Goal: Task Accomplishment & Management: Use online tool/utility

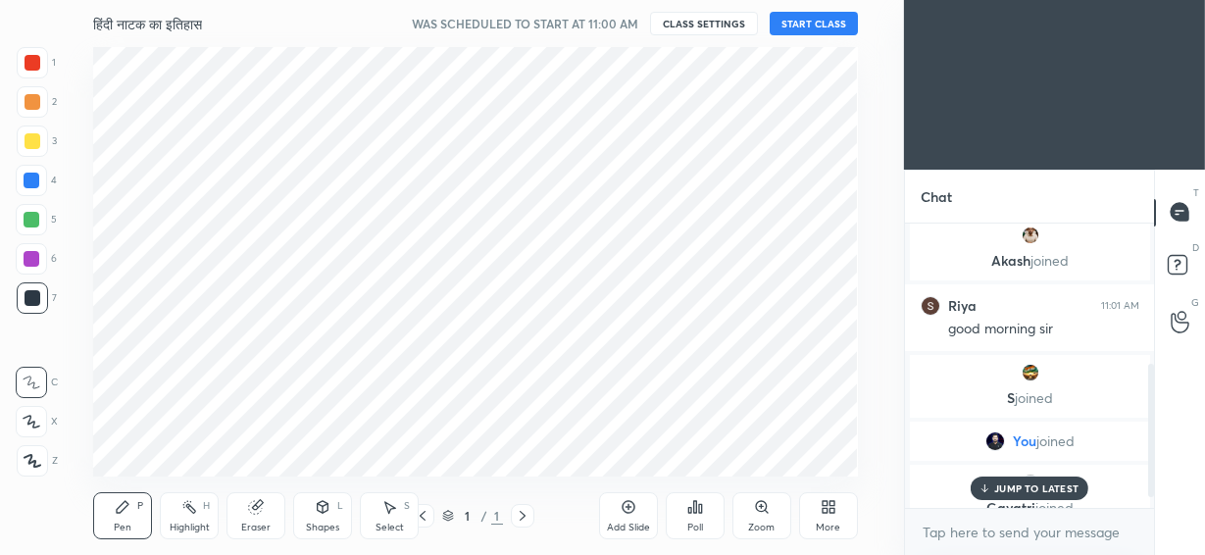
scroll to position [97602, 97206]
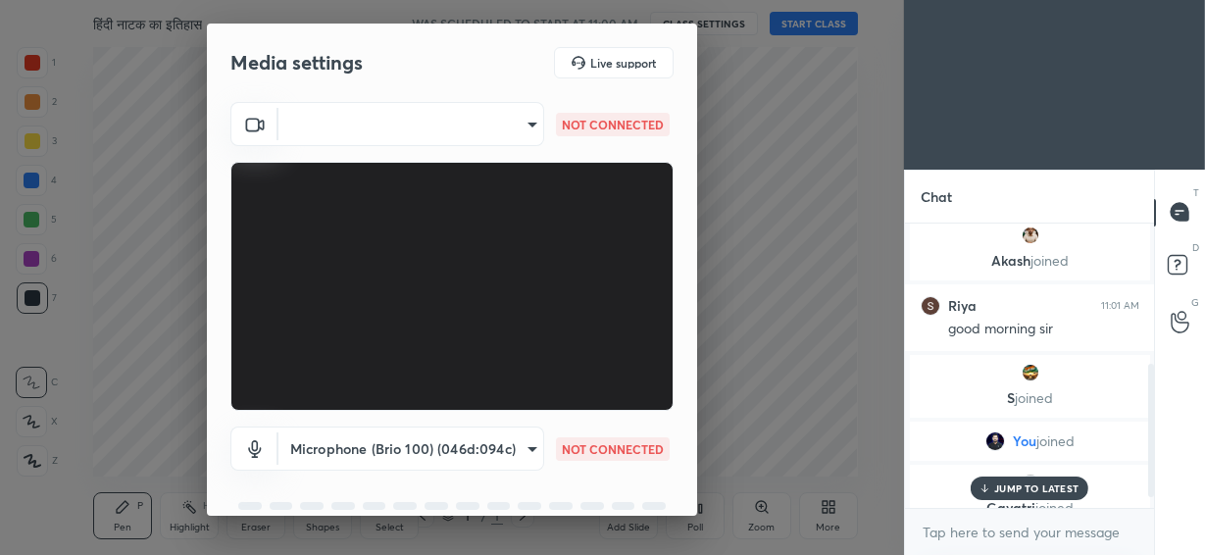
click at [449, 118] on body "1 2 3 4 5 6 7 C X Z C X Z E E Erase all H H हिंदी नाटक का इतिहास WAS SCHEDULED …" at bounding box center [602, 277] width 1205 height 555
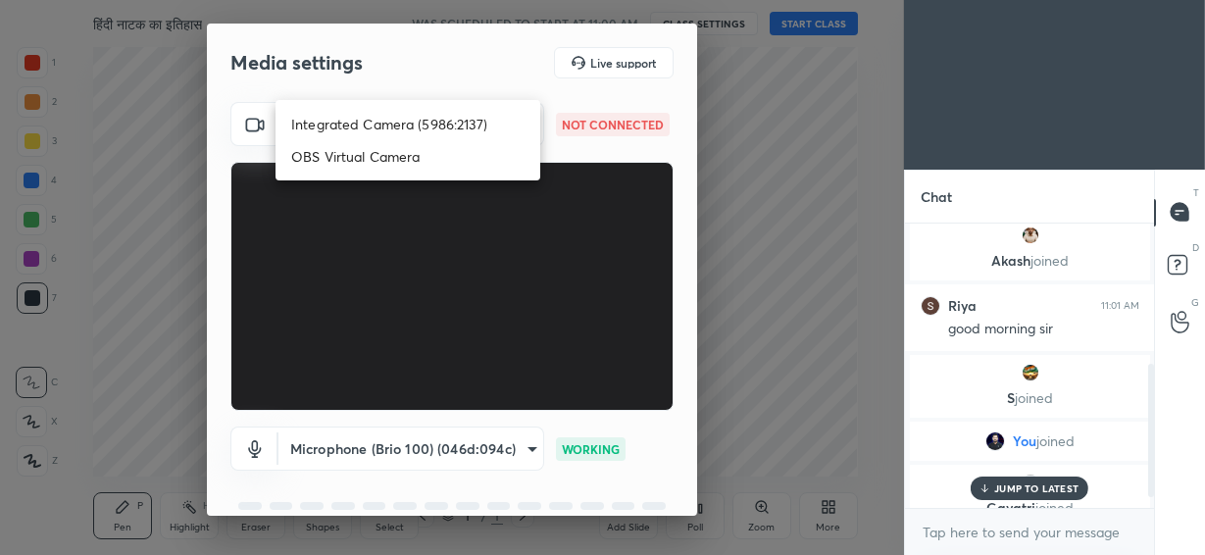
click at [448, 124] on li "Integrated Camera (5986:2137)" at bounding box center [407, 124] width 265 height 32
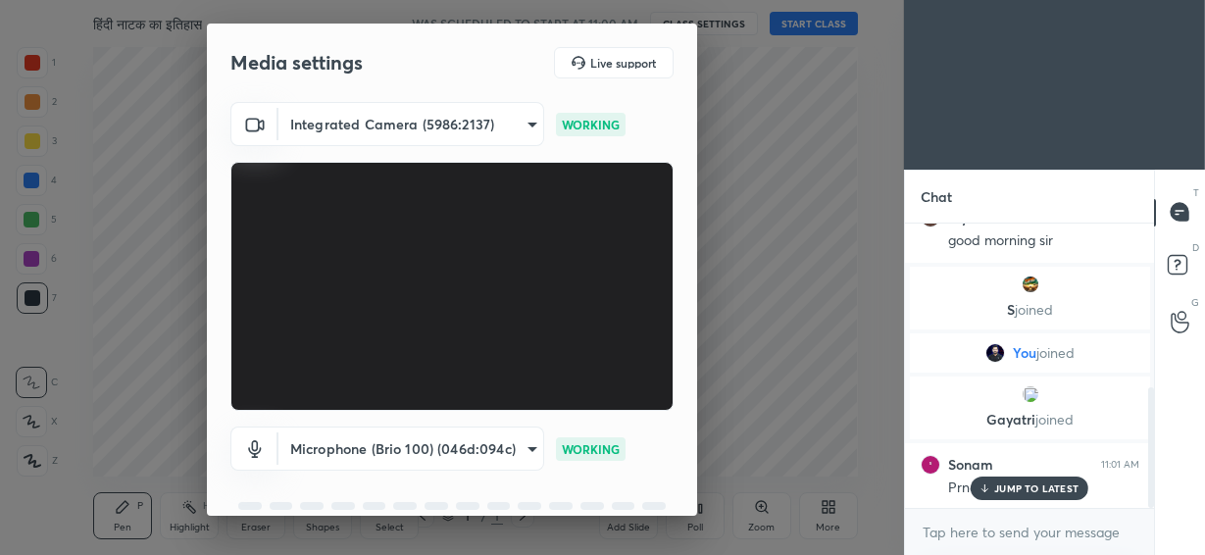
click at [447, 114] on body "1 2 3 4 5 6 7 C X Z C X Z E E Erase all H H हिंदी नाटक का इतिहास WAS SCHEDULED …" at bounding box center [602, 277] width 1205 height 555
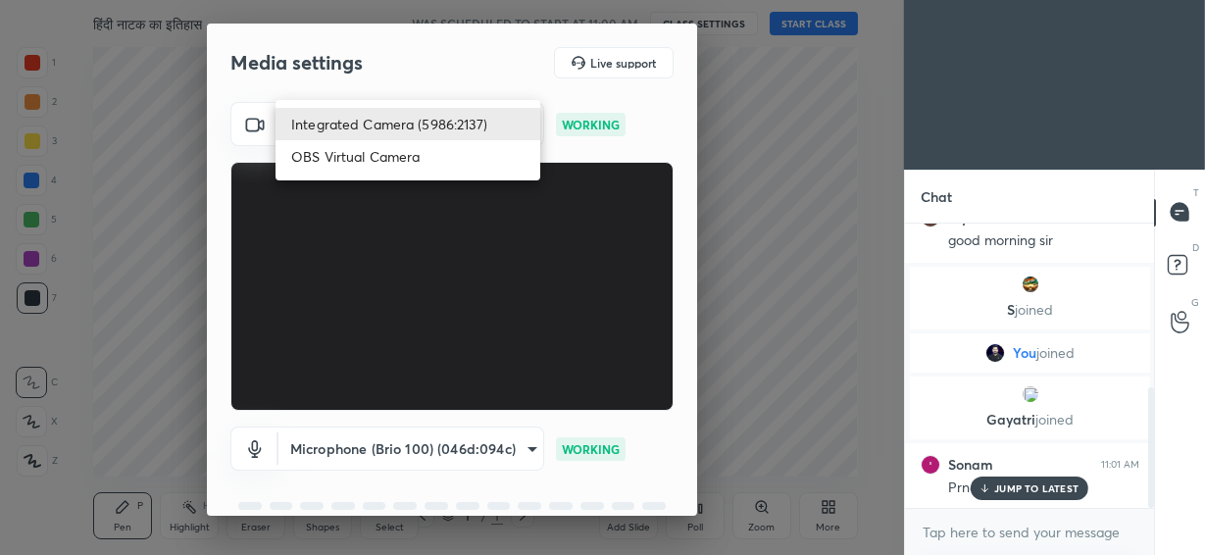
click at [435, 160] on li "OBS Virtual Camera" at bounding box center [407, 156] width 265 height 32
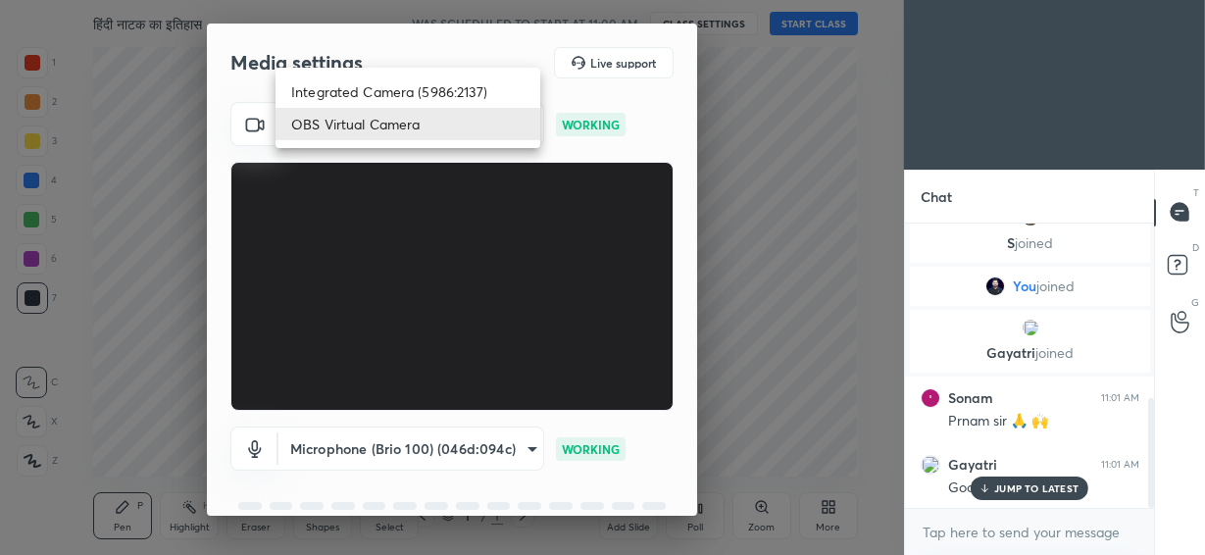
click at [429, 120] on body "1 2 3 4 5 6 7 C X Z C X Z E E Erase all H H हिंदी नाटक का इतिहास WAS SCHEDULED …" at bounding box center [602, 277] width 1205 height 555
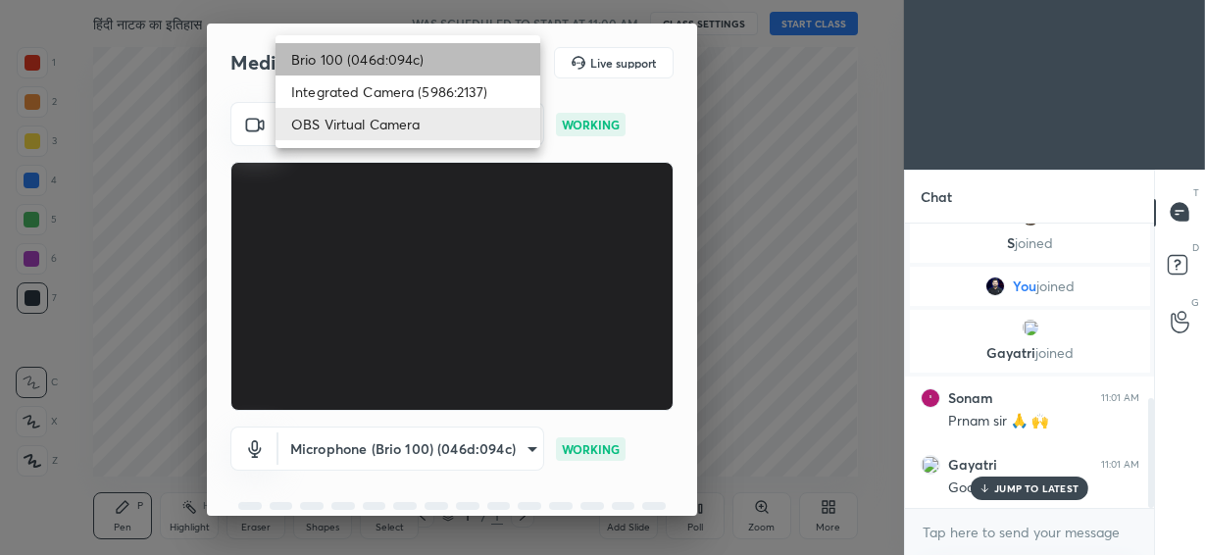
click at [428, 64] on li "Brio 100 (046d:094c)" at bounding box center [407, 59] width 265 height 32
type input "292883d4991fd39102ac9d716aacf3c397fbd837665ef94facf971ece0f88126"
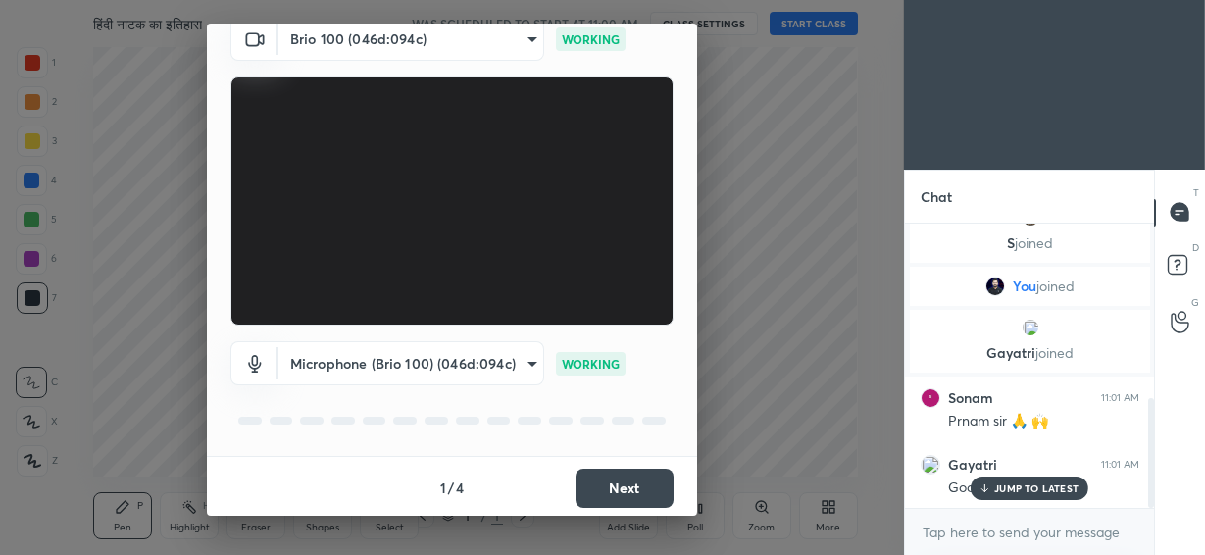
scroll to position [87, 0]
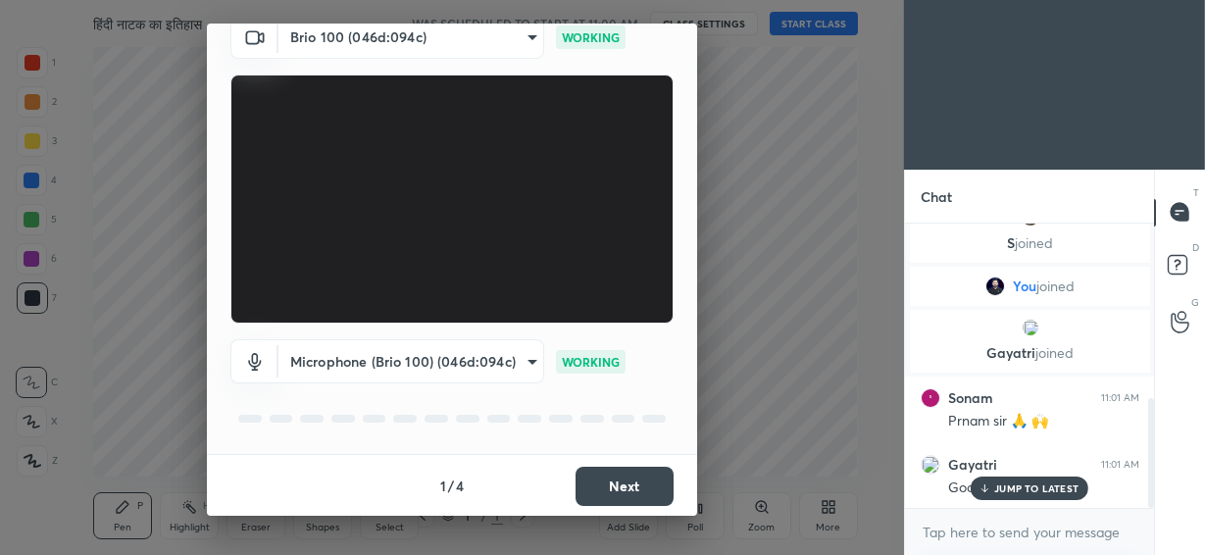
click at [623, 478] on button "Next" at bounding box center [624, 486] width 98 height 39
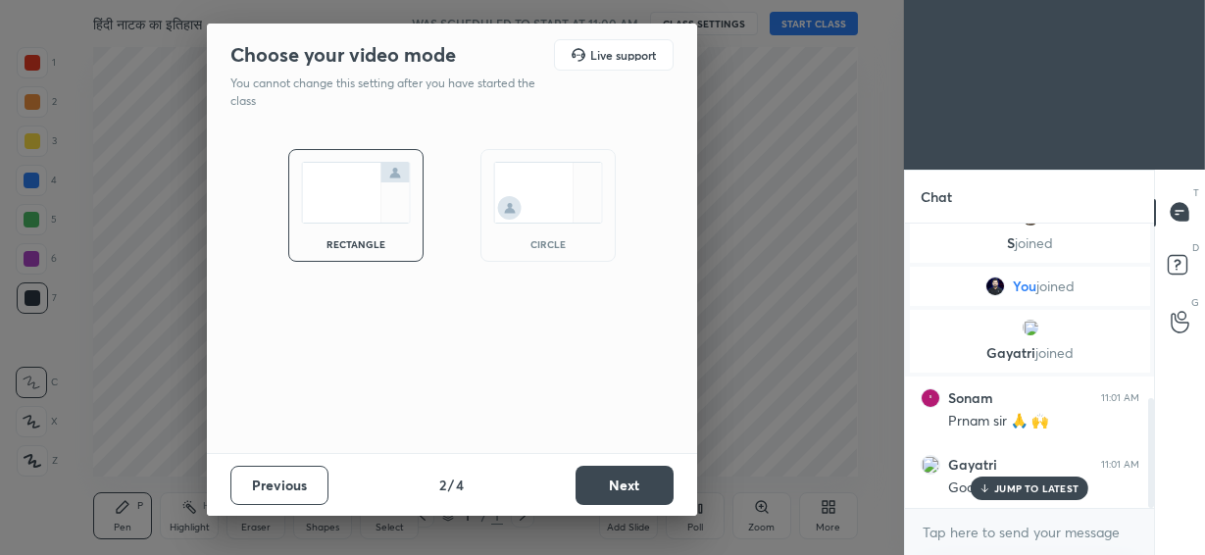
scroll to position [0, 0]
click at [557, 184] on img at bounding box center [548, 193] width 110 height 62
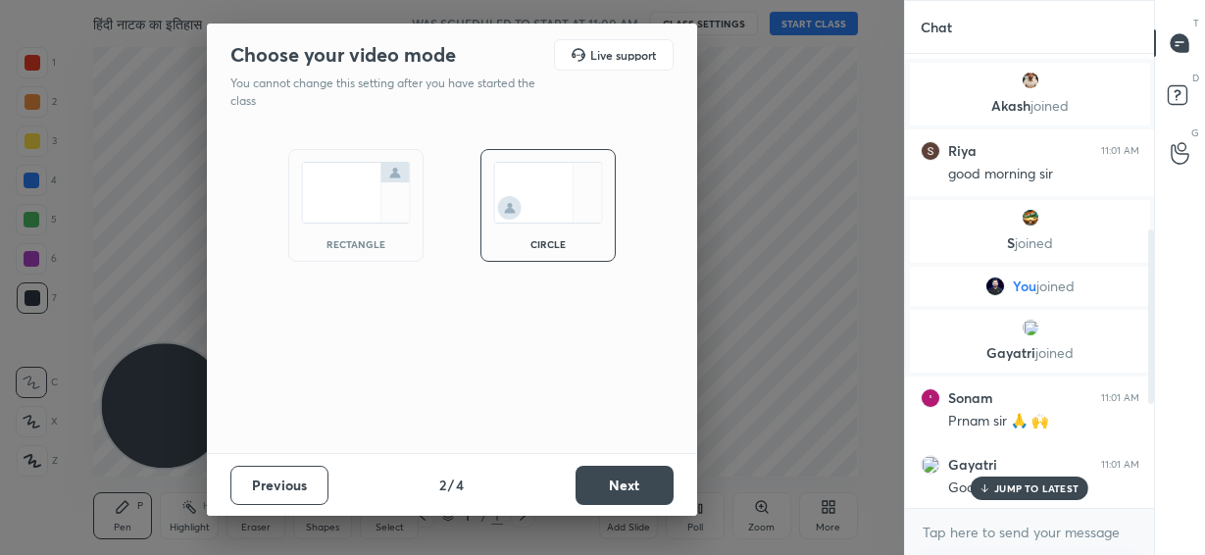
click at [619, 484] on button "Next" at bounding box center [624, 485] width 98 height 39
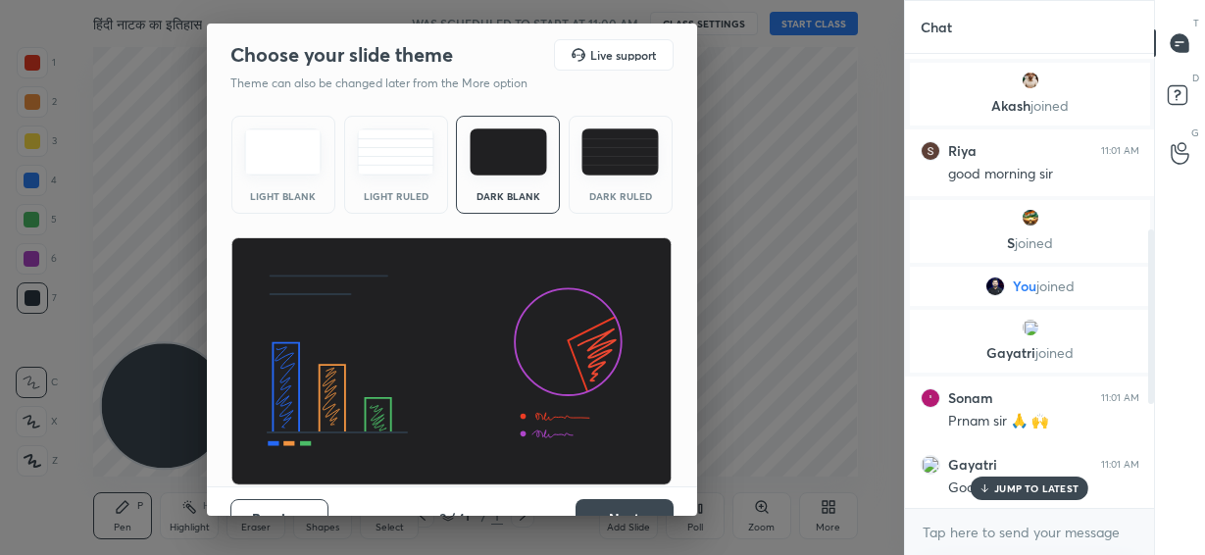
click at [629, 503] on button "Next" at bounding box center [624, 518] width 98 height 39
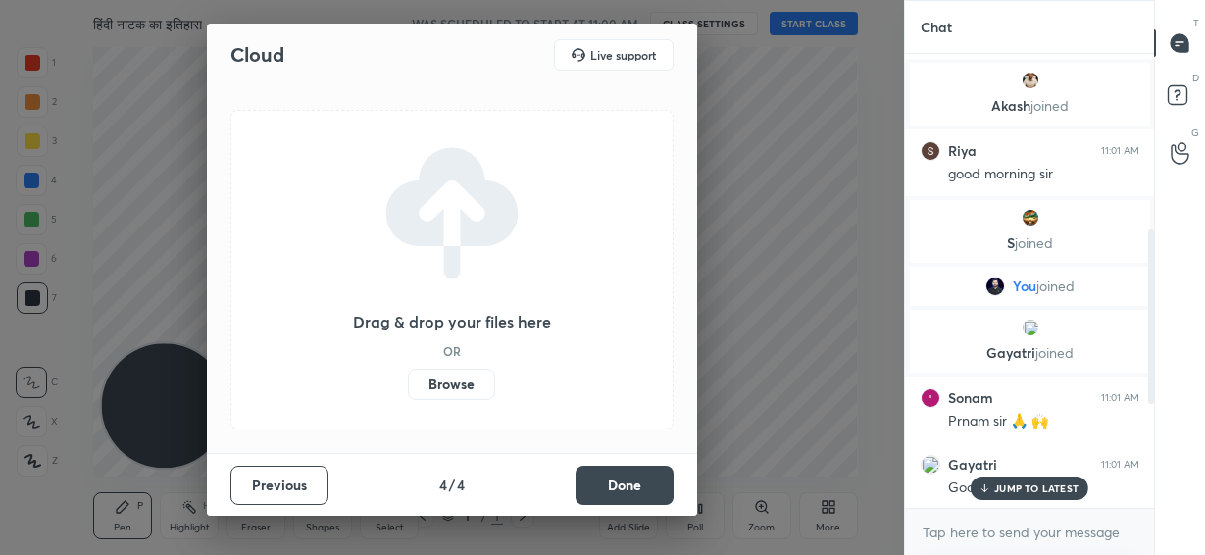
click at [626, 482] on button "Done" at bounding box center [624, 485] width 98 height 39
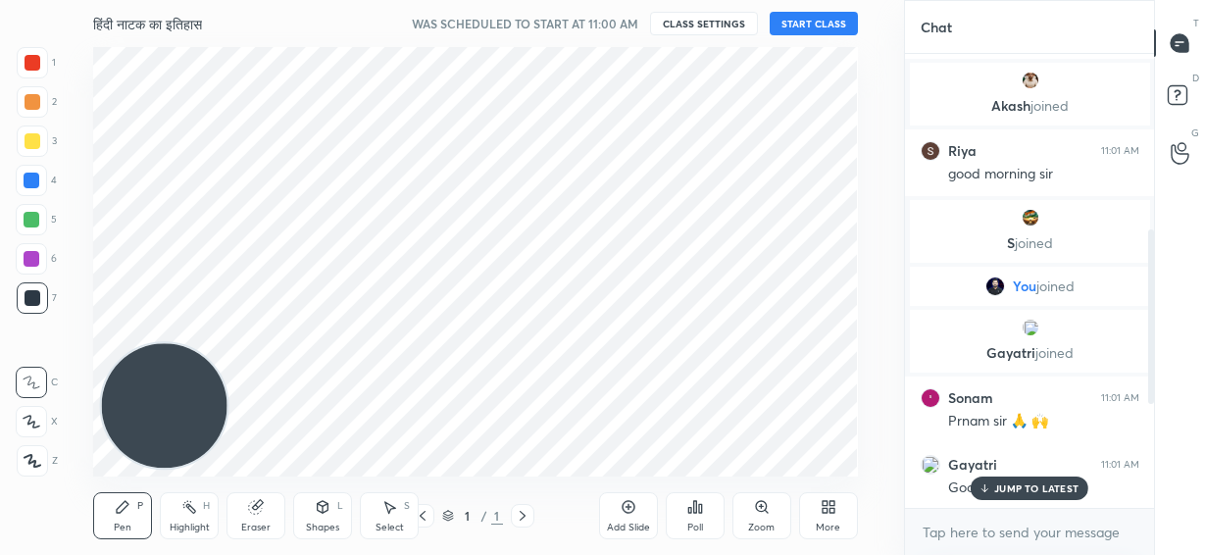
click at [640, 516] on div "Add Slide" at bounding box center [628, 515] width 59 height 47
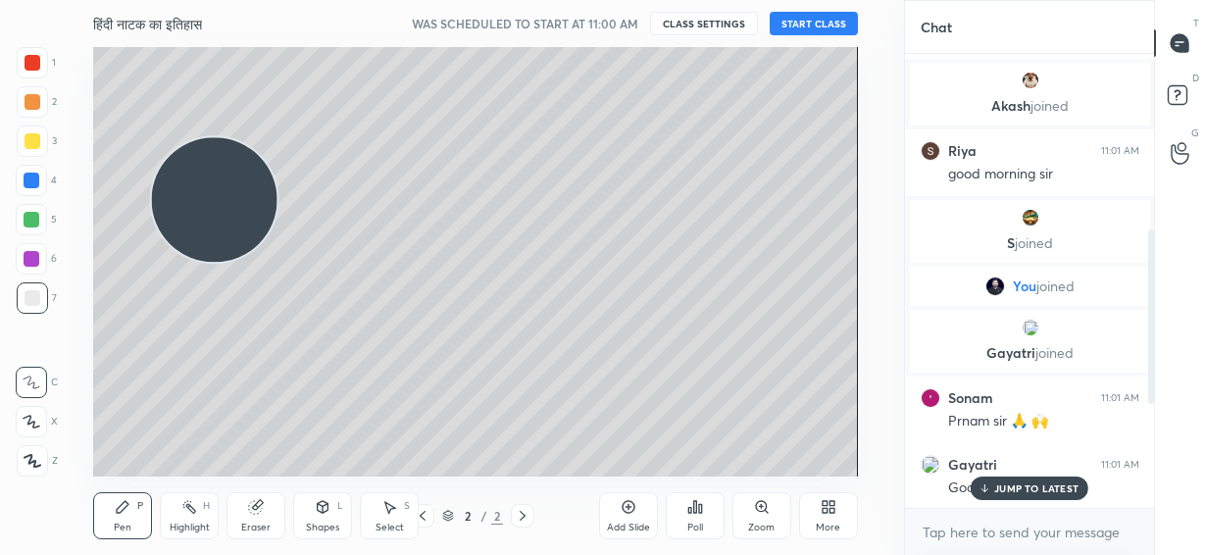
drag, startPoint x: 160, startPoint y: 415, endPoint x: 187, endPoint y: 123, distance: 293.4
click at [187, 137] on video at bounding box center [214, 199] width 125 height 125
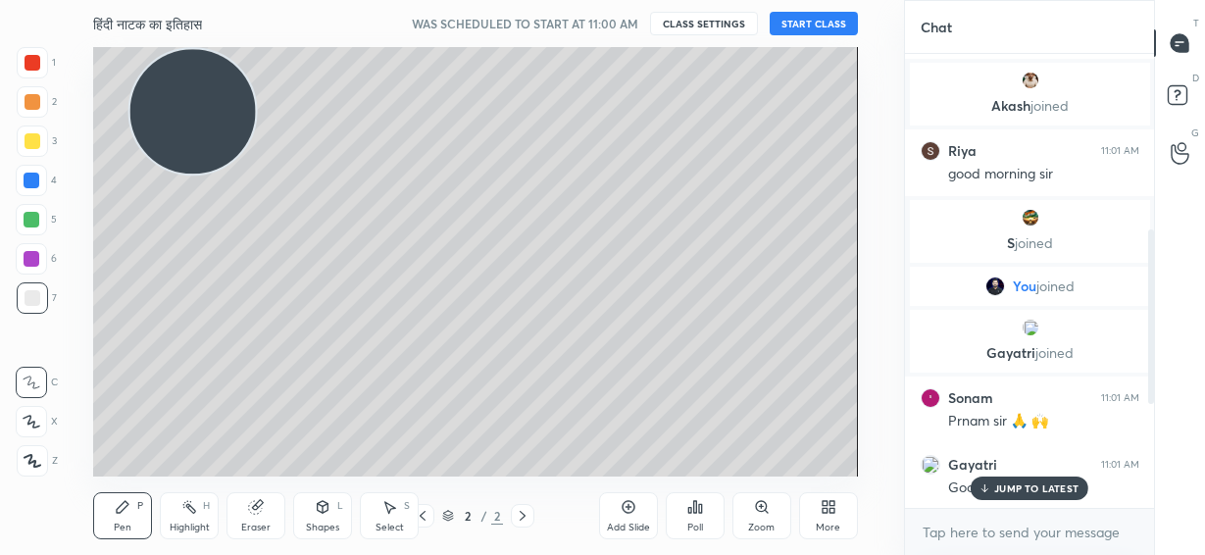
click at [818, 26] on button "START CLASS" at bounding box center [814, 24] width 88 height 24
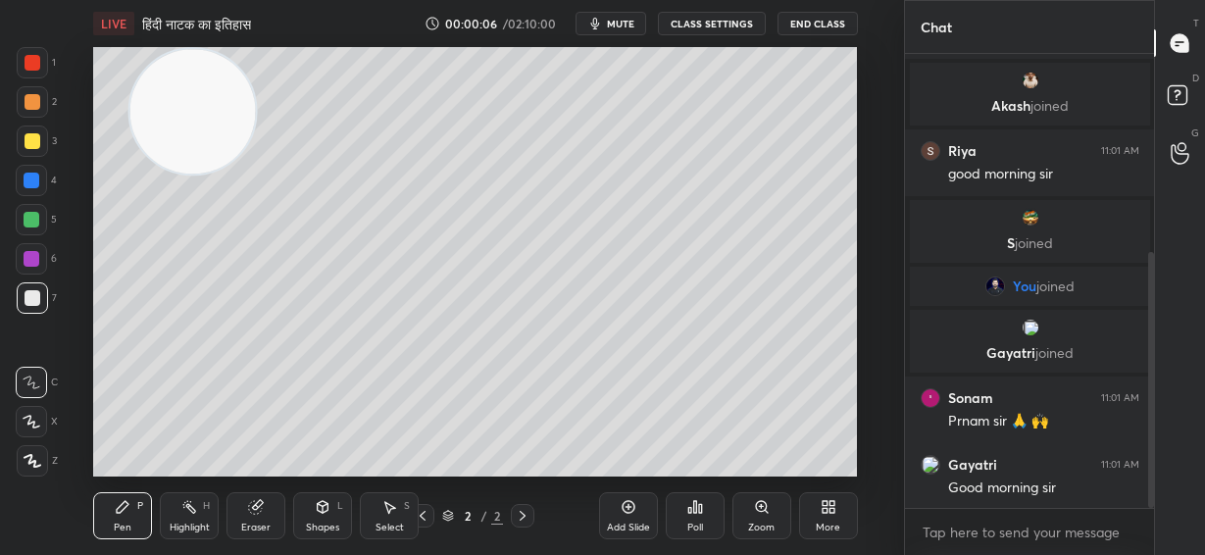
scroll to position [353, 0]
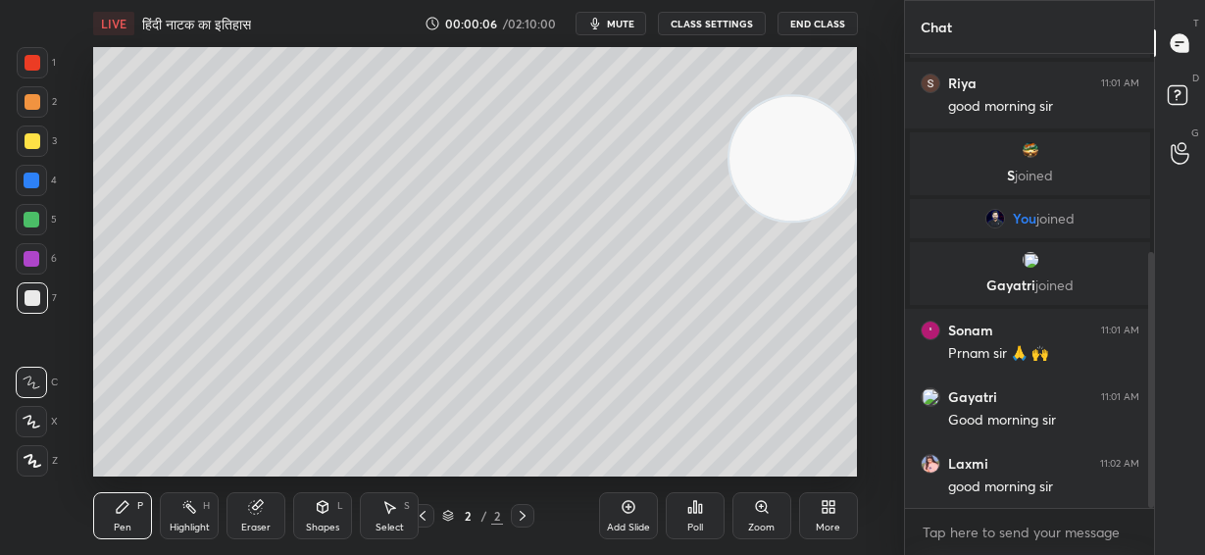
drag, startPoint x: 209, startPoint y: 113, endPoint x: 744, endPoint y: 215, distance: 544.9
click at [838, 160] on video at bounding box center [791, 158] width 125 height 125
click at [31, 418] on icon at bounding box center [32, 422] width 18 height 14
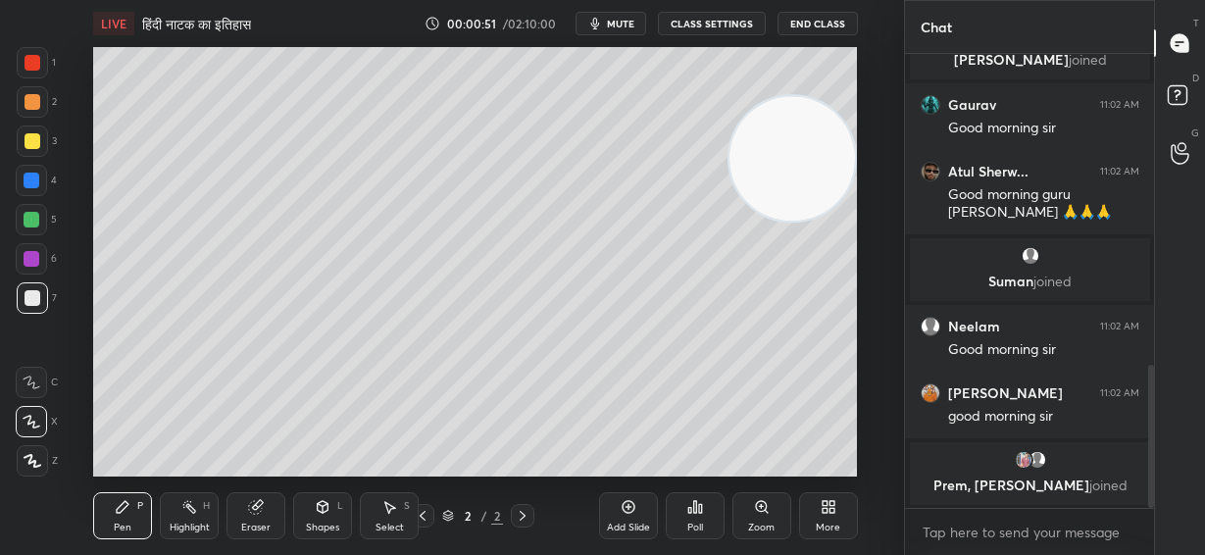
scroll to position [1052, 0]
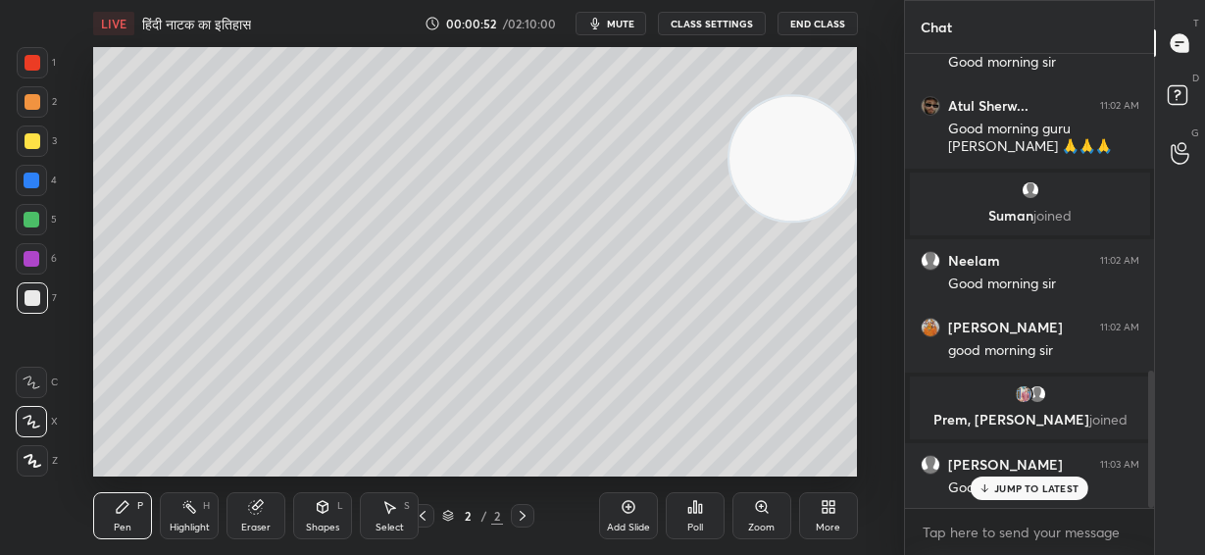
click at [29, 103] on div at bounding box center [33, 102] width 16 height 16
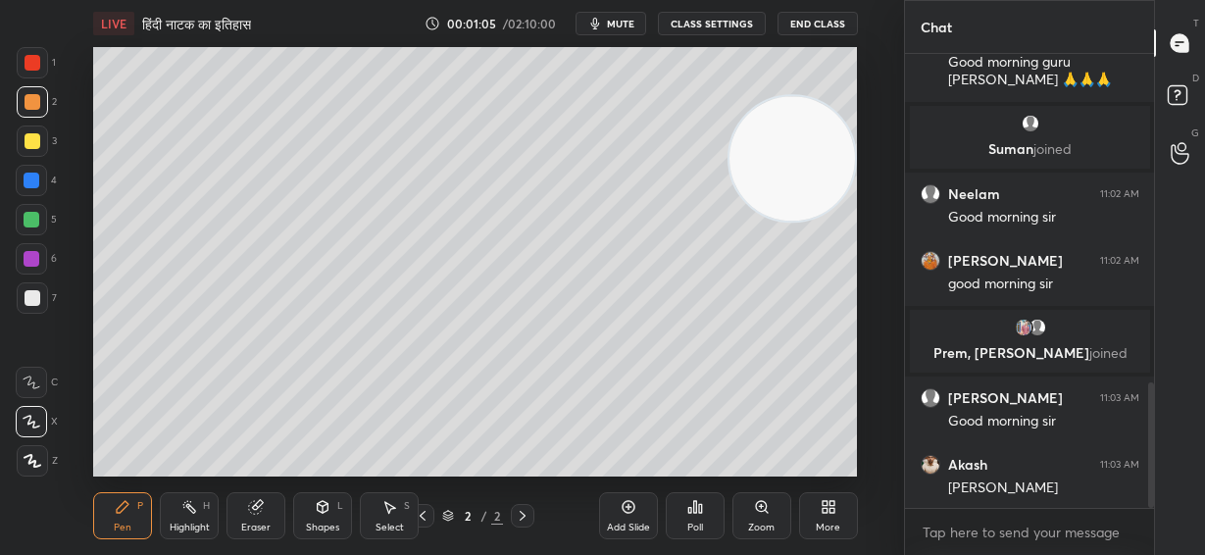
scroll to position [1186, 0]
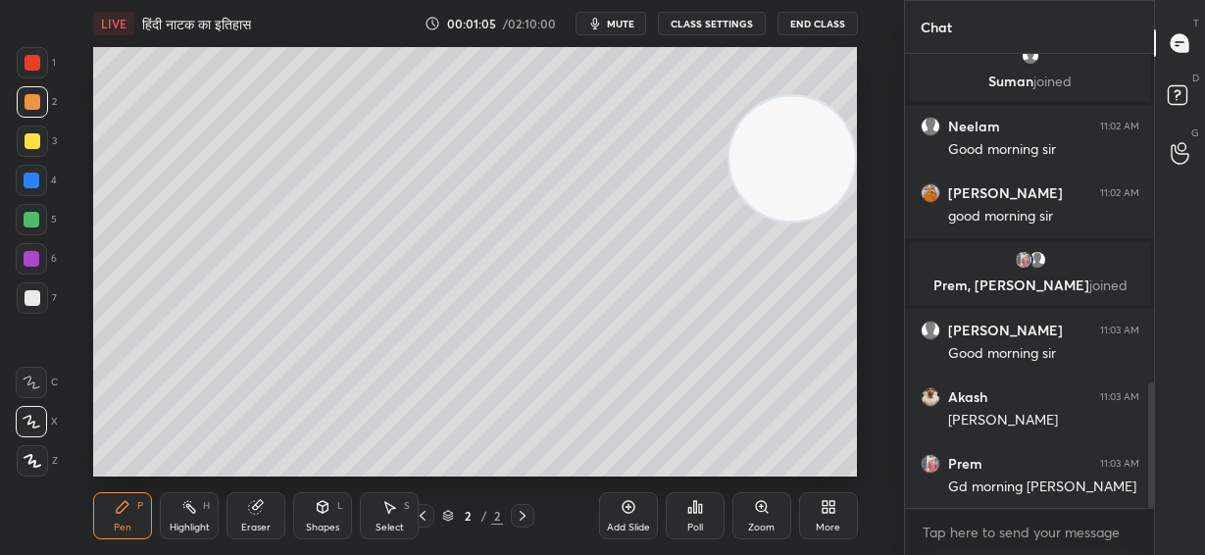
click at [325, 509] on icon at bounding box center [323, 507] width 11 height 12
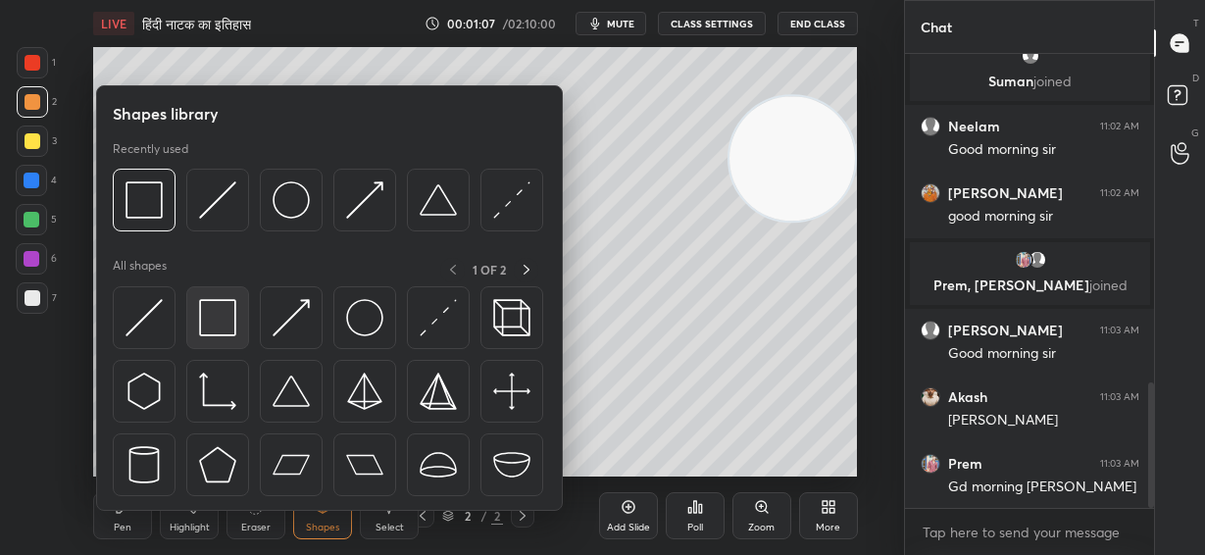
click at [218, 325] on img at bounding box center [217, 317] width 37 height 37
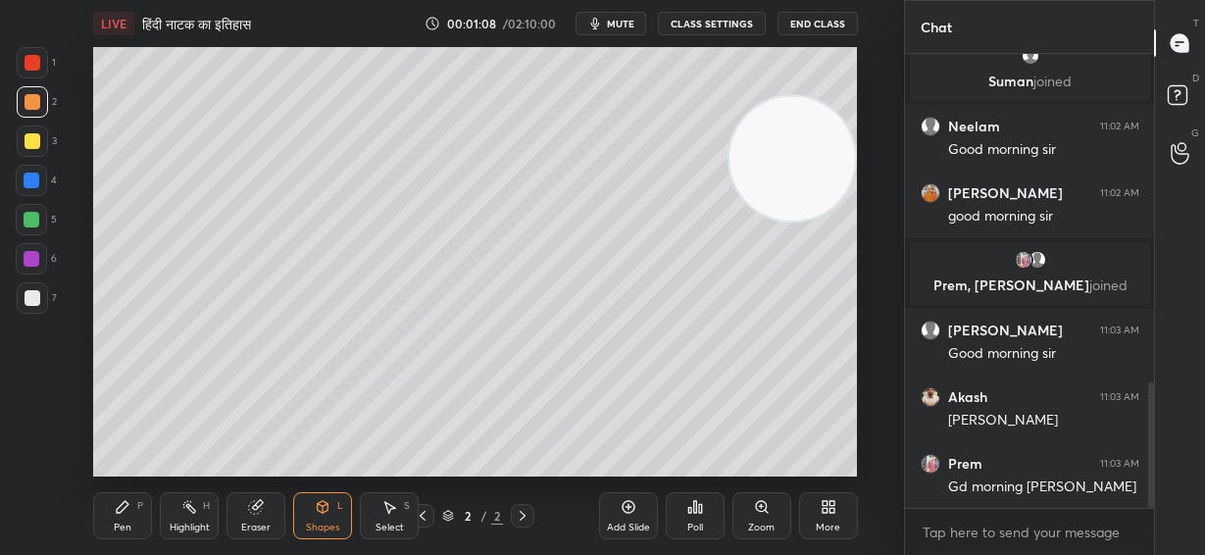
drag, startPoint x: 27, startPoint y: 141, endPoint x: 87, endPoint y: 124, distance: 62.3
click at [28, 141] on div at bounding box center [33, 141] width 16 height 16
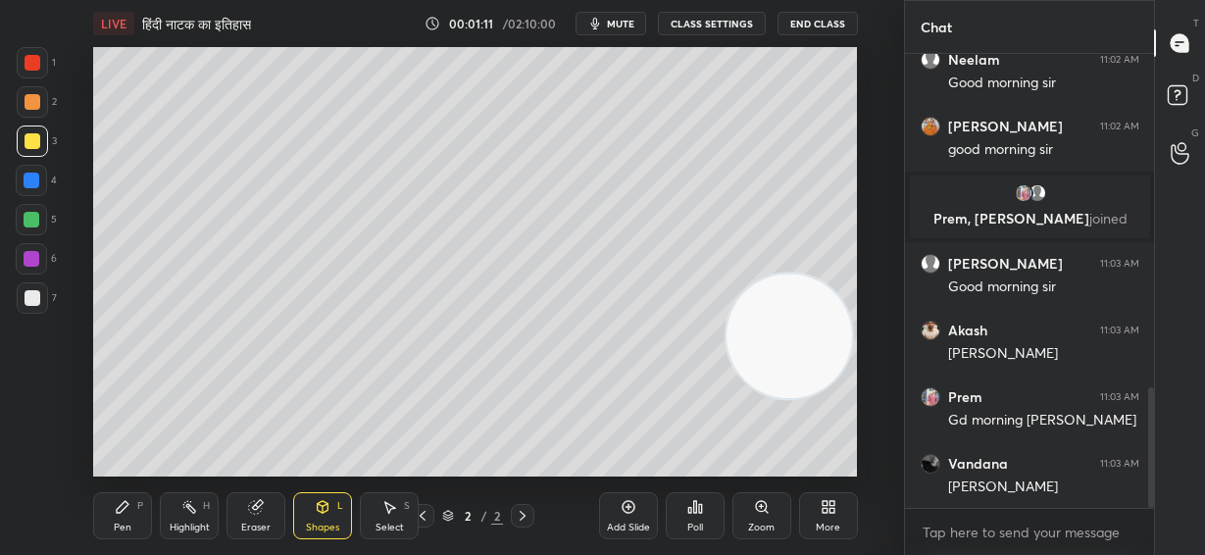
drag, startPoint x: 794, startPoint y: 229, endPoint x: 789, endPoint y: 342, distance: 112.8
click at [791, 345] on video at bounding box center [788, 336] width 125 height 125
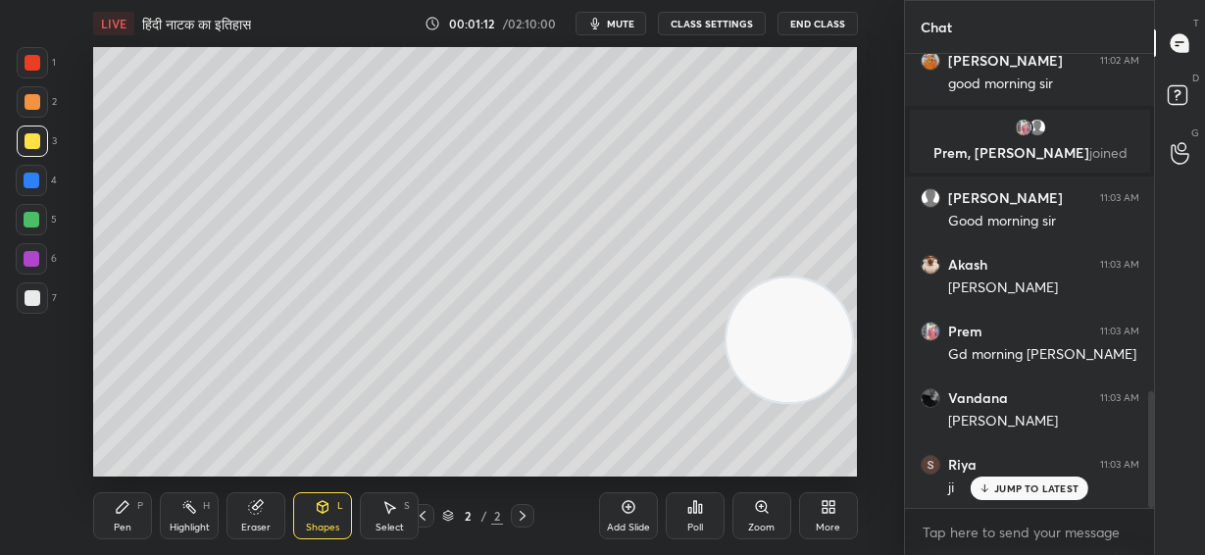
click at [33, 296] on div at bounding box center [33, 298] width 16 height 16
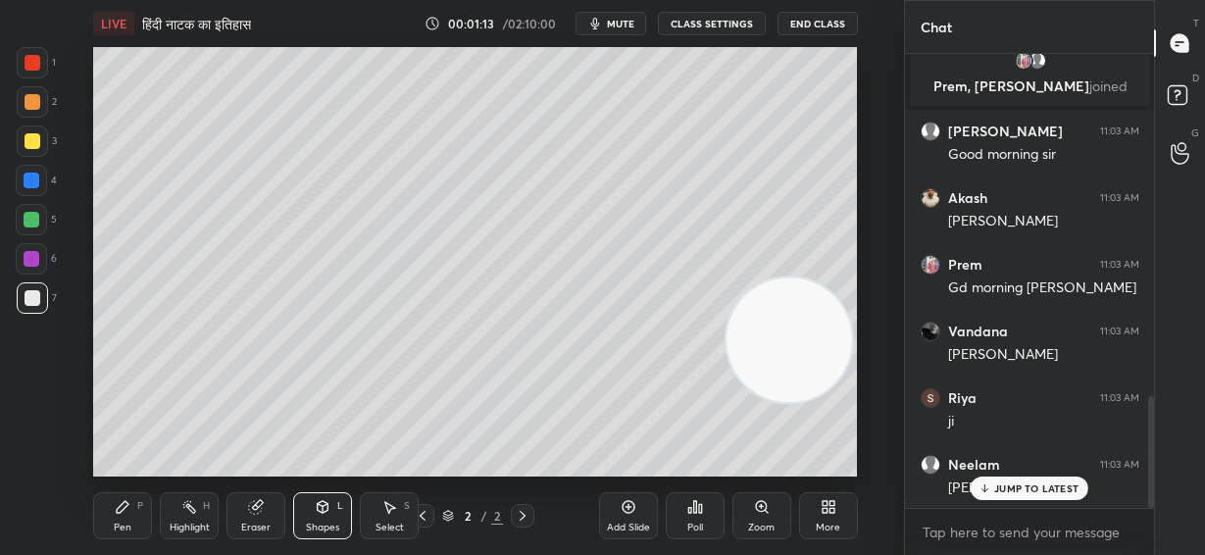
drag, startPoint x: 135, startPoint y: 505, endPoint x: 149, endPoint y: 486, distance: 23.1
click at [141, 501] on div "P" at bounding box center [140, 506] width 6 height 10
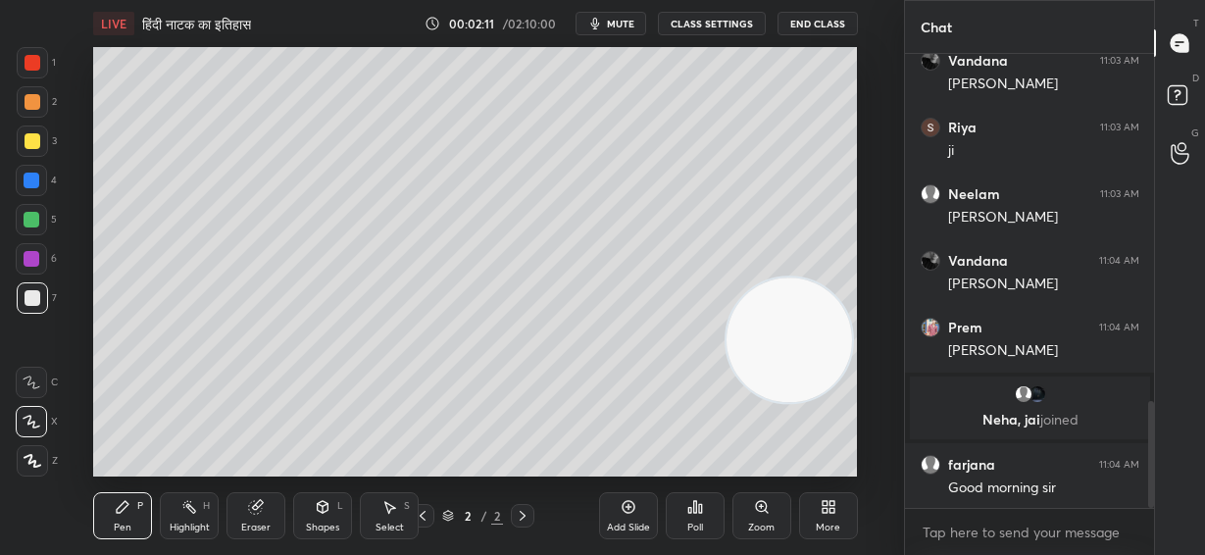
scroll to position [1482, 0]
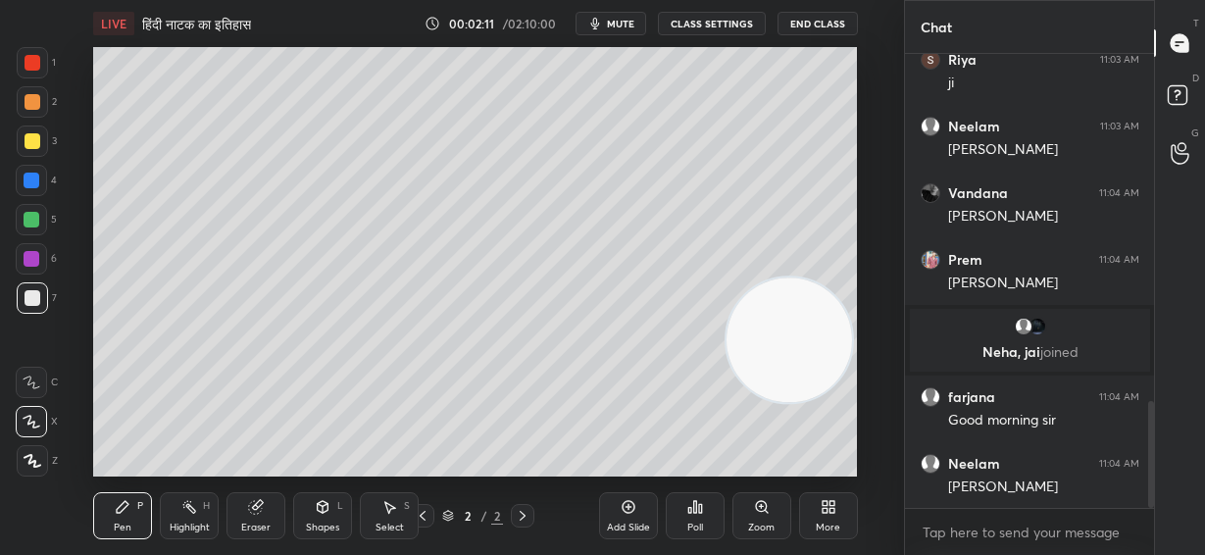
click at [31, 133] on div at bounding box center [33, 141] width 16 height 16
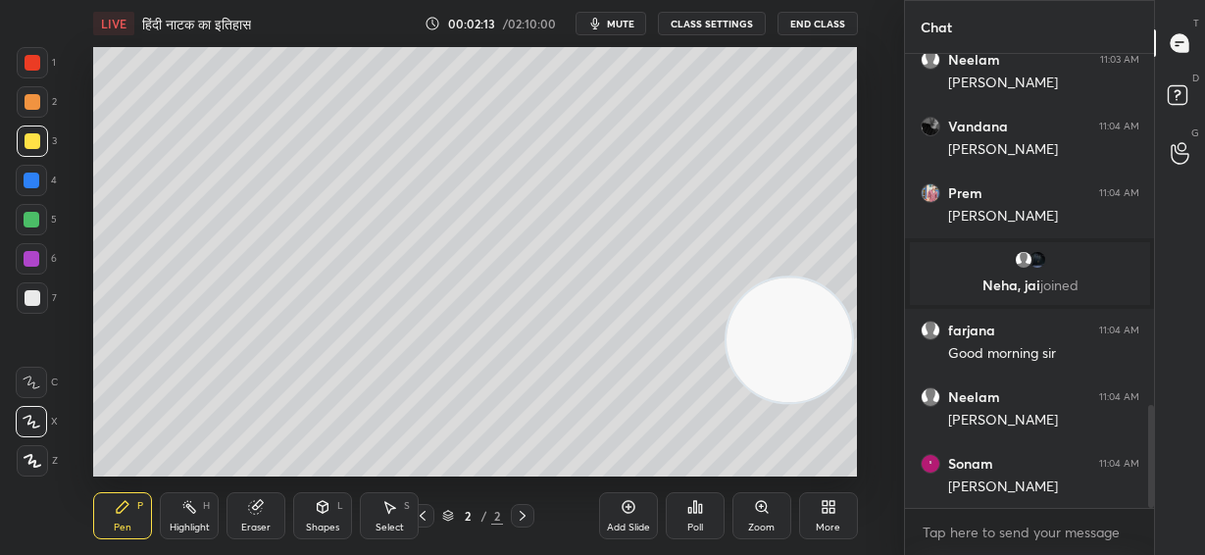
drag, startPoint x: 34, startPoint y: 65, endPoint x: 70, endPoint y: 87, distance: 41.9
click at [34, 65] on div at bounding box center [33, 63] width 16 height 16
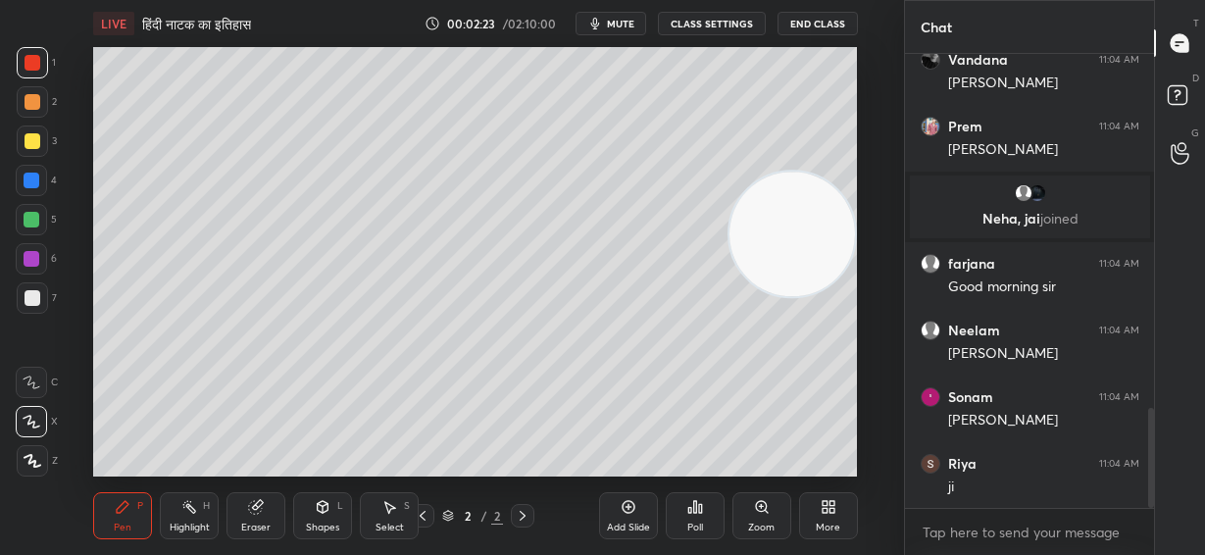
drag, startPoint x: 787, startPoint y: 296, endPoint x: 812, endPoint y: 137, distance: 160.7
click at [813, 172] on video at bounding box center [791, 234] width 125 height 125
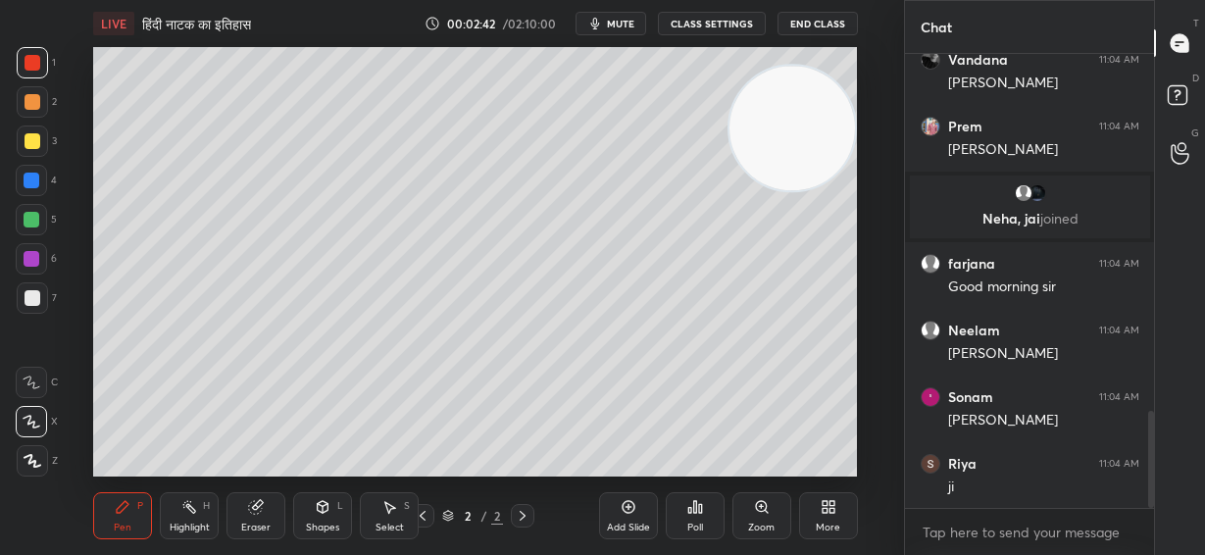
scroll to position [1681, 0]
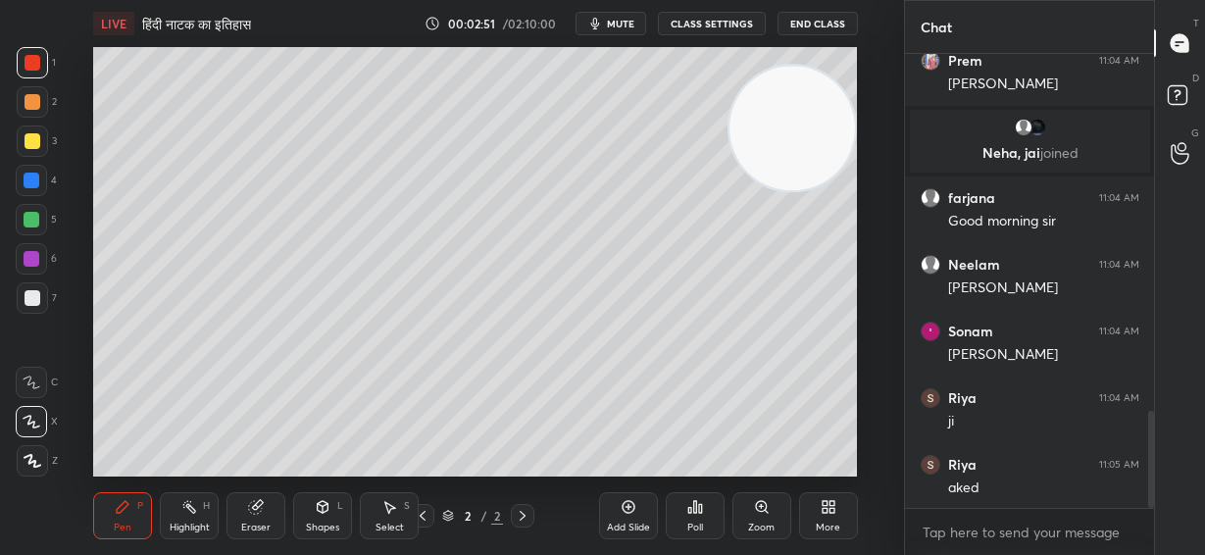
click at [31, 293] on div at bounding box center [33, 298] width 16 height 16
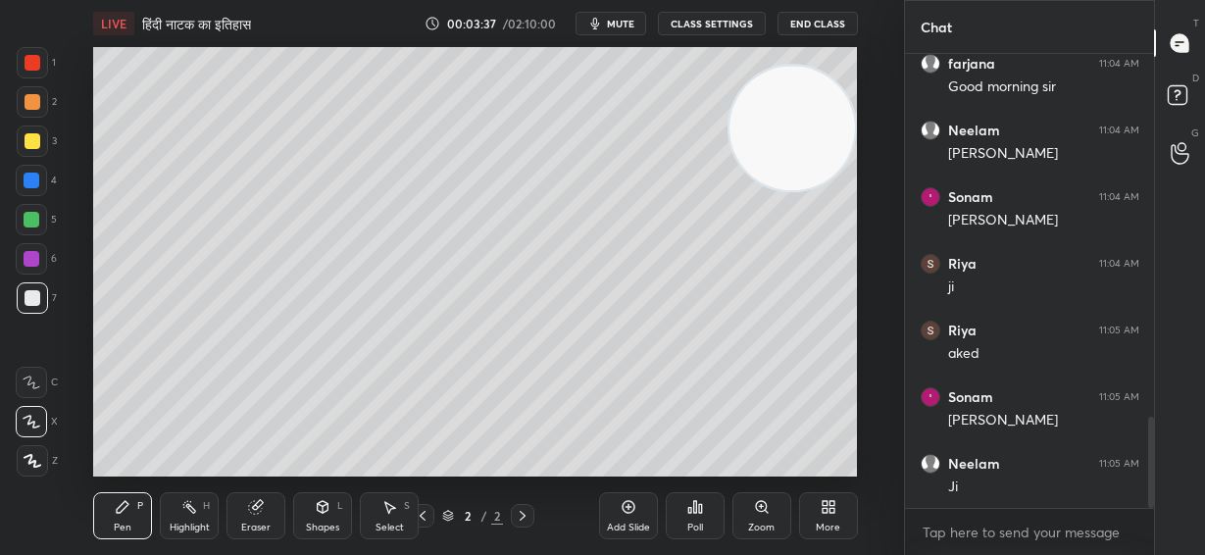
scroll to position [1885, 0]
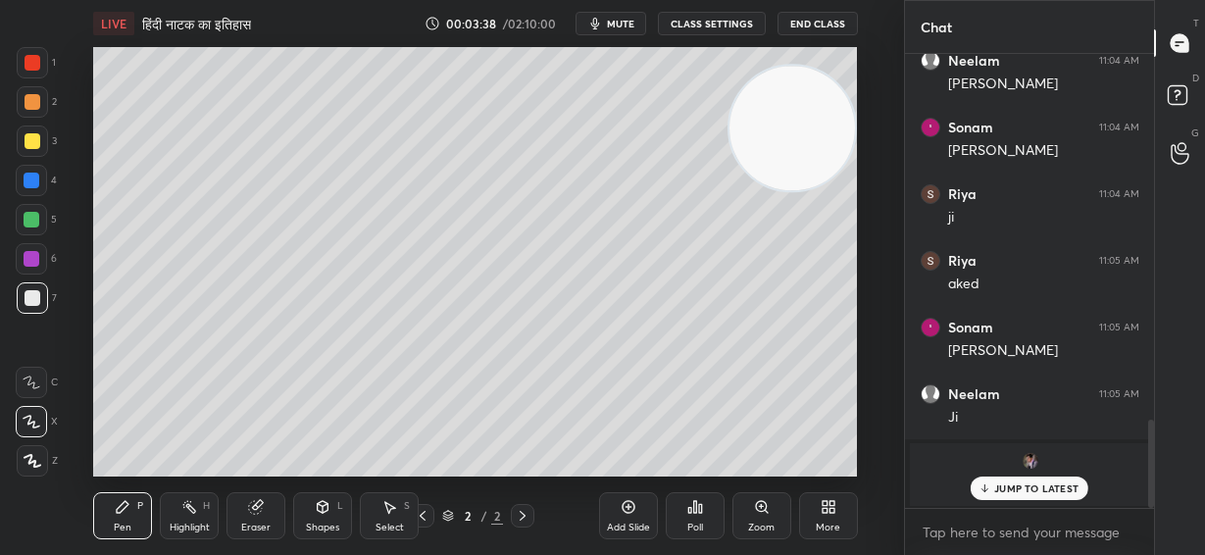
click at [27, 217] on div at bounding box center [32, 220] width 16 height 16
click at [1055, 492] on p "JUMP TO LATEST" at bounding box center [1036, 488] width 84 height 12
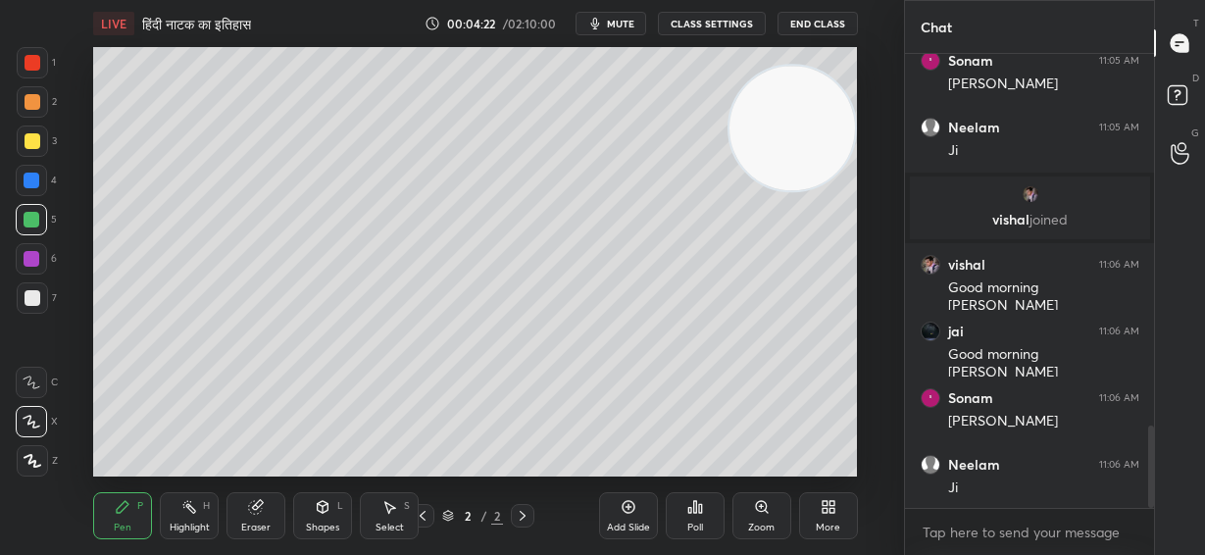
scroll to position [2049, 0]
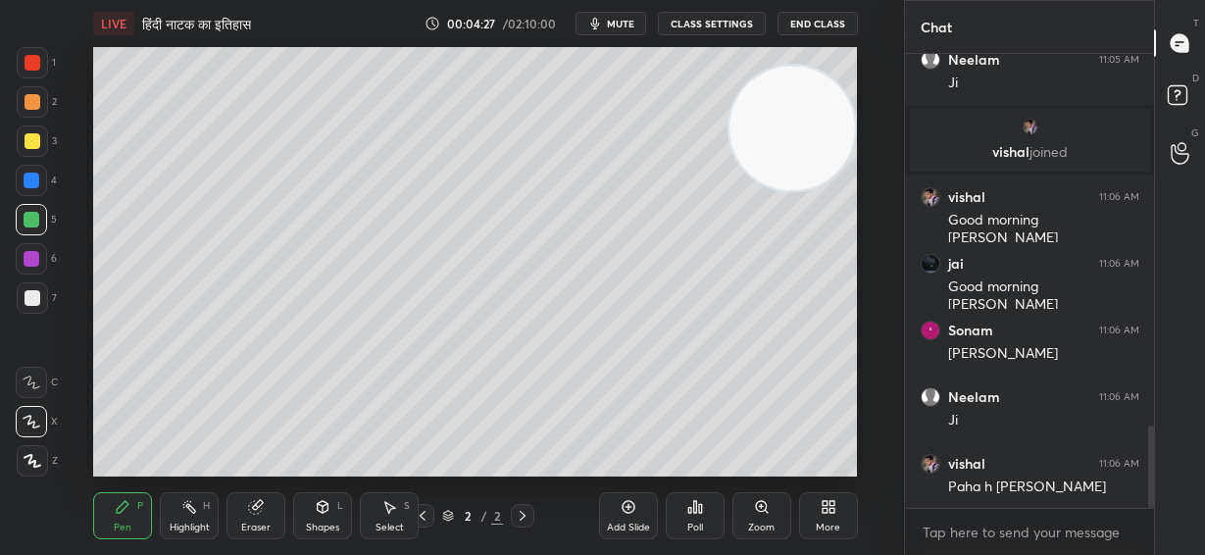
drag, startPoint x: 33, startPoint y: 186, endPoint x: 89, endPoint y: 201, distance: 57.8
click at [34, 186] on div at bounding box center [32, 181] width 16 height 16
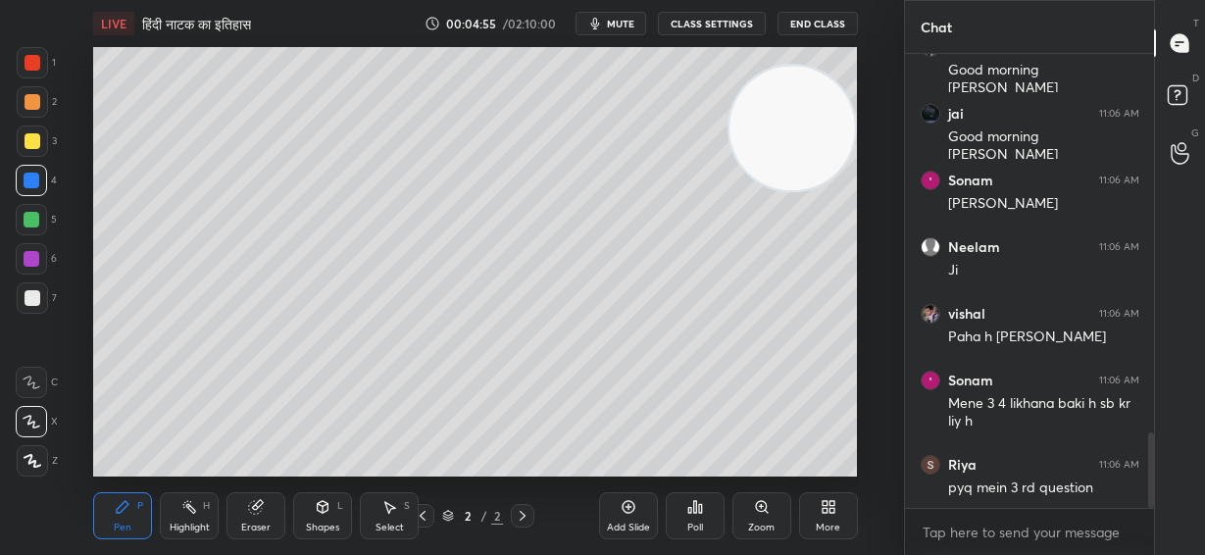
scroll to position [2267, 0]
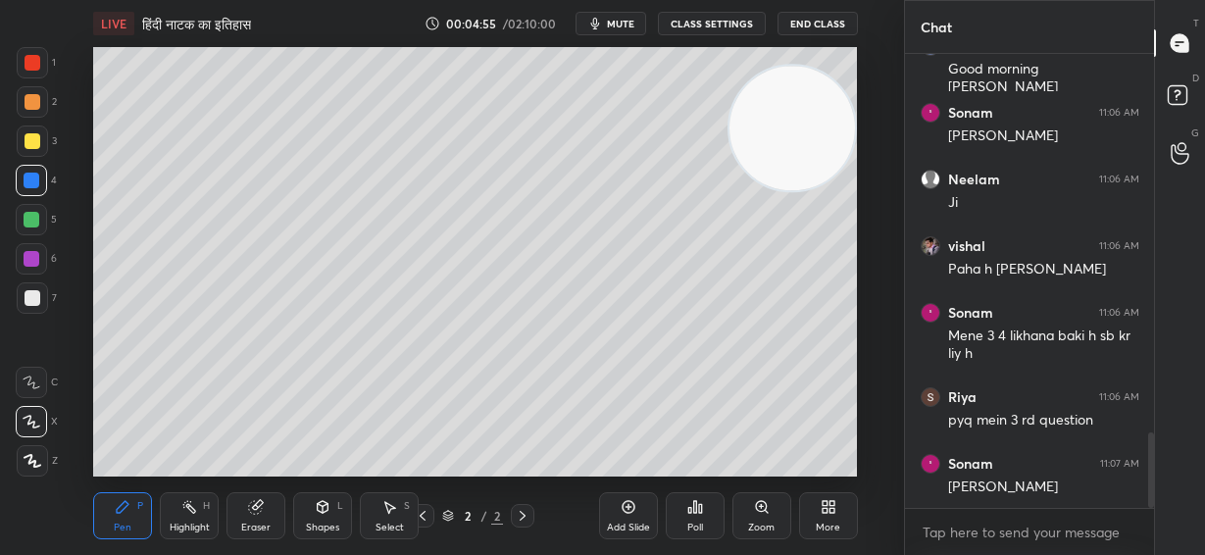
click at [1021, 491] on div "vishal 11:06 AM Good morning [PERSON_NAME] 11:06 AM Good morning [PERSON_NAME] …" at bounding box center [1030, 281] width 250 height 455
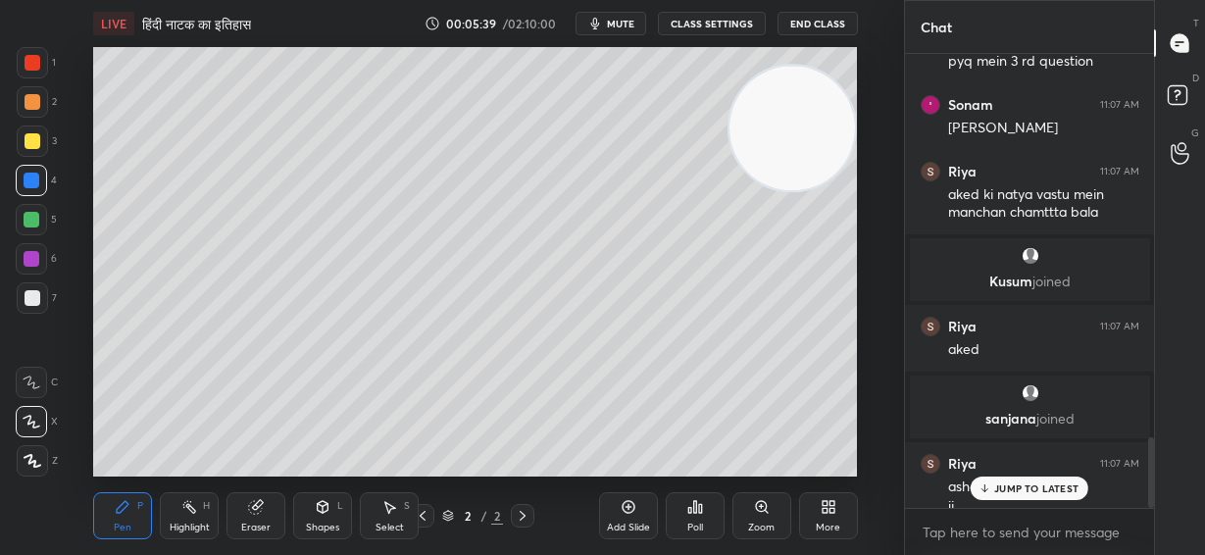
scroll to position [2464, 0]
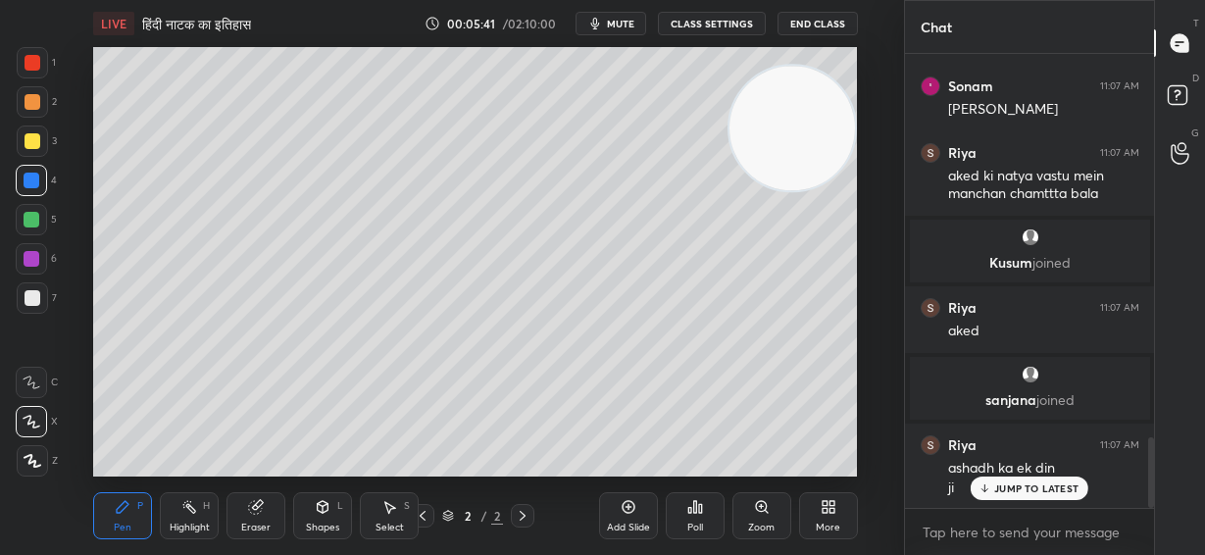
click at [1011, 493] on p "JUMP TO LATEST" at bounding box center [1036, 488] width 84 height 12
click at [634, 516] on div "Add Slide" at bounding box center [628, 515] width 59 height 47
click at [30, 139] on div at bounding box center [33, 141] width 16 height 16
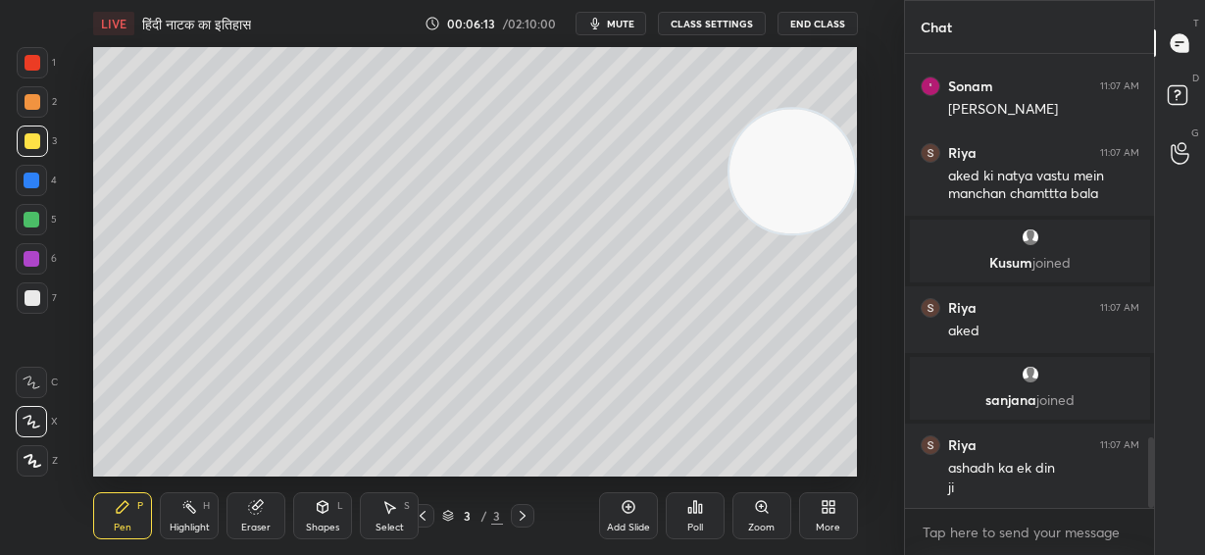
drag, startPoint x: 780, startPoint y: 137, endPoint x: 722, endPoint y: 265, distance: 140.4
click at [769, 234] on video at bounding box center [791, 171] width 125 height 125
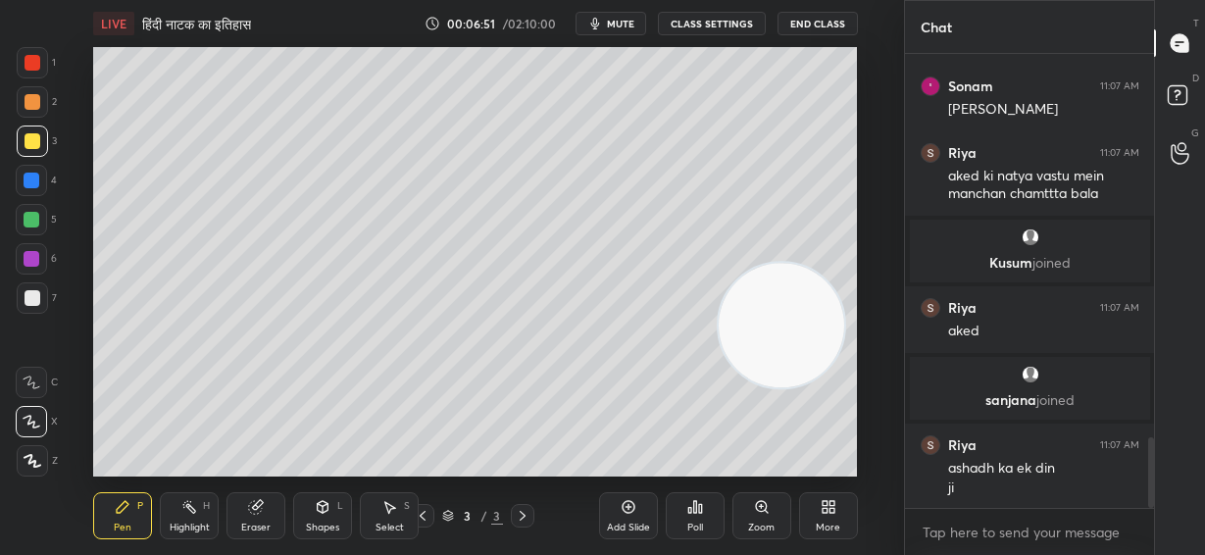
scroll to position [2535, 0]
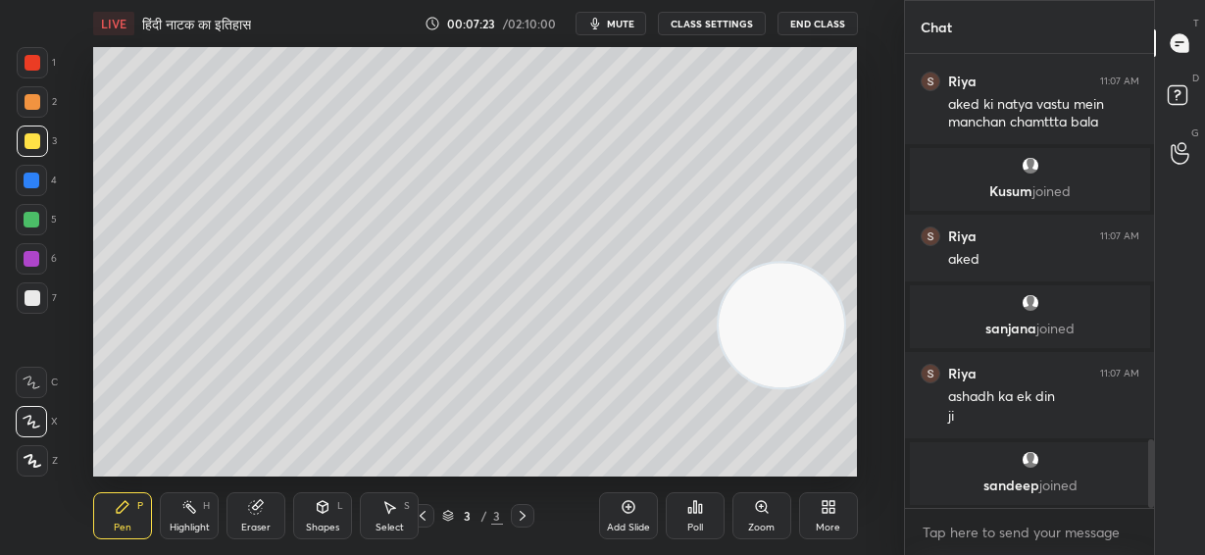
click at [26, 304] on div at bounding box center [33, 298] width 16 height 16
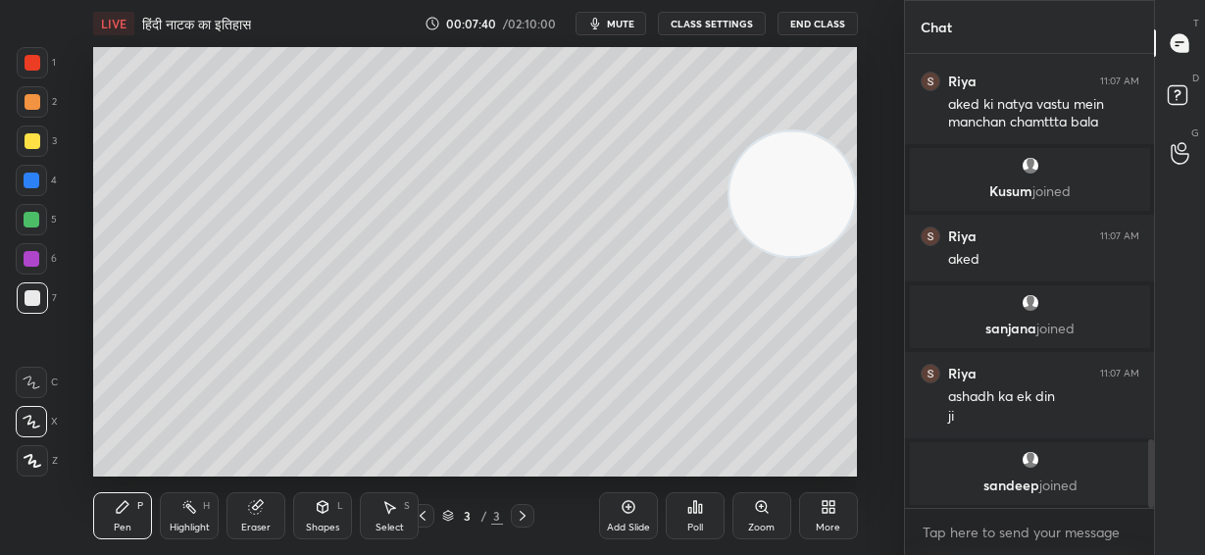
drag, startPoint x: 812, startPoint y: 311, endPoint x: 819, endPoint y: 120, distance: 191.3
click at [848, 131] on video at bounding box center [791, 193] width 125 height 125
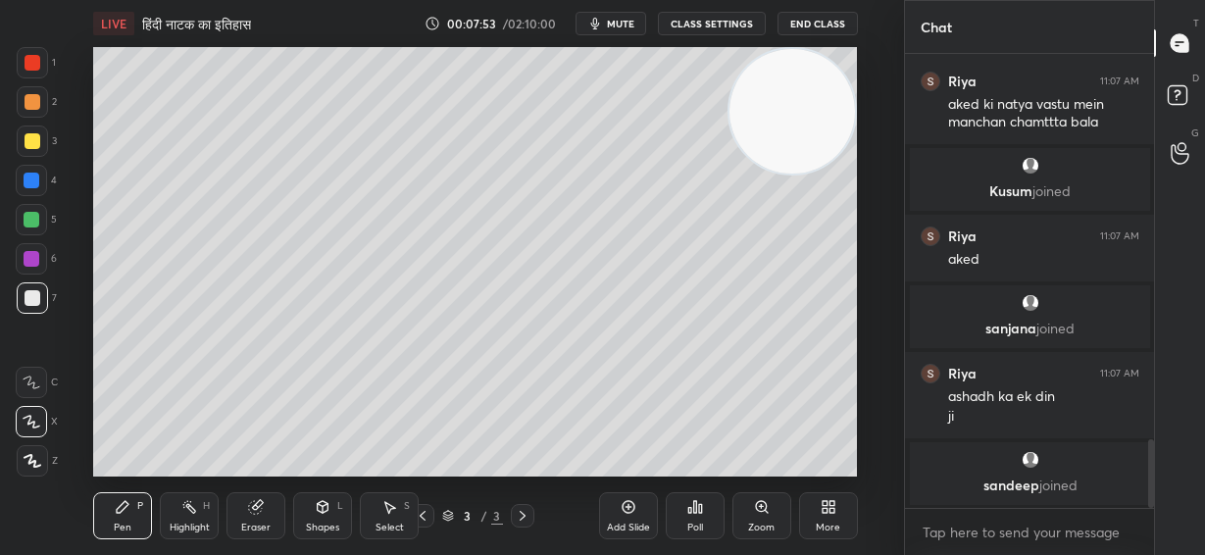
click at [262, 515] on div "Eraser" at bounding box center [255, 515] width 59 height 47
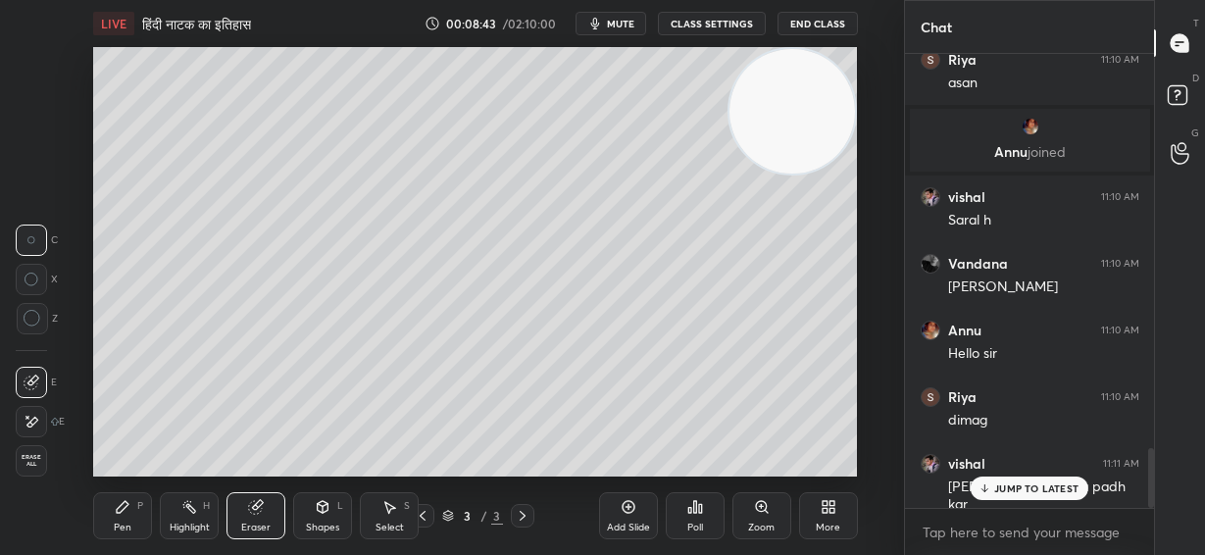
scroll to position [2983, 0]
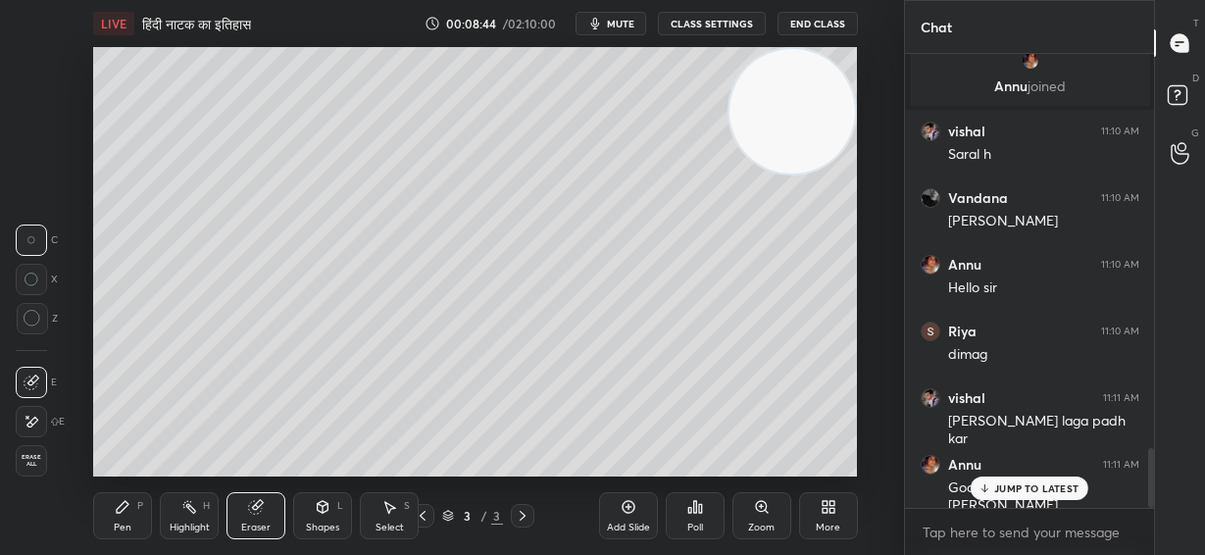
click at [126, 523] on div "Pen" at bounding box center [123, 528] width 18 height 10
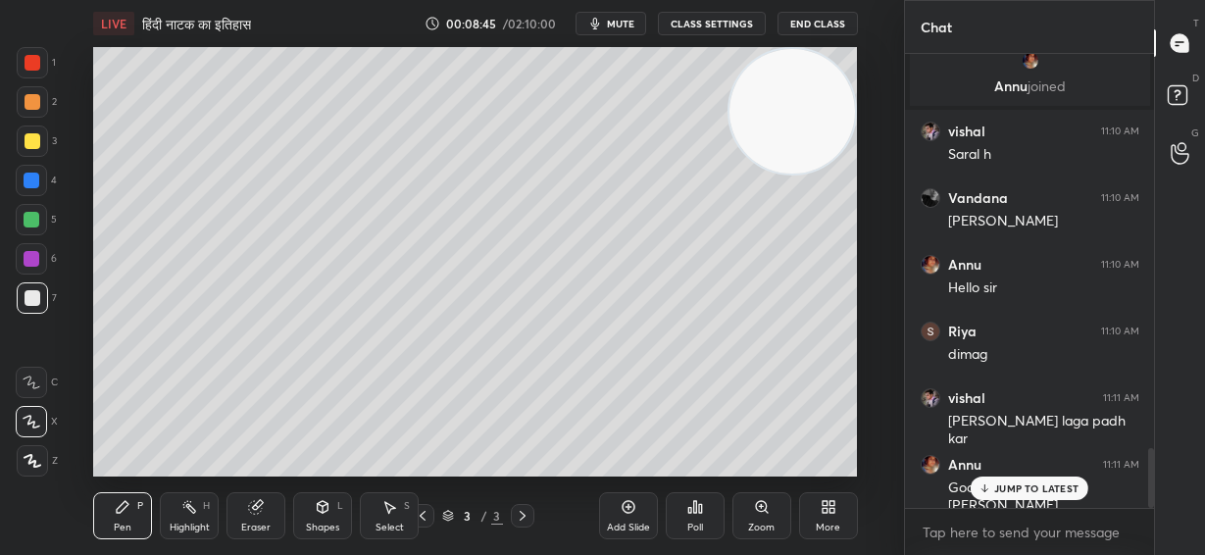
click at [33, 108] on div at bounding box center [33, 102] width 16 height 16
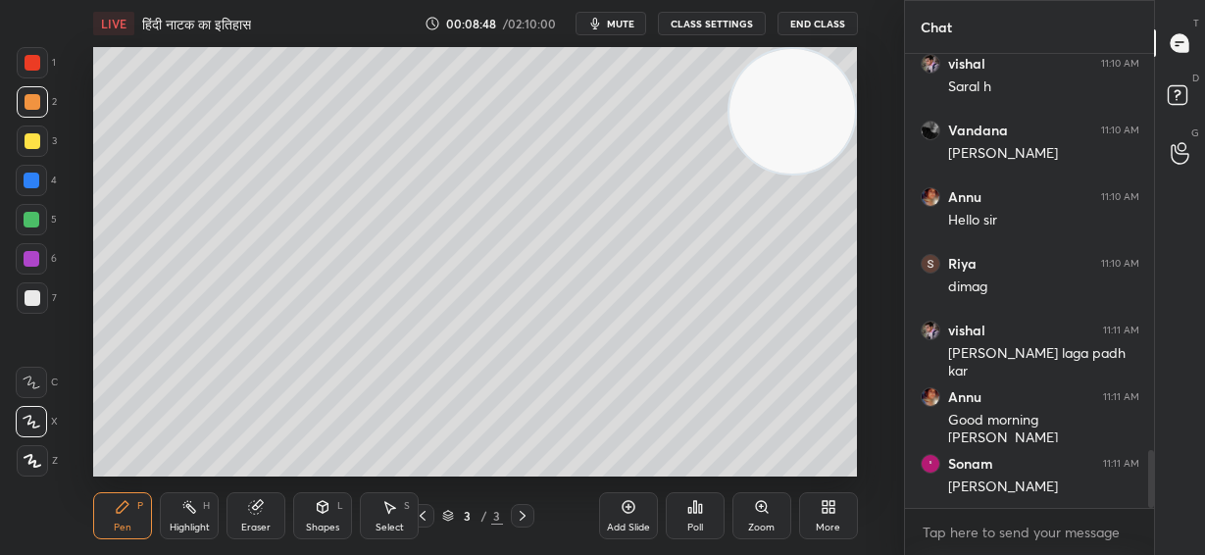
scroll to position [3117, 0]
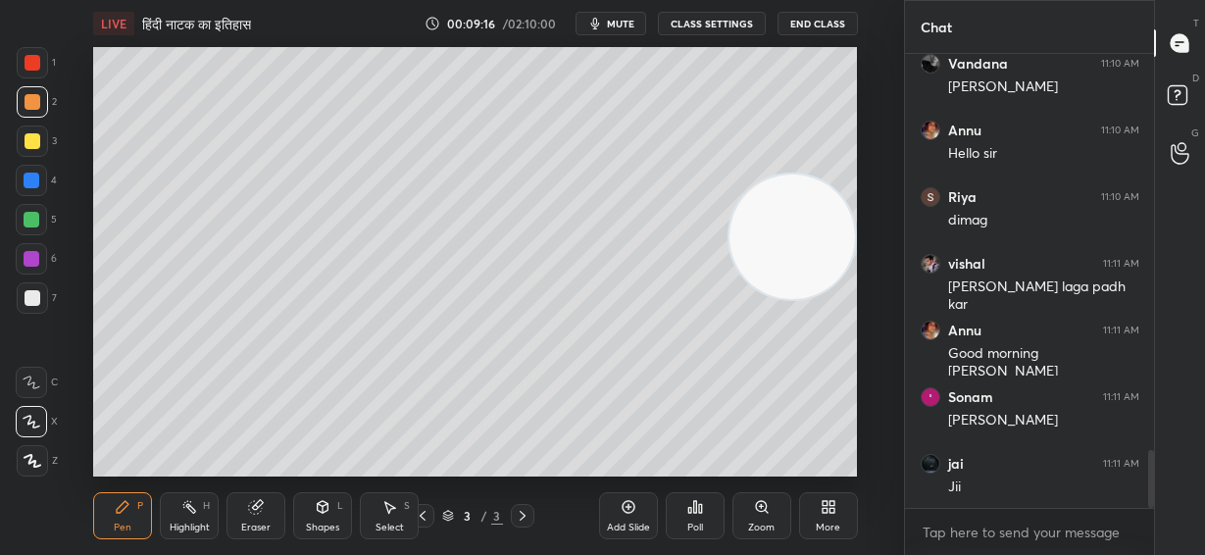
drag, startPoint x: 806, startPoint y: 141, endPoint x: 811, endPoint y: 272, distance: 130.5
click at [811, 272] on video at bounding box center [791, 236] width 125 height 125
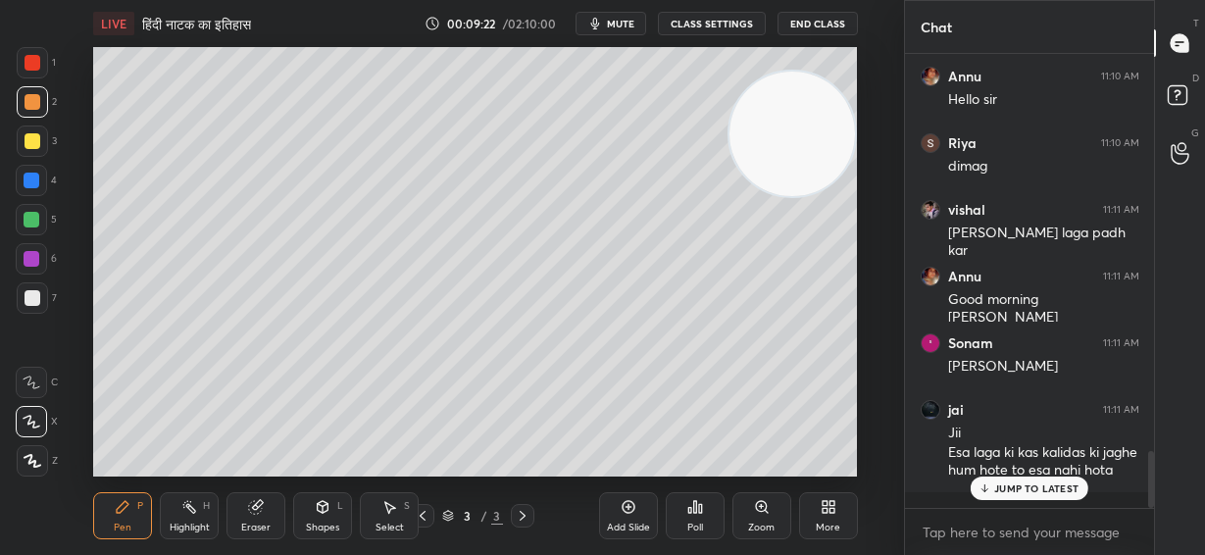
drag, startPoint x: 799, startPoint y: 259, endPoint x: 818, endPoint y: 151, distance: 109.4
click at [818, 151] on video at bounding box center [791, 134] width 125 height 125
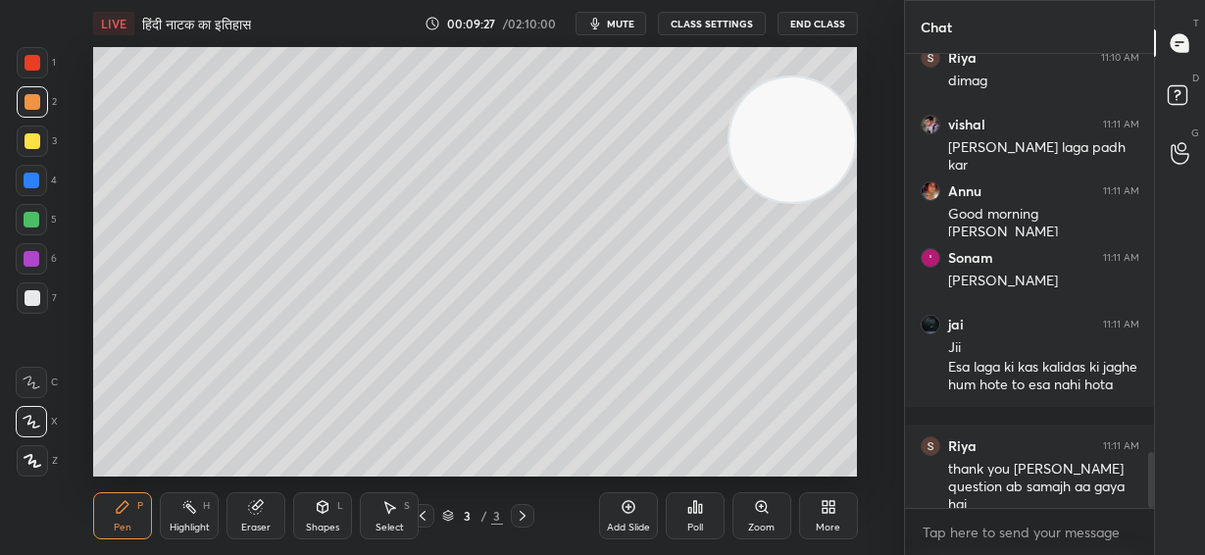
drag, startPoint x: 795, startPoint y: 156, endPoint x: 827, endPoint y: 388, distance: 234.6
click at [833, 203] on video at bounding box center [791, 139] width 125 height 125
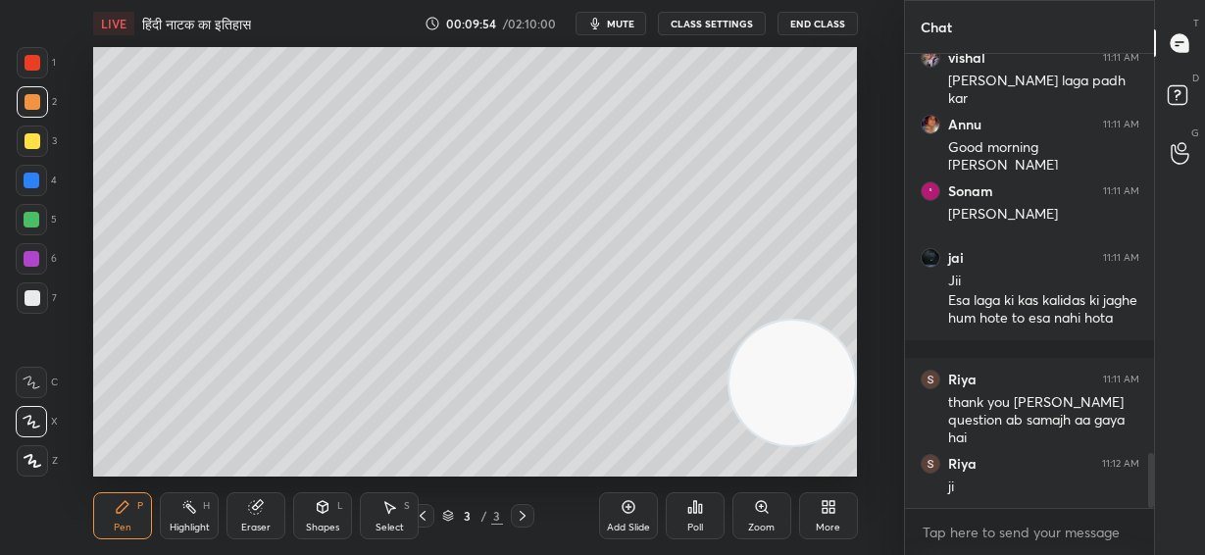
scroll to position [3389, 0]
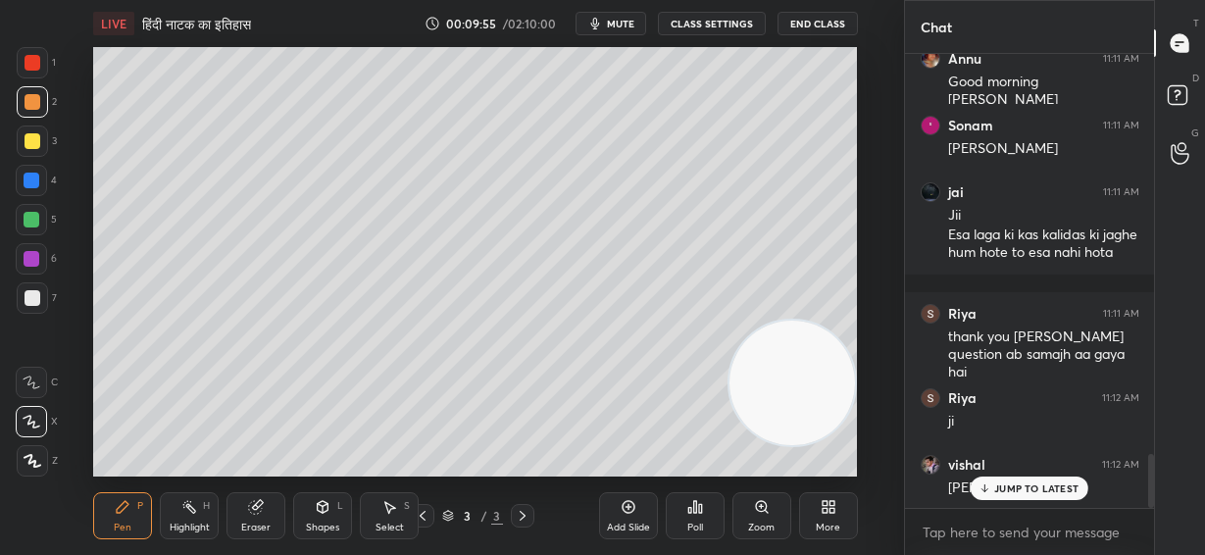
click at [1033, 498] on div "JUMP TO LATEST" at bounding box center [1030, 488] width 118 height 24
click at [523, 513] on icon at bounding box center [523, 516] width 16 height 16
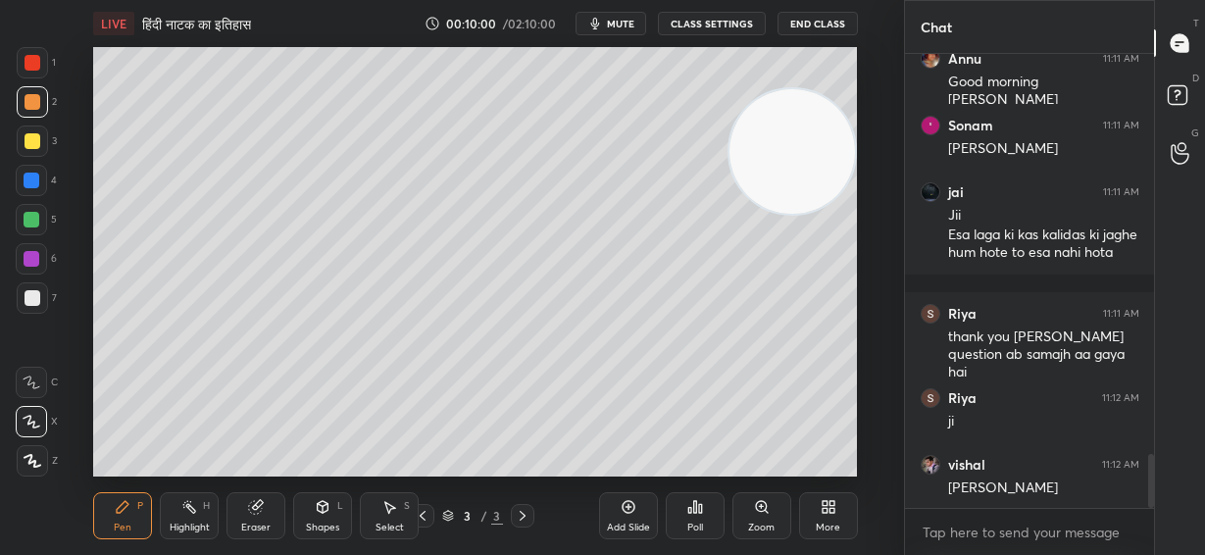
drag, startPoint x: 791, startPoint y: 404, endPoint x: 843, endPoint y: 173, distance: 237.1
click at [843, 173] on video at bounding box center [791, 151] width 125 height 125
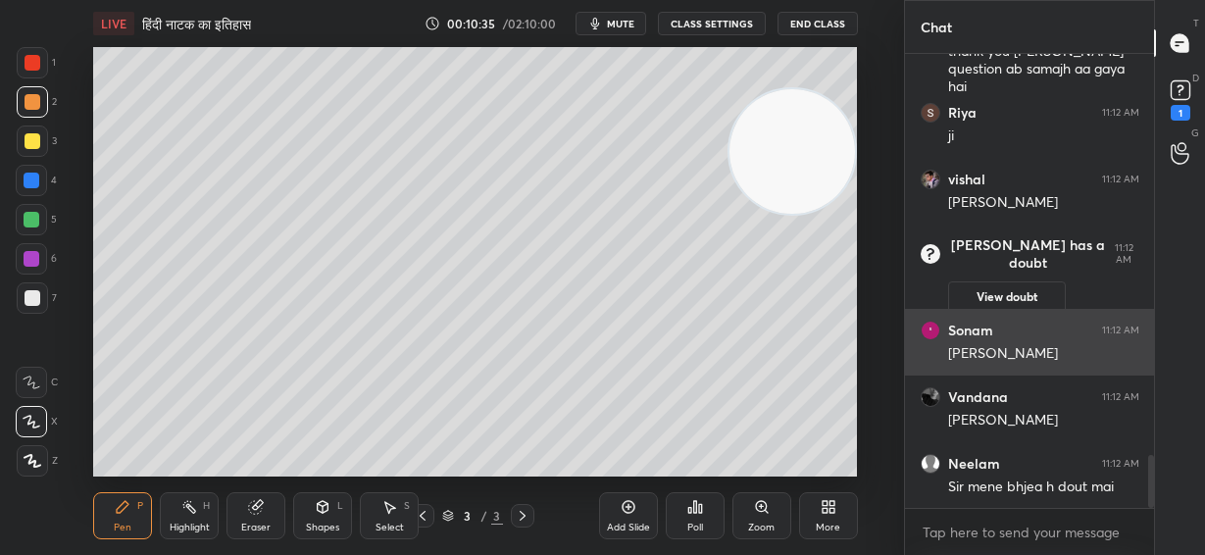
scroll to position [3438, 0]
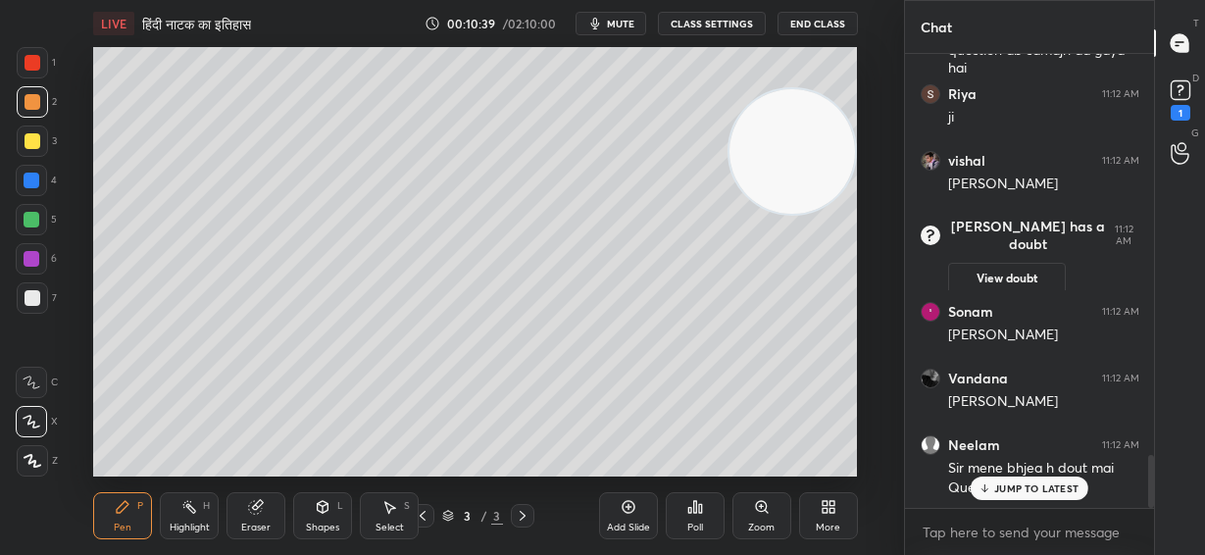
click at [1016, 484] on p "JUMP TO LATEST" at bounding box center [1036, 488] width 84 height 12
click at [1186, 84] on rect at bounding box center [1180, 90] width 19 height 19
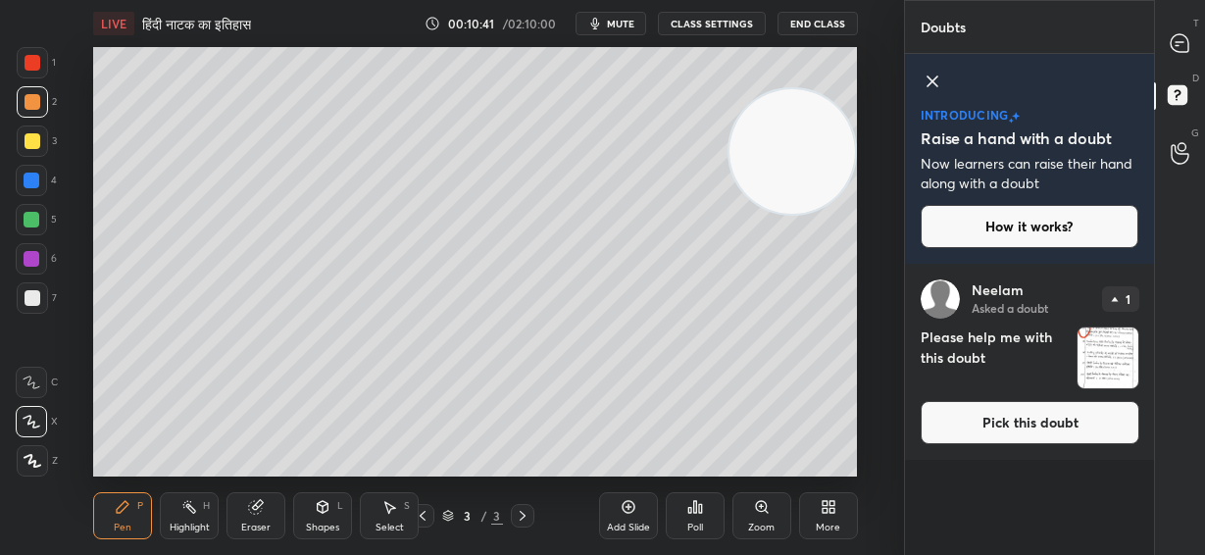
click at [1118, 369] on img "grid" at bounding box center [1107, 357] width 61 height 61
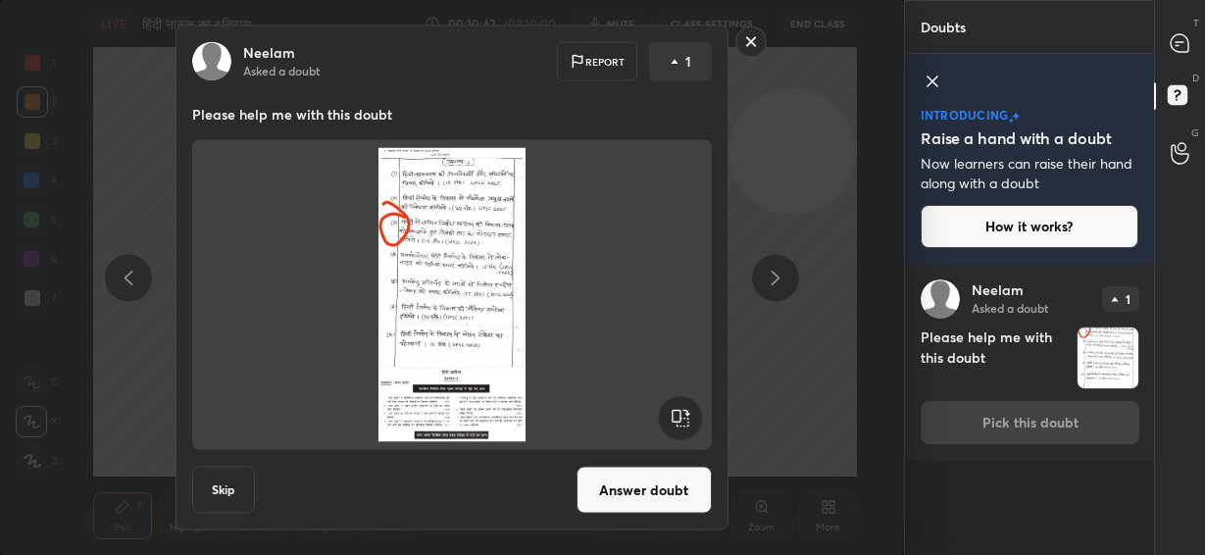
click at [434, 236] on img at bounding box center [452, 295] width 473 height 294
click at [662, 500] on button "Answer doubt" at bounding box center [643, 490] width 135 height 47
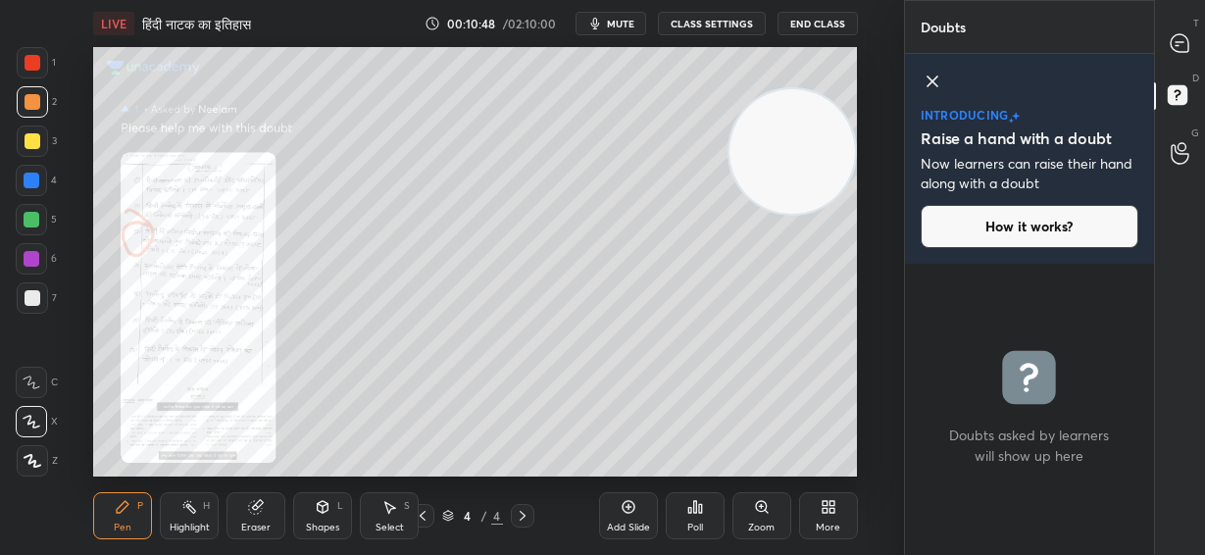
click at [777, 524] on div "Zoom" at bounding box center [761, 515] width 59 height 47
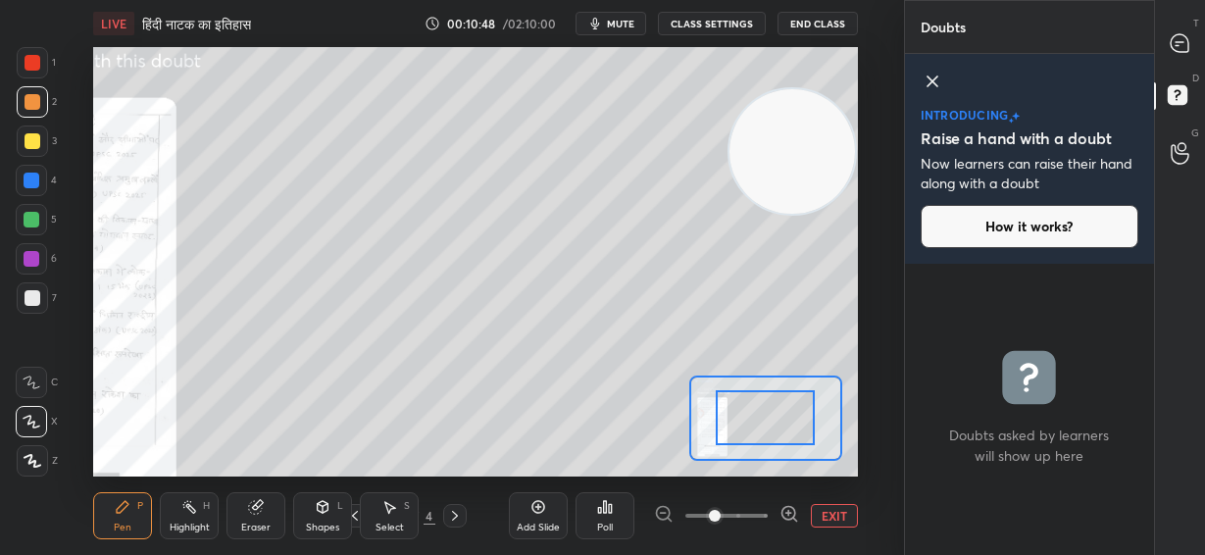
drag, startPoint x: 777, startPoint y: 524, endPoint x: 735, endPoint y: 484, distance: 58.2
click at [772, 523] on div at bounding box center [726, 516] width 145 height 24
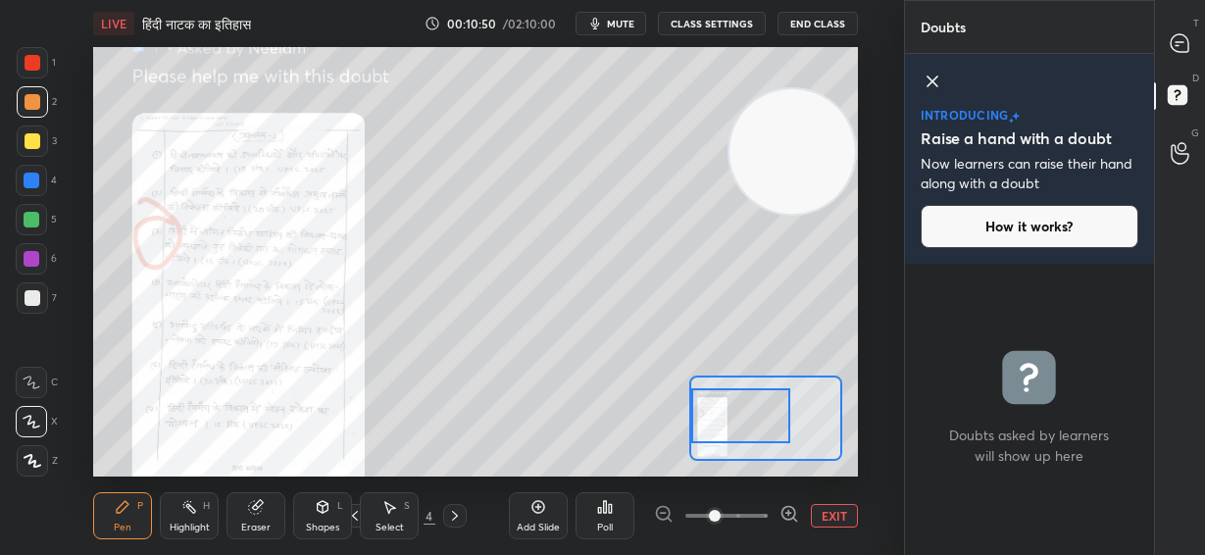
drag, startPoint x: 744, startPoint y: 424, endPoint x: 694, endPoint y: 424, distance: 50.0
click at [694, 424] on div at bounding box center [740, 415] width 99 height 55
click at [785, 516] on icon at bounding box center [789, 514] width 20 height 20
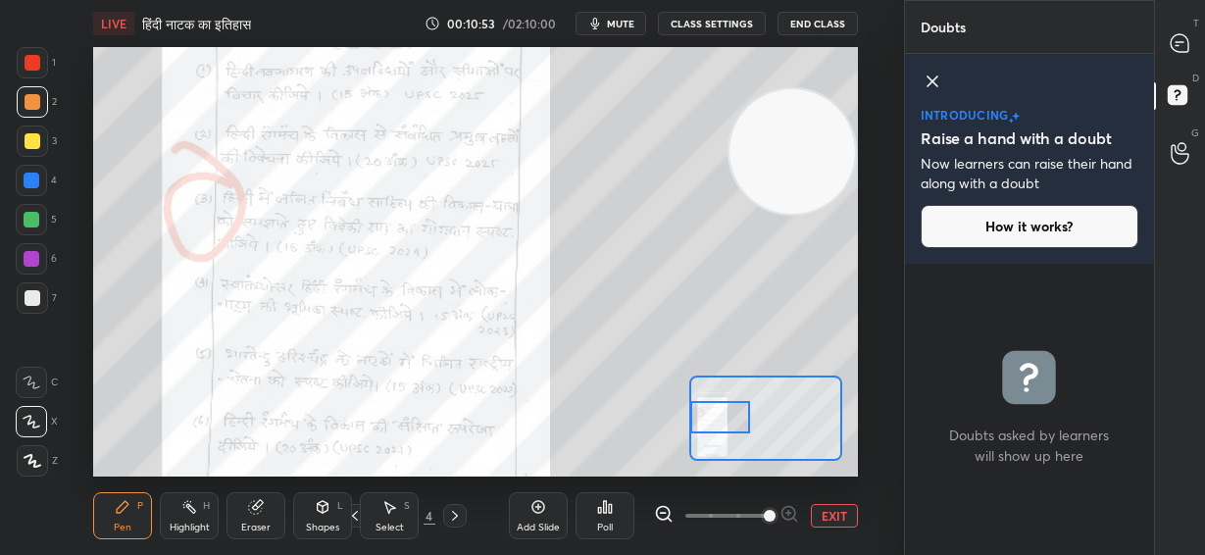
click at [686, 426] on div "Setting up your live class Poll for secs No correct answer Start poll" at bounding box center [475, 261] width 764 height 429
click at [19, 58] on div at bounding box center [32, 62] width 31 height 31
click at [939, 79] on icon at bounding box center [933, 82] width 24 height 24
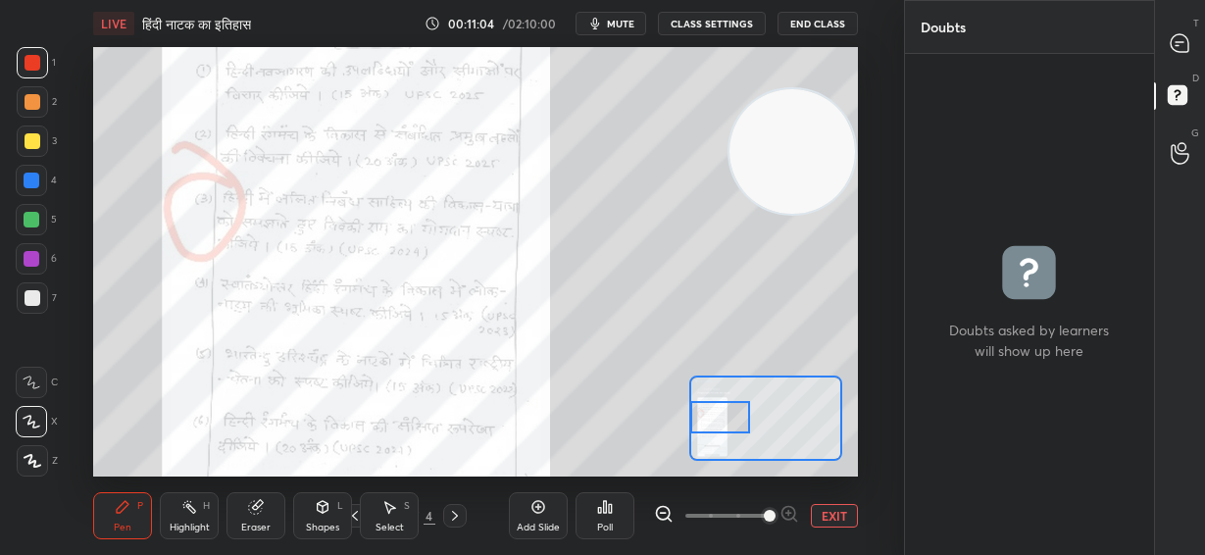
scroll to position [495, 243]
click at [1174, 40] on icon at bounding box center [1180, 43] width 18 height 18
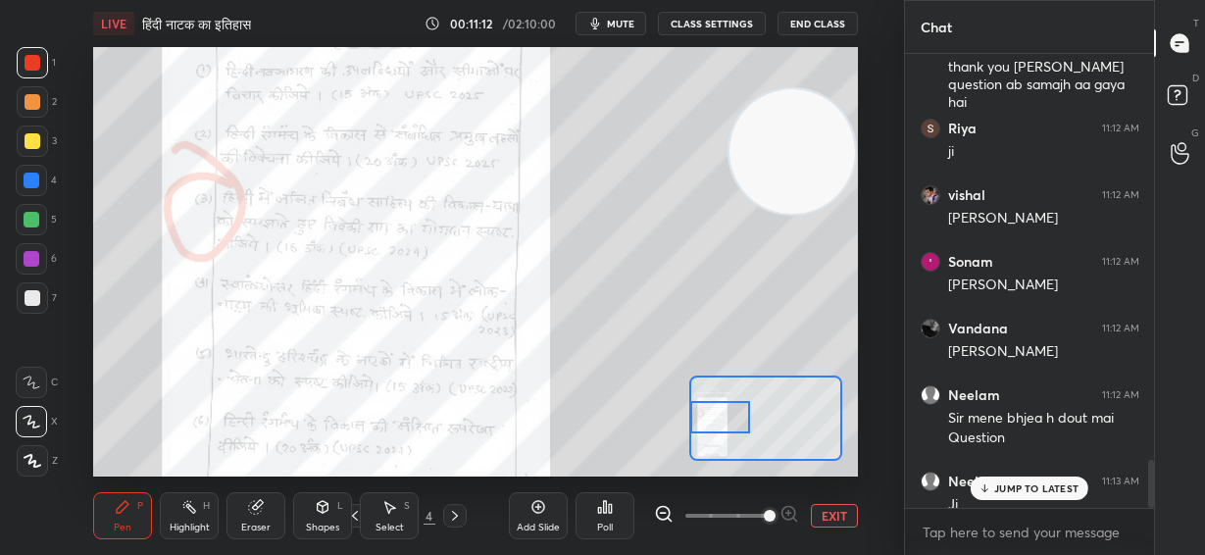
scroll to position [3830, 0]
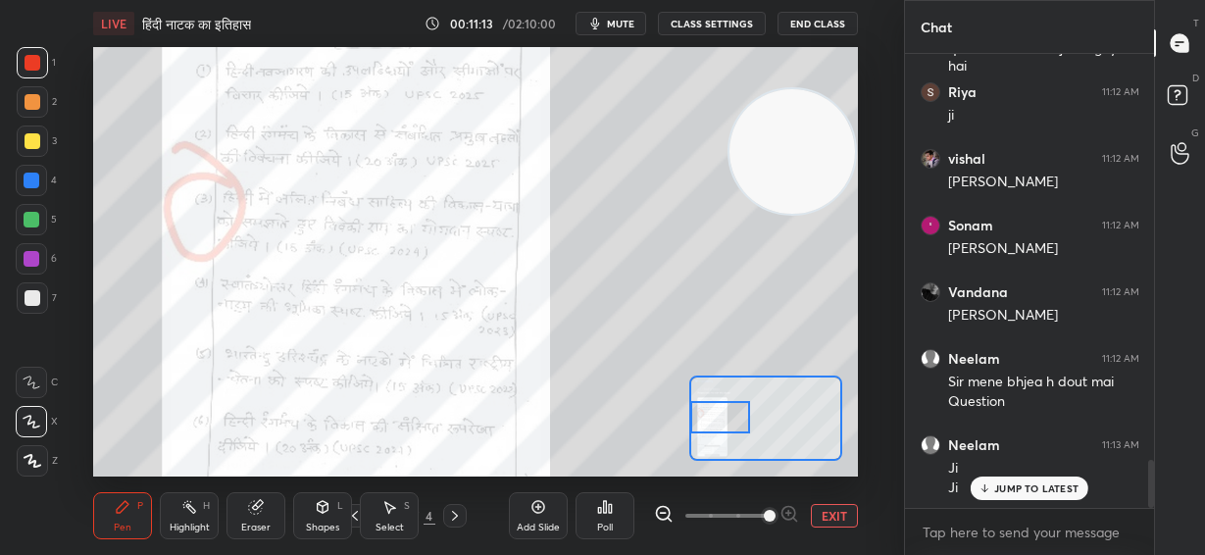
click at [1049, 495] on div "JUMP TO LATEST" at bounding box center [1030, 488] width 118 height 24
click at [848, 511] on button "EXIT" at bounding box center [834, 516] width 47 height 24
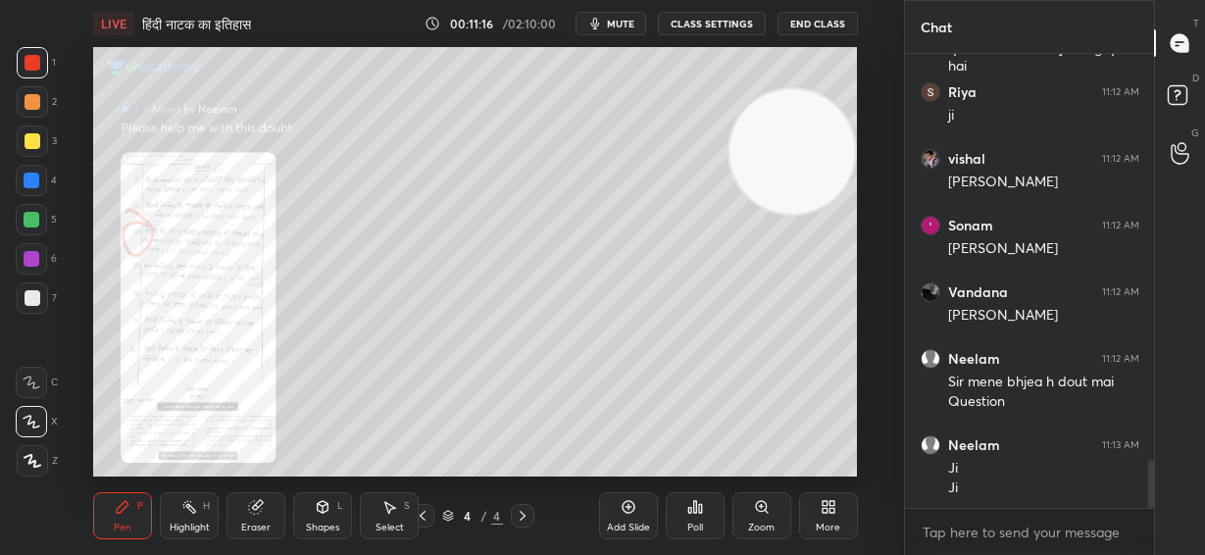
click at [420, 514] on icon at bounding box center [423, 516] width 16 height 16
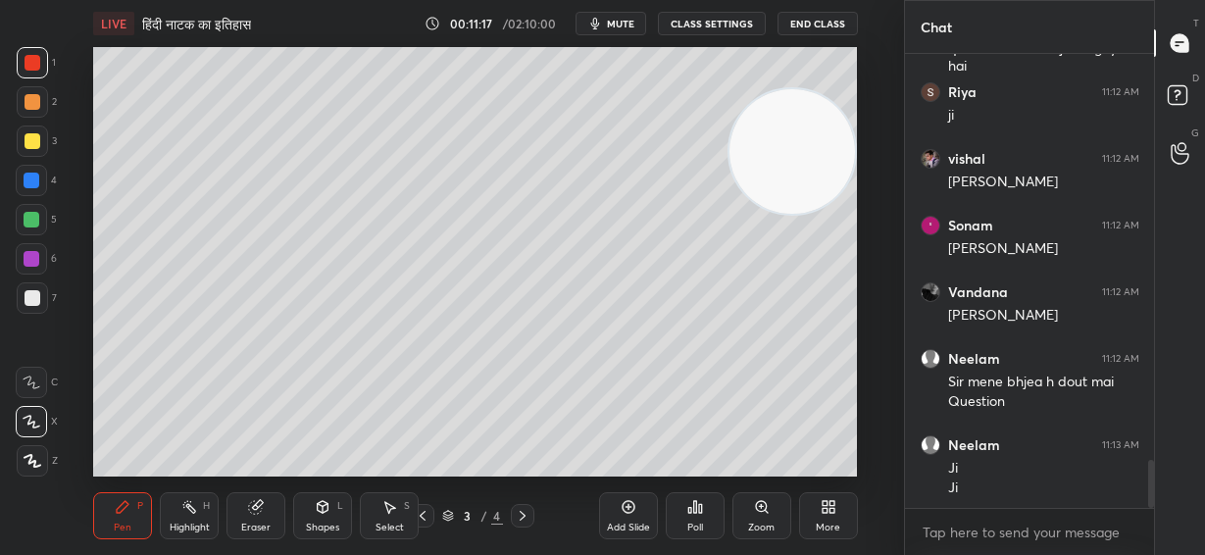
click at [527, 519] on icon at bounding box center [523, 516] width 16 height 16
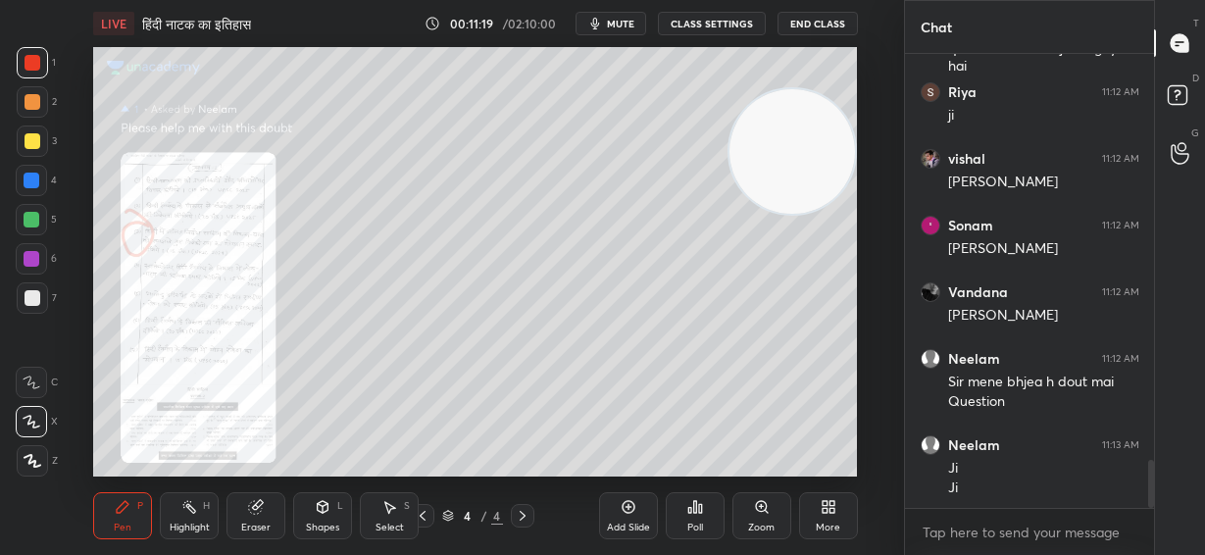
click at [428, 516] on icon at bounding box center [423, 516] width 16 height 16
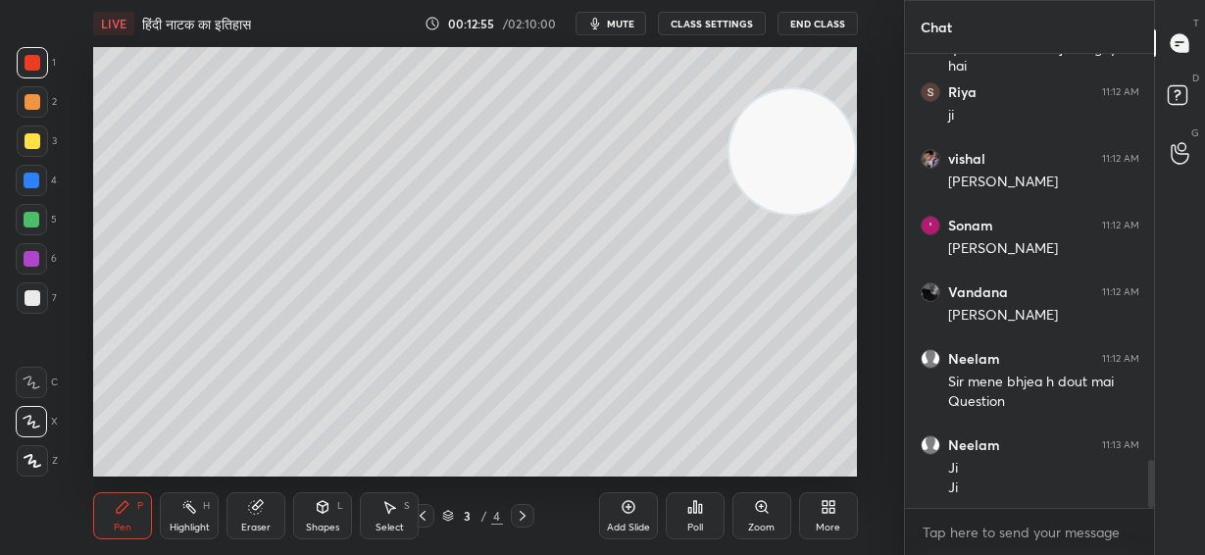
click at [632, 507] on icon at bounding box center [629, 507] width 16 height 16
drag, startPoint x: 790, startPoint y: 154, endPoint x: 845, endPoint y: 373, distance: 225.4
click at [845, 215] on video at bounding box center [791, 151] width 125 height 125
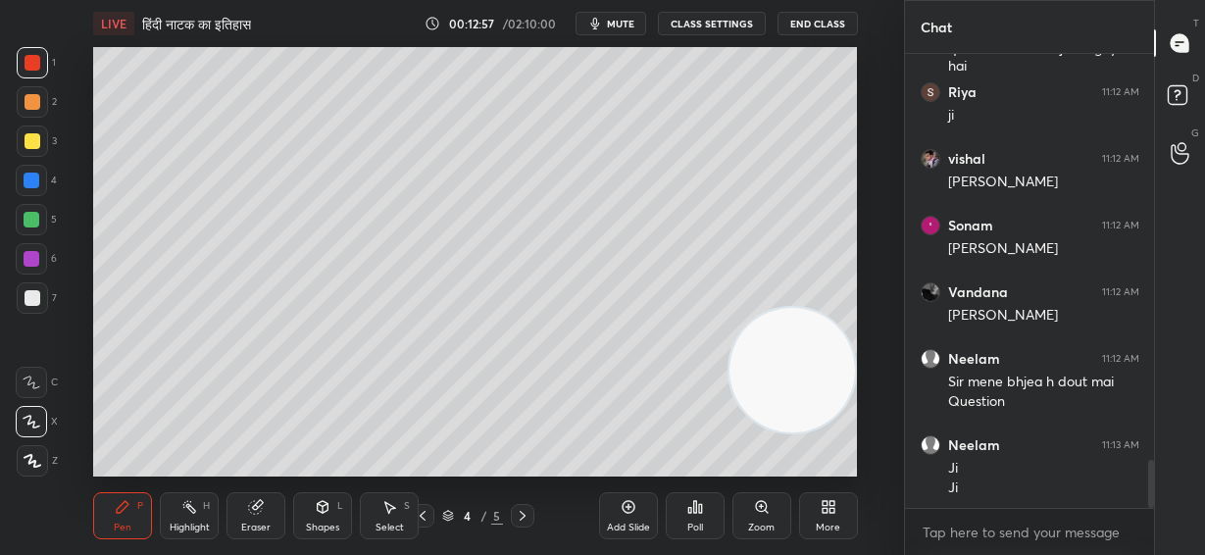
drag, startPoint x: 38, startPoint y: 144, endPoint x: 48, endPoint y: 119, distance: 27.3
click at [41, 144] on div at bounding box center [32, 140] width 31 height 31
click at [324, 511] on icon at bounding box center [323, 507] width 11 height 12
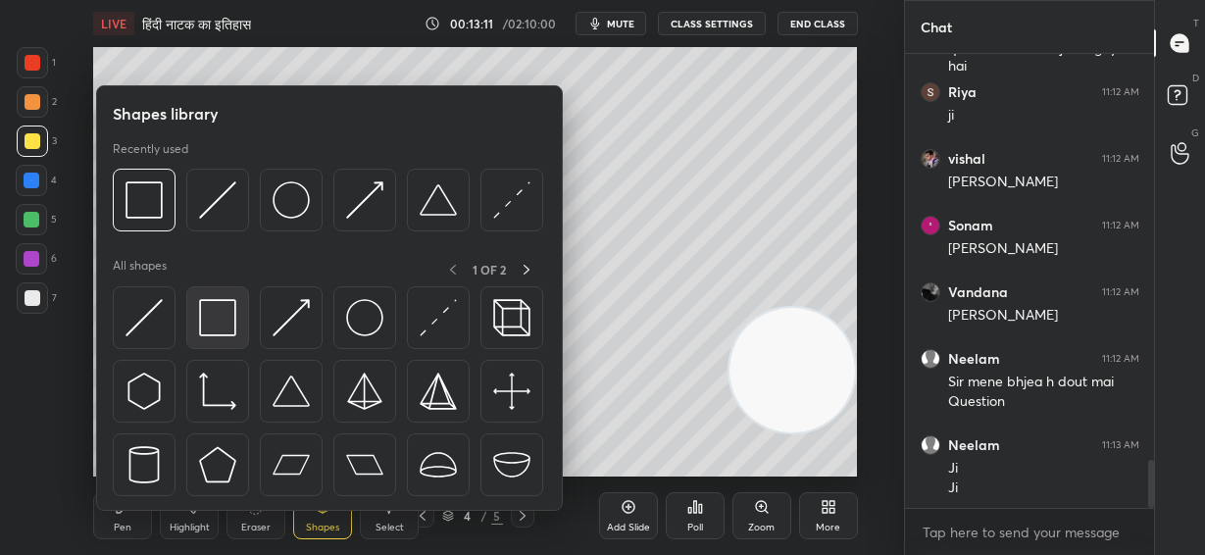
click at [211, 328] on img at bounding box center [217, 317] width 37 height 37
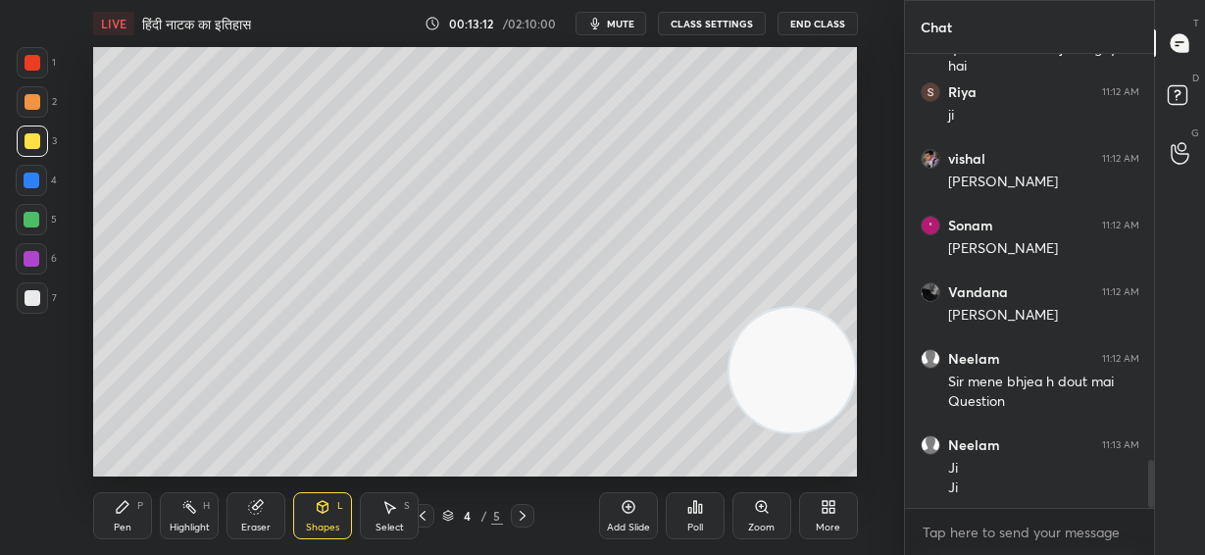
click at [29, 223] on div at bounding box center [32, 220] width 16 height 16
click at [135, 523] on div "Pen P" at bounding box center [122, 515] width 59 height 47
click at [32, 144] on div at bounding box center [33, 141] width 16 height 16
drag, startPoint x: 819, startPoint y: 366, endPoint x: 824, endPoint y: 88, distance: 277.5
click at [836, 305] on video at bounding box center [791, 367] width 125 height 125
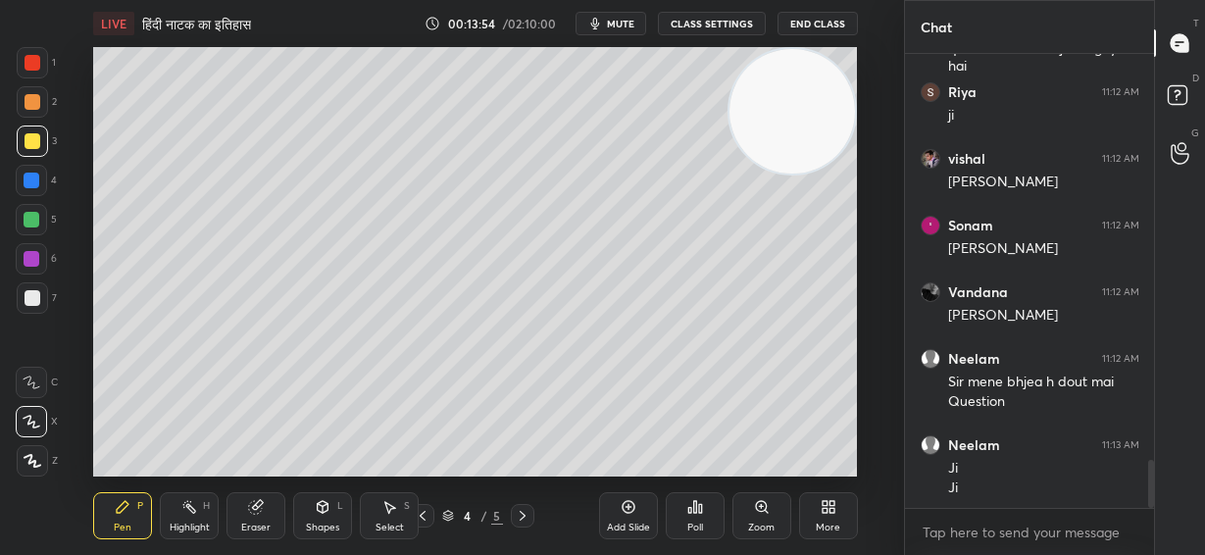
click at [25, 301] on div at bounding box center [33, 298] width 16 height 16
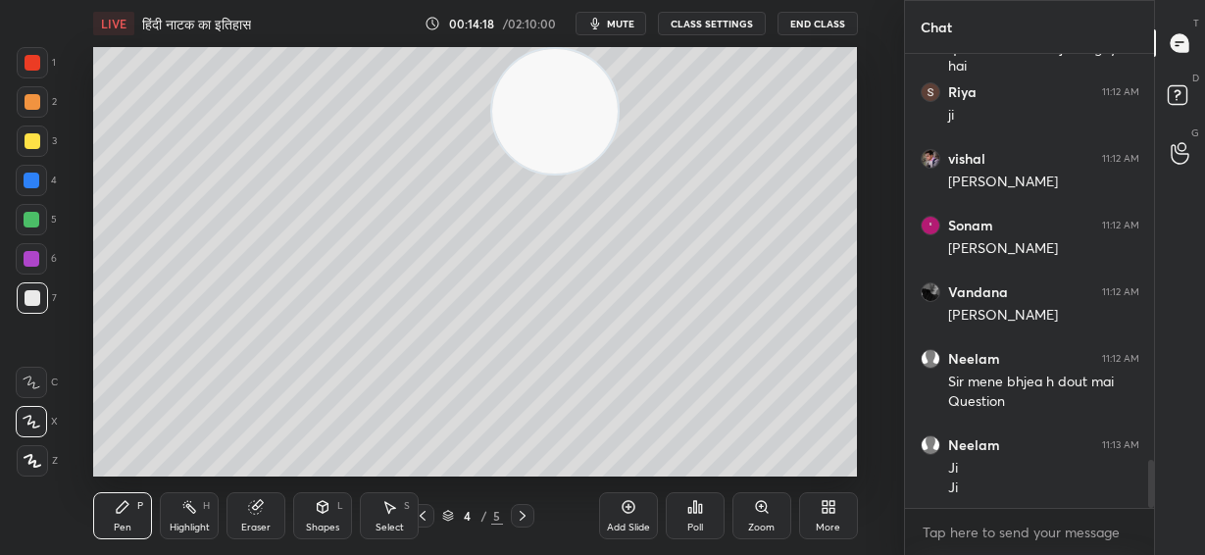
drag, startPoint x: 808, startPoint y: 115, endPoint x: 436, endPoint y: 117, distance: 371.5
click at [492, 115] on video at bounding box center [554, 111] width 125 height 125
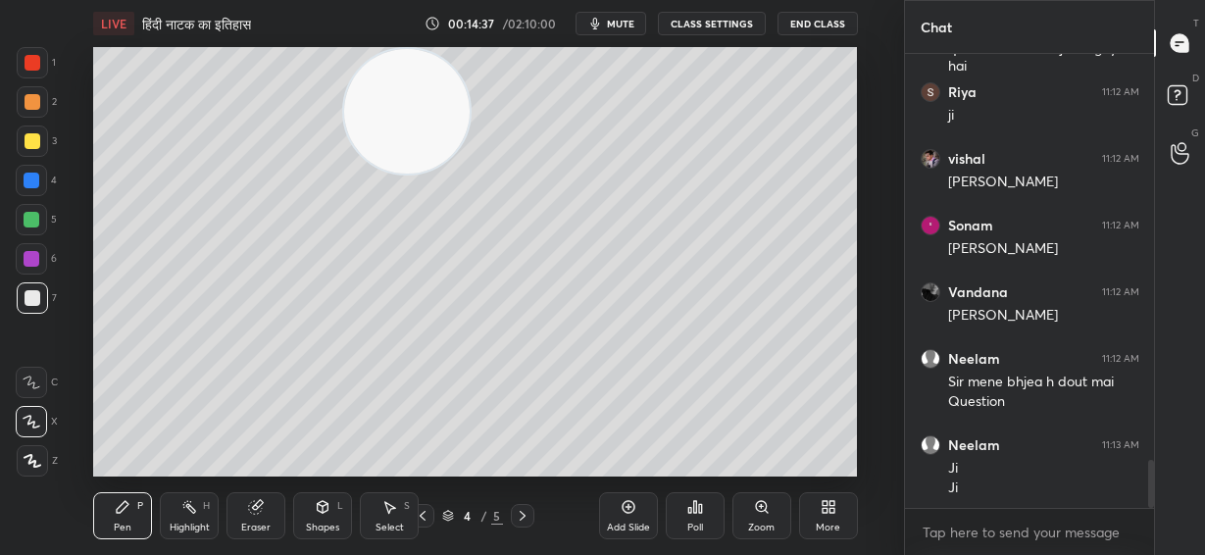
click at [34, 220] on div at bounding box center [32, 220] width 16 height 16
drag, startPoint x: 32, startPoint y: 179, endPoint x: 75, endPoint y: 164, distance: 45.9
click at [34, 180] on div at bounding box center [32, 181] width 16 height 16
drag, startPoint x: 39, startPoint y: 297, endPoint x: 82, endPoint y: 289, distance: 43.8
click at [39, 299] on div at bounding box center [32, 297] width 31 height 31
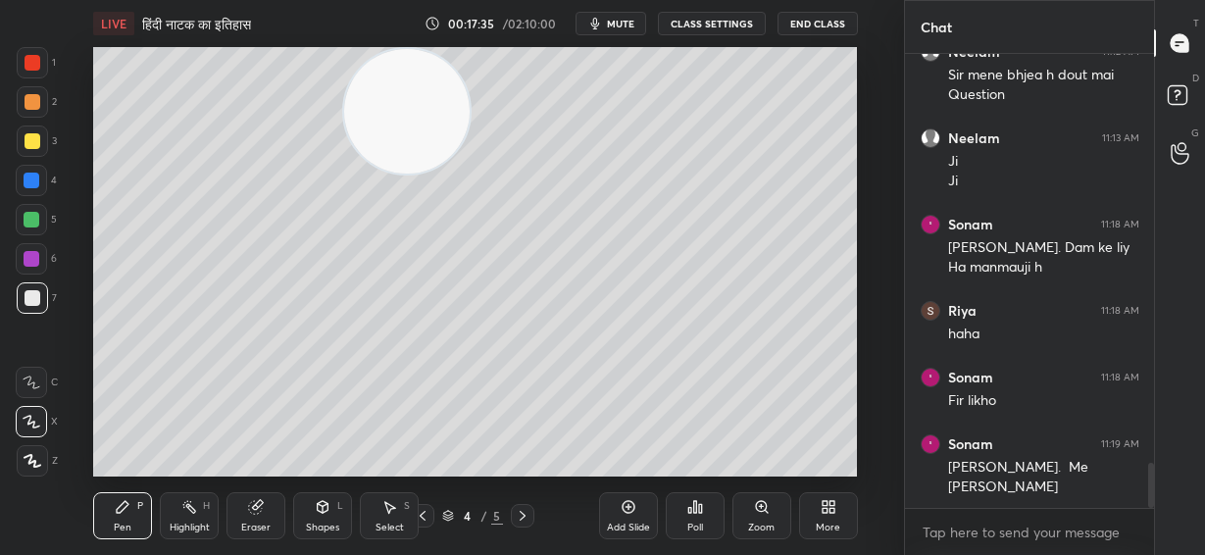
scroll to position [4204, 0]
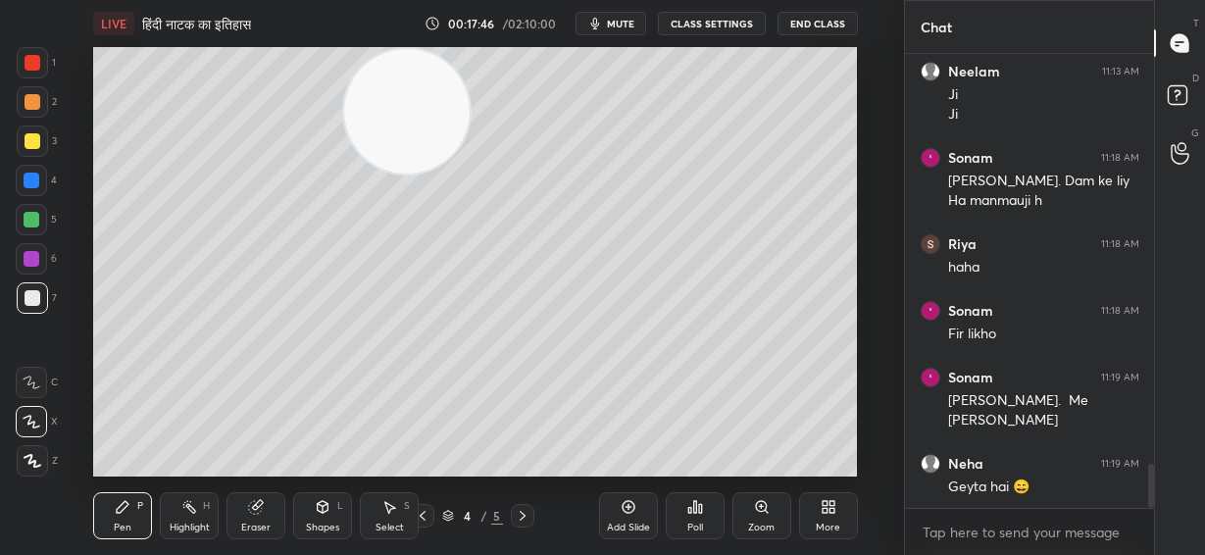
click at [33, 184] on div at bounding box center [32, 181] width 16 height 16
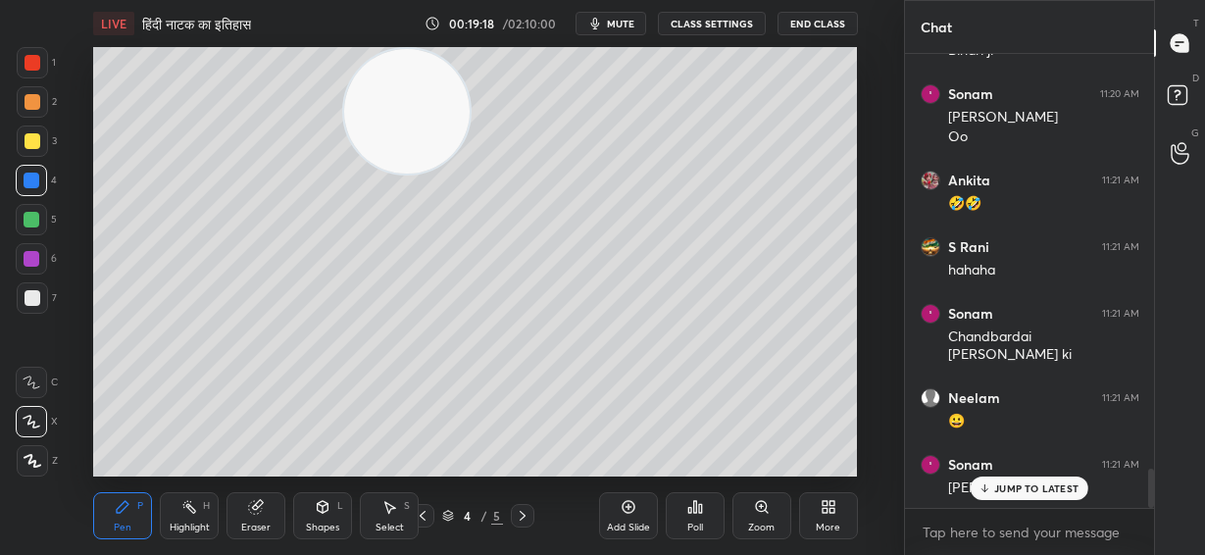
scroll to position [4841, 0]
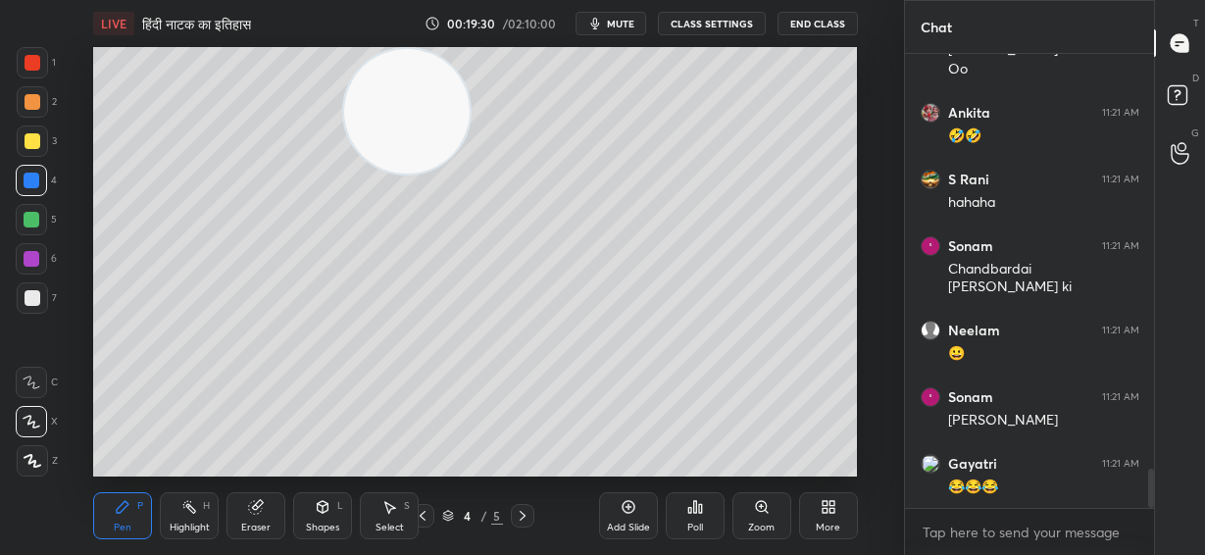
click at [27, 222] on div at bounding box center [32, 220] width 16 height 16
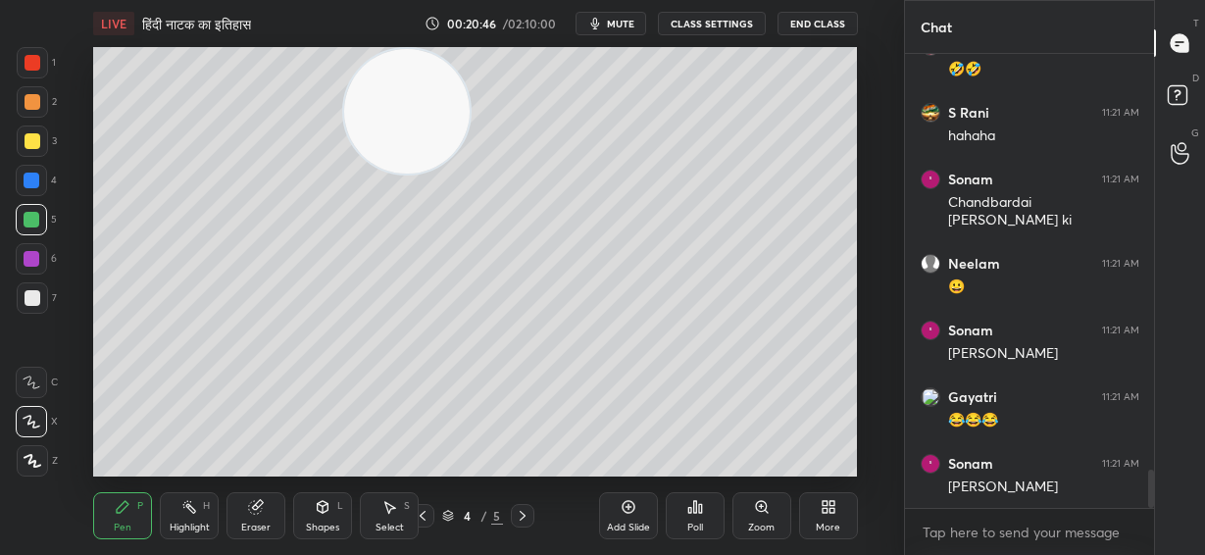
click at [254, 519] on div "Eraser" at bounding box center [255, 515] width 59 height 47
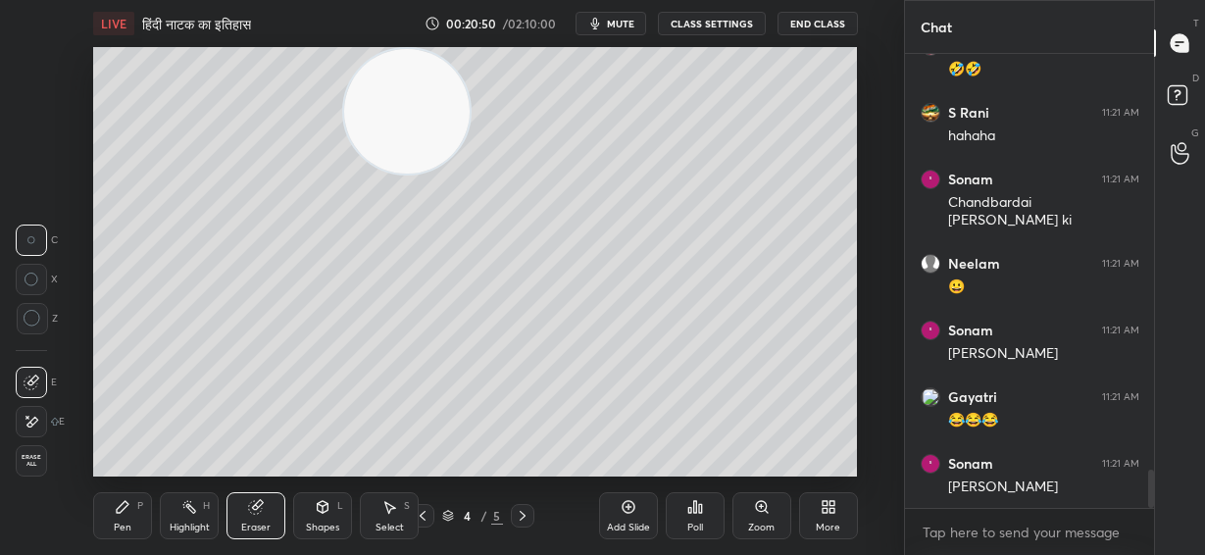
click at [125, 517] on div "Pen P" at bounding box center [122, 515] width 59 height 47
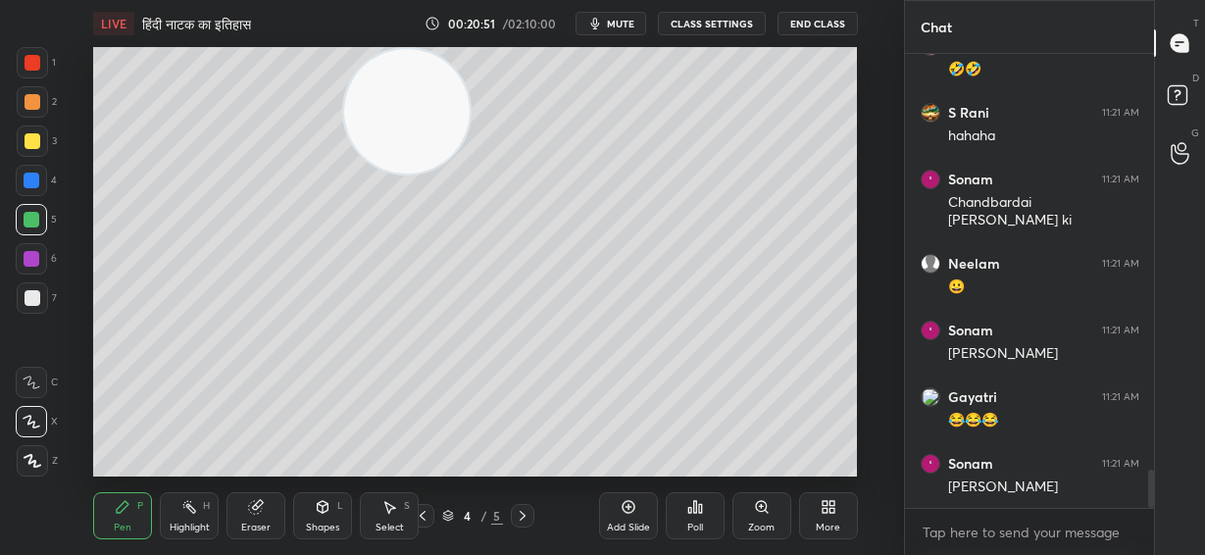
click at [37, 66] on div at bounding box center [33, 63] width 16 height 16
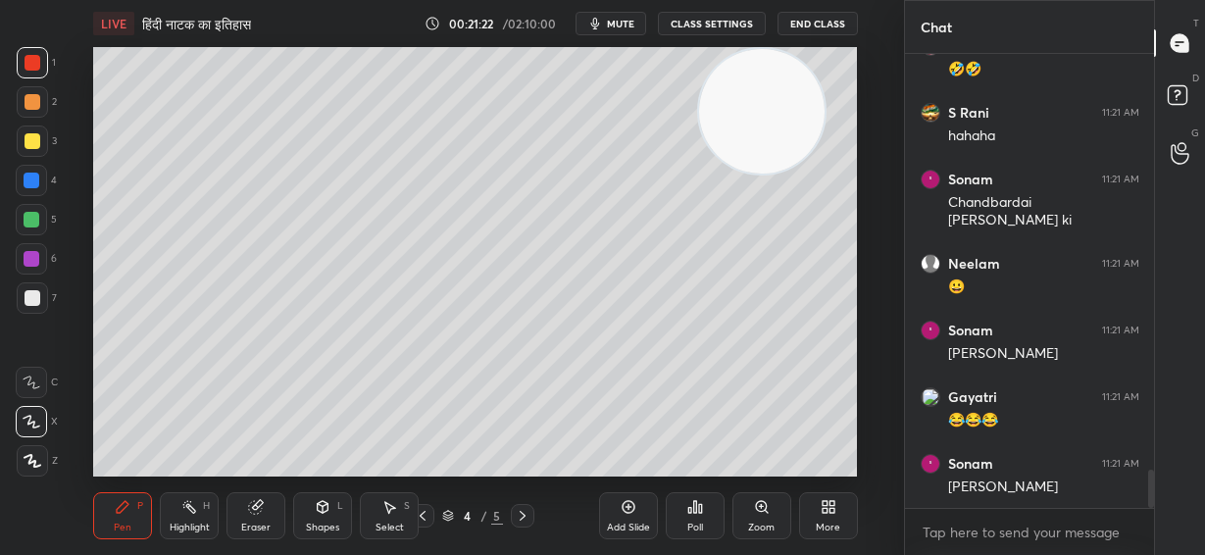
drag, startPoint x: 457, startPoint y: 130, endPoint x: 760, endPoint y: 92, distance: 305.3
click at [760, 92] on video at bounding box center [761, 111] width 125 height 125
click at [630, 23] on span "mute" at bounding box center [620, 24] width 27 height 14
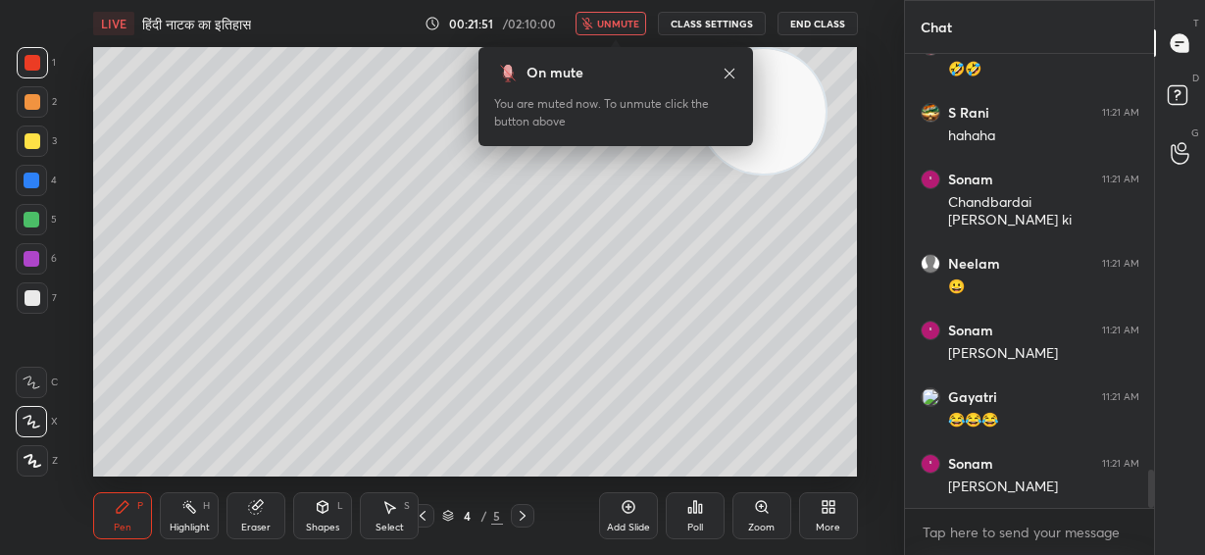
click at [630, 14] on button "unmute" at bounding box center [610, 24] width 71 height 24
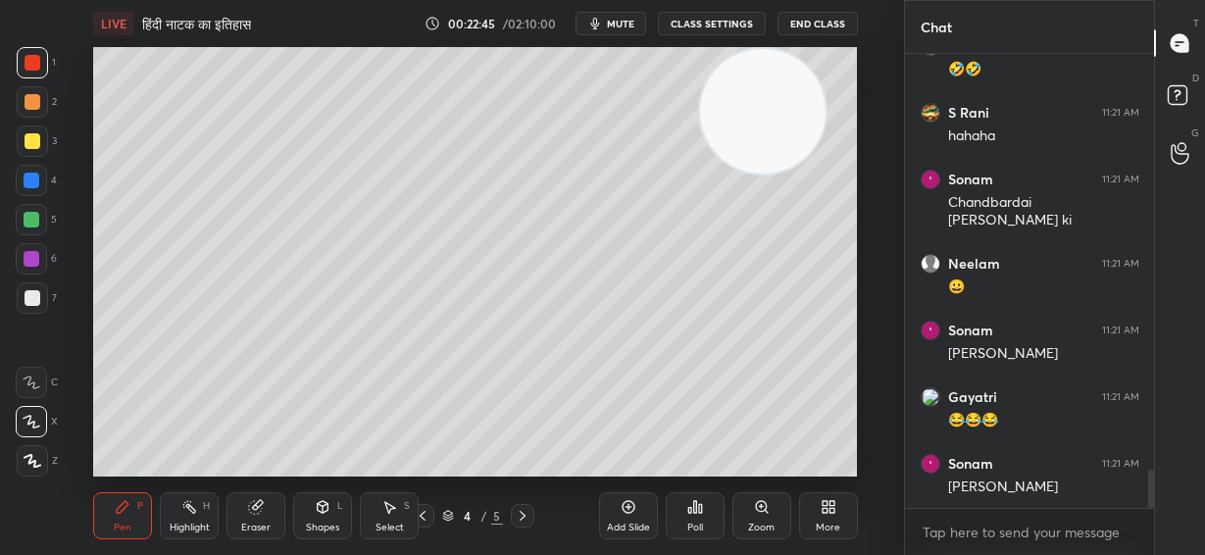
click at [630, 511] on icon at bounding box center [629, 507] width 16 height 16
drag, startPoint x: 29, startPoint y: 147, endPoint x: 75, endPoint y: 125, distance: 50.0
click at [29, 147] on div at bounding box center [33, 141] width 16 height 16
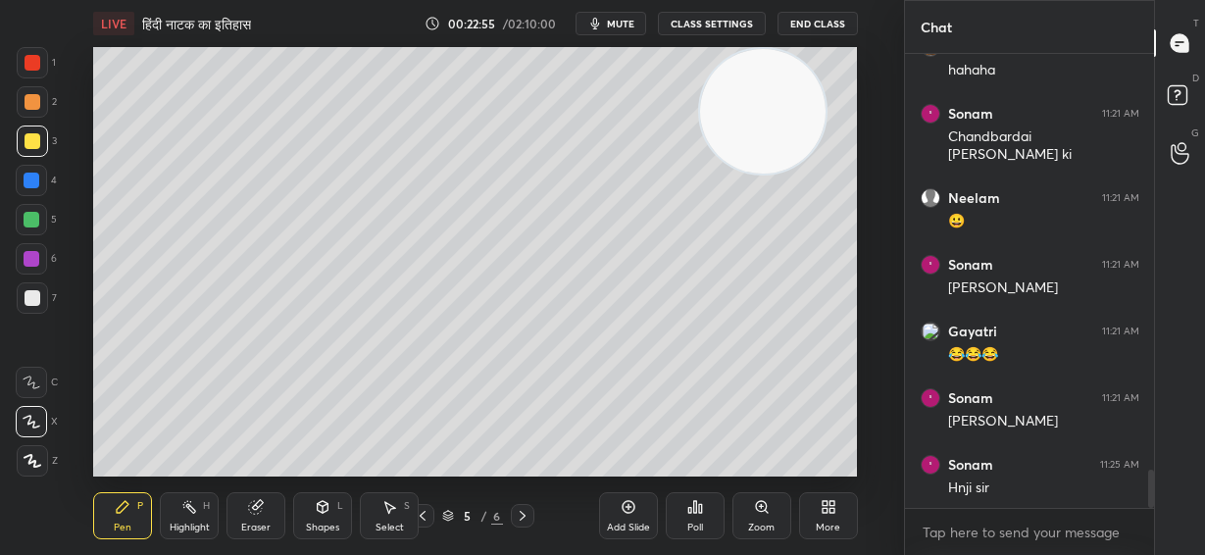
drag, startPoint x: 30, startPoint y: 297, endPoint x: 39, endPoint y: 278, distance: 20.6
click at [31, 295] on div at bounding box center [33, 298] width 16 height 16
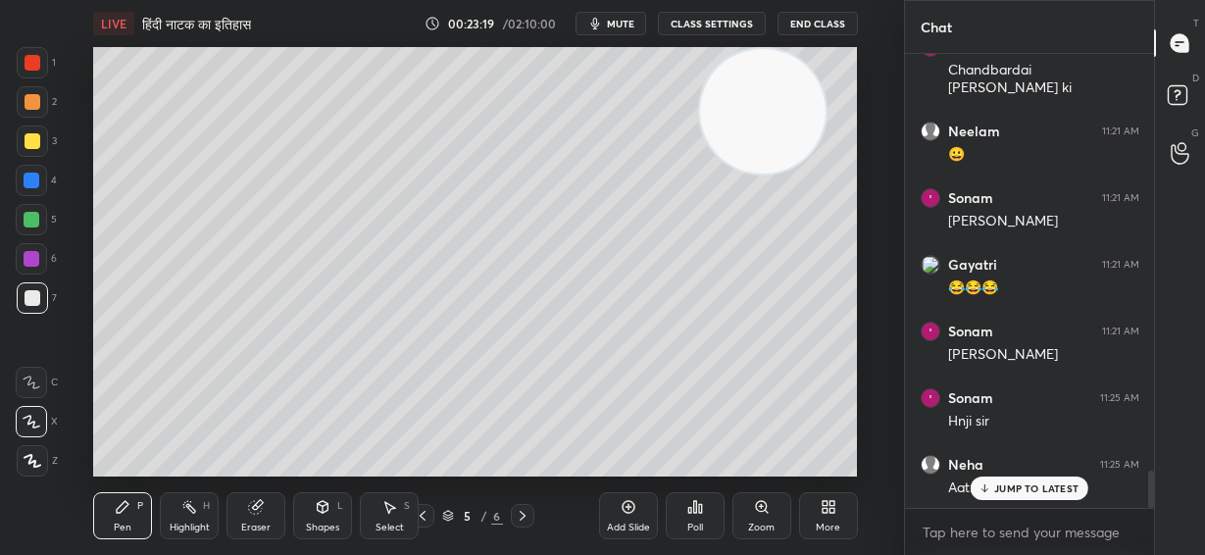
click at [711, 129] on video at bounding box center [762, 111] width 125 height 125
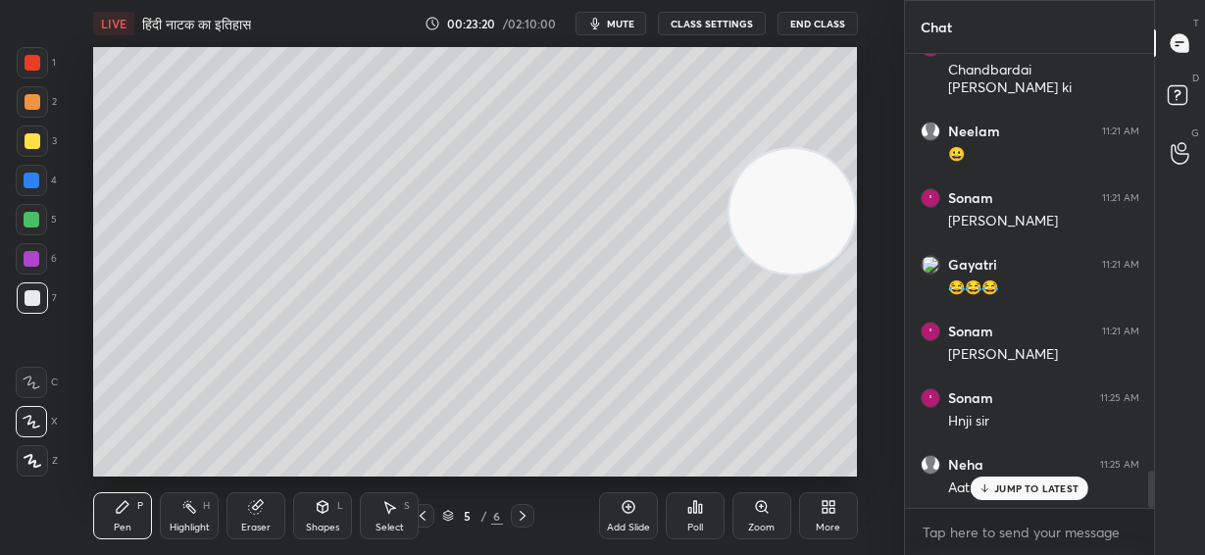
drag, startPoint x: 724, startPoint y: 129, endPoint x: 727, endPoint y: 229, distance: 100.0
click at [778, 247] on video at bounding box center [791, 211] width 125 height 125
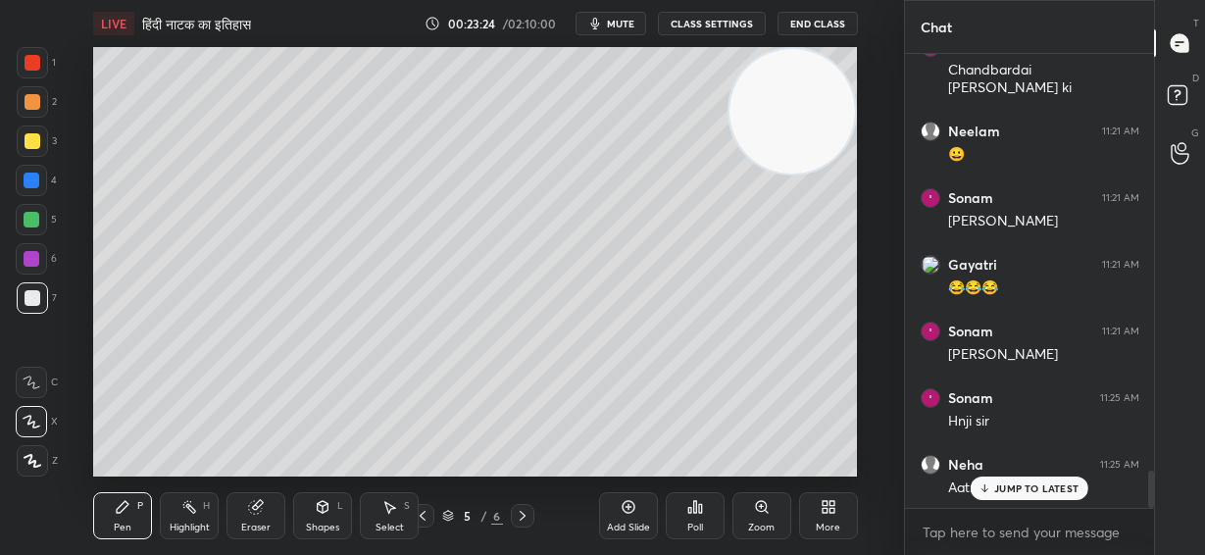
click at [806, 128] on video at bounding box center [791, 111] width 125 height 125
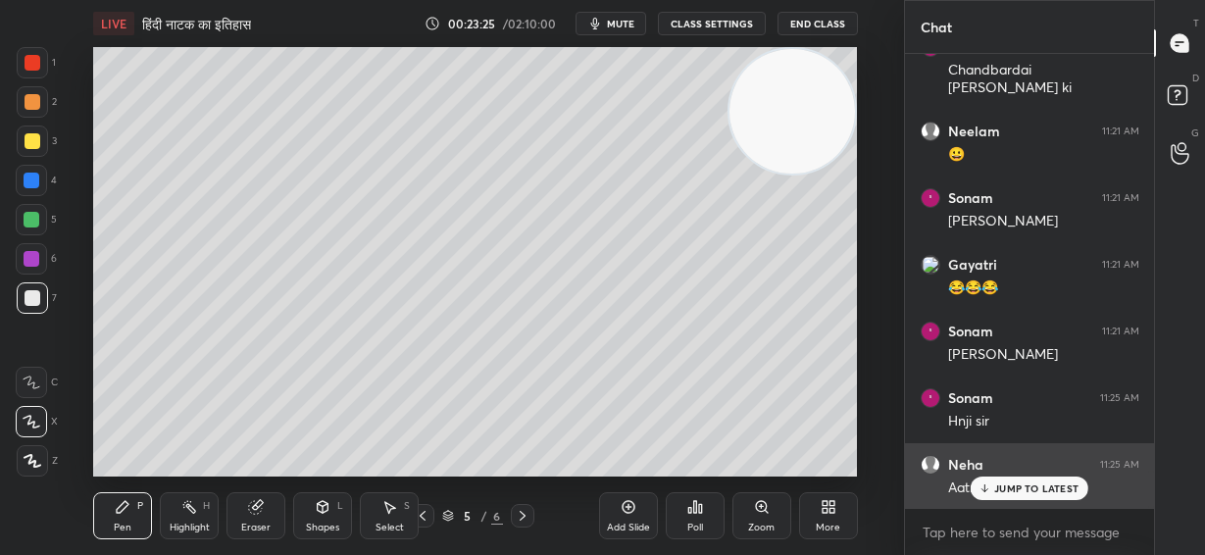
drag, startPoint x: 1022, startPoint y: 477, endPoint x: 1003, endPoint y: 467, distance: 22.4
click at [1022, 479] on div "JUMP TO LATEST" at bounding box center [1030, 488] width 118 height 24
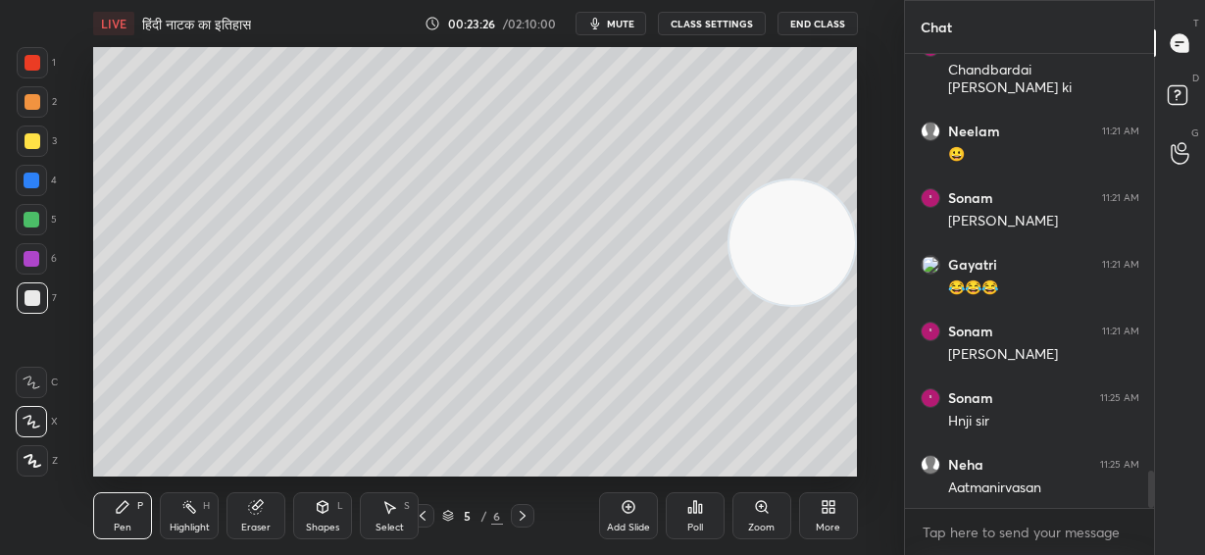
drag, startPoint x: 778, startPoint y: 116, endPoint x: 832, endPoint y: 439, distance: 328.0
click at [859, 479] on div "LIVE हिंदी नाटक का इतिहास 00:23:26 / 02:10:00 mute CLASS SETTINGS End Class Set…" at bounding box center [475, 277] width 825 height 555
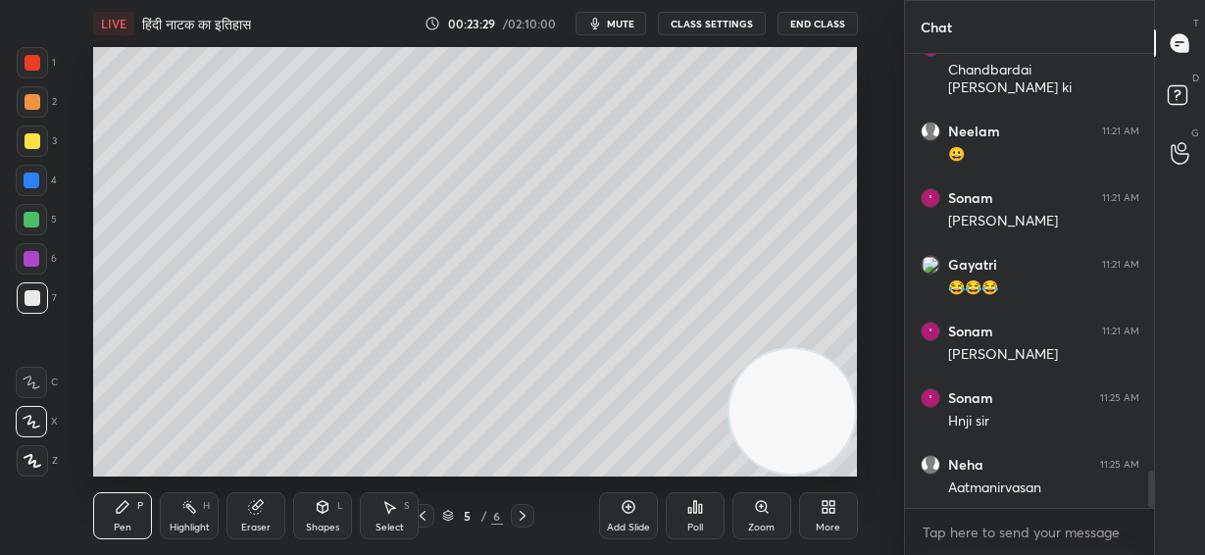
drag, startPoint x: 31, startPoint y: 98, endPoint x: 85, endPoint y: 139, distance: 67.8
click at [33, 103] on div at bounding box center [33, 102] width 16 height 16
click at [35, 184] on div at bounding box center [32, 181] width 16 height 16
click at [41, 296] on div at bounding box center [32, 297] width 31 height 31
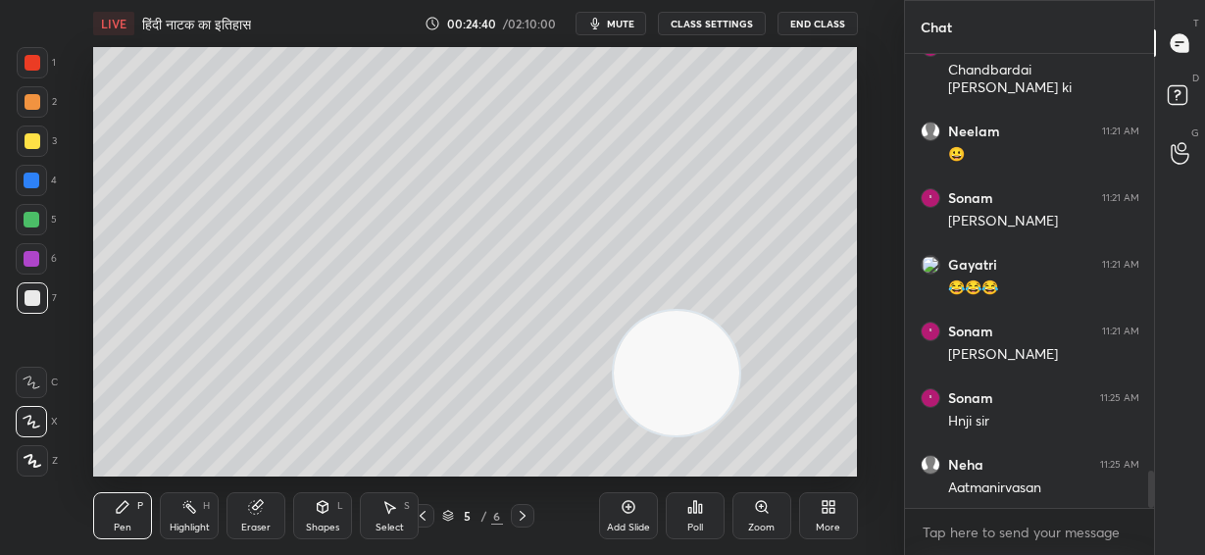
drag, startPoint x: 684, startPoint y: 393, endPoint x: 376, endPoint y: 274, distance: 329.9
click at [614, 311] on video at bounding box center [676, 373] width 125 height 125
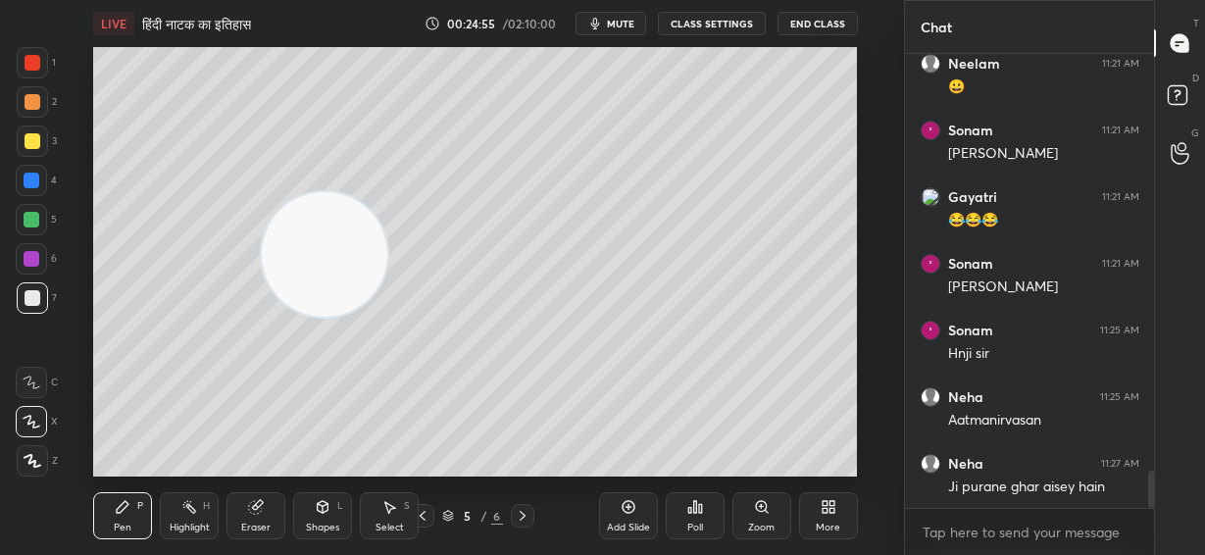
scroll to position [5174, 0]
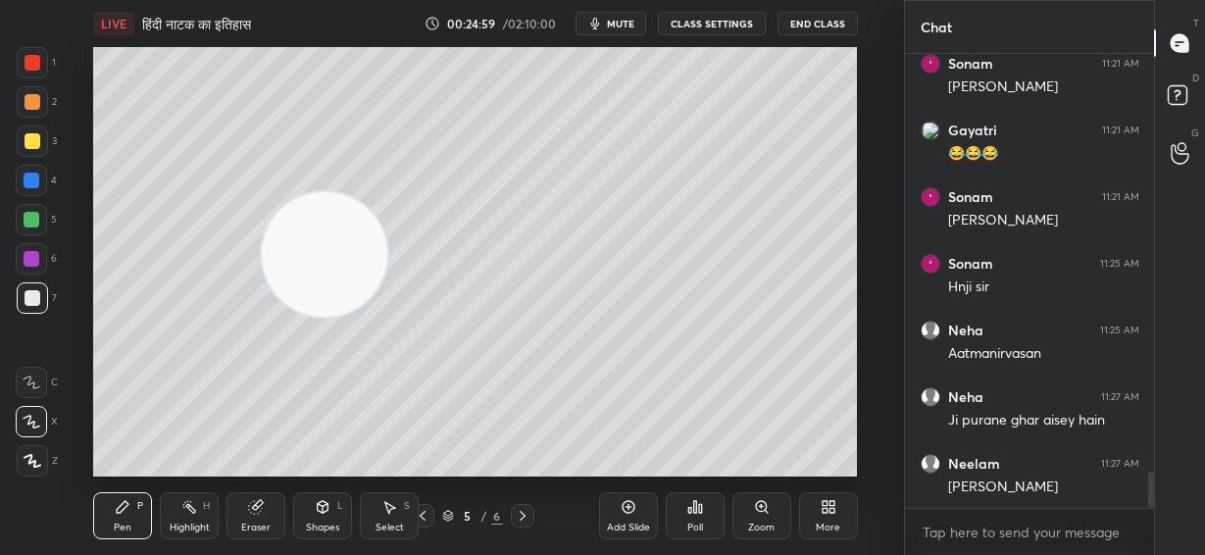
drag, startPoint x: 30, startPoint y: 148, endPoint x: 381, endPoint y: 200, distance: 354.8
click at [34, 148] on div at bounding box center [33, 141] width 16 height 16
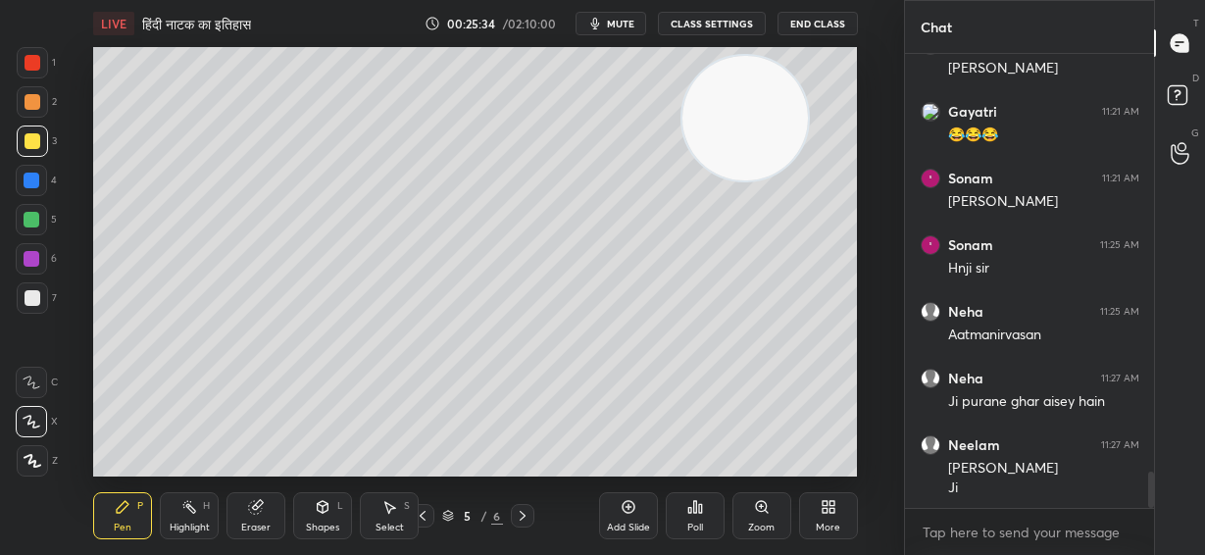
drag, startPoint x: 330, startPoint y: 247, endPoint x: 749, endPoint y: 103, distance: 442.7
click at [753, 108] on video at bounding box center [744, 118] width 125 height 125
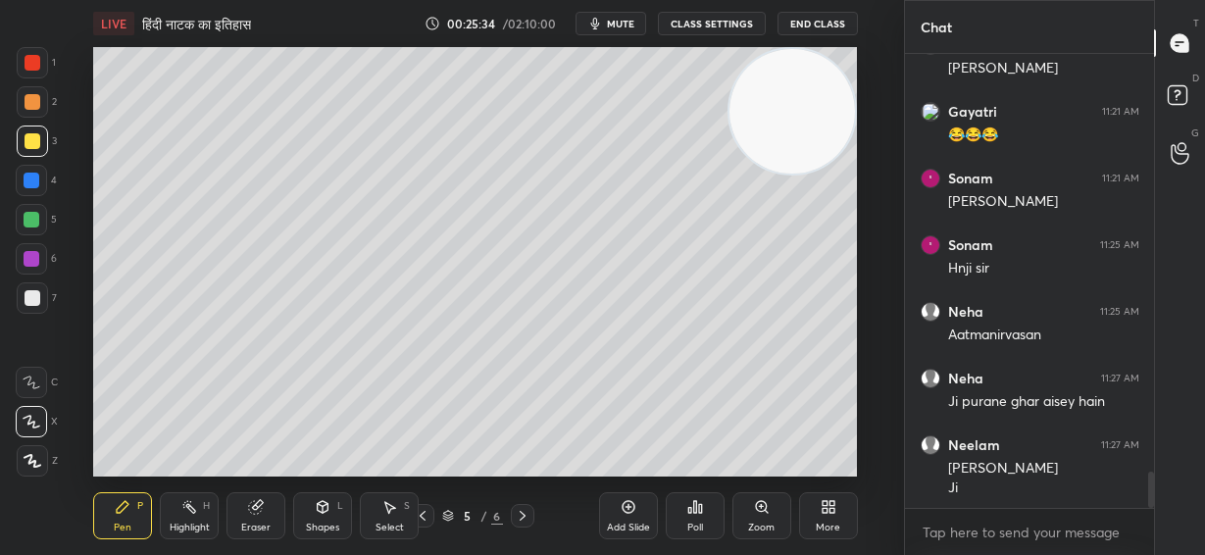
drag, startPoint x: 783, startPoint y: 102, endPoint x: 832, endPoint y: 90, distance: 50.4
click at [832, 90] on video at bounding box center [791, 111] width 125 height 125
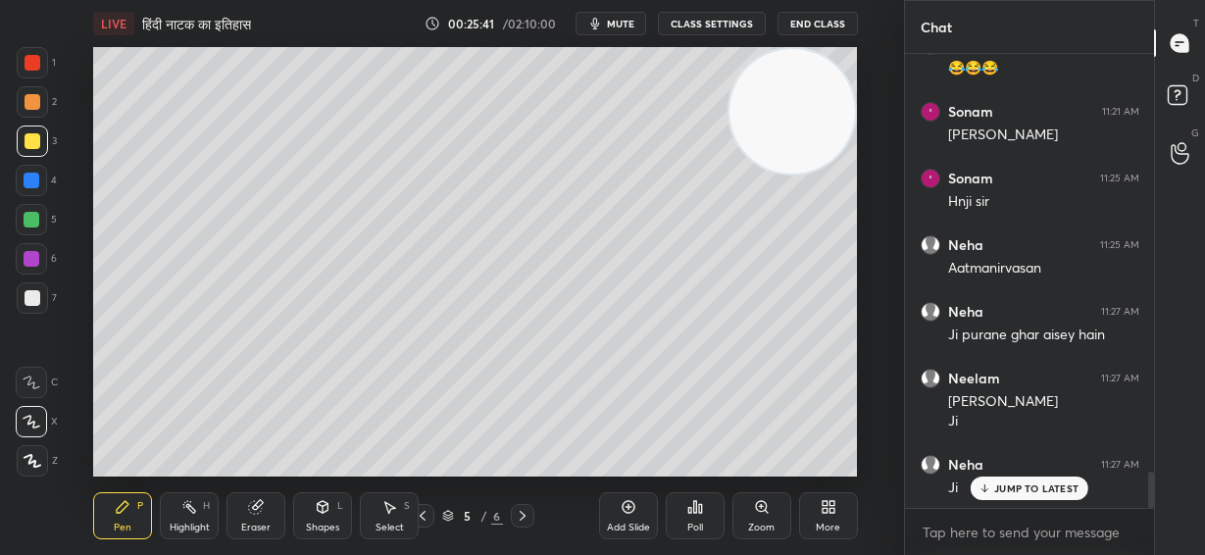
click at [30, 60] on div at bounding box center [33, 63] width 16 height 16
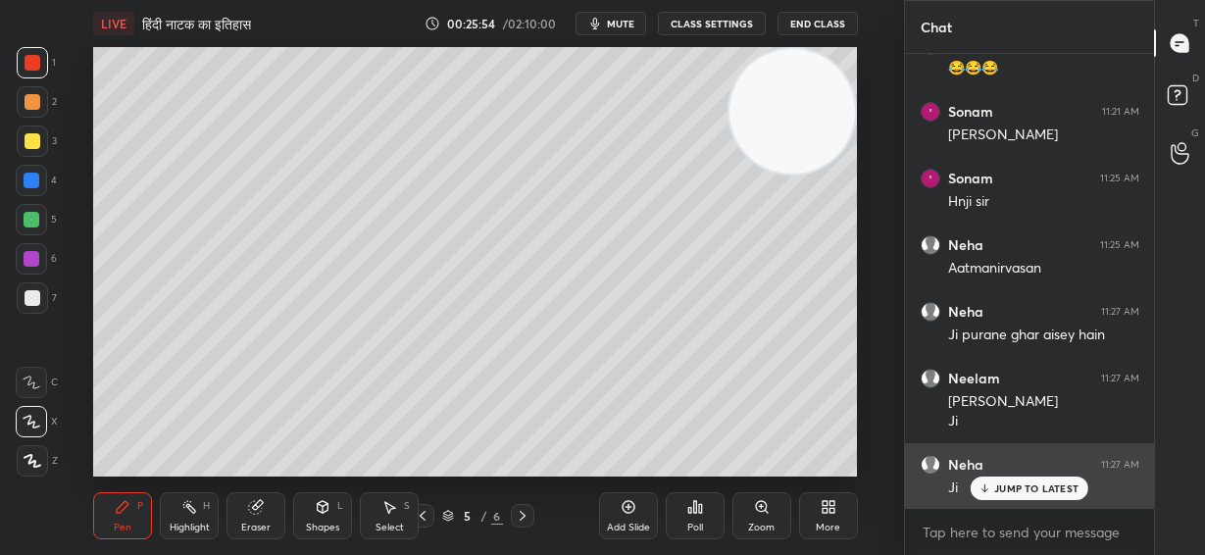
click at [1013, 489] on p "JUMP TO LATEST" at bounding box center [1036, 488] width 84 height 12
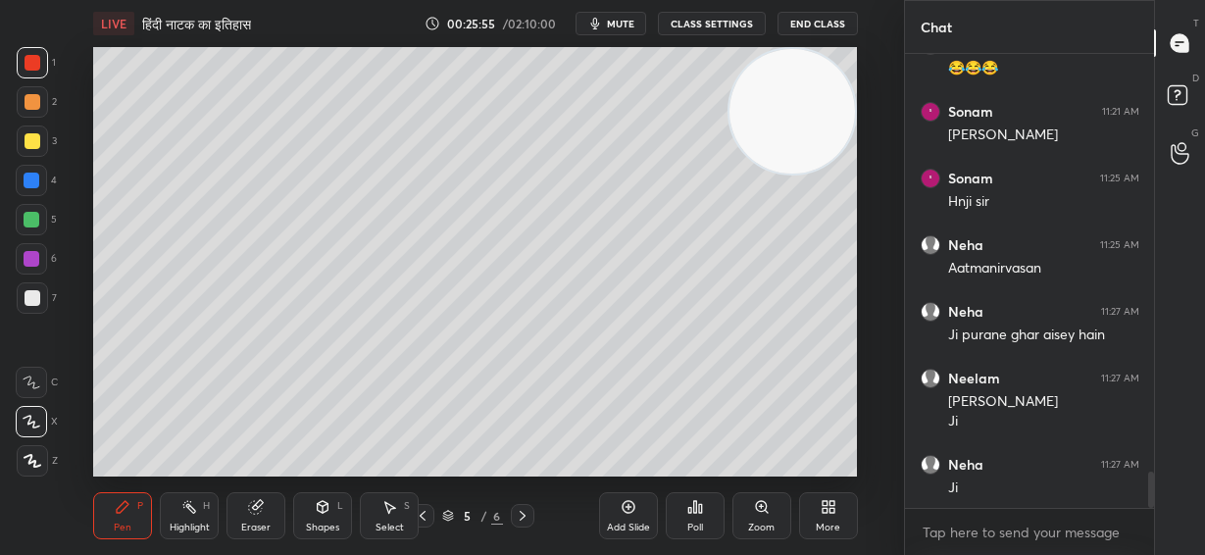
click at [629, 523] on div "Add Slide" at bounding box center [628, 528] width 43 height 10
click at [34, 132] on div at bounding box center [32, 140] width 31 height 31
drag, startPoint x: 37, startPoint y: 297, endPoint x: 41, endPoint y: 283, distance: 14.3
click at [35, 297] on div at bounding box center [33, 298] width 16 height 16
drag, startPoint x: 799, startPoint y: 111, endPoint x: 779, endPoint y: 256, distance: 146.4
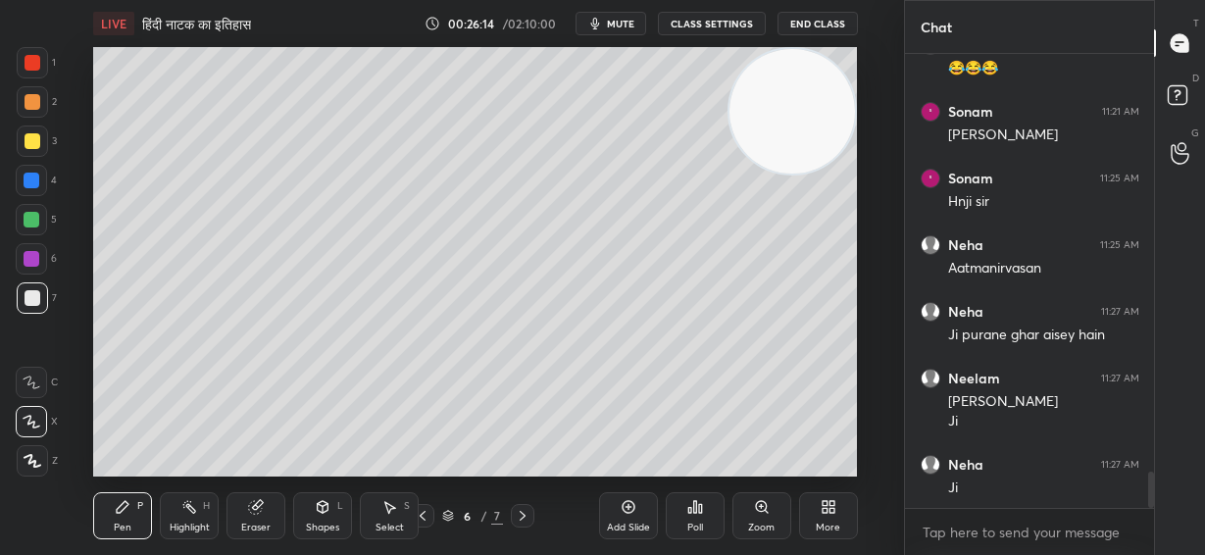
click at [801, 174] on video at bounding box center [791, 111] width 125 height 125
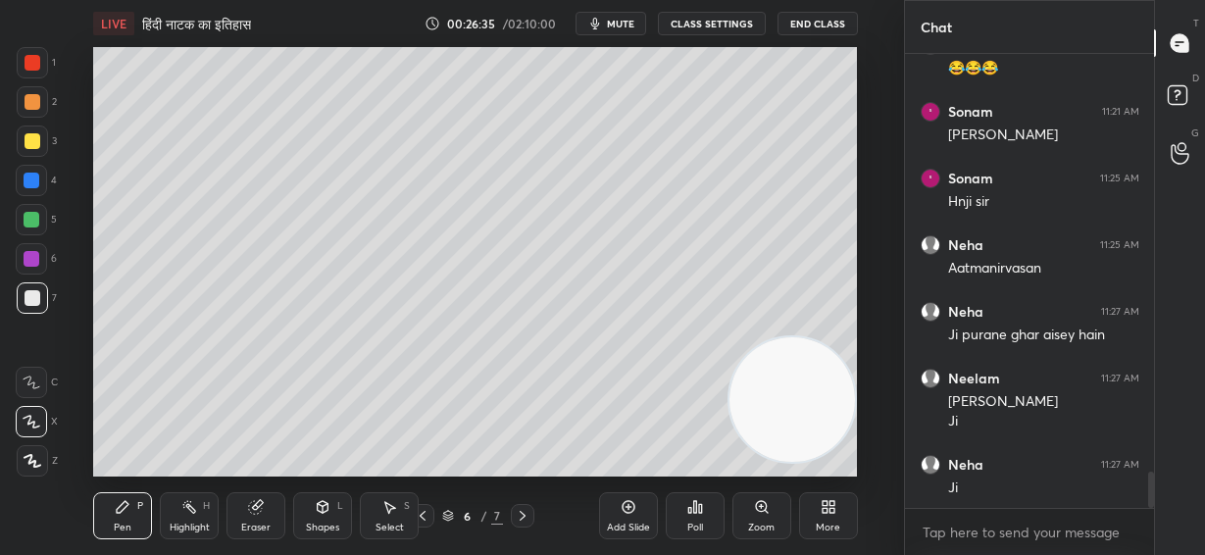
drag, startPoint x: 767, startPoint y: 379, endPoint x: 735, endPoint y: 350, distance: 43.0
click at [761, 402] on video at bounding box center [791, 399] width 125 height 125
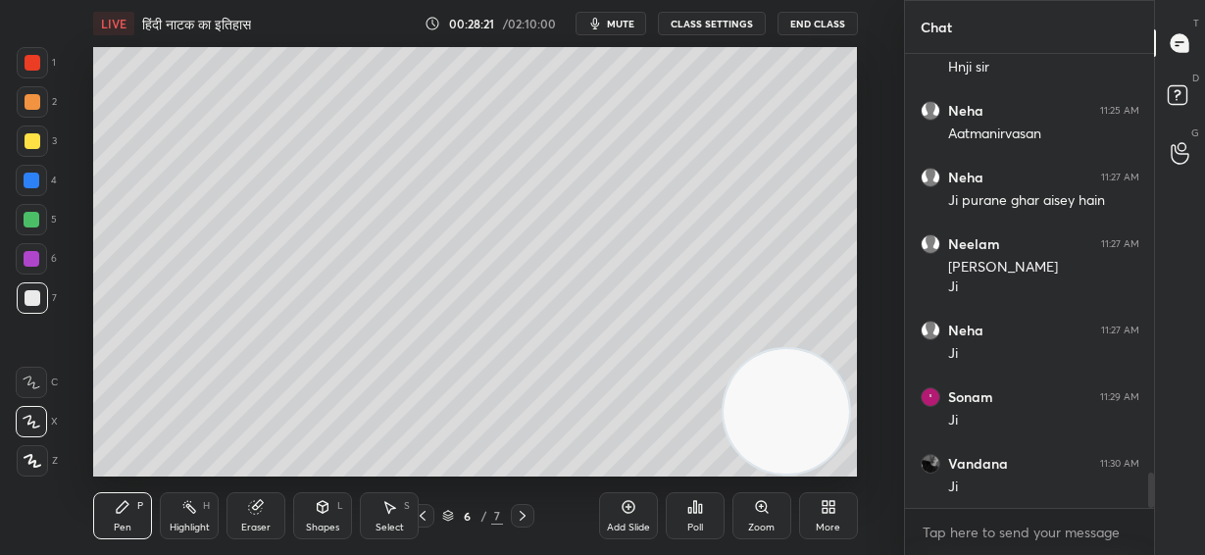
scroll to position [5459, 0]
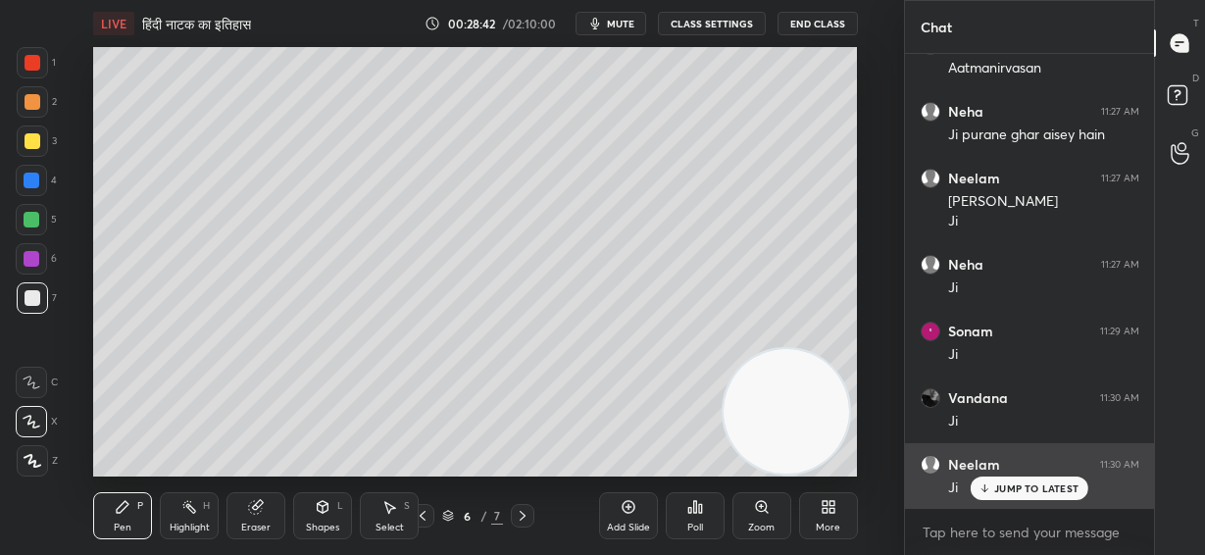
click at [1015, 495] on div "JUMP TO LATEST" at bounding box center [1030, 488] width 118 height 24
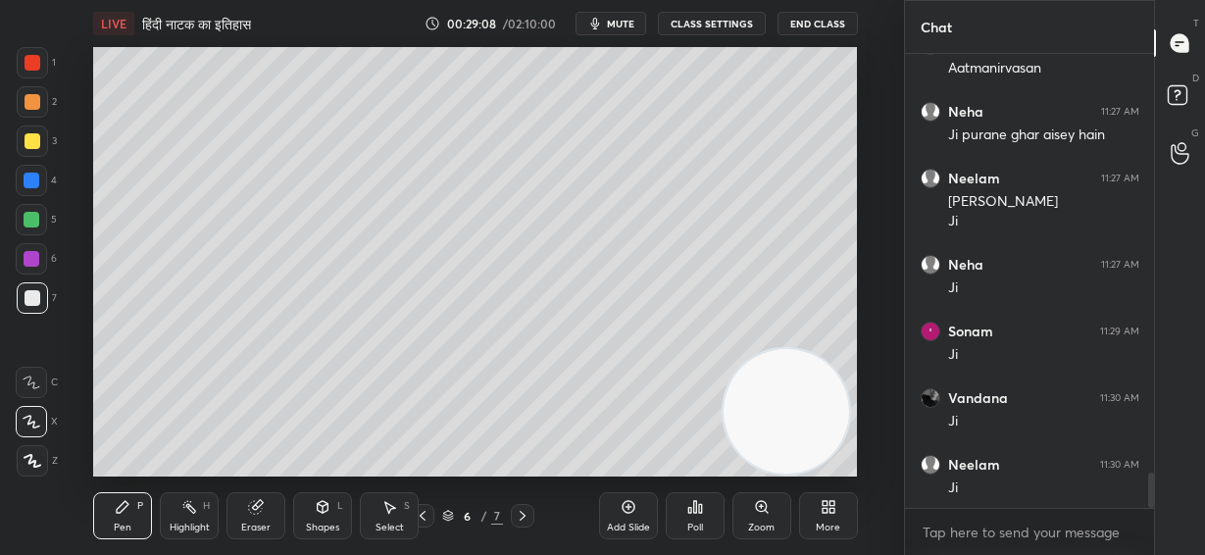
click at [31, 223] on div at bounding box center [32, 220] width 16 height 16
click at [31, 296] on div at bounding box center [33, 298] width 16 height 16
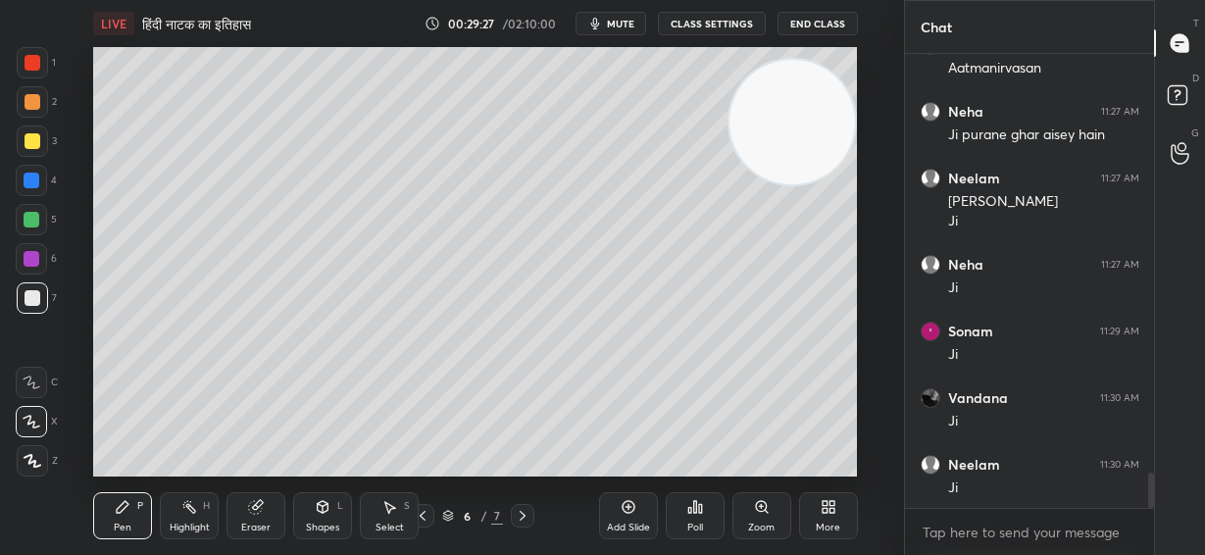
drag, startPoint x: 815, startPoint y: 312, endPoint x: 847, endPoint y: 129, distance: 185.2
click at [847, 130] on video at bounding box center [791, 122] width 125 height 125
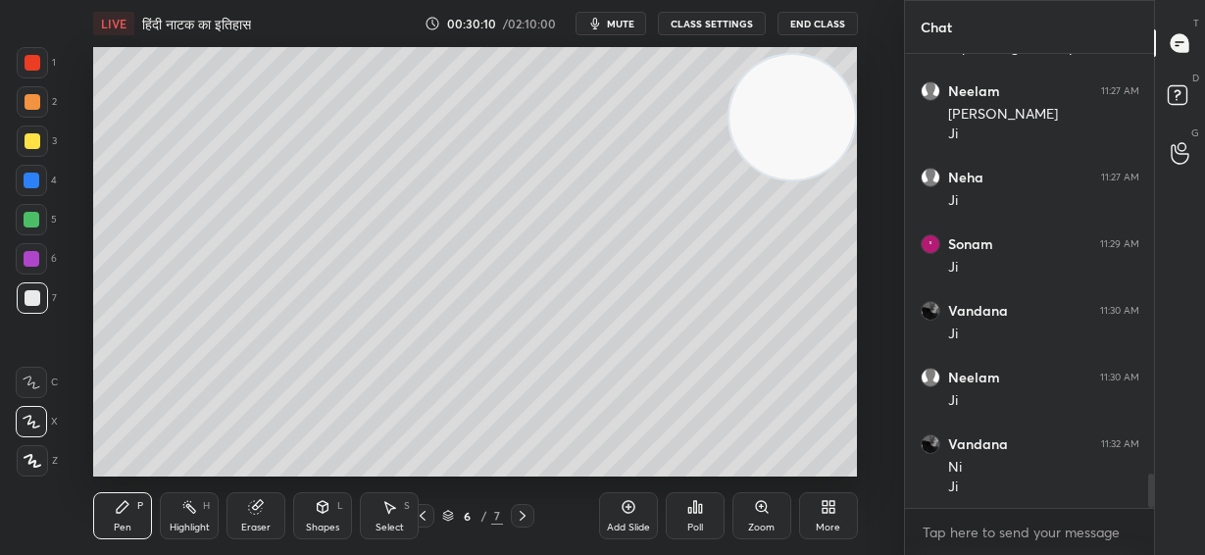
scroll to position [5613, 0]
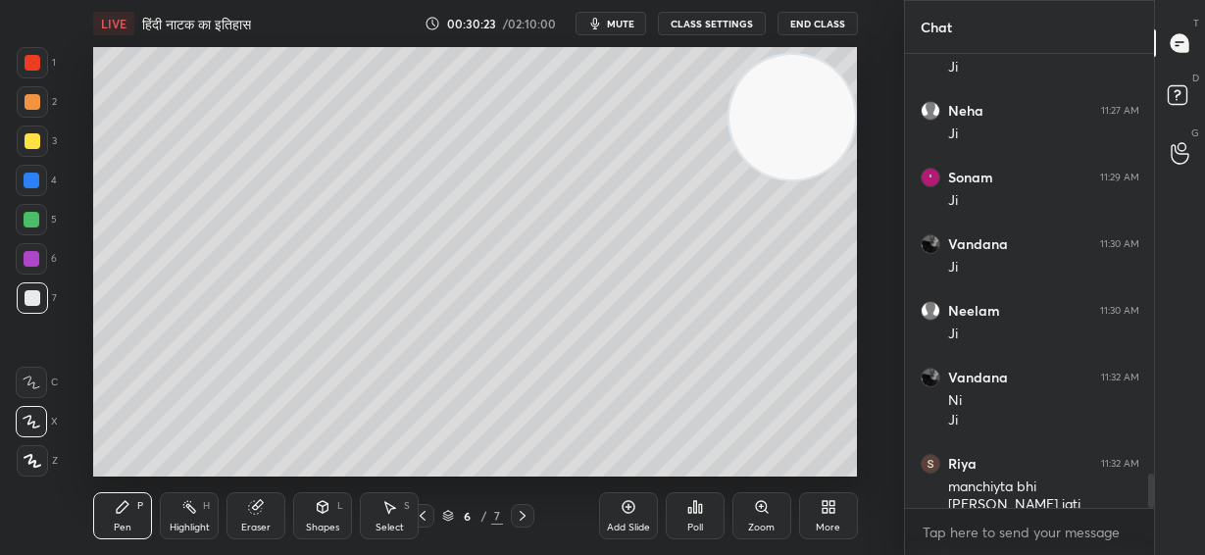
click at [858, 325] on div "Setting up your live class Poll for secs No correct answer Start poll" at bounding box center [475, 261] width 825 height 429
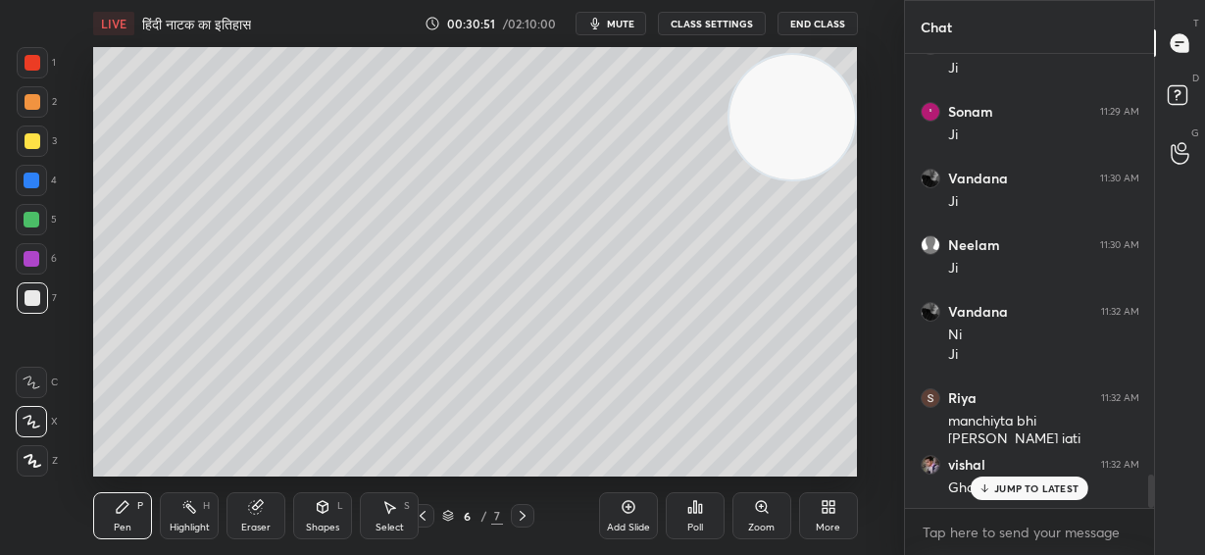
click at [1034, 486] on p "JUMP TO LATEST" at bounding box center [1036, 488] width 84 height 12
click at [272, 517] on div "Eraser" at bounding box center [255, 515] width 59 height 47
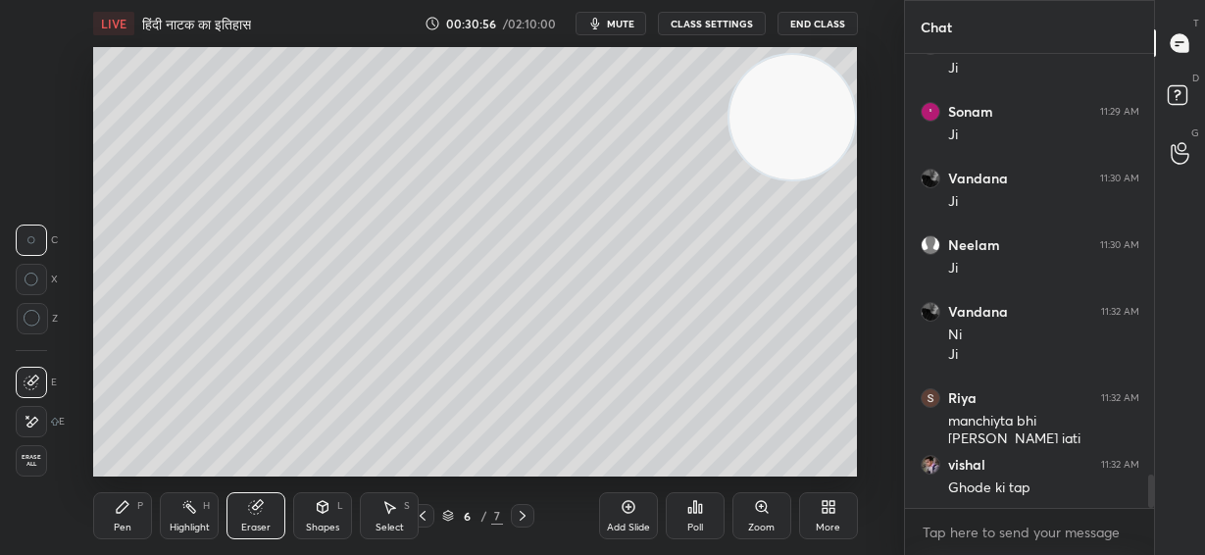
click at [35, 420] on icon at bounding box center [32, 422] width 16 height 17
click at [125, 523] on div "Pen" at bounding box center [123, 528] width 18 height 10
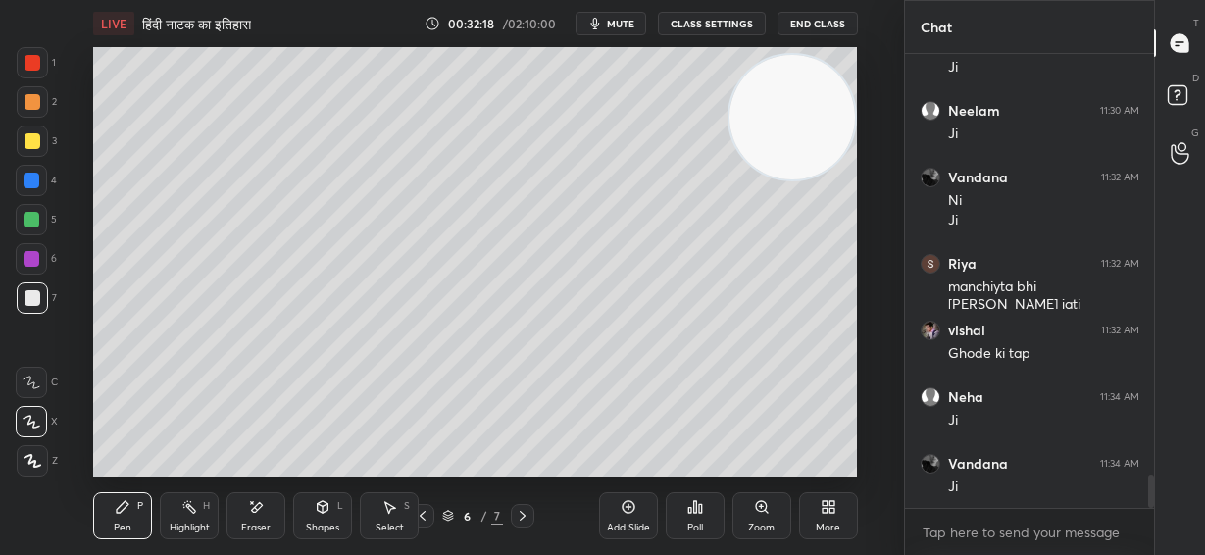
scroll to position [5880, 0]
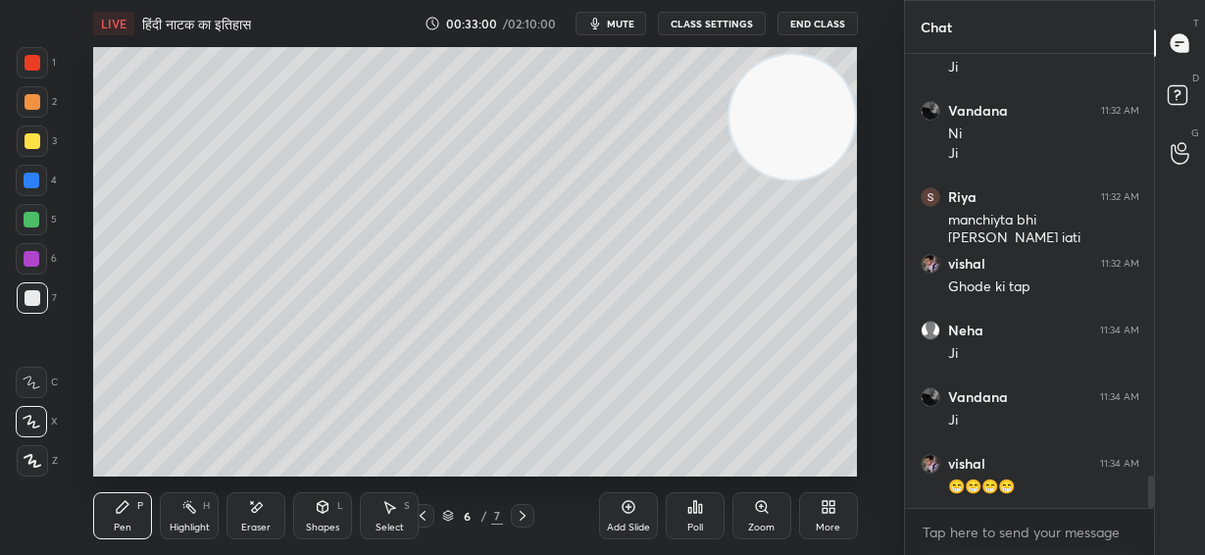
click at [609, 25] on button "mute" at bounding box center [610, 24] width 71 height 24
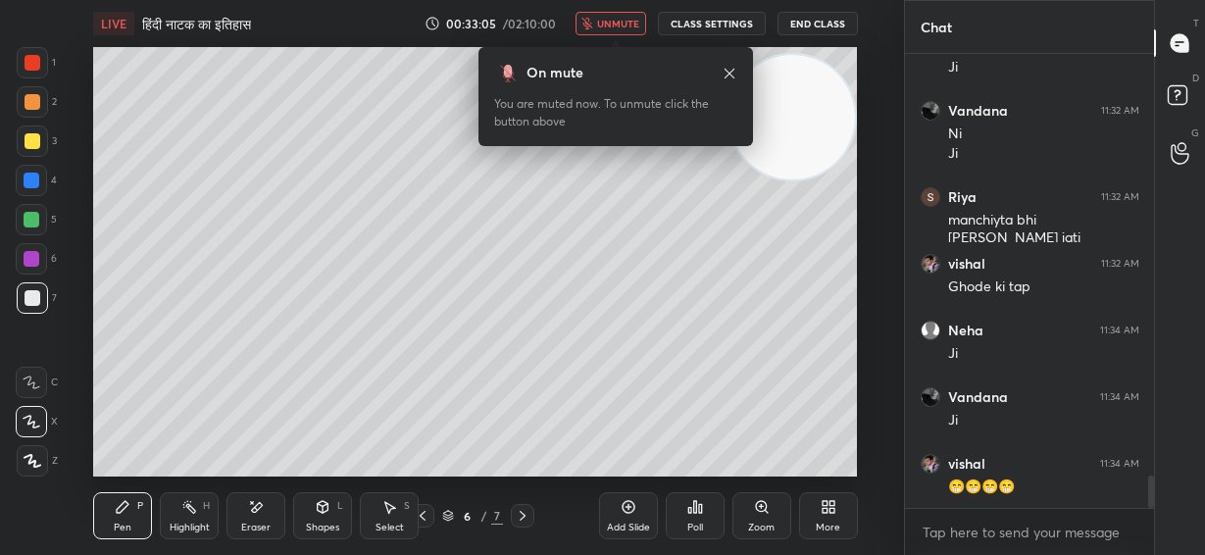
click at [623, 24] on span "unmute" at bounding box center [618, 24] width 42 height 14
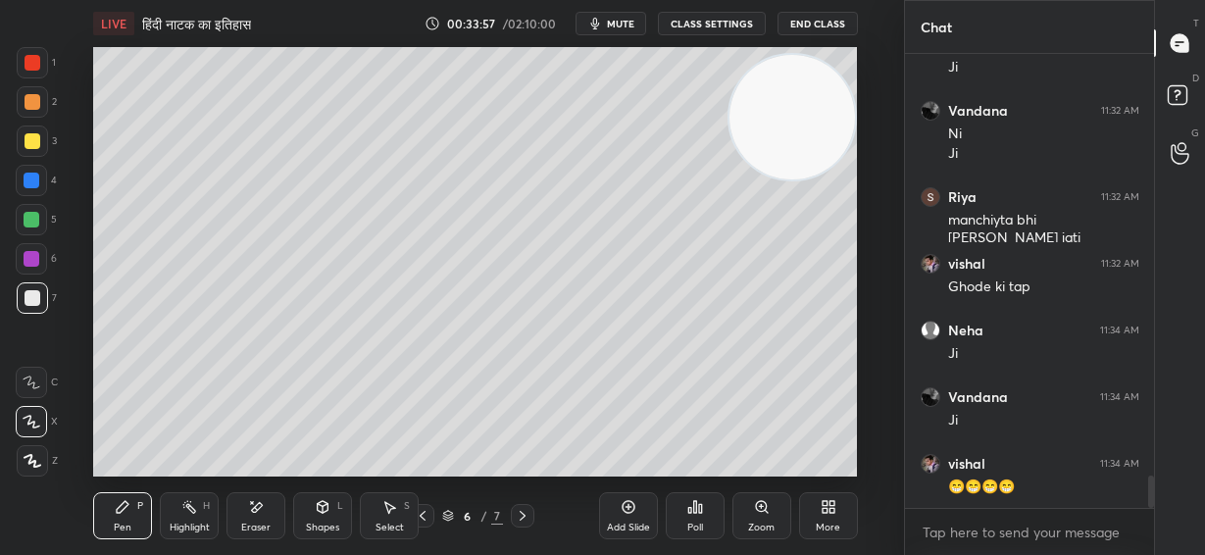
click at [521, 512] on icon at bounding box center [523, 516] width 6 height 10
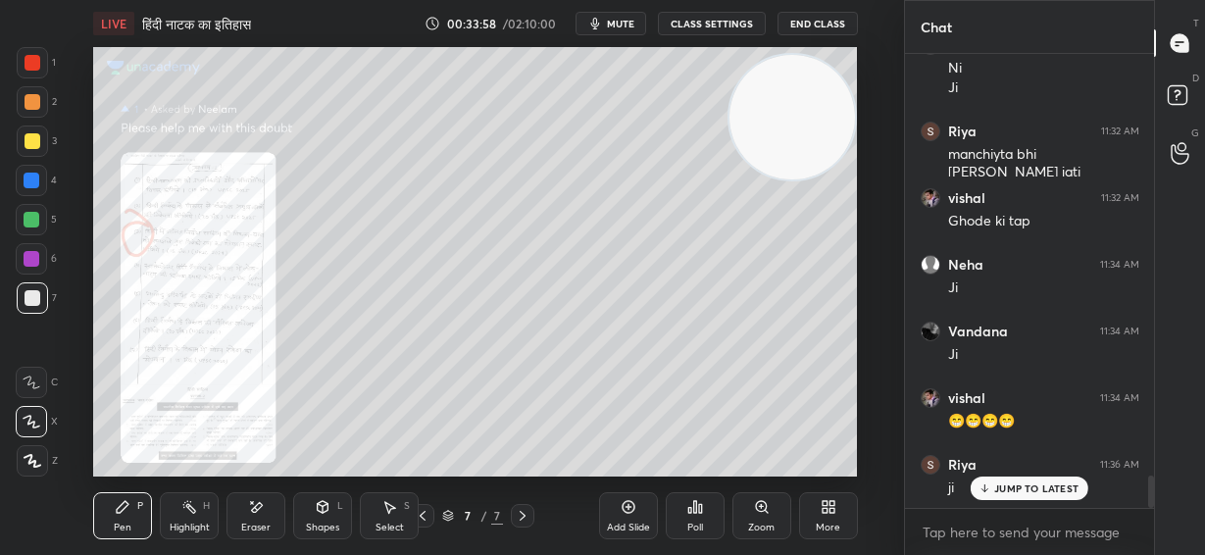
drag, startPoint x: 422, startPoint y: 514, endPoint x: 454, endPoint y: 514, distance: 32.4
click at [424, 515] on icon at bounding box center [423, 516] width 16 height 16
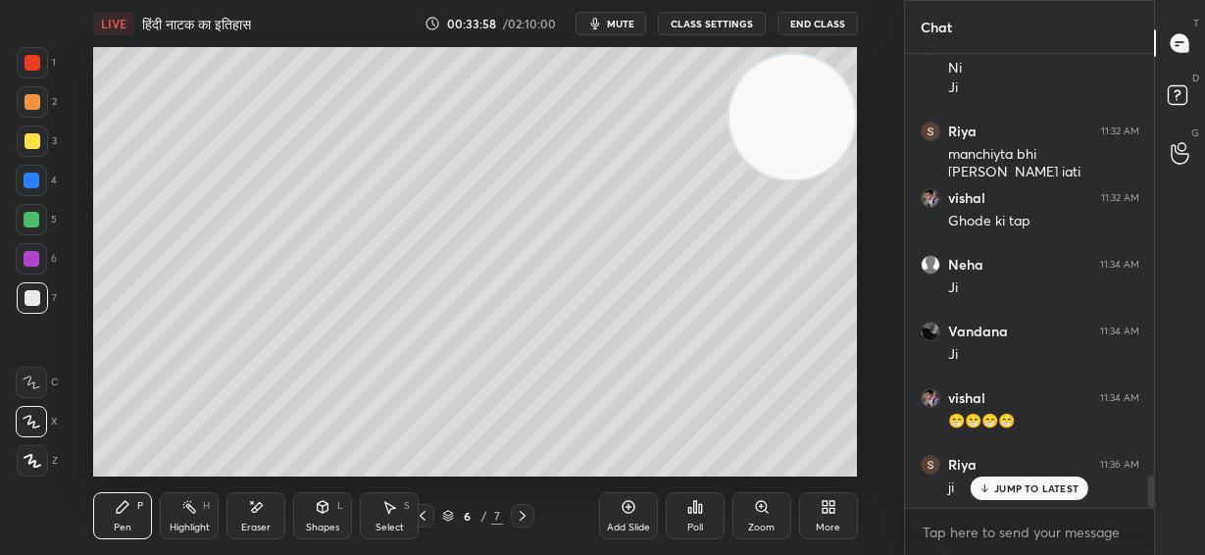
scroll to position [6012, 0]
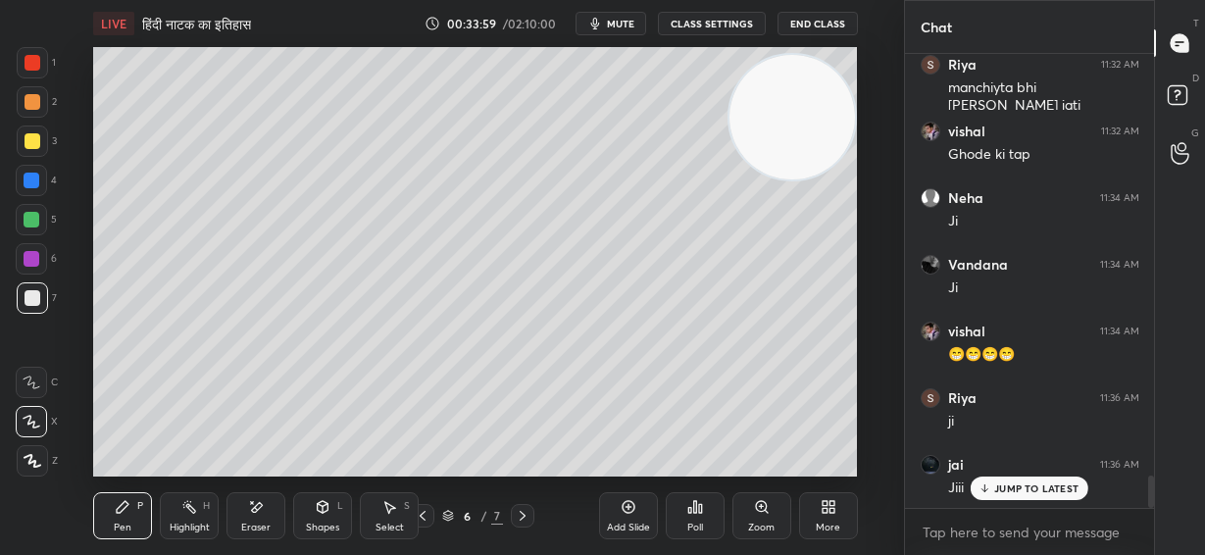
click at [1007, 489] on p "JUMP TO LATEST" at bounding box center [1036, 488] width 84 height 12
click at [629, 514] on icon at bounding box center [629, 507] width 16 height 16
drag, startPoint x: 770, startPoint y: 119, endPoint x: 729, endPoint y: 258, distance: 144.9
click at [801, 178] on video at bounding box center [791, 115] width 125 height 125
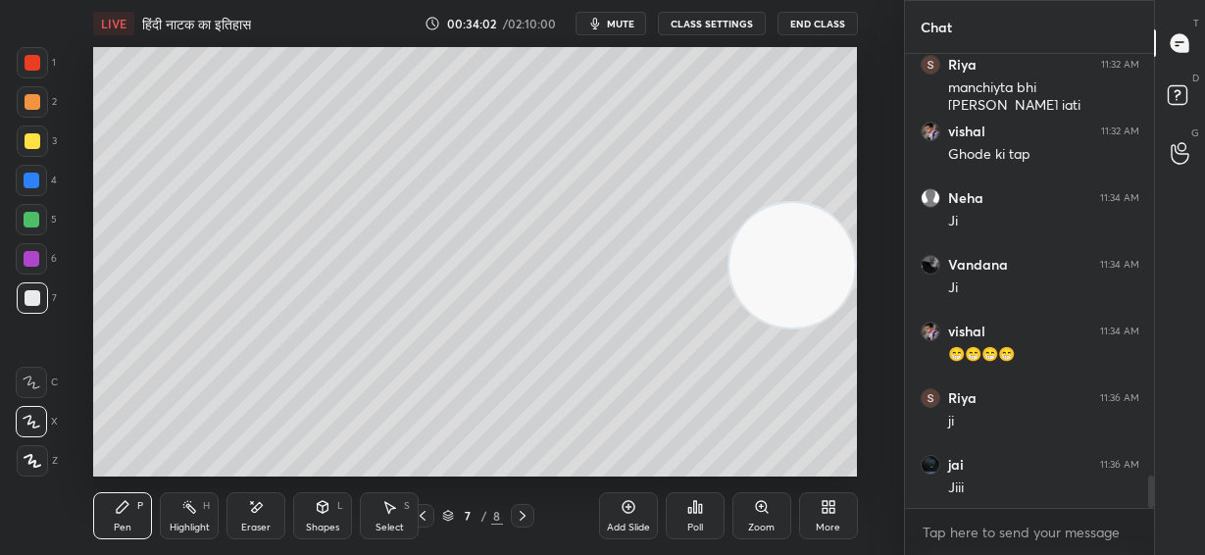
click at [43, 146] on div at bounding box center [32, 140] width 31 height 31
drag, startPoint x: 35, startPoint y: 300, endPoint x: 38, endPoint y: 289, distance: 11.2
click at [36, 299] on div at bounding box center [33, 298] width 16 height 16
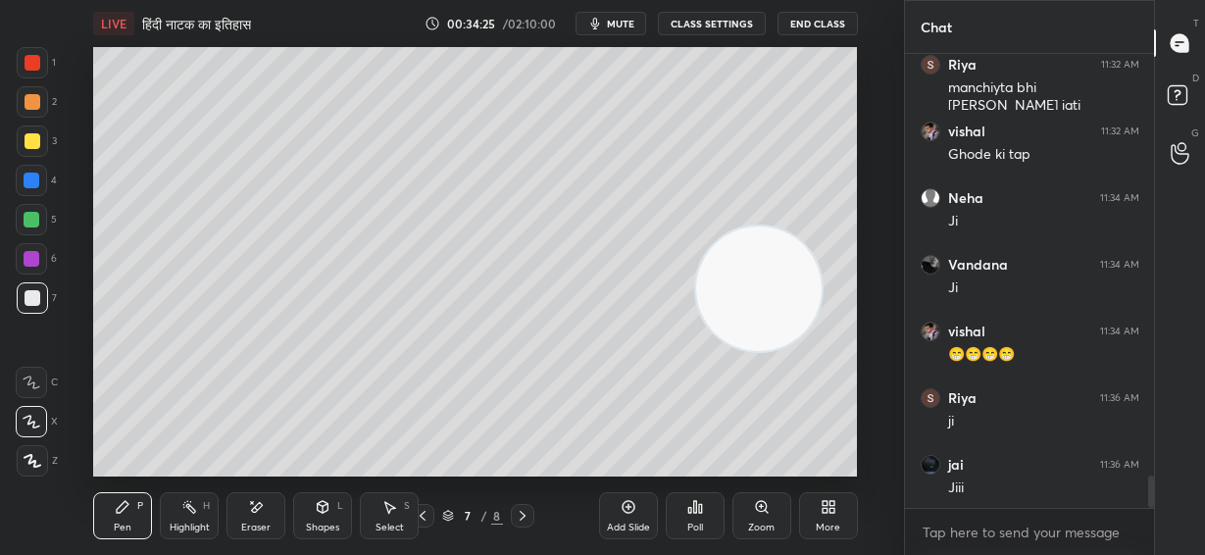
drag, startPoint x: 725, startPoint y: 255, endPoint x: 527, endPoint y: 330, distance: 211.9
click at [696, 343] on video at bounding box center [758, 288] width 125 height 125
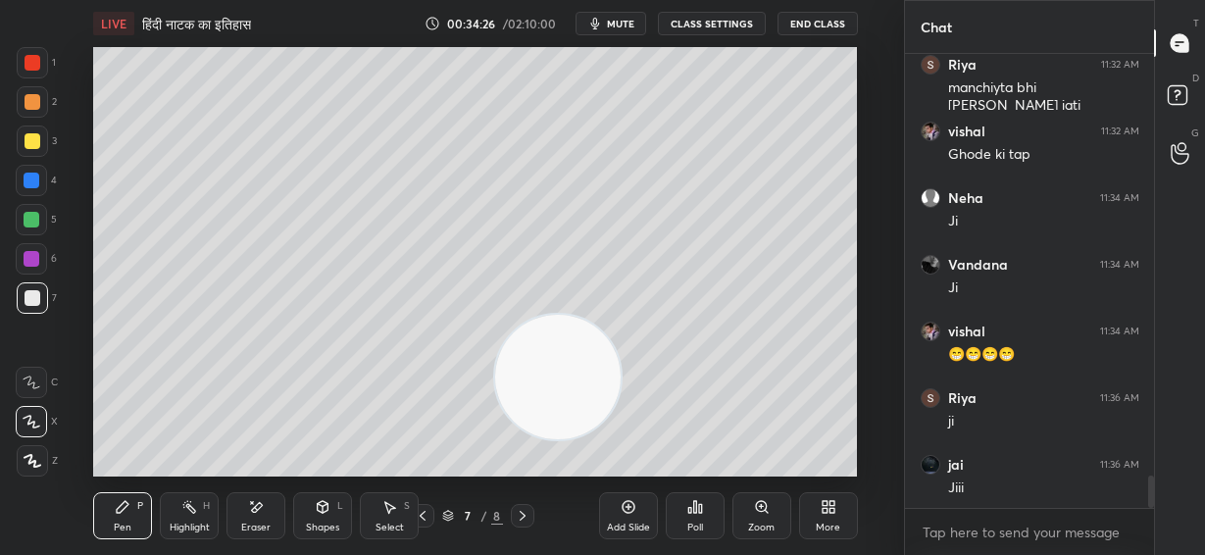
scroll to position [6084, 0]
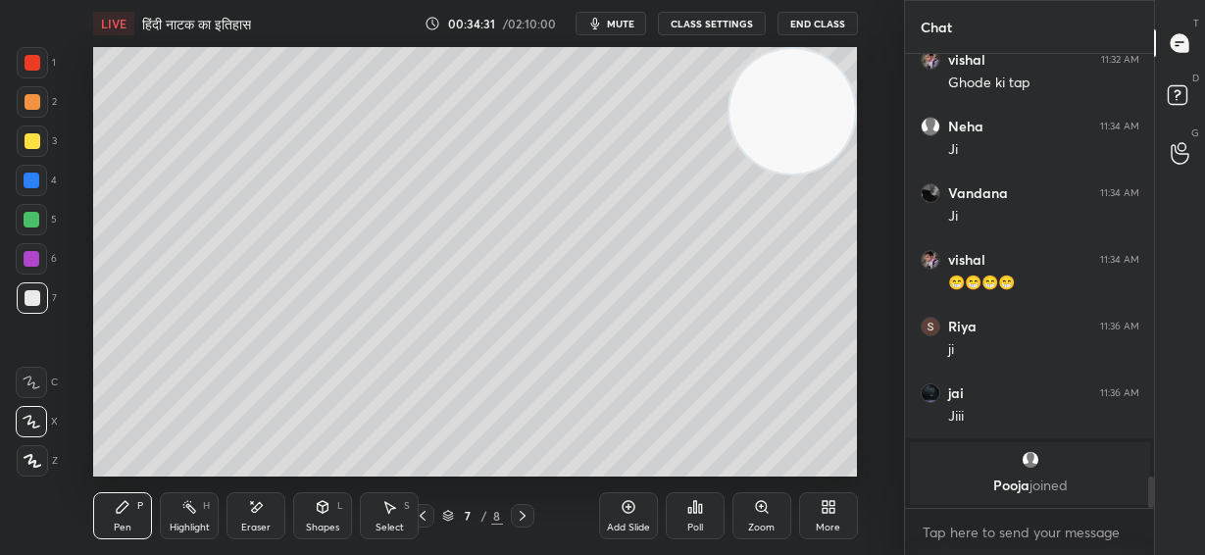
click at [879, 76] on div "Setting up your live class Poll for secs No correct answer Start poll" at bounding box center [475, 261] width 825 height 429
click at [34, 219] on div at bounding box center [32, 220] width 16 height 16
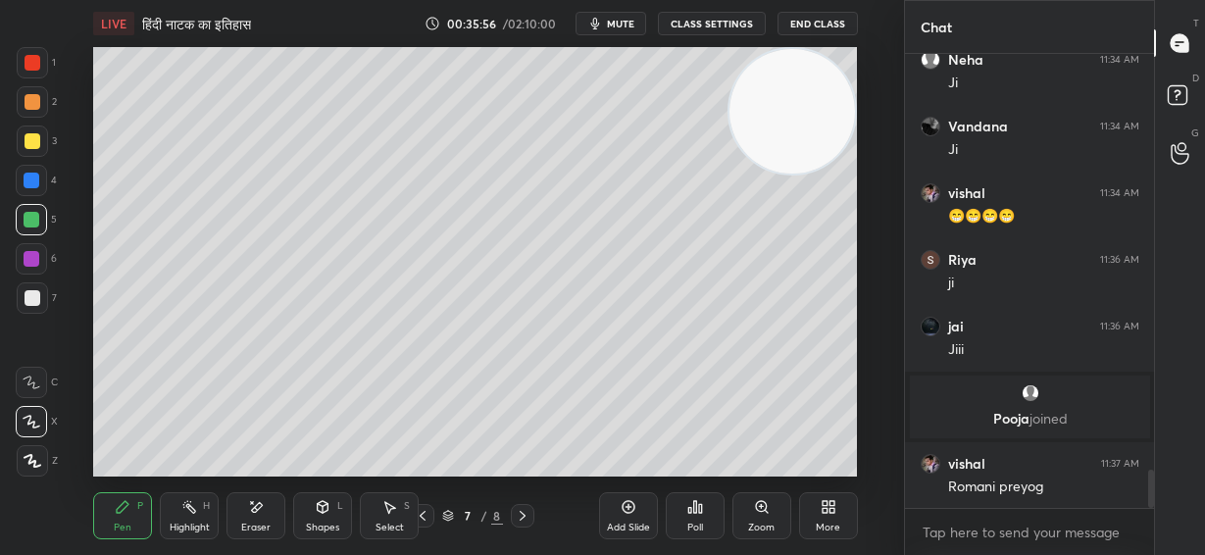
click at [35, 179] on div at bounding box center [32, 181] width 16 height 16
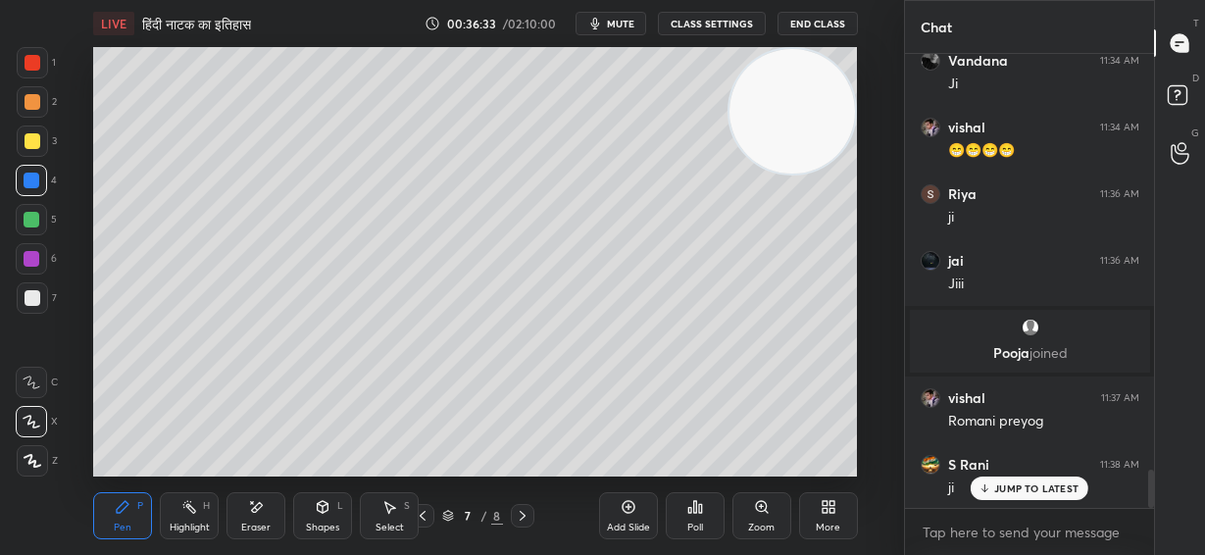
drag, startPoint x: 28, startPoint y: 298, endPoint x: 45, endPoint y: 289, distance: 18.9
click at [28, 298] on div at bounding box center [33, 298] width 16 height 16
click at [36, 260] on div at bounding box center [32, 259] width 16 height 16
drag, startPoint x: 29, startPoint y: 98, endPoint x: 31, endPoint y: 87, distance: 11.0
click at [31, 99] on div at bounding box center [33, 102] width 16 height 16
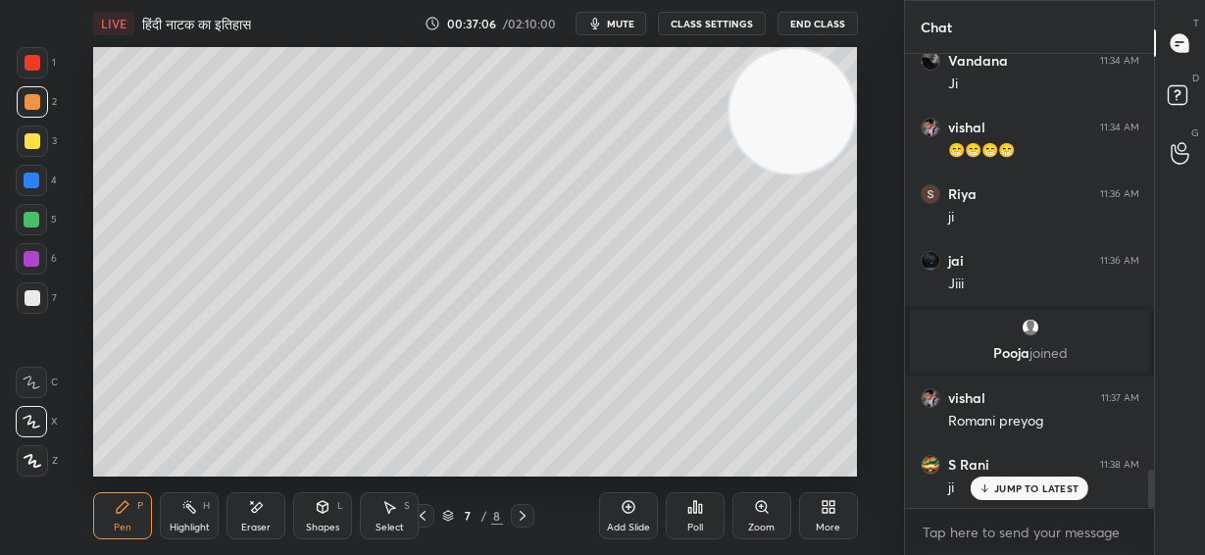
click at [1024, 490] on p "JUMP TO LATEST" at bounding box center [1036, 488] width 84 height 12
click at [32, 296] on div at bounding box center [33, 298] width 16 height 16
click at [623, 17] on span "mute" at bounding box center [620, 24] width 27 height 14
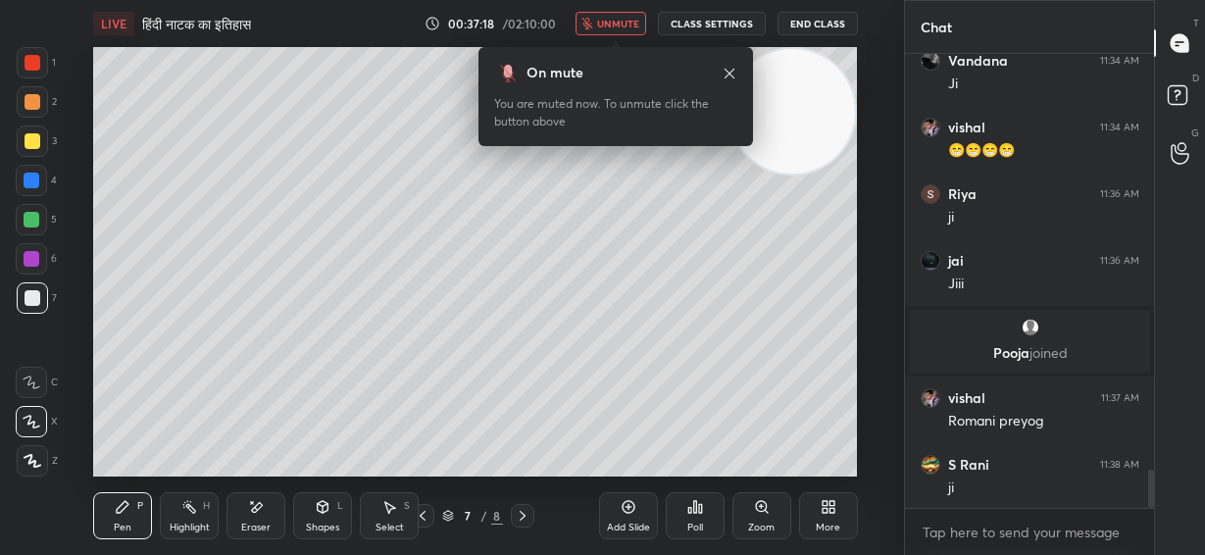
click at [620, 14] on button "unmute" at bounding box center [610, 24] width 71 height 24
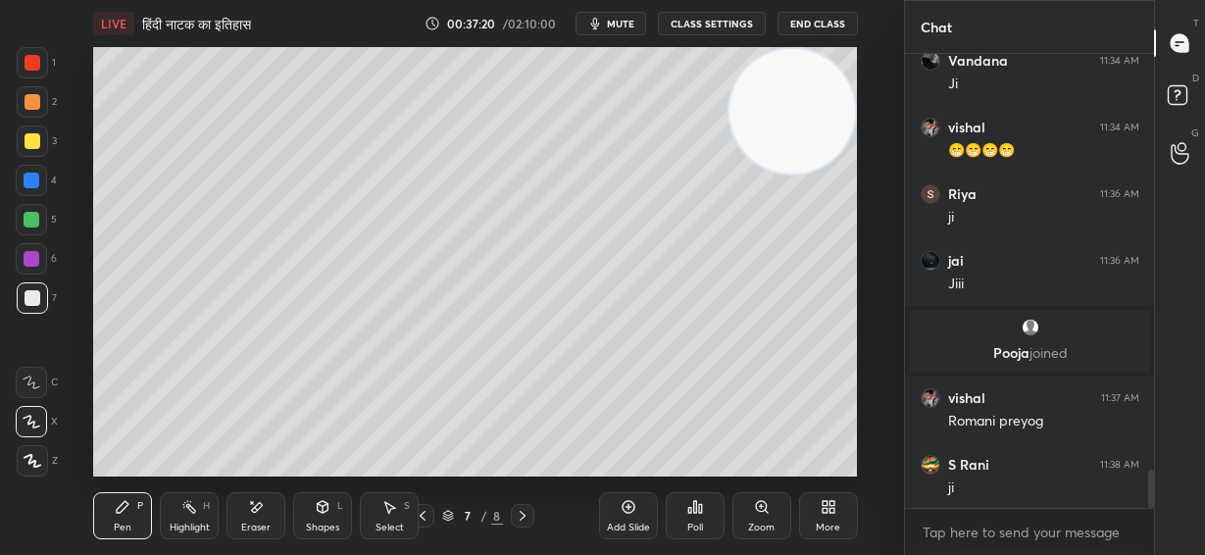
click at [25, 178] on div at bounding box center [32, 181] width 16 height 16
click at [36, 266] on div at bounding box center [32, 259] width 16 height 16
click at [21, 301] on div at bounding box center [32, 297] width 31 height 31
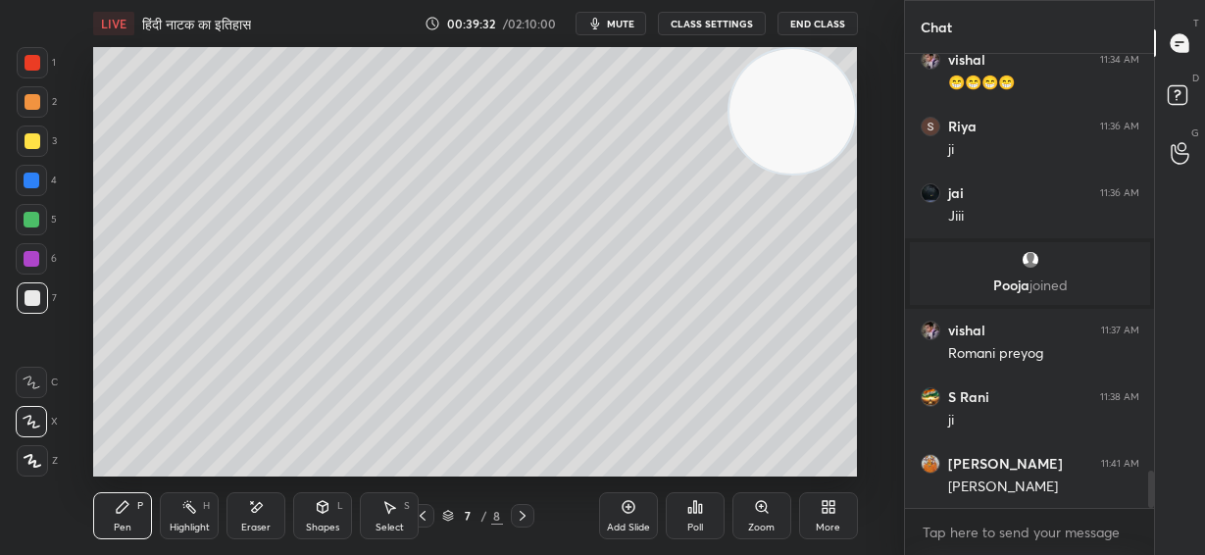
click at [32, 214] on div at bounding box center [32, 220] width 16 height 16
drag, startPoint x: 34, startPoint y: 100, endPoint x: 79, endPoint y: 159, distance: 74.1
click at [34, 101] on div at bounding box center [33, 102] width 16 height 16
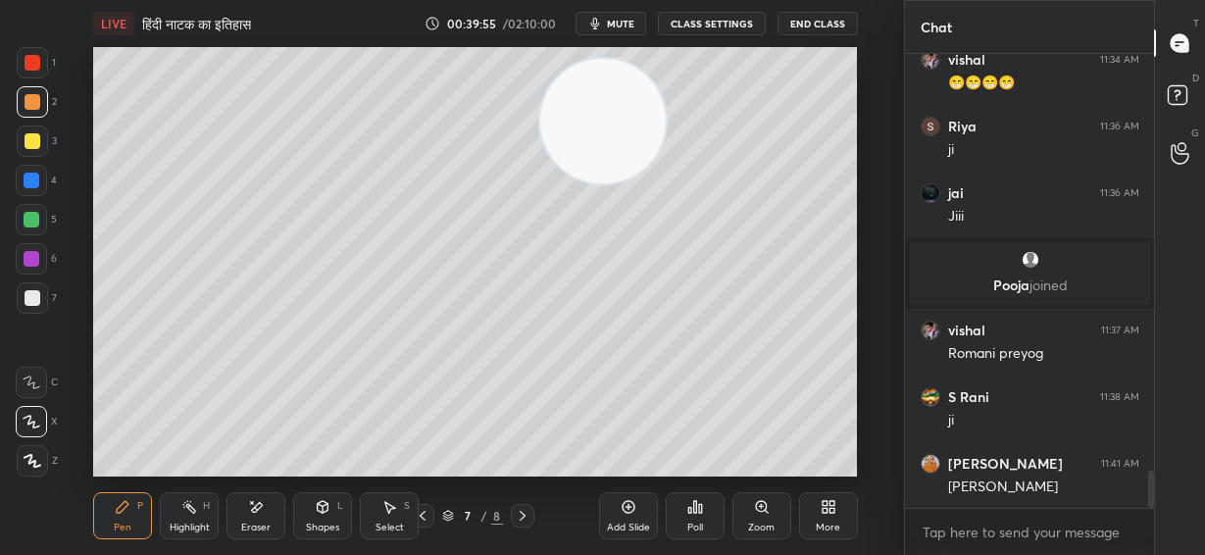
drag, startPoint x: 765, startPoint y: 126, endPoint x: 768, endPoint y: 104, distance: 22.7
click at [666, 108] on video at bounding box center [602, 121] width 125 height 125
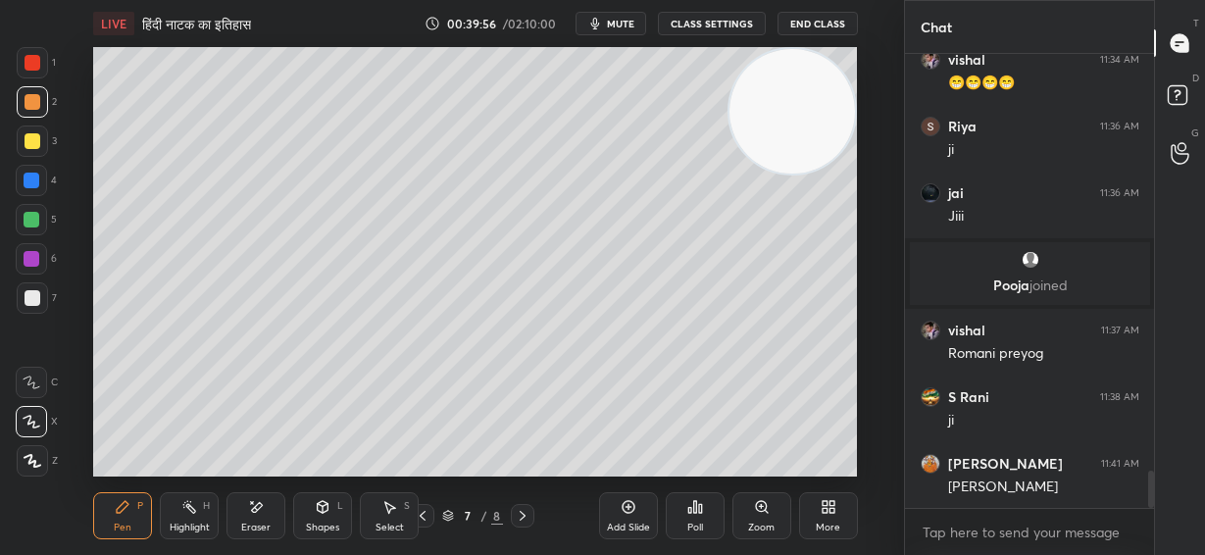
click at [635, 517] on div "Add Slide" at bounding box center [628, 515] width 59 height 47
drag, startPoint x: 818, startPoint y: 104, endPoint x: 808, endPoint y: 194, distance: 90.7
click at [842, 174] on video at bounding box center [791, 111] width 125 height 125
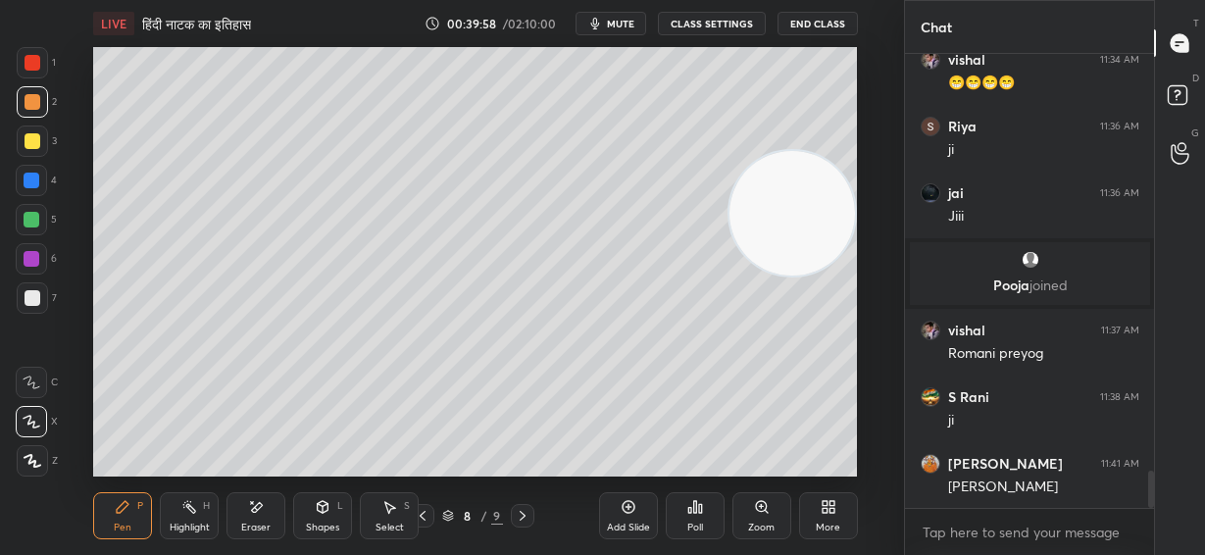
drag, startPoint x: 34, startPoint y: 139, endPoint x: 43, endPoint y: 134, distance: 10.1
click at [33, 139] on div at bounding box center [33, 141] width 16 height 16
click at [38, 301] on div at bounding box center [33, 298] width 16 height 16
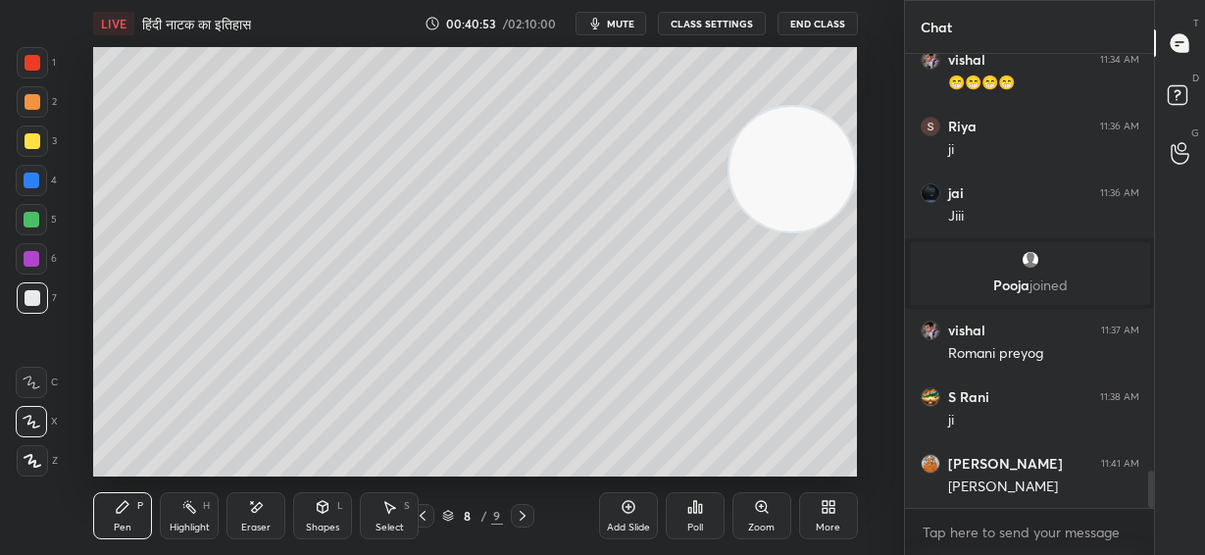
drag, startPoint x: 805, startPoint y: 181, endPoint x: 819, endPoint y: 84, distance: 98.0
click at [819, 107] on video at bounding box center [791, 169] width 125 height 125
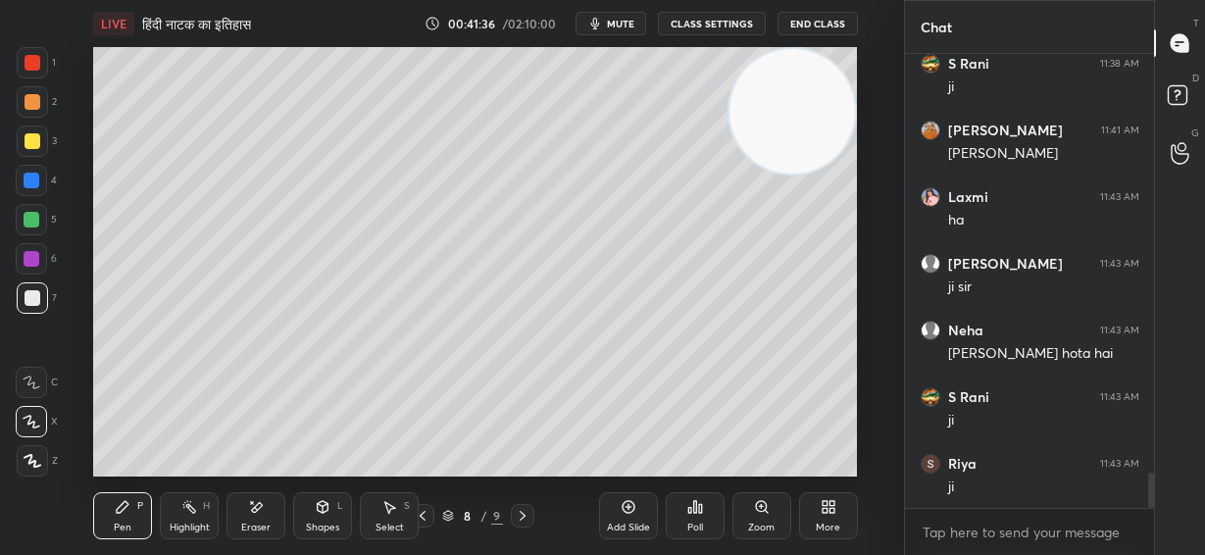
scroll to position [5474, 0]
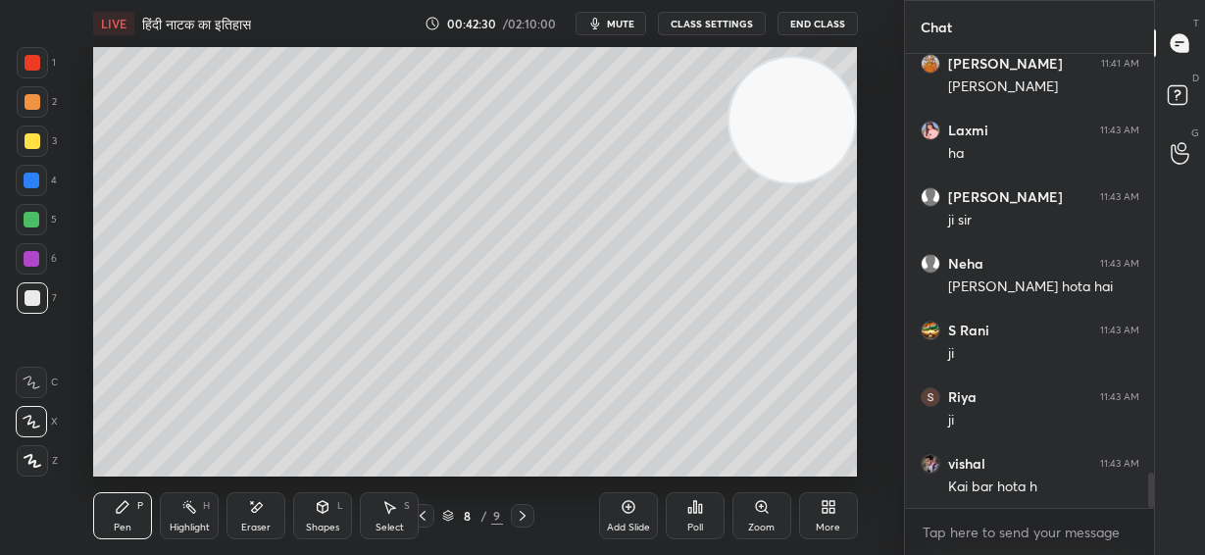
drag, startPoint x: 783, startPoint y: 133, endPoint x: 793, endPoint y: 315, distance: 181.6
click at [793, 183] on video at bounding box center [791, 120] width 125 height 125
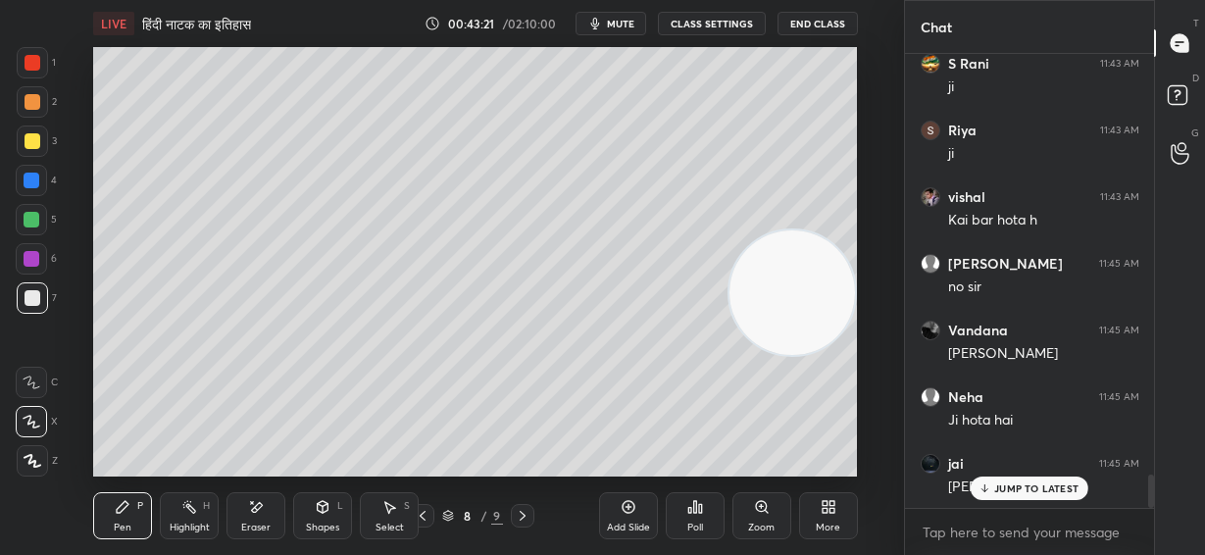
scroll to position [5806, 0]
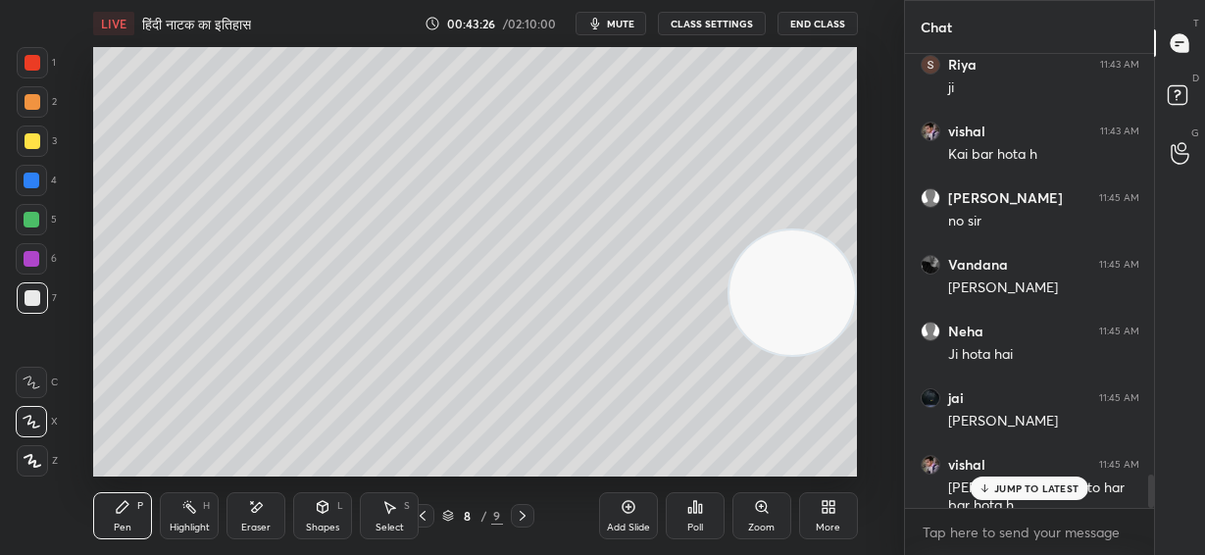
click at [31, 101] on div at bounding box center [33, 102] width 16 height 16
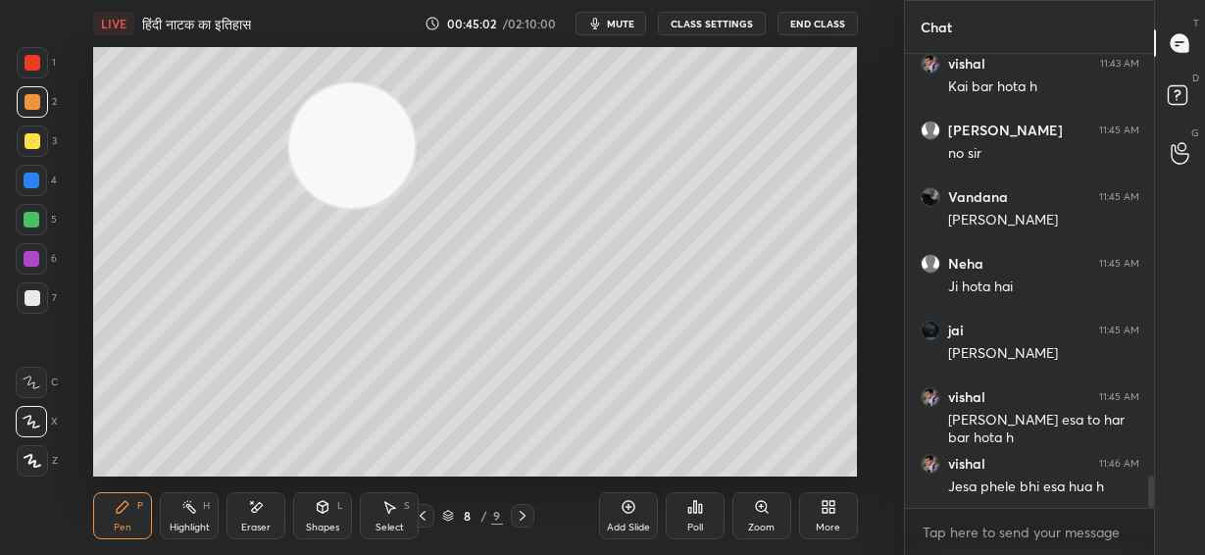
drag, startPoint x: 775, startPoint y: 303, endPoint x: 146, endPoint y: 135, distance: 651.3
click at [289, 139] on video at bounding box center [351, 145] width 125 height 125
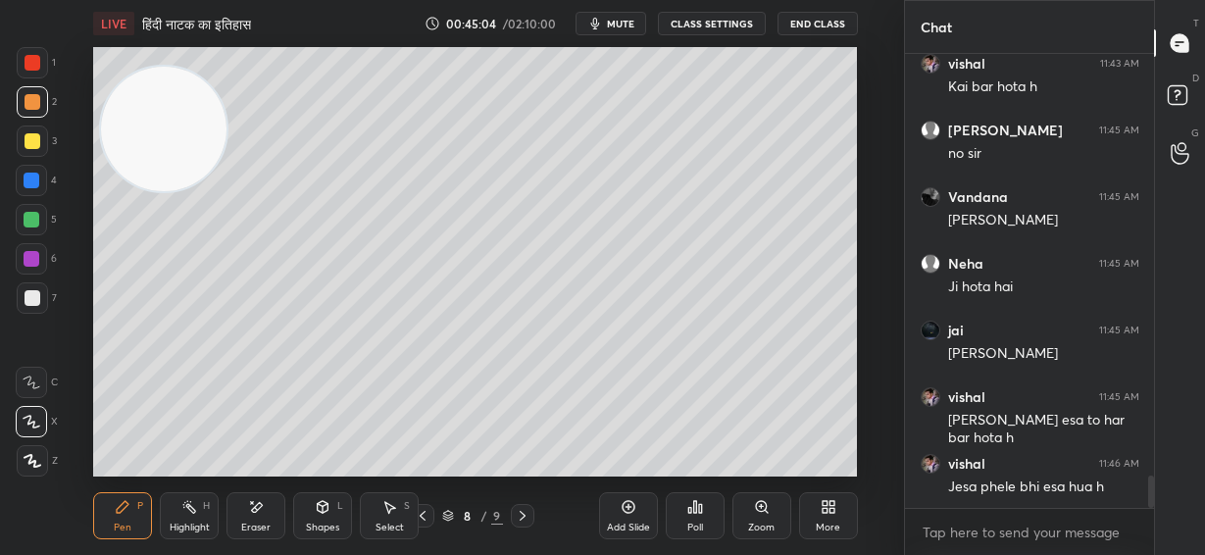
click at [39, 300] on div at bounding box center [33, 298] width 16 height 16
click at [31, 221] on div at bounding box center [32, 220] width 16 height 16
click at [860, 182] on div "Setting up your live class Poll for secs No correct answer Start poll" at bounding box center [475, 261] width 825 height 429
drag, startPoint x: 30, startPoint y: 260, endPoint x: 66, endPoint y: 269, distance: 36.4
click at [38, 260] on div at bounding box center [32, 259] width 16 height 16
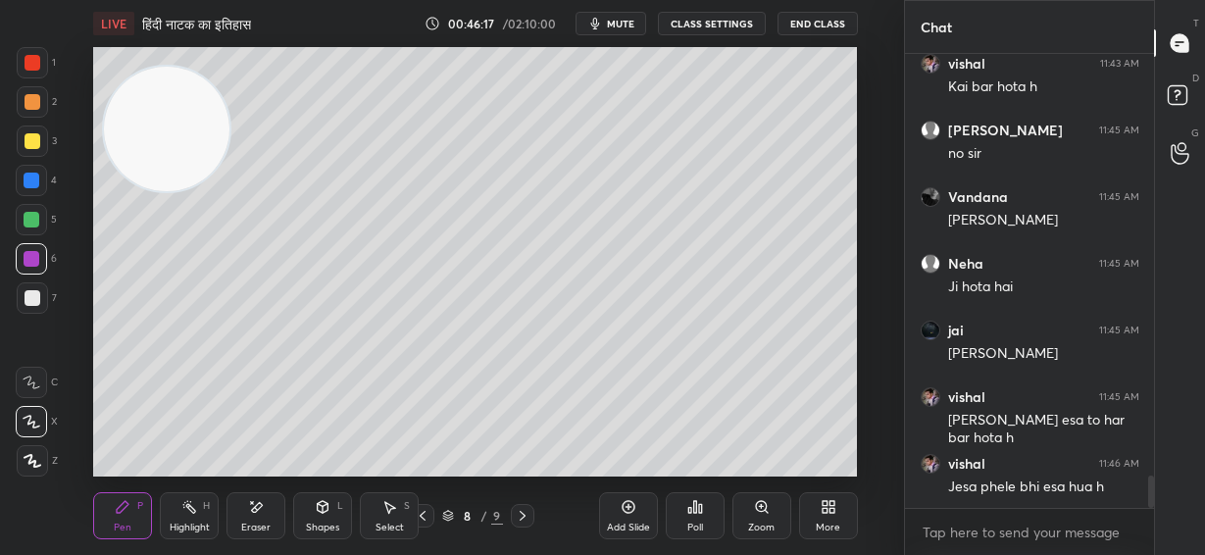
drag, startPoint x: 167, startPoint y: 141, endPoint x: 648, endPoint y: 64, distance: 487.5
click at [229, 67] on video at bounding box center [166, 129] width 125 height 125
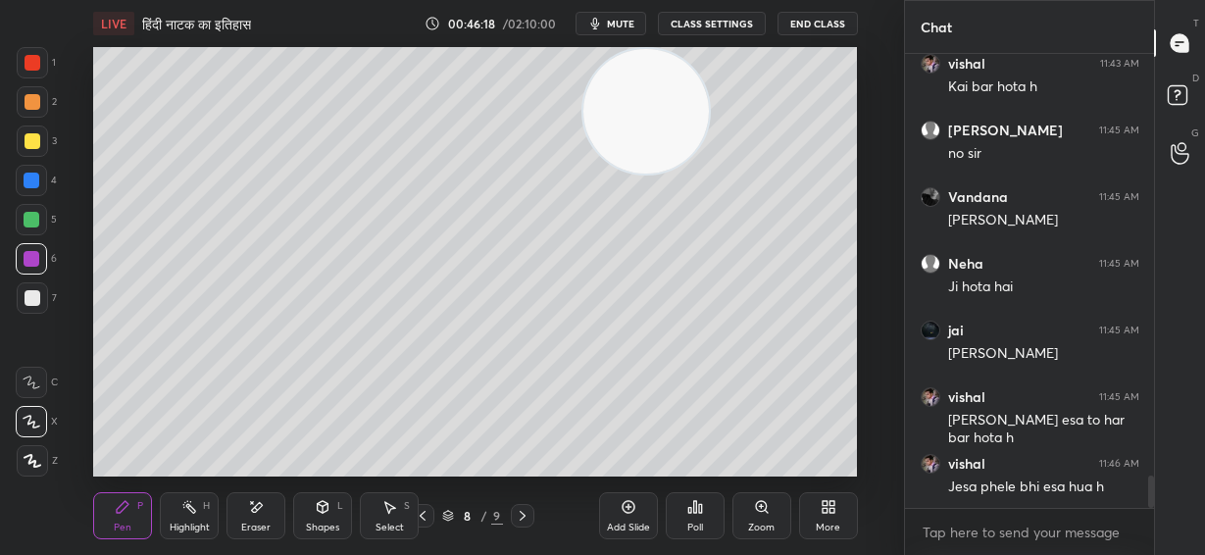
drag, startPoint x: 655, startPoint y: 119, endPoint x: 756, endPoint y: 101, distance: 102.5
click at [709, 104] on video at bounding box center [645, 111] width 125 height 125
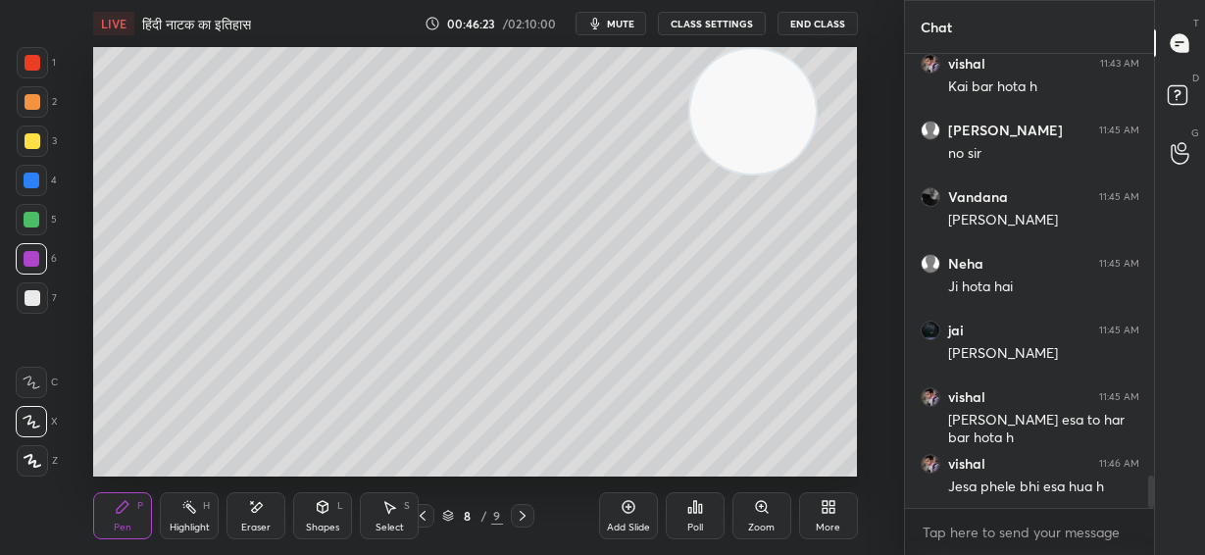
click at [632, 516] on div "Add Slide" at bounding box center [628, 515] width 59 height 47
click at [34, 146] on div at bounding box center [33, 141] width 16 height 16
click at [36, 302] on div at bounding box center [33, 298] width 16 height 16
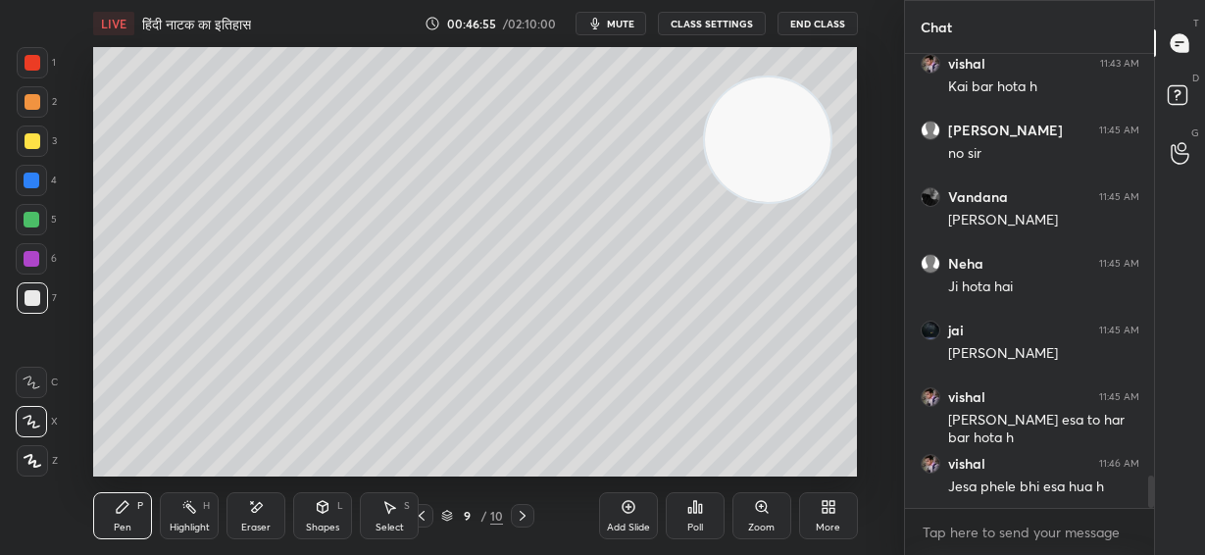
drag, startPoint x: 784, startPoint y: 139, endPoint x: 726, endPoint y: 182, distance: 72.2
click at [791, 203] on video at bounding box center [767, 139] width 125 height 125
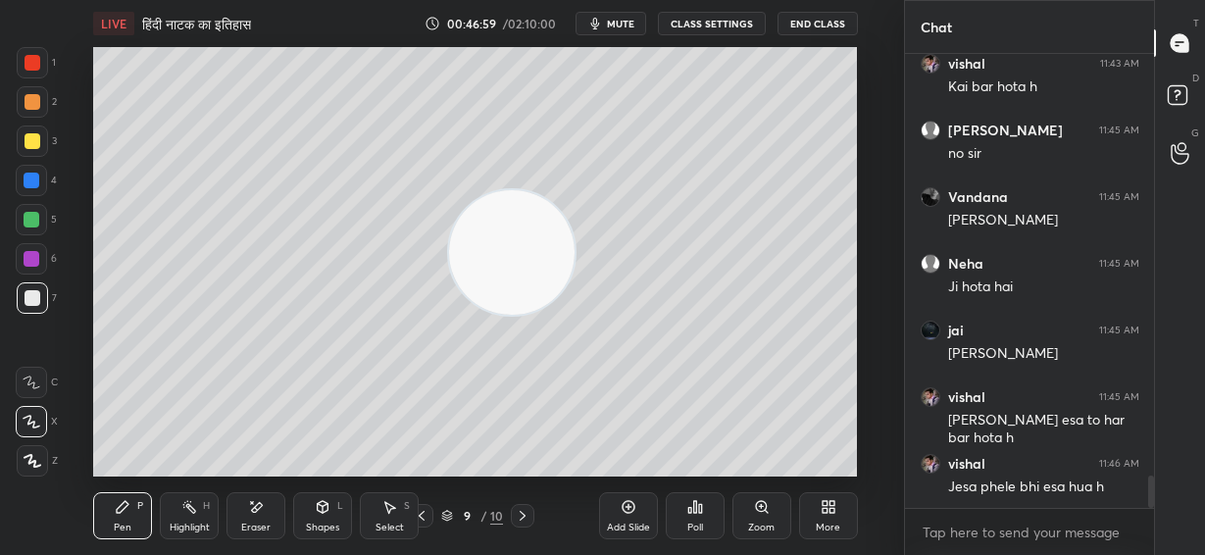
drag, startPoint x: 502, startPoint y: 242, endPoint x: 558, endPoint y: 193, distance: 74.3
click at [498, 238] on video at bounding box center [511, 252] width 125 height 125
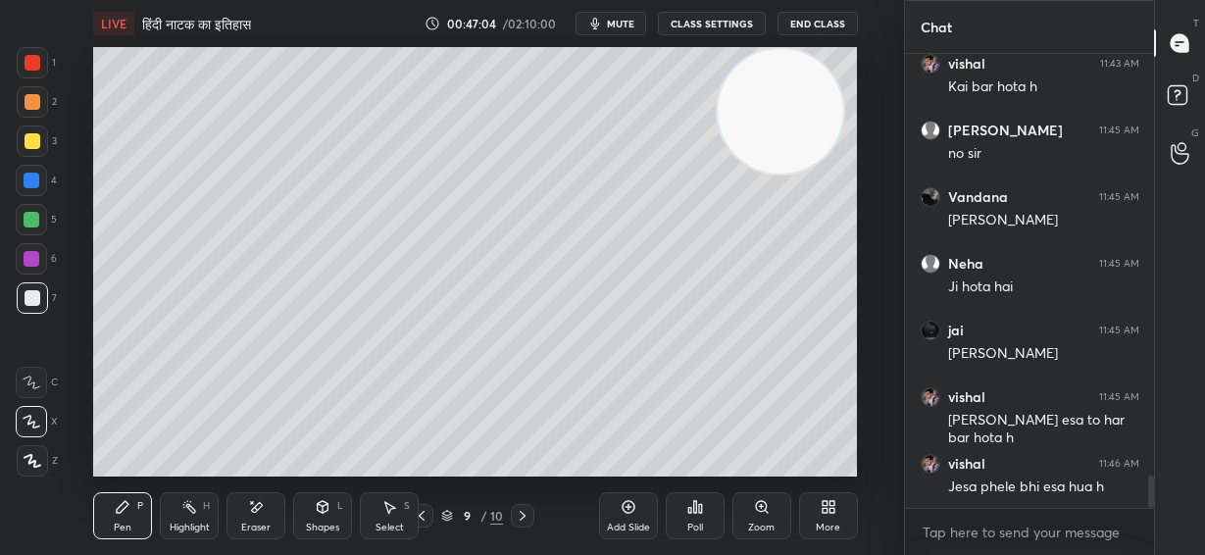
drag, startPoint x: 516, startPoint y: 249, endPoint x: 783, endPoint y: 82, distance: 315.3
click at [786, 82] on video at bounding box center [780, 111] width 125 height 125
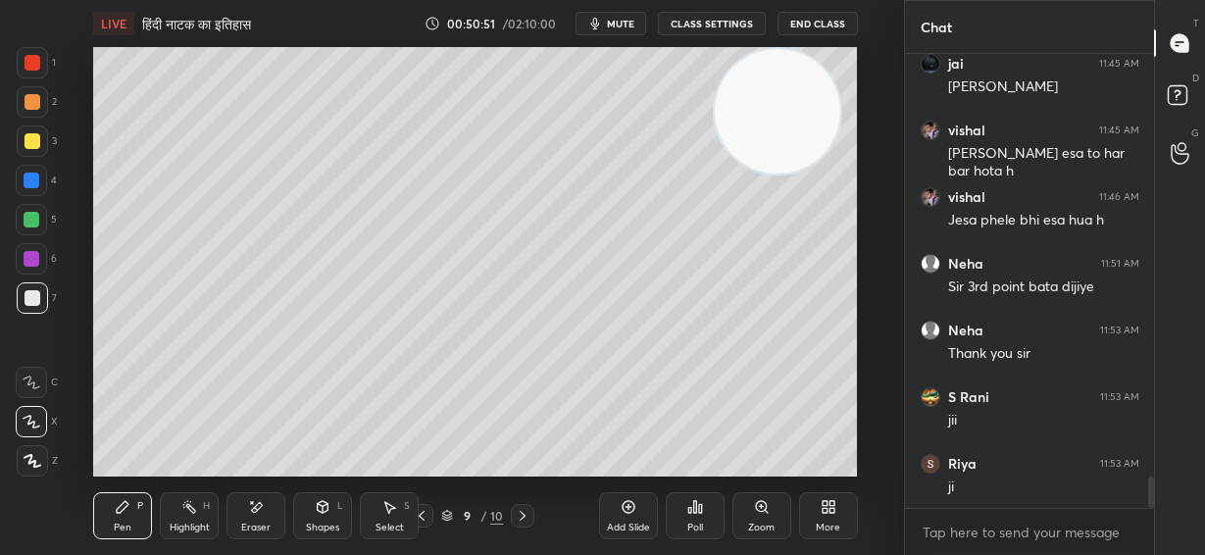
scroll to position [6207, 0]
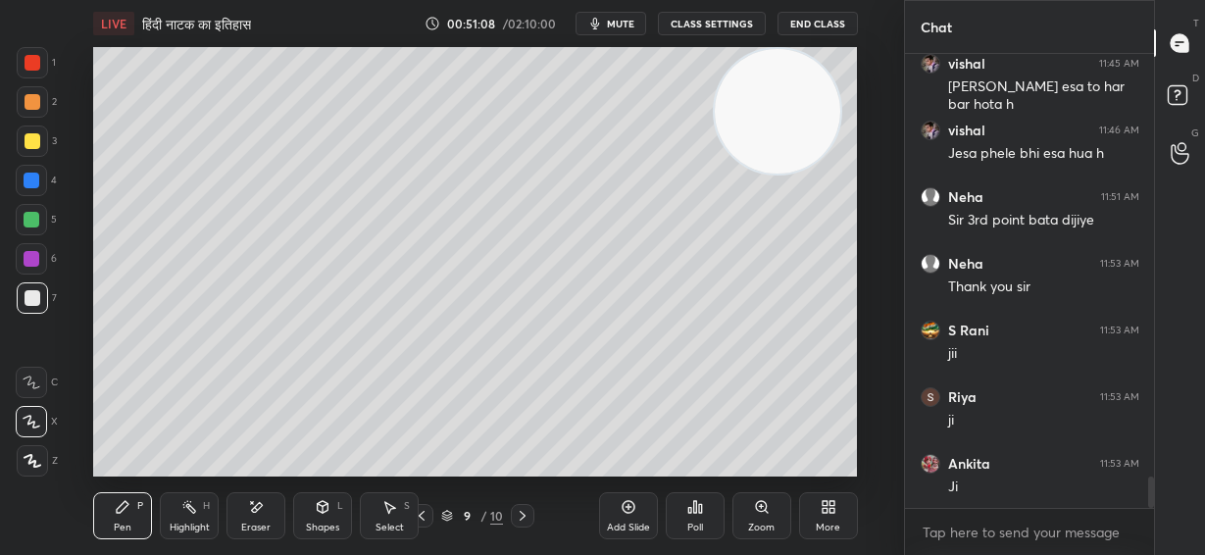
click at [629, 510] on icon at bounding box center [629, 507] width 16 height 16
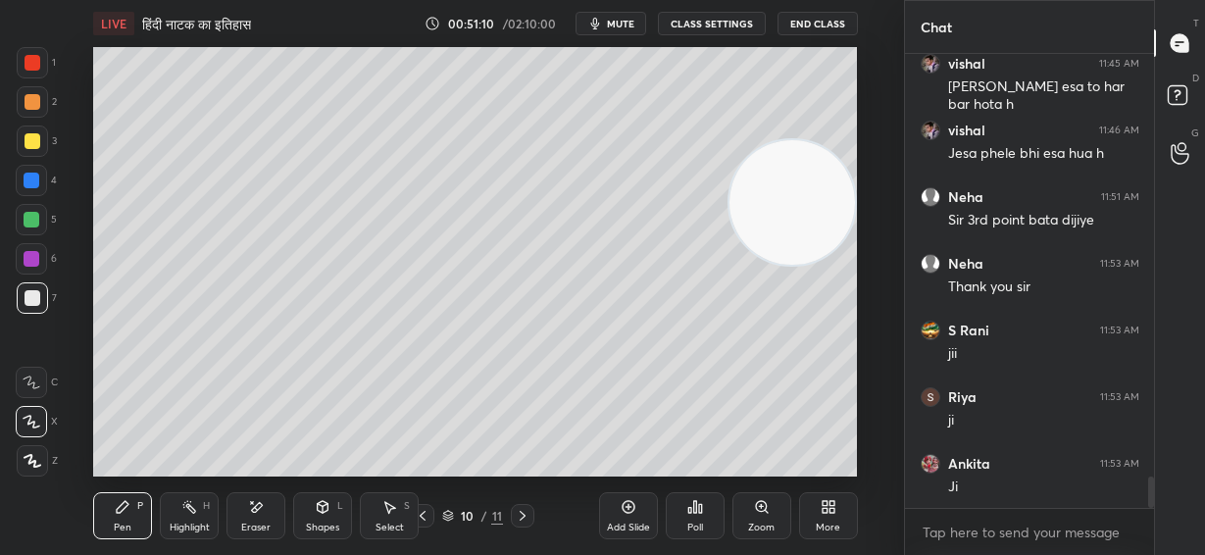
drag, startPoint x: 814, startPoint y: 144, endPoint x: 826, endPoint y: 197, distance: 54.5
click at [838, 198] on video at bounding box center [791, 202] width 125 height 125
click at [41, 147] on div at bounding box center [32, 140] width 31 height 31
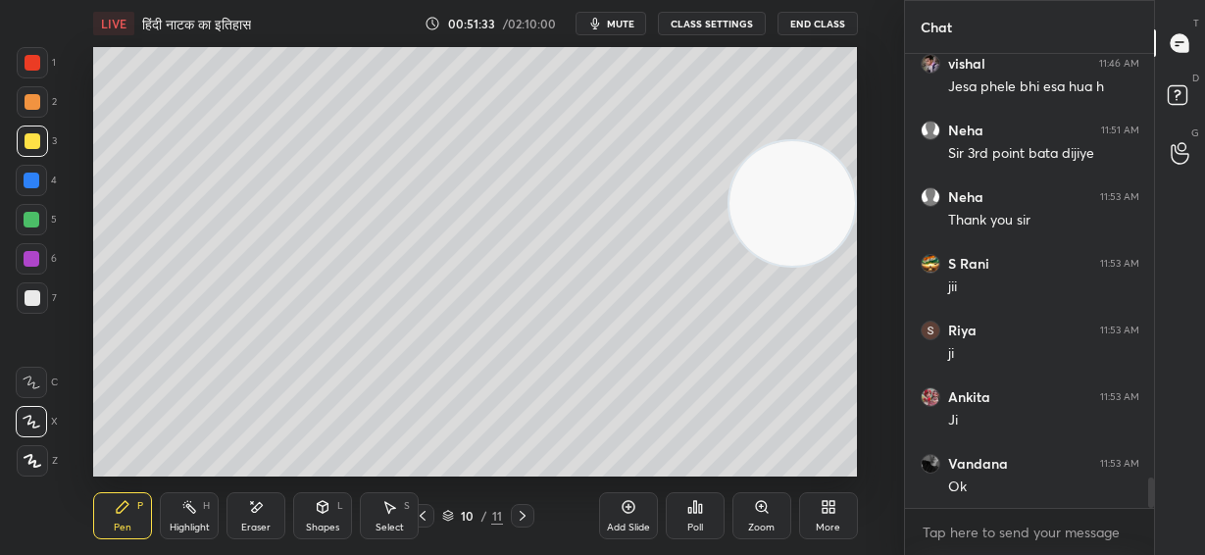
click at [33, 301] on div at bounding box center [33, 298] width 16 height 16
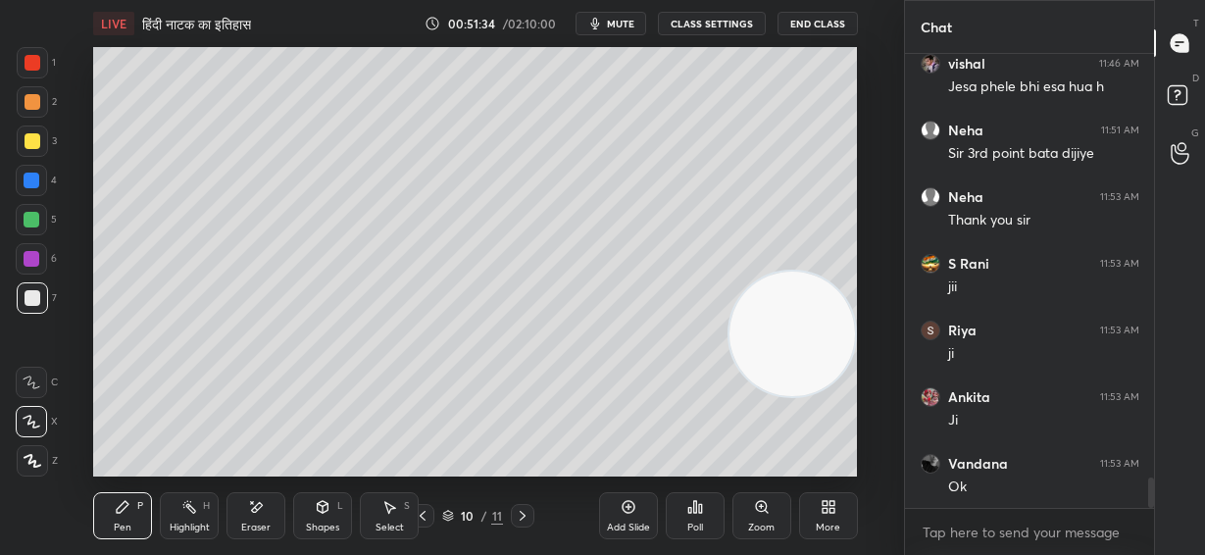
drag, startPoint x: 807, startPoint y: 204, endPoint x: 744, endPoint y: 363, distance: 170.8
click at [823, 397] on video at bounding box center [791, 334] width 125 height 125
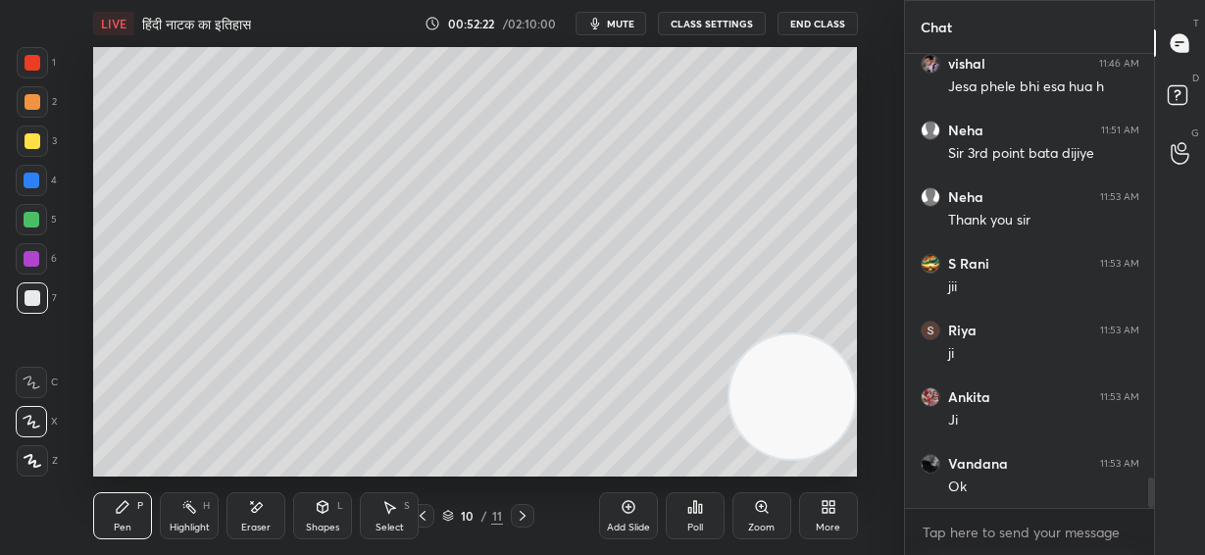
drag, startPoint x: 819, startPoint y: 277, endPoint x: 839, endPoint y: 54, distance: 224.5
click at [870, 31] on div "LIVE हिंदी नाटक का इतिहास 00:52:22 / 02:10:00 mute CLASS SETTINGS End Class Set…" at bounding box center [475, 277] width 825 height 555
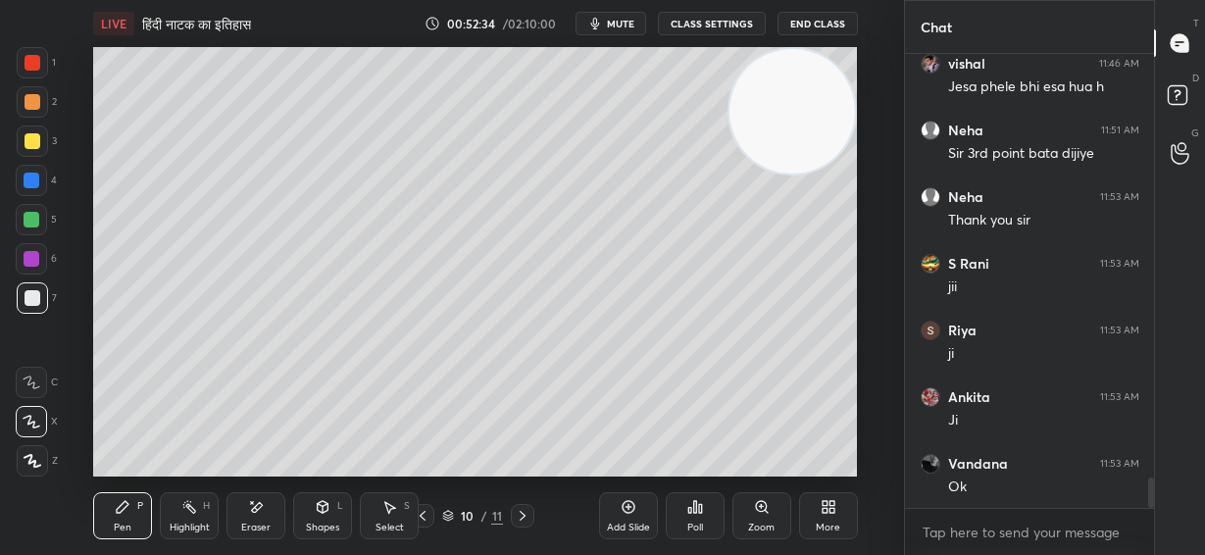
drag, startPoint x: 264, startPoint y: 519, endPoint x: 327, endPoint y: 485, distance: 71.9
click at [277, 511] on div "Eraser" at bounding box center [255, 515] width 59 height 47
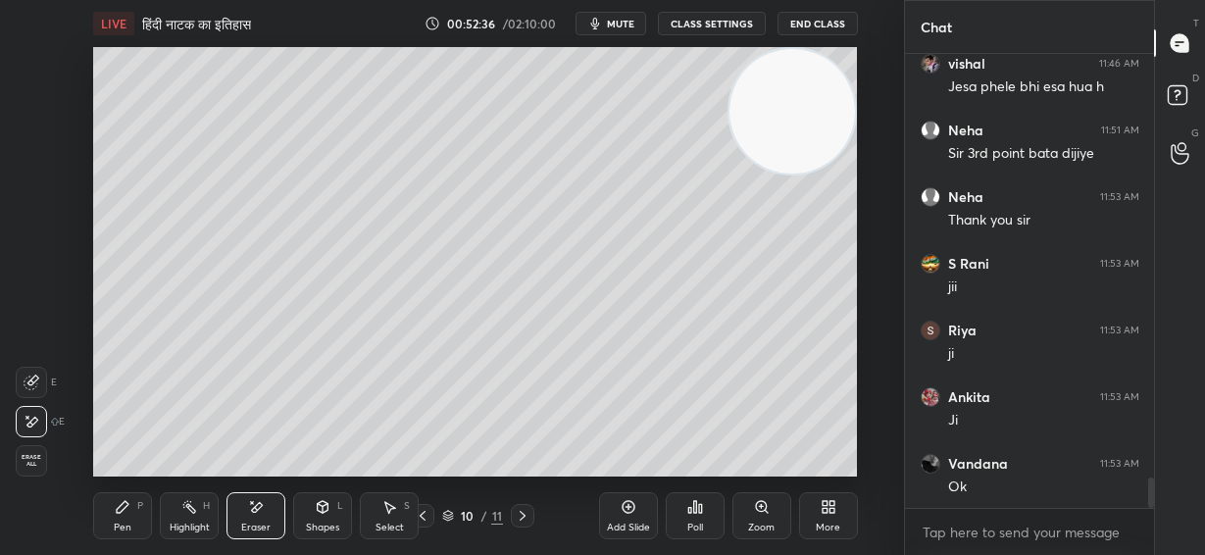
click at [137, 520] on div "Pen P" at bounding box center [122, 515] width 59 height 47
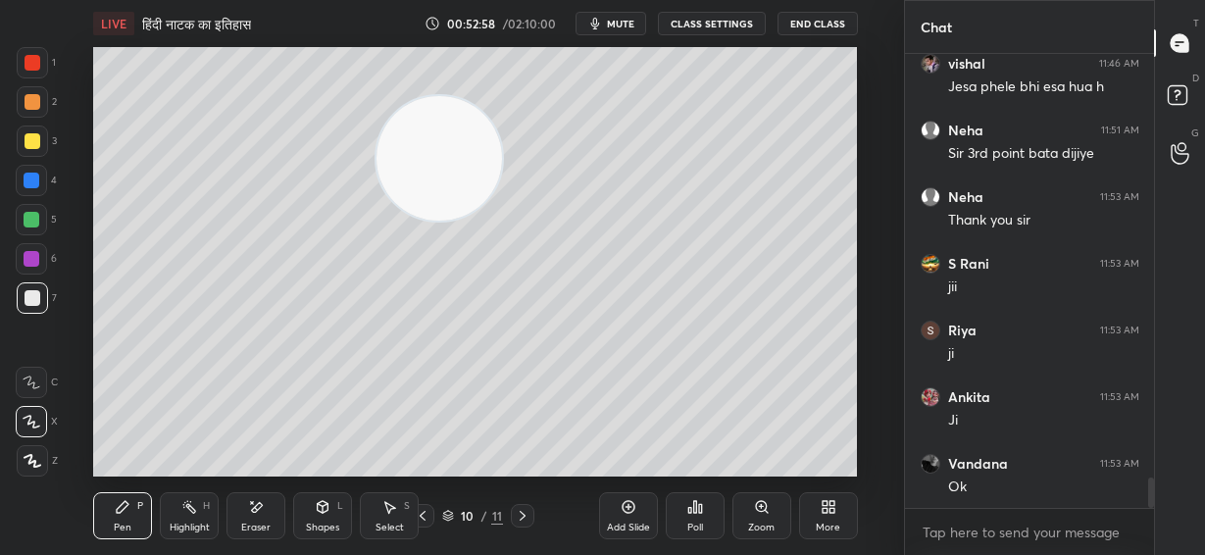
drag, startPoint x: 799, startPoint y: 120, endPoint x: 422, endPoint y: 173, distance: 381.1
click at [414, 177] on video at bounding box center [438, 158] width 125 height 125
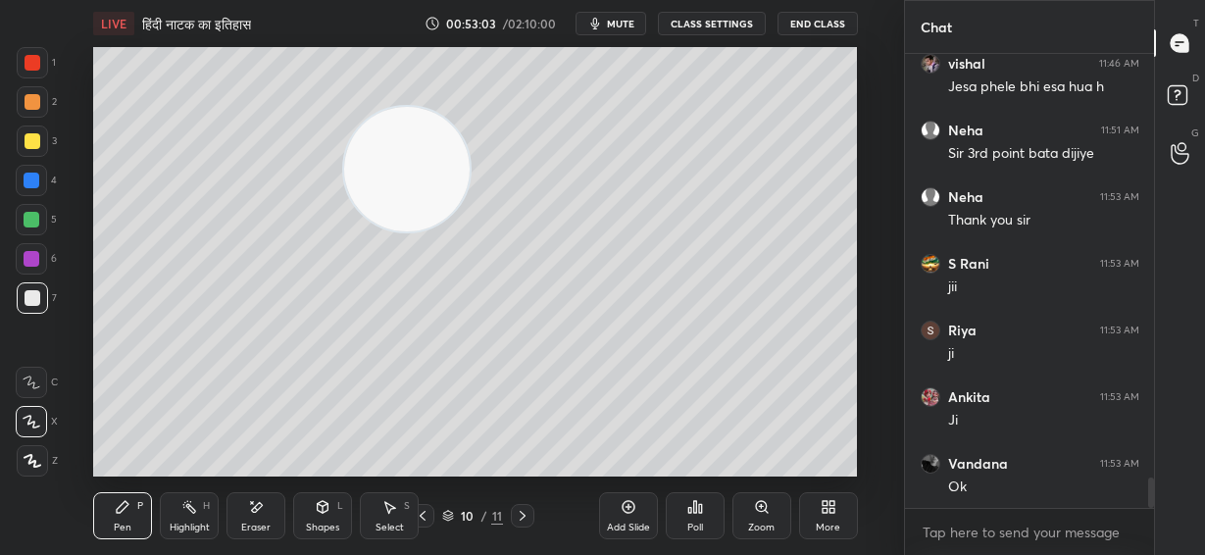
drag, startPoint x: 384, startPoint y: 192, endPoint x: 111, endPoint y: 211, distance: 274.1
click at [344, 211] on video at bounding box center [406, 169] width 125 height 125
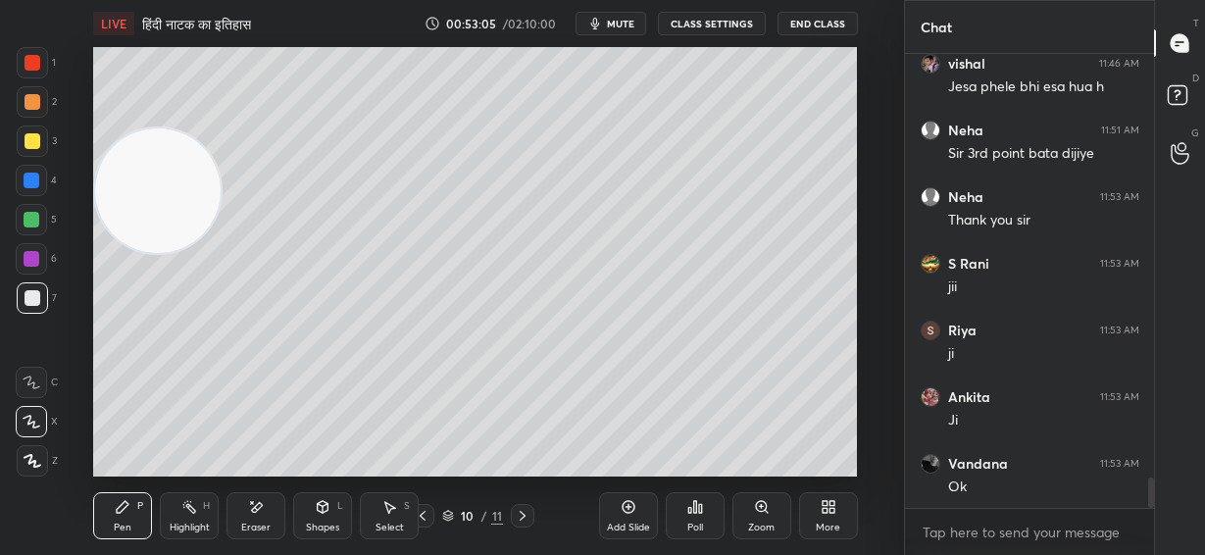
drag, startPoint x: 223, startPoint y: 182, endPoint x: 671, endPoint y: 74, distance: 461.0
click at [221, 128] on video at bounding box center [157, 190] width 125 height 125
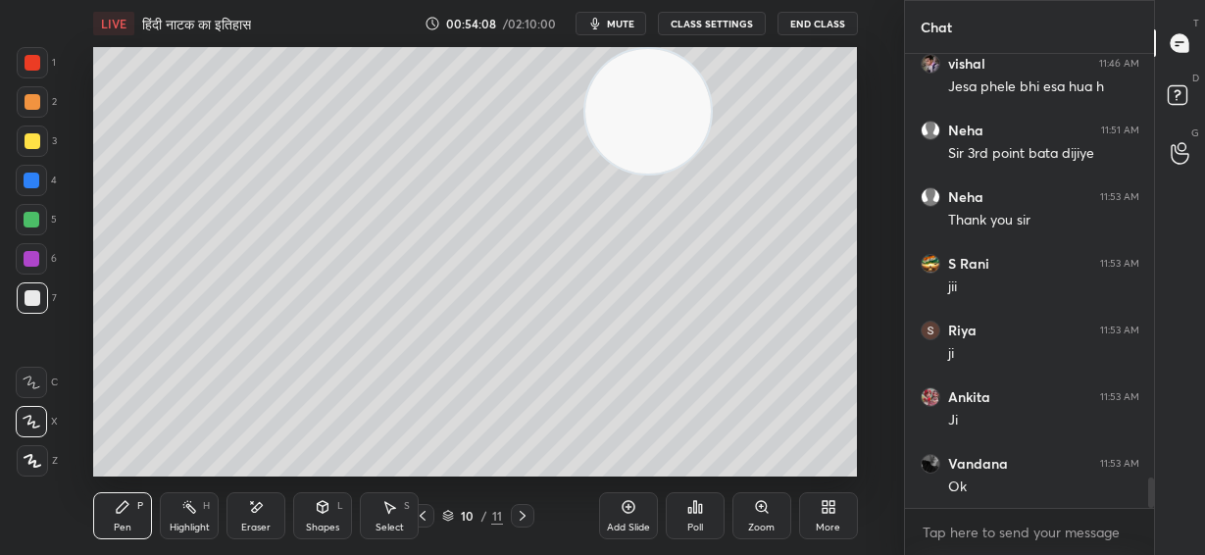
scroll to position [6357, 0]
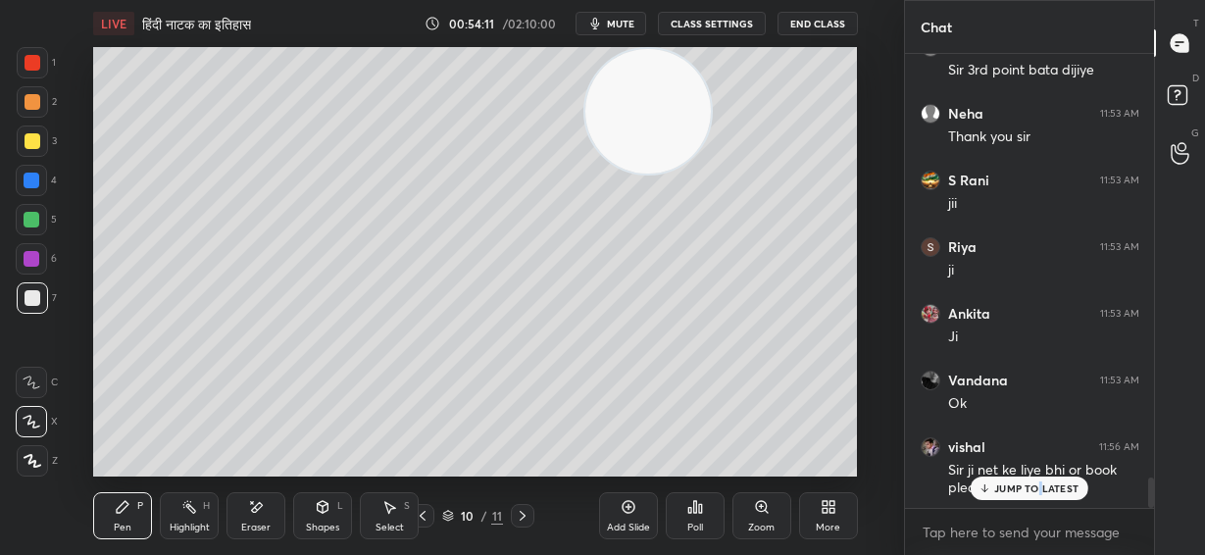
click at [1040, 490] on p "JUMP TO LATEST" at bounding box center [1036, 488] width 84 height 12
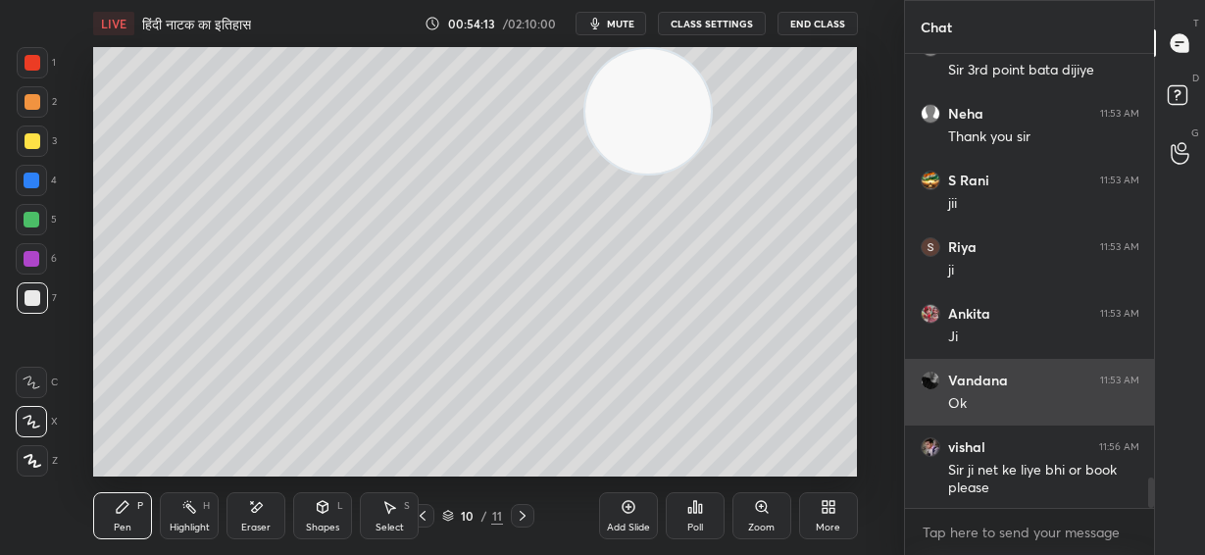
scroll to position [6425, 0]
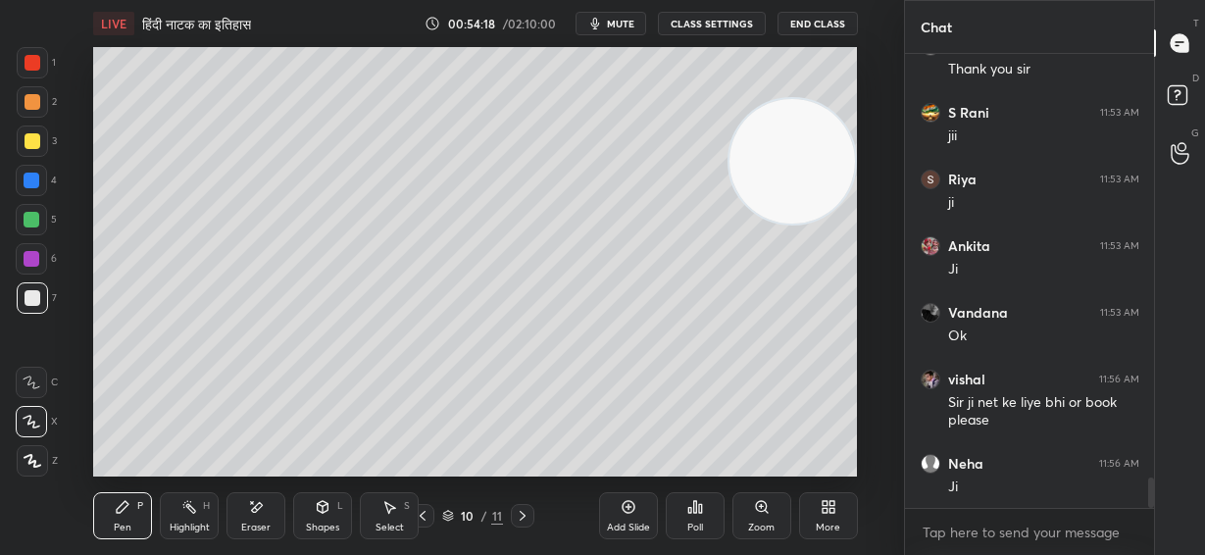
drag, startPoint x: 667, startPoint y: 116, endPoint x: 837, endPoint y: 167, distance: 178.0
click at [837, 167] on video at bounding box center [791, 161] width 125 height 125
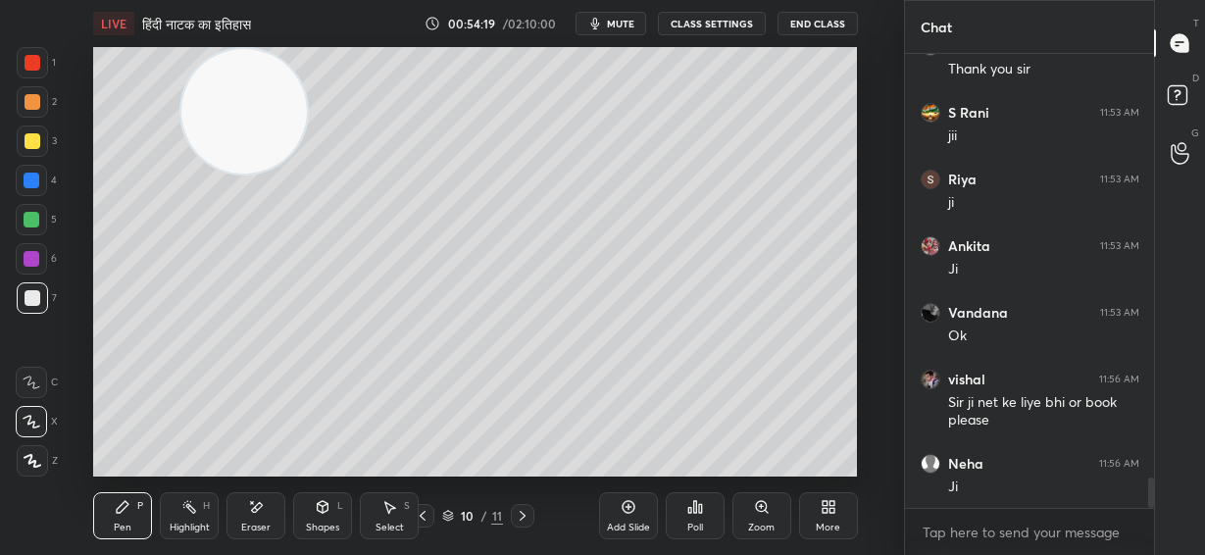
drag, startPoint x: 798, startPoint y: 179, endPoint x: 250, endPoint y: 68, distance: 559.3
click at [250, 68] on video at bounding box center [243, 111] width 125 height 125
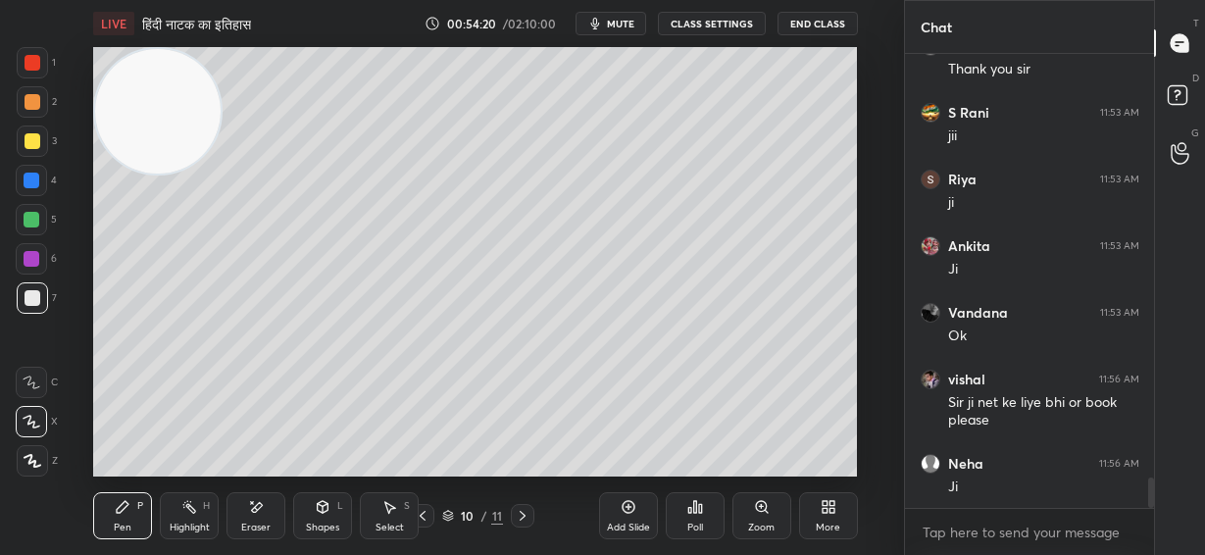
drag, startPoint x: 249, startPoint y: 108, endPoint x: 149, endPoint y: 67, distance: 108.1
click at [149, 67] on video at bounding box center [157, 111] width 125 height 125
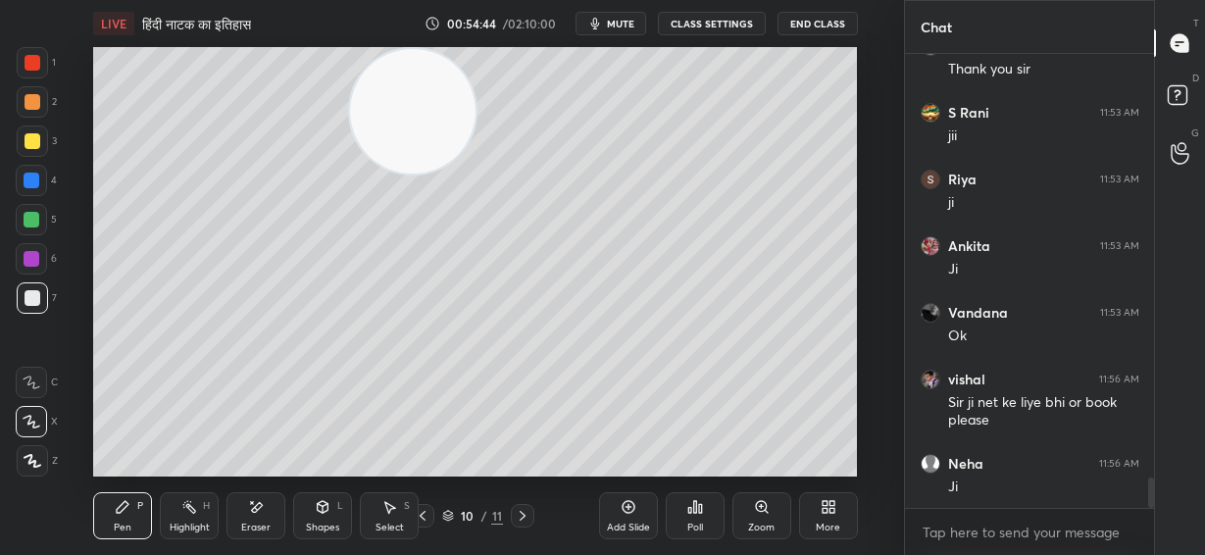
drag, startPoint x: 294, startPoint y: 103, endPoint x: 635, endPoint y: 68, distance: 343.0
click at [475, 69] on video at bounding box center [412, 111] width 125 height 125
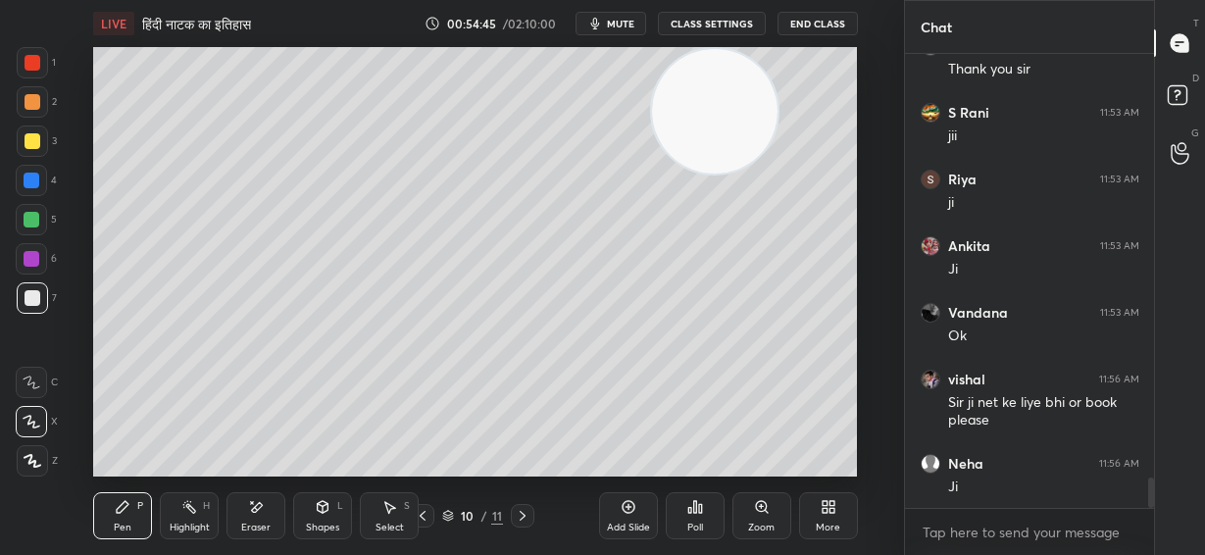
drag, startPoint x: 700, startPoint y: 112, endPoint x: 739, endPoint y: 97, distance: 41.9
click at [741, 101] on video at bounding box center [714, 111] width 125 height 125
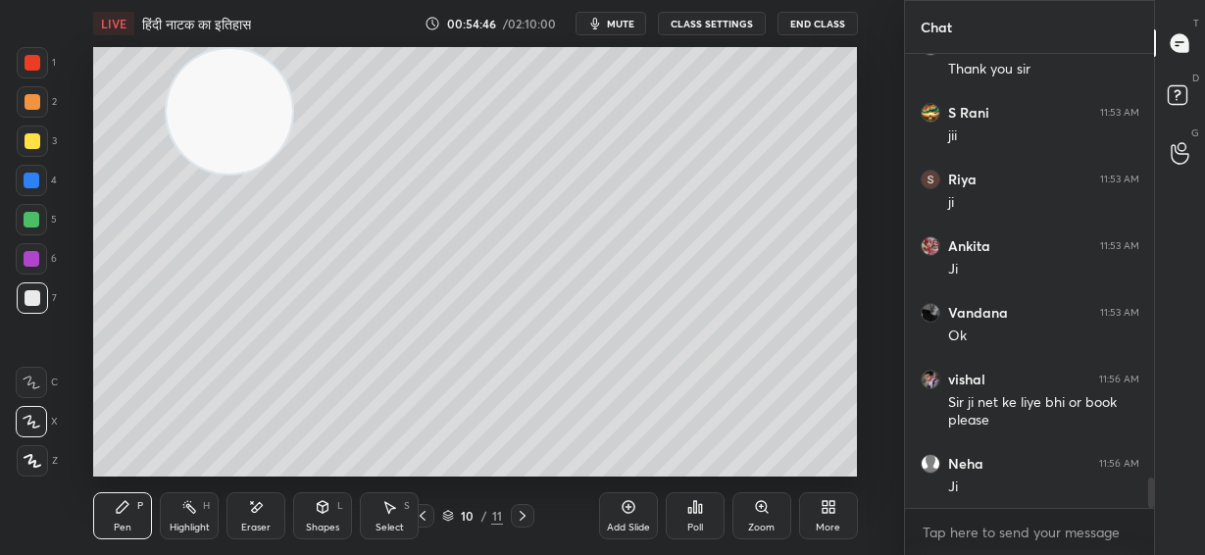
drag, startPoint x: 744, startPoint y: 98, endPoint x: 251, endPoint y: 75, distance: 493.6
click at [249, 81] on video at bounding box center [229, 111] width 125 height 125
drag, startPoint x: 254, startPoint y: 121, endPoint x: 143, endPoint y: 122, distance: 110.8
click at [176, 123] on video at bounding box center [238, 111] width 125 height 125
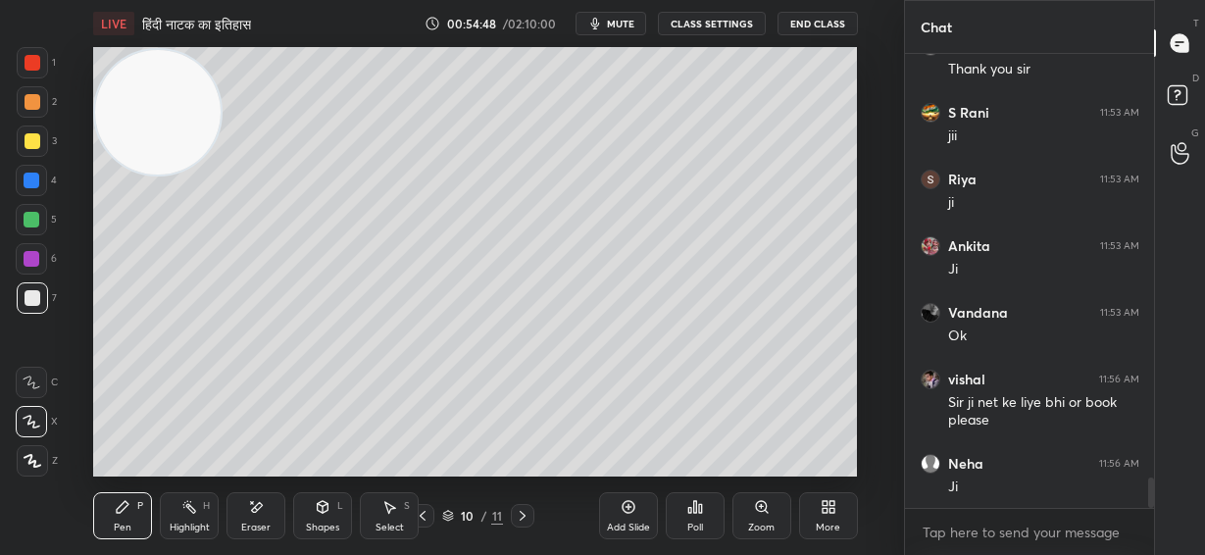
click at [259, 513] on icon at bounding box center [256, 507] width 16 height 17
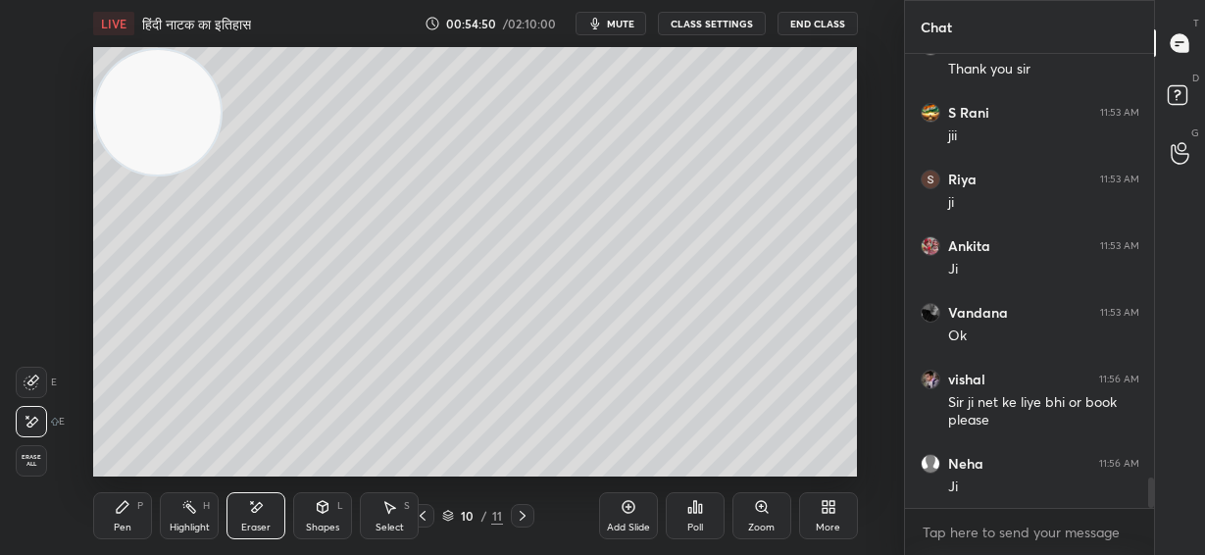
click at [126, 517] on div "Pen P" at bounding box center [122, 515] width 59 height 47
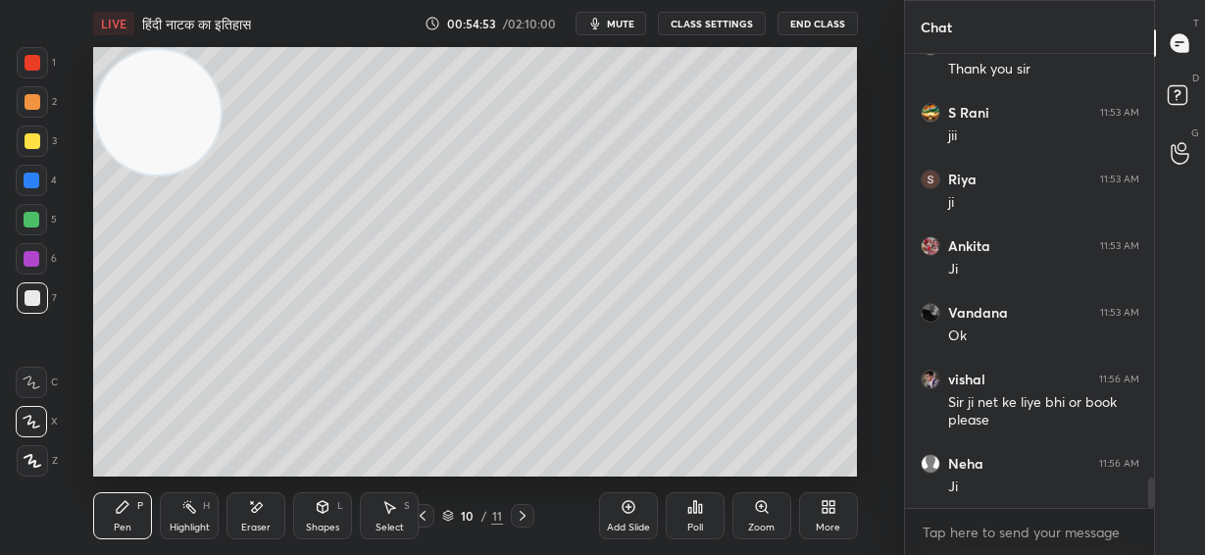
scroll to position [6492, 0]
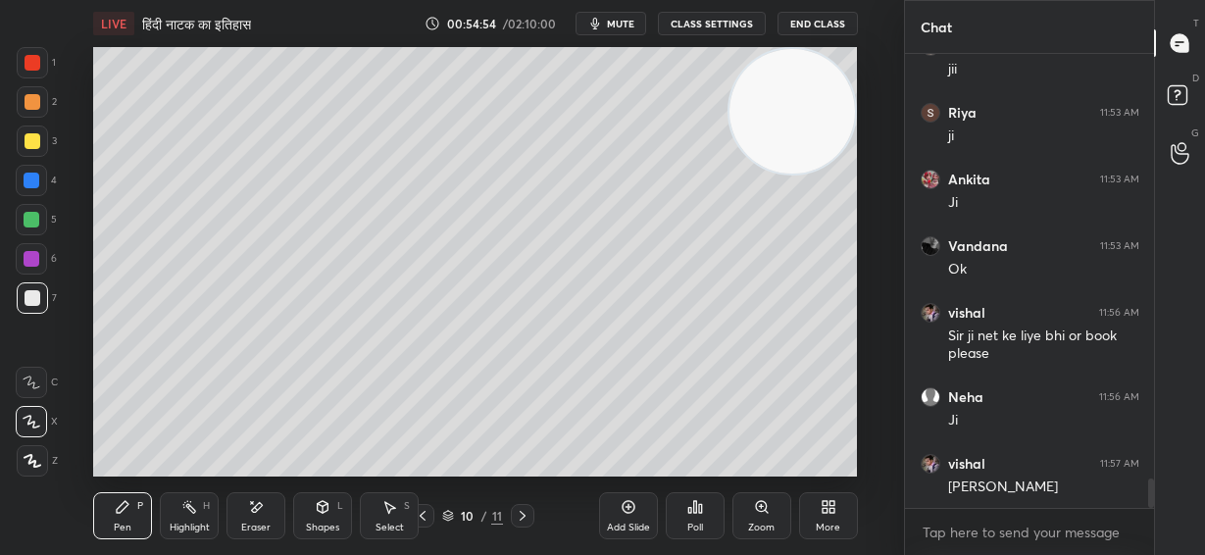
drag, startPoint x: 287, startPoint y: 96, endPoint x: 836, endPoint y: 78, distance: 549.3
click at [836, 78] on video at bounding box center [791, 111] width 125 height 125
click at [634, 514] on icon at bounding box center [629, 507] width 16 height 16
drag, startPoint x: 808, startPoint y: 106, endPoint x: 823, endPoint y: 162, distance: 58.0
click at [828, 158] on video at bounding box center [791, 111] width 125 height 125
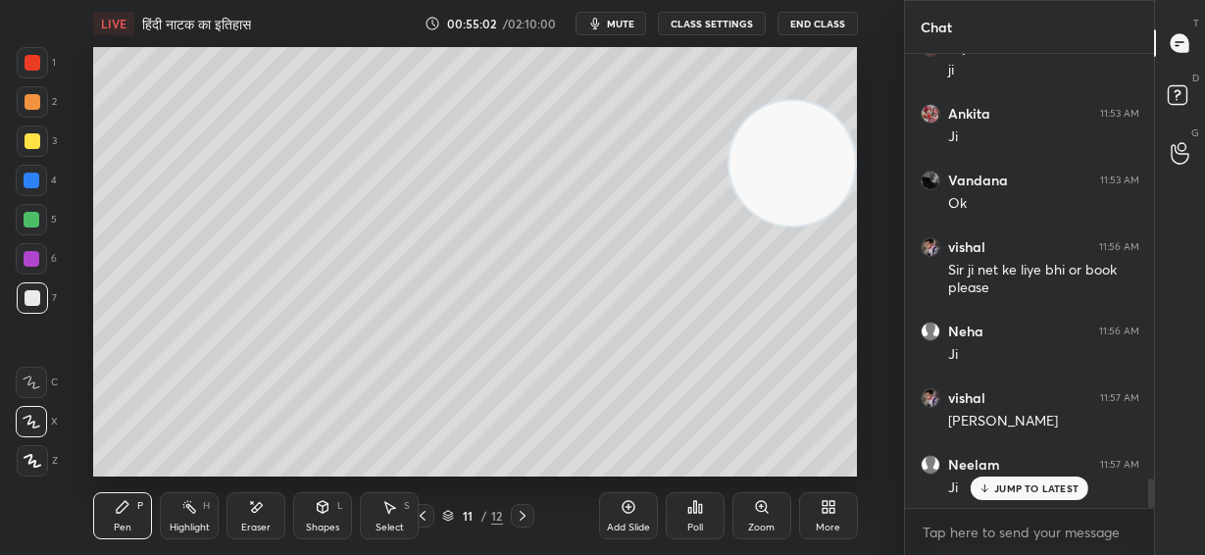
scroll to position [6624, 0]
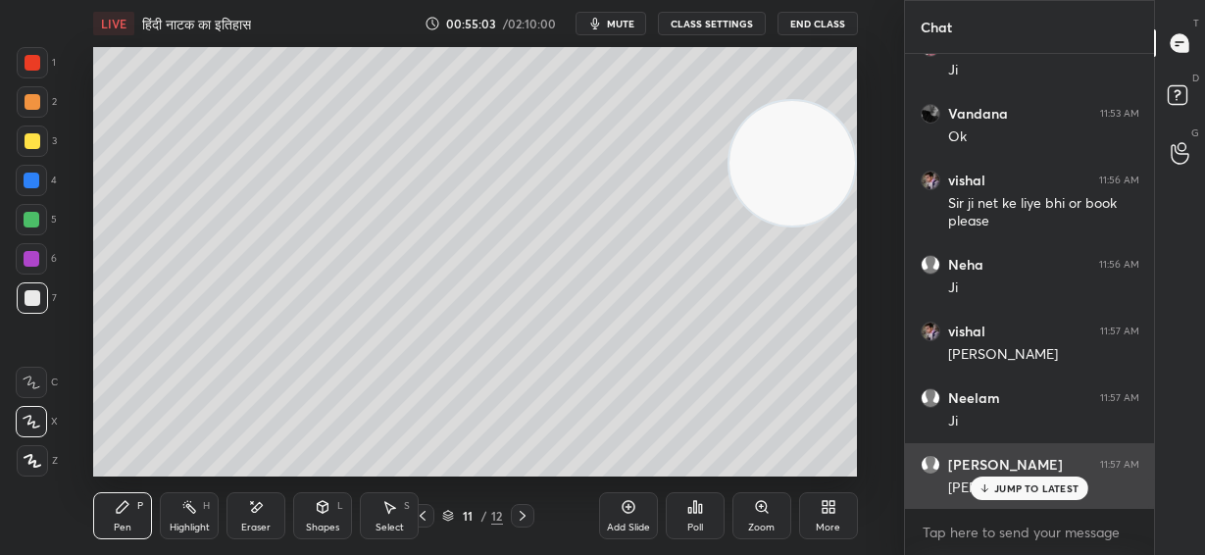
click at [994, 475] on div "[PERSON_NAME]" at bounding box center [1043, 486] width 191 height 24
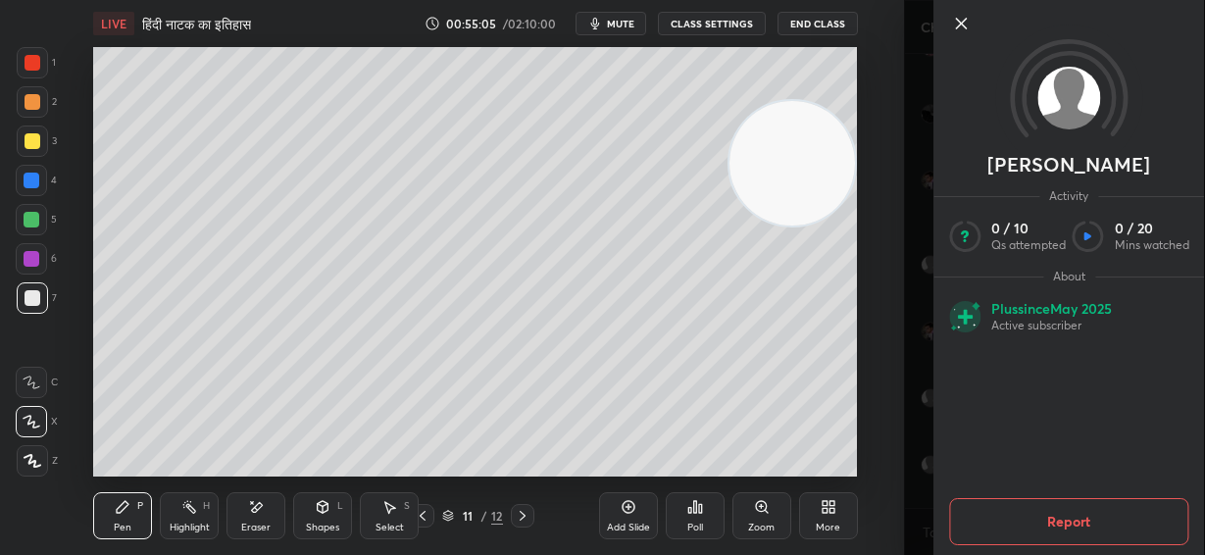
click at [954, 22] on icon at bounding box center [961, 24] width 24 height 24
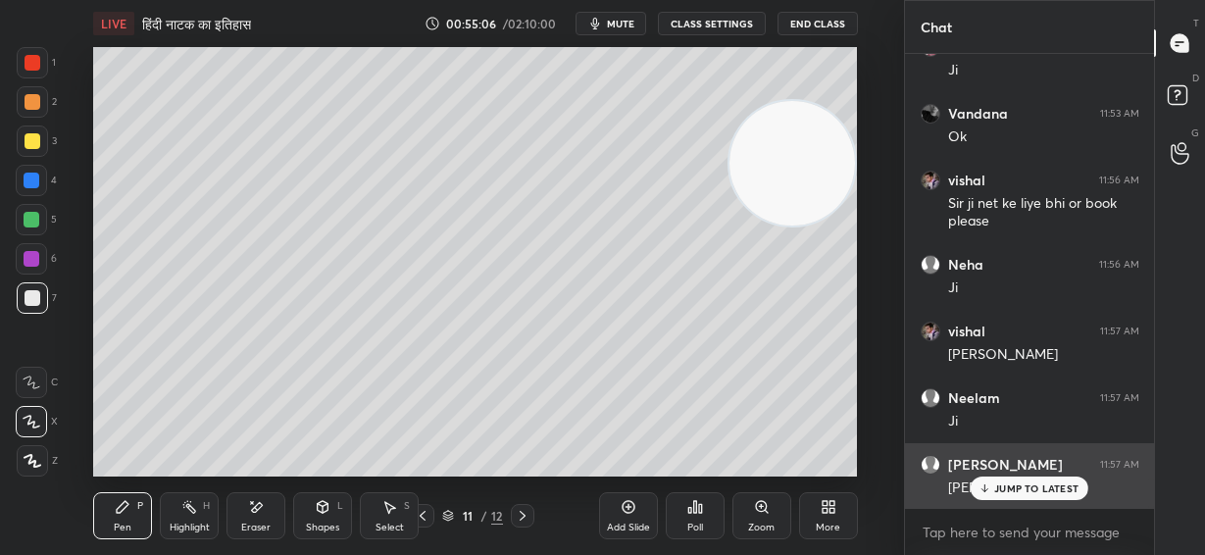
click at [1035, 484] on p "JUMP TO LATEST" at bounding box center [1036, 488] width 84 height 12
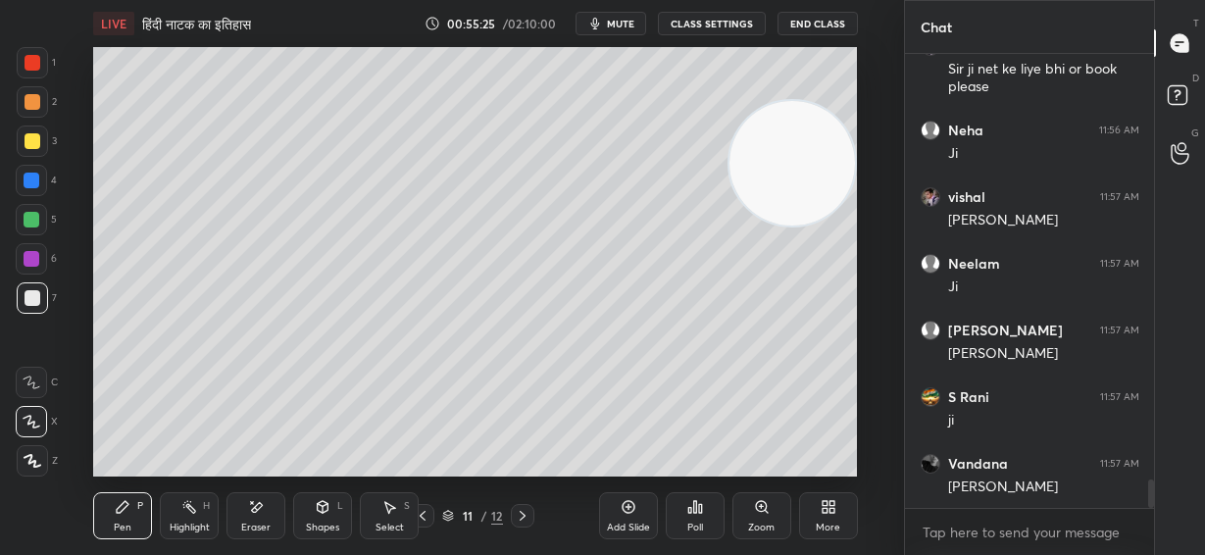
scroll to position [6824, 0]
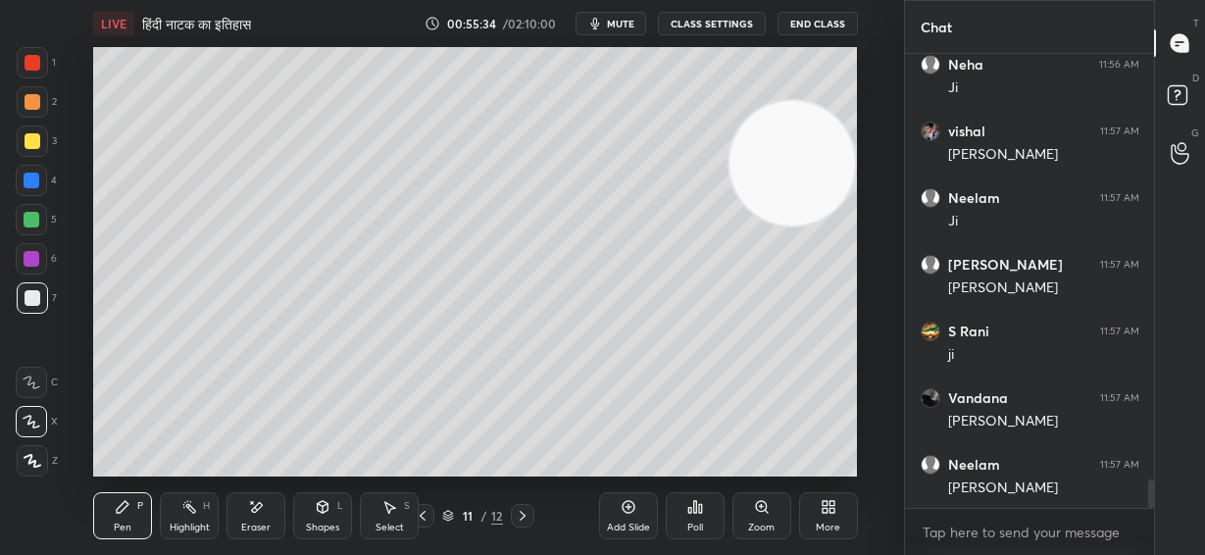
drag, startPoint x: 777, startPoint y: 140, endPoint x: 817, endPoint y: 264, distance: 129.6
click at [817, 226] on video at bounding box center [791, 163] width 125 height 125
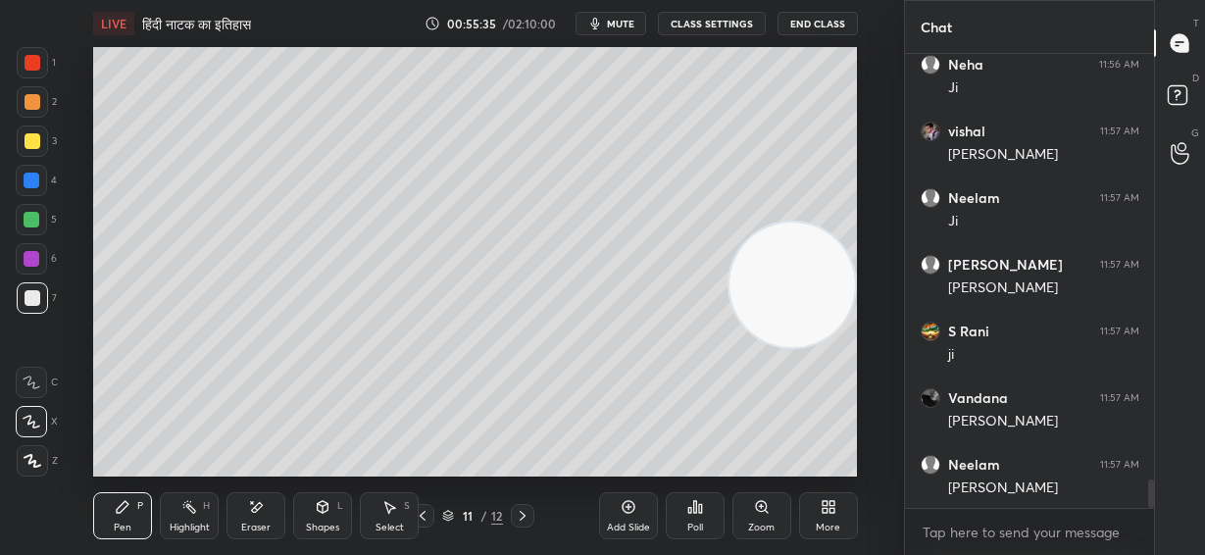
click at [31, 150] on div at bounding box center [32, 140] width 31 height 31
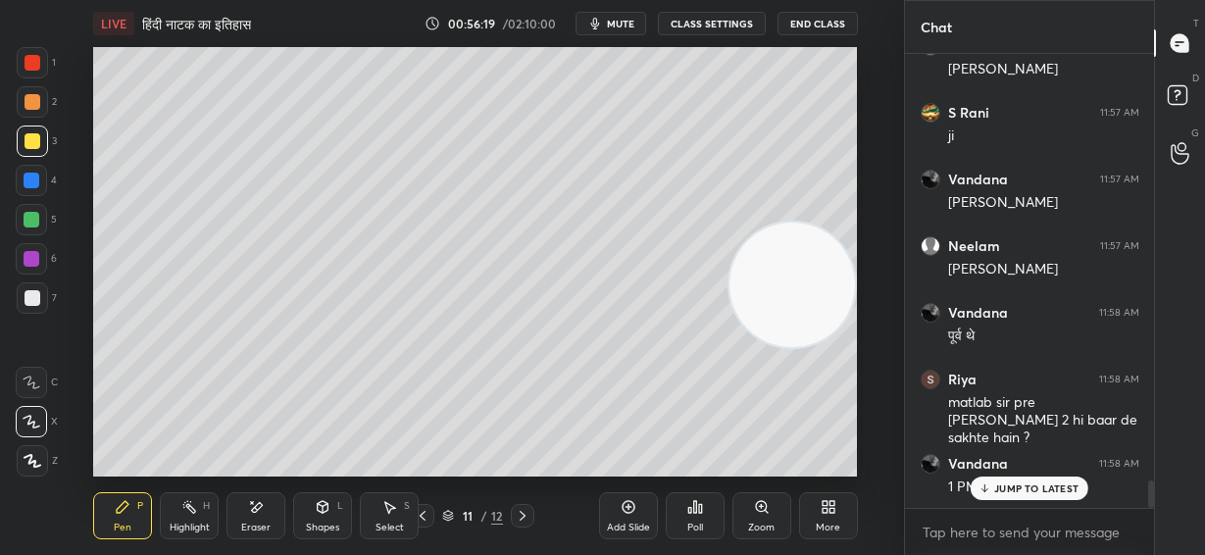
scroll to position [7108, 0]
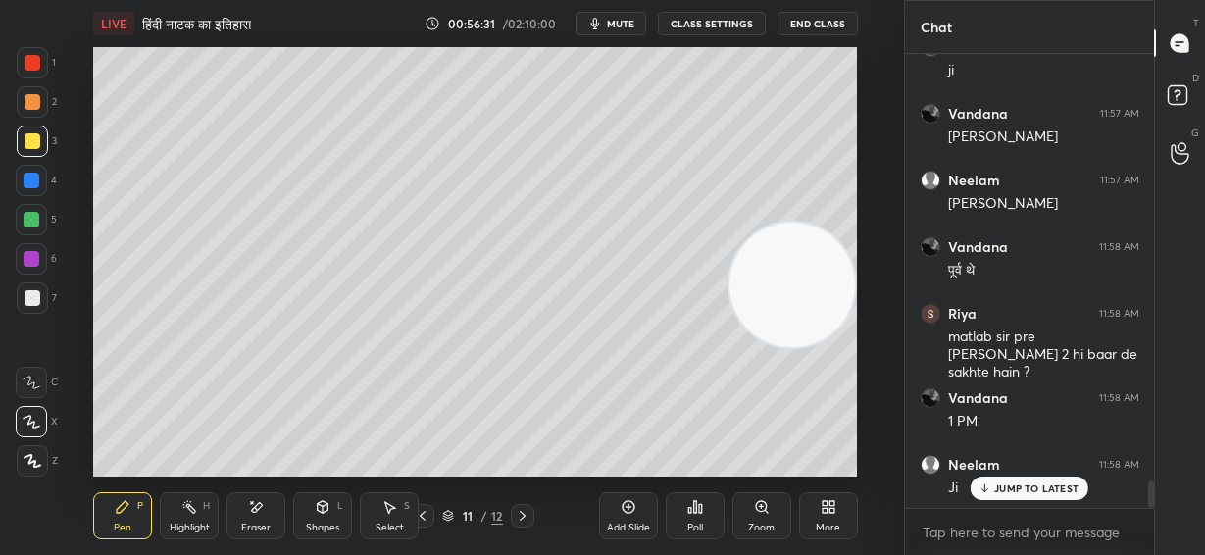
click at [1063, 489] on p "JUMP TO LATEST" at bounding box center [1036, 488] width 84 height 12
drag, startPoint x: 37, startPoint y: 103, endPoint x: 51, endPoint y: 101, distance: 13.9
click at [39, 103] on div at bounding box center [32, 101] width 31 height 31
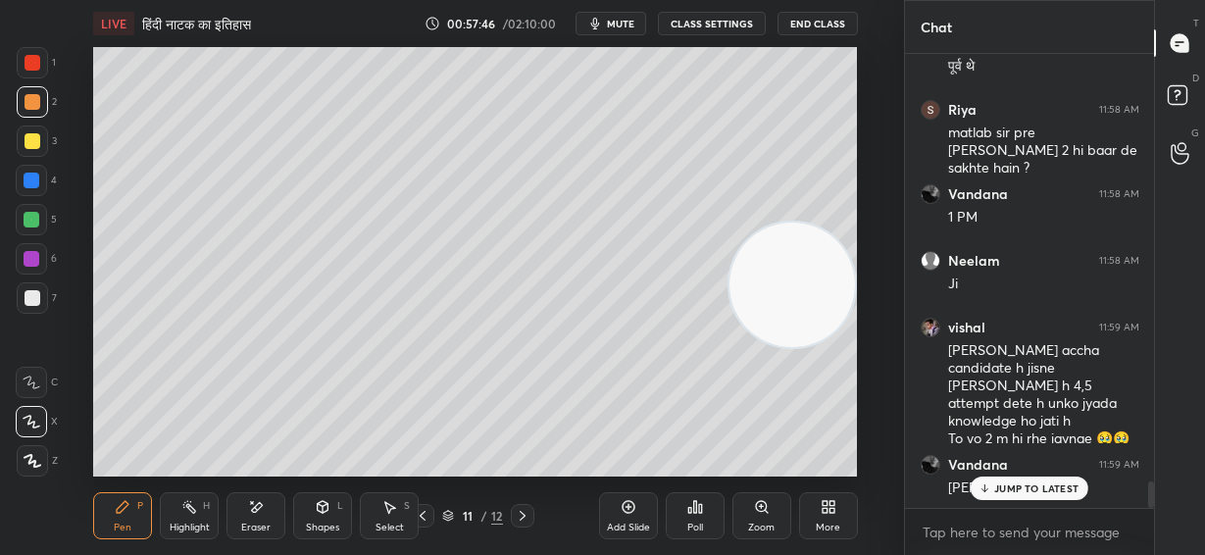
scroll to position [7380, 0]
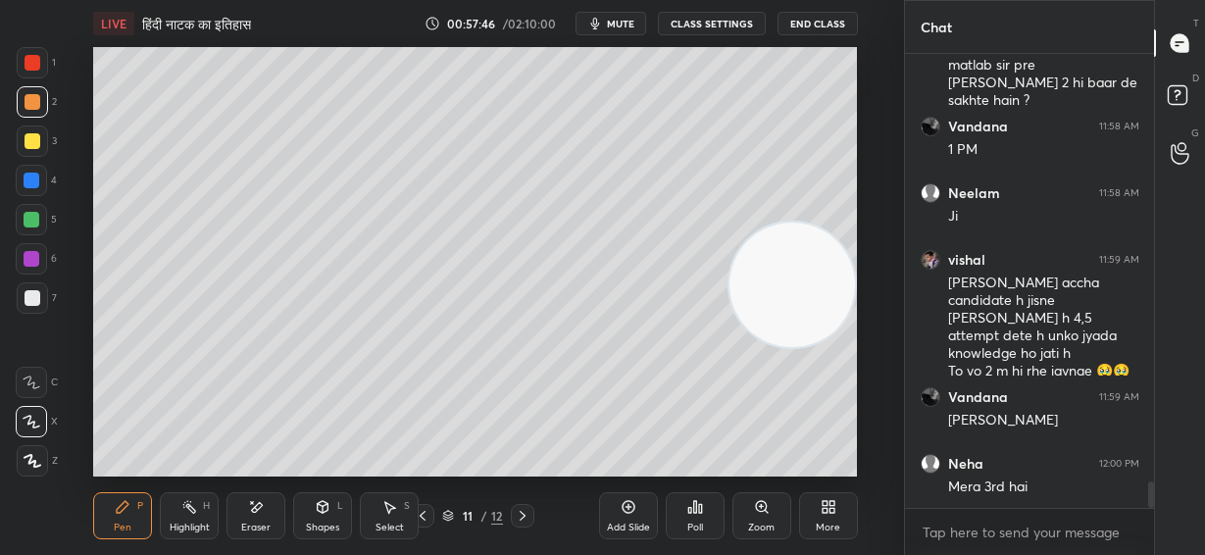
click at [270, 509] on div "Eraser" at bounding box center [255, 515] width 59 height 47
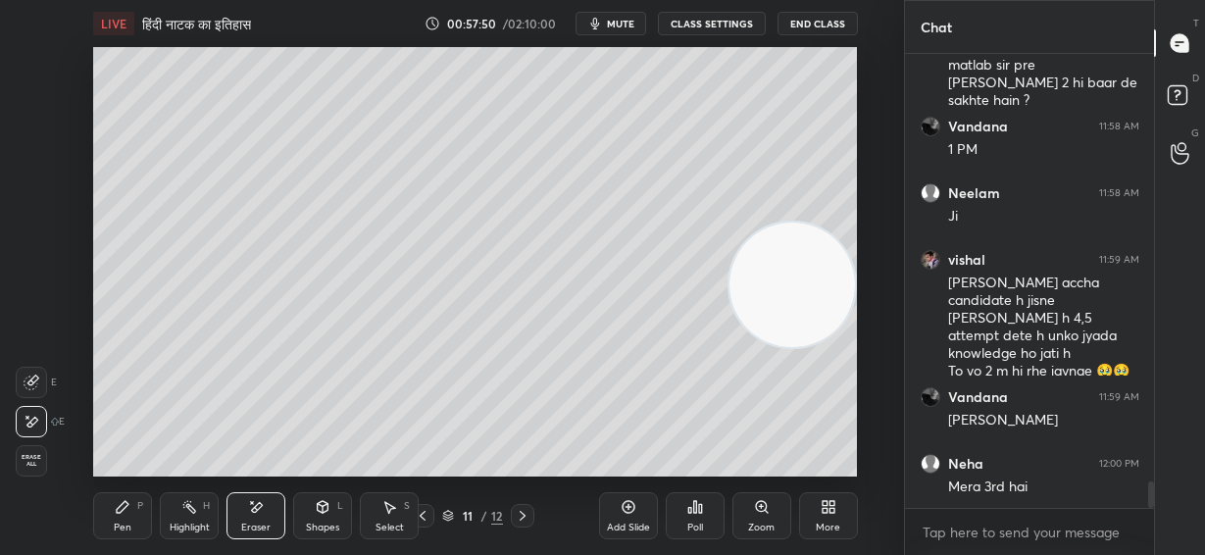
drag, startPoint x: 31, startPoint y: 457, endPoint x: 34, endPoint y: 442, distance: 15.0
click at [31, 458] on span "Erase all" at bounding box center [31, 461] width 29 height 14
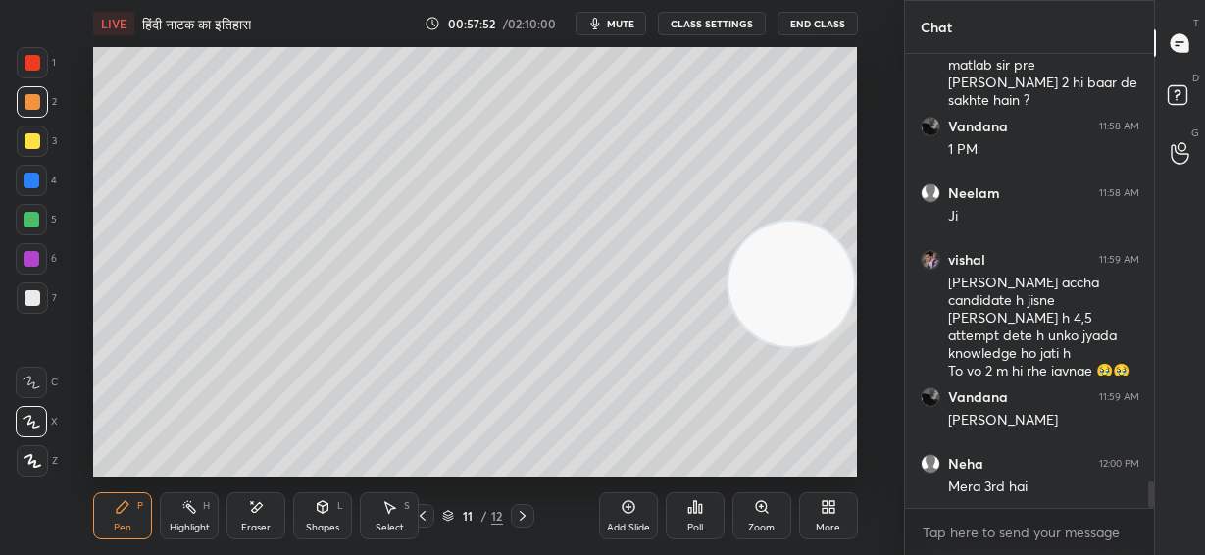
drag, startPoint x: 782, startPoint y: 298, endPoint x: 802, endPoint y: 218, distance: 82.7
click at [802, 222] on video at bounding box center [790, 284] width 125 height 125
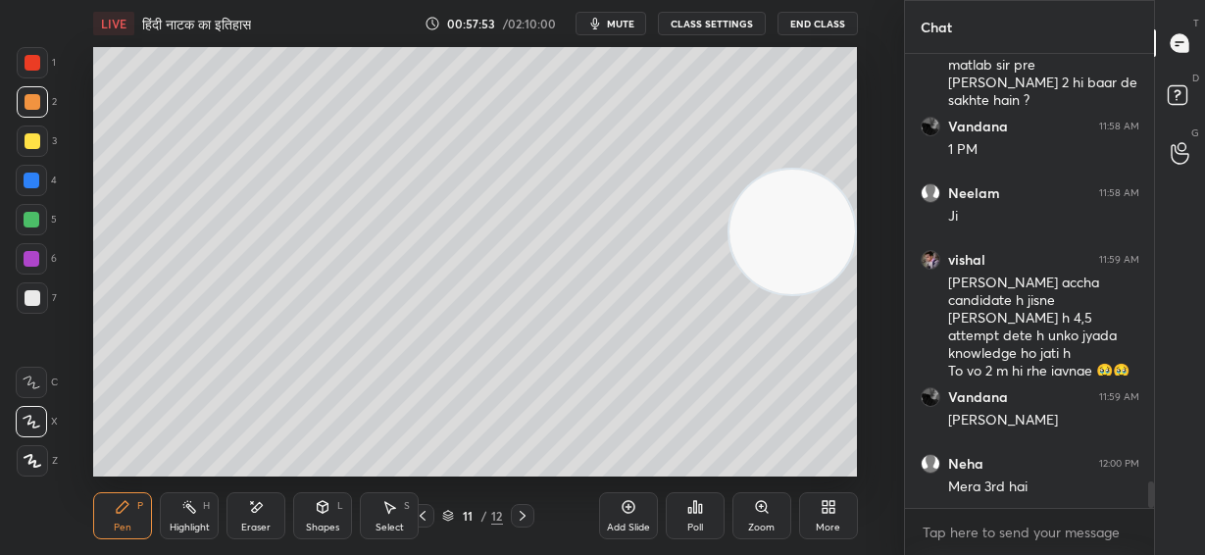
drag, startPoint x: 801, startPoint y: 222, endPoint x: 823, endPoint y: 362, distance: 142.0
click at [823, 295] on video at bounding box center [791, 232] width 125 height 125
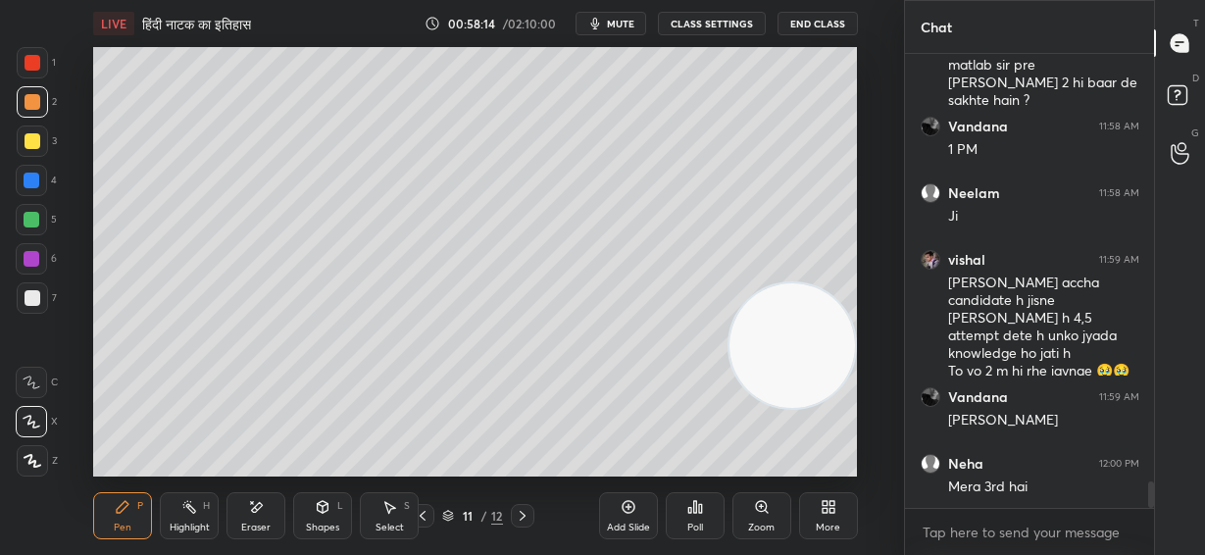
click at [422, 521] on icon at bounding box center [423, 516] width 16 height 16
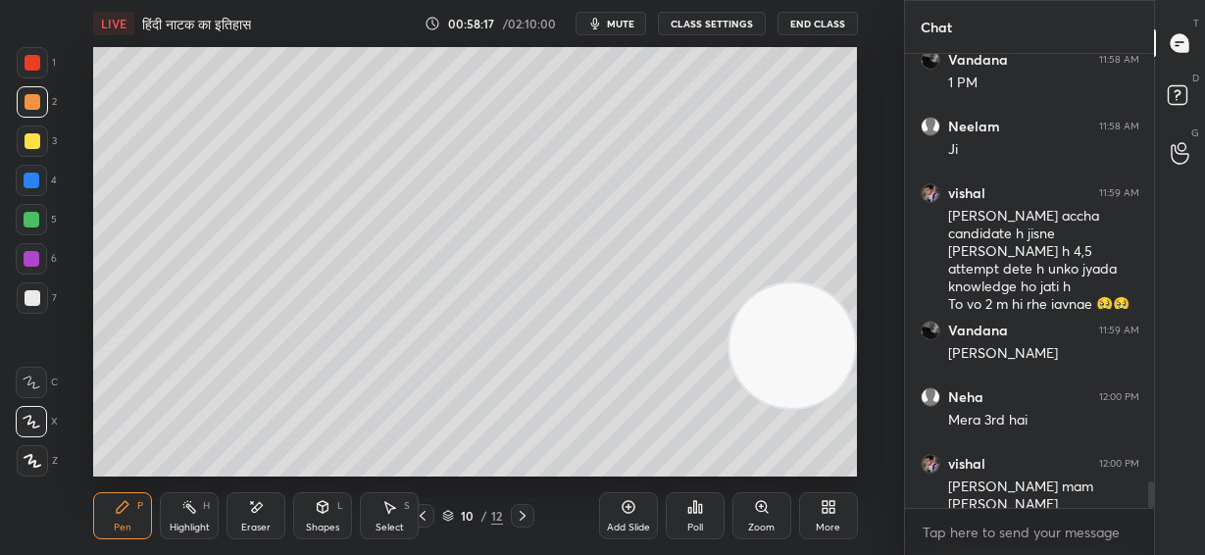
click at [523, 515] on icon at bounding box center [523, 516] width 16 height 16
drag, startPoint x: 790, startPoint y: 359, endPoint x: 807, endPoint y: 417, distance: 60.2
click at [807, 409] on video at bounding box center [791, 345] width 125 height 125
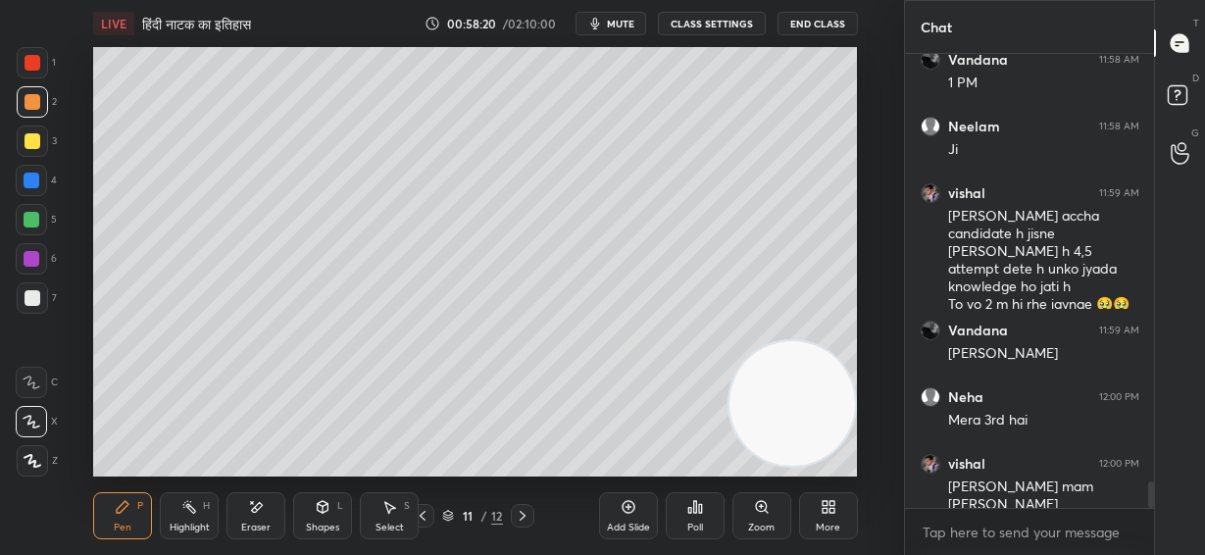
click at [29, 139] on div at bounding box center [33, 141] width 16 height 16
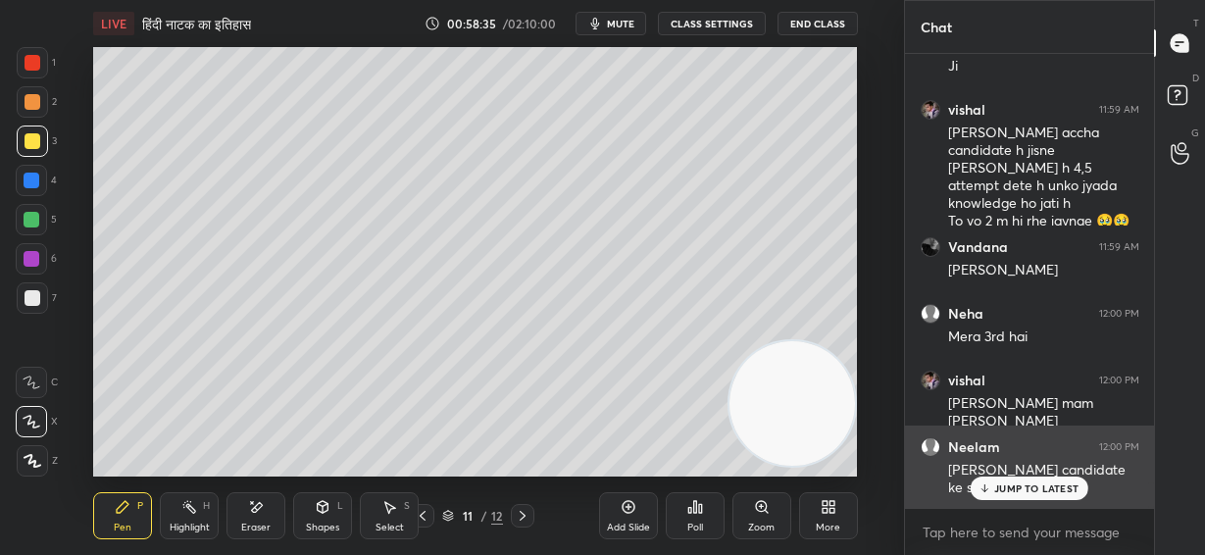
click at [1005, 486] on p "JUMP TO LATEST" at bounding box center [1036, 488] width 84 height 12
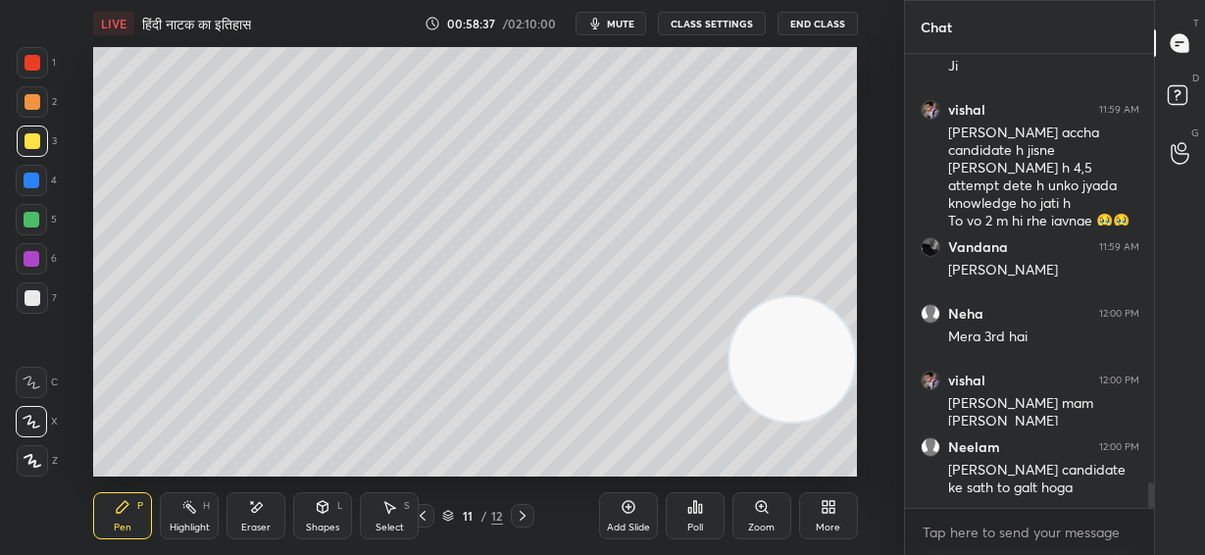
drag, startPoint x: 802, startPoint y: 393, endPoint x: 822, endPoint y: 139, distance: 254.7
click at [822, 297] on video at bounding box center [791, 359] width 125 height 125
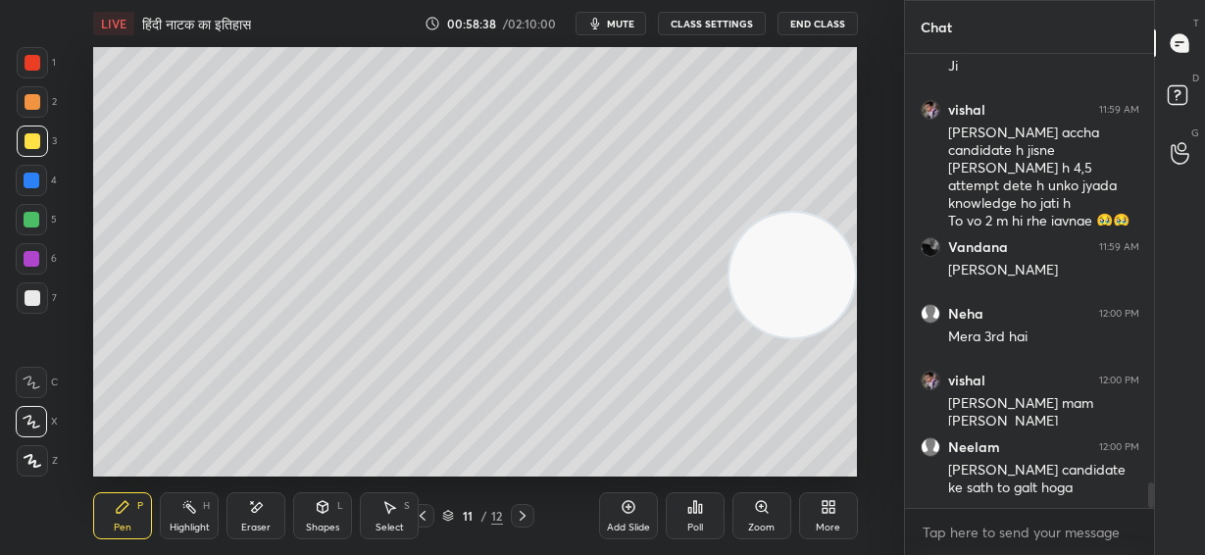
drag, startPoint x: 798, startPoint y: 135, endPoint x: 823, endPoint y: 318, distance: 184.1
click at [822, 318] on video at bounding box center [791, 275] width 125 height 125
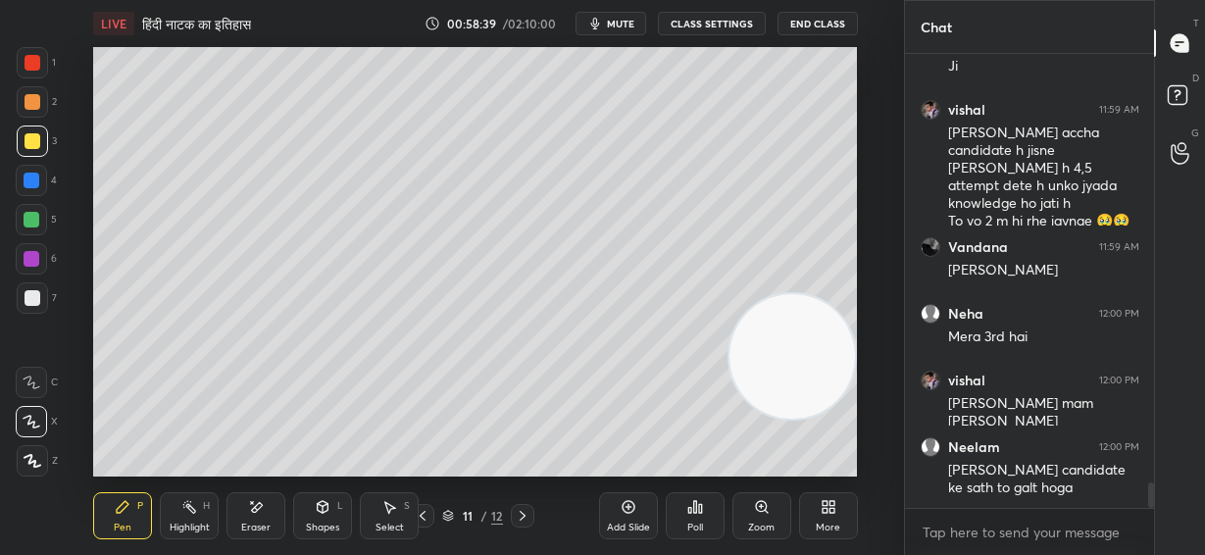
drag, startPoint x: 803, startPoint y: 322, endPoint x: 810, endPoint y: 386, distance: 65.1
click at [810, 387] on video at bounding box center [791, 356] width 125 height 125
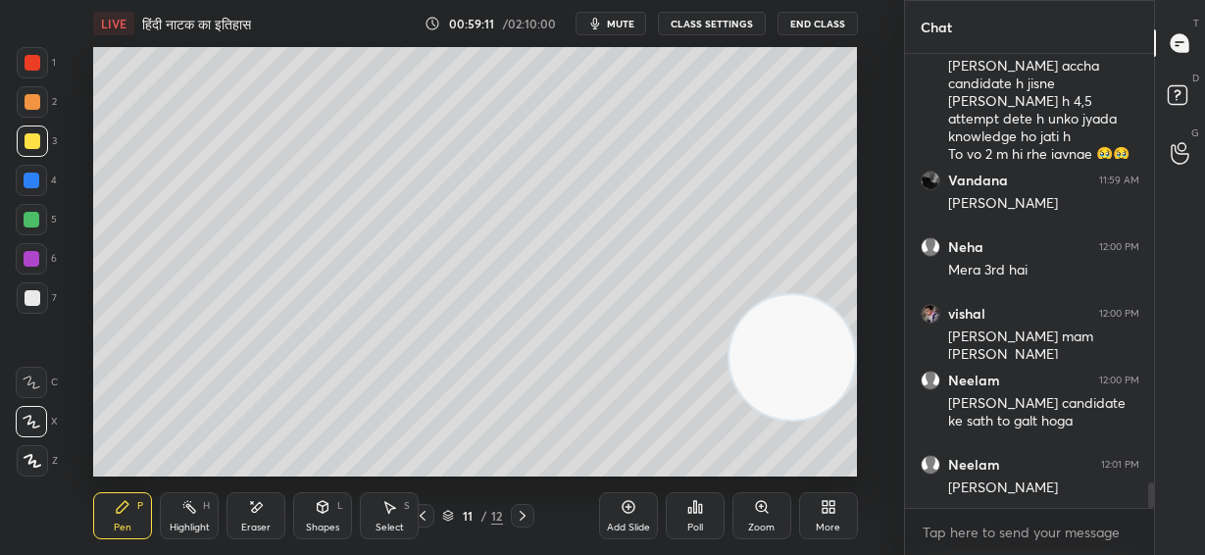
scroll to position [7664, 0]
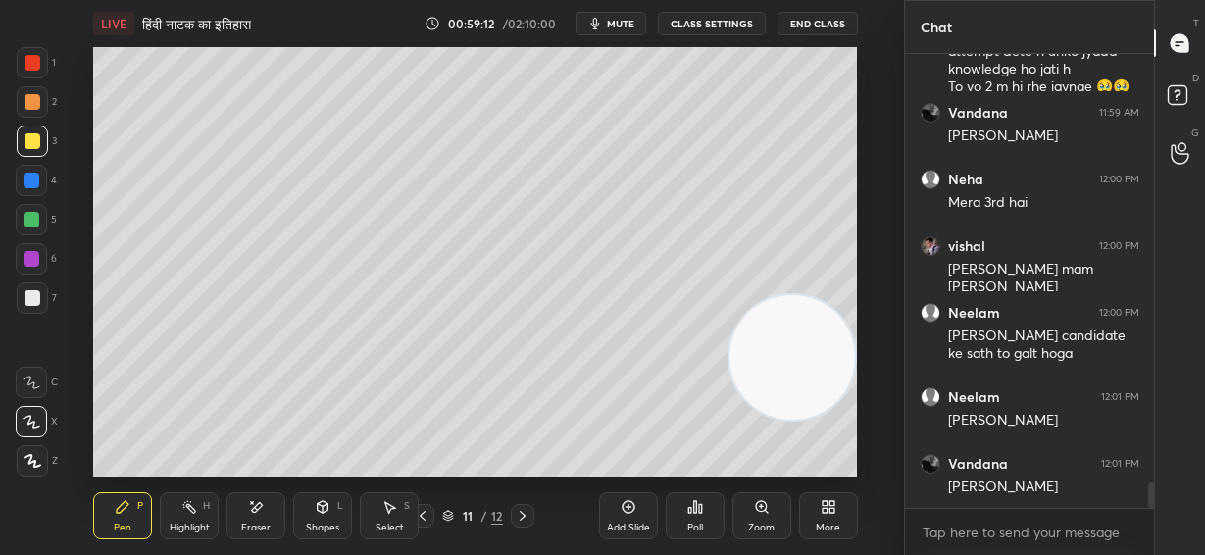
drag, startPoint x: 812, startPoint y: 194, endPoint x: 822, endPoint y: 87, distance: 107.3
click at [822, 295] on video at bounding box center [791, 357] width 125 height 125
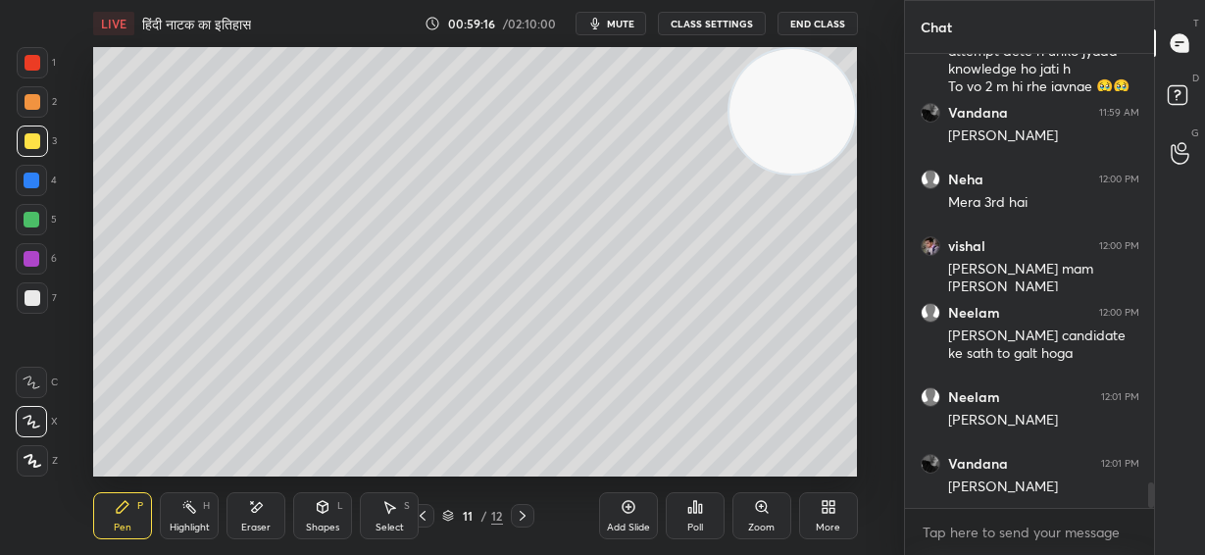
click at [32, 224] on div at bounding box center [32, 220] width 16 height 16
drag, startPoint x: 800, startPoint y: 110, endPoint x: 841, endPoint y: 393, distance: 286.3
click at [849, 174] on video at bounding box center [791, 111] width 125 height 125
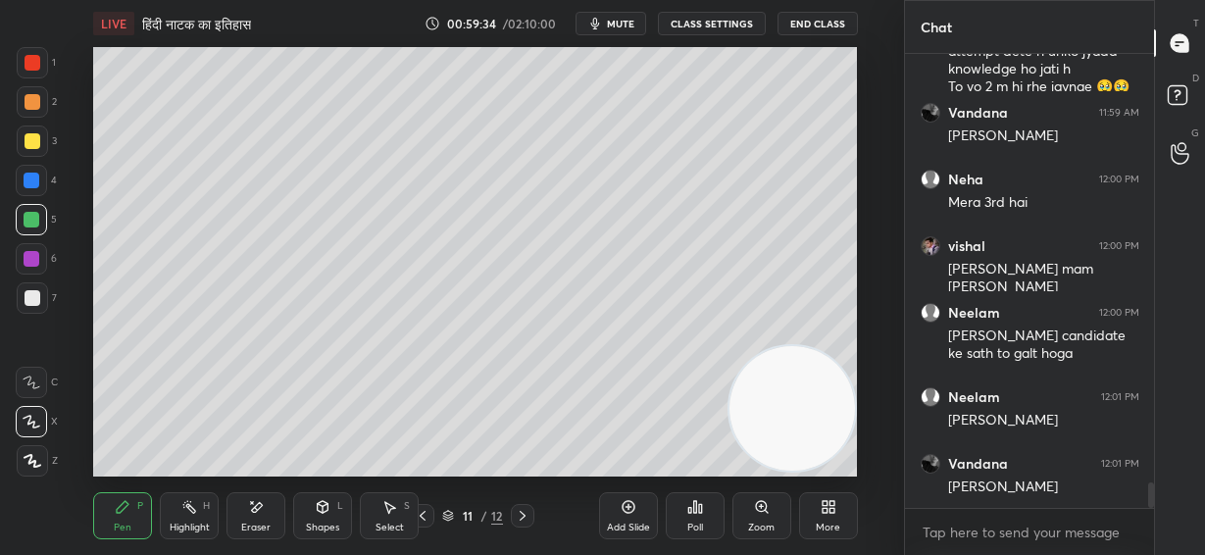
click at [30, 299] on div at bounding box center [33, 298] width 16 height 16
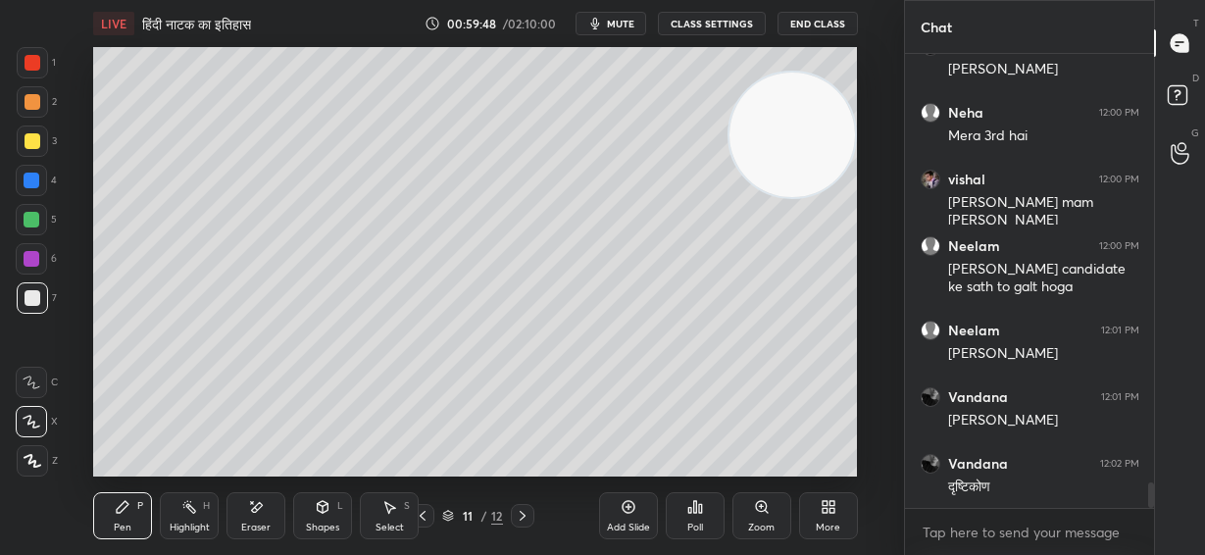
drag, startPoint x: 804, startPoint y: 426, endPoint x: 814, endPoint y: 179, distance: 247.2
click at [829, 139] on video at bounding box center [791, 135] width 125 height 125
click at [634, 24] on span "mute" at bounding box center [620, 24] width 27 height 14
click at [628, 20] on span "unmute" at bounding box center [618, 24] width 42 height 14
click at [35, 177] on div at bounding box center [32, 181] width 16 height 16
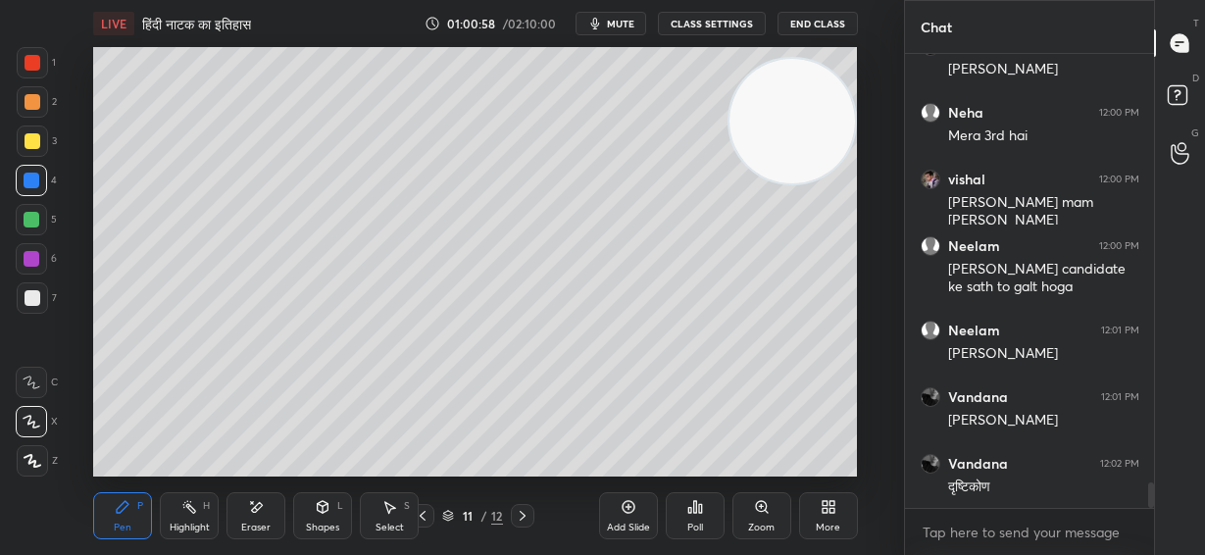
click at [31, 296] on div at bounding box center [33, 298] width 16 height 16
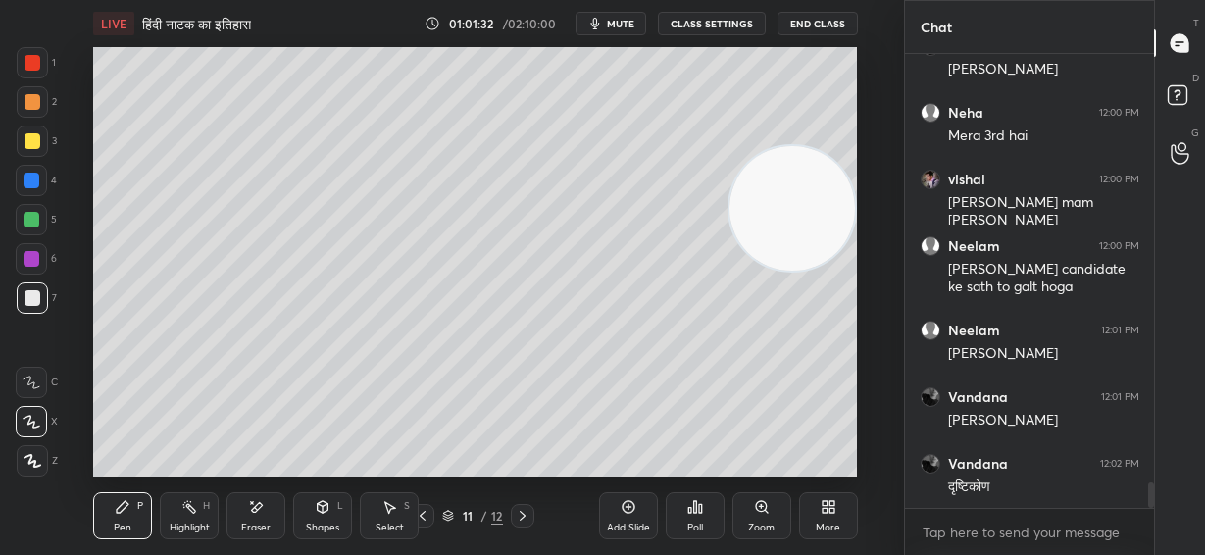
click at [857, 377] on div "Setting up your live class Poll for secs No correct answer Start poll" at bounding box center [475, 261] width 764 height 429
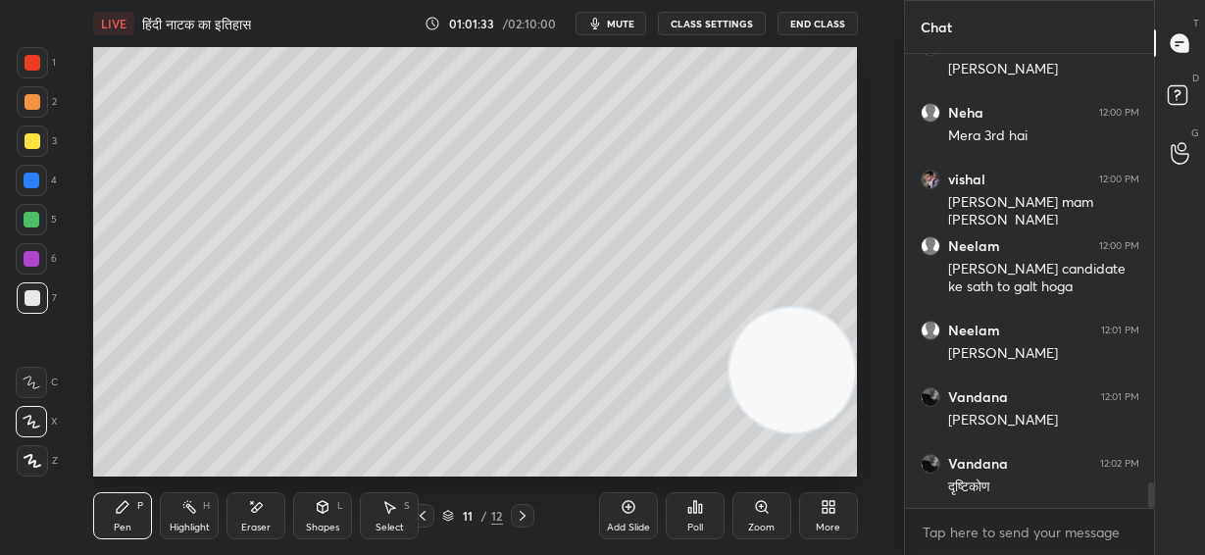
click at [31, 142] on div at bounding box center [33, 141] width 16 height 16
drag, startPoint x: 34, startPoint y: 173, endPoint x: 35, endPoint y: 188, distance: 15.7
click at [34, 174] on div at bounding box center [32, 181] width 16 height 16
click at [34, 224] on div at bounding box center [32, 220] width 16 height 16
click at [34, 254] on div at bounding box center [32, 259] width 16 height 16
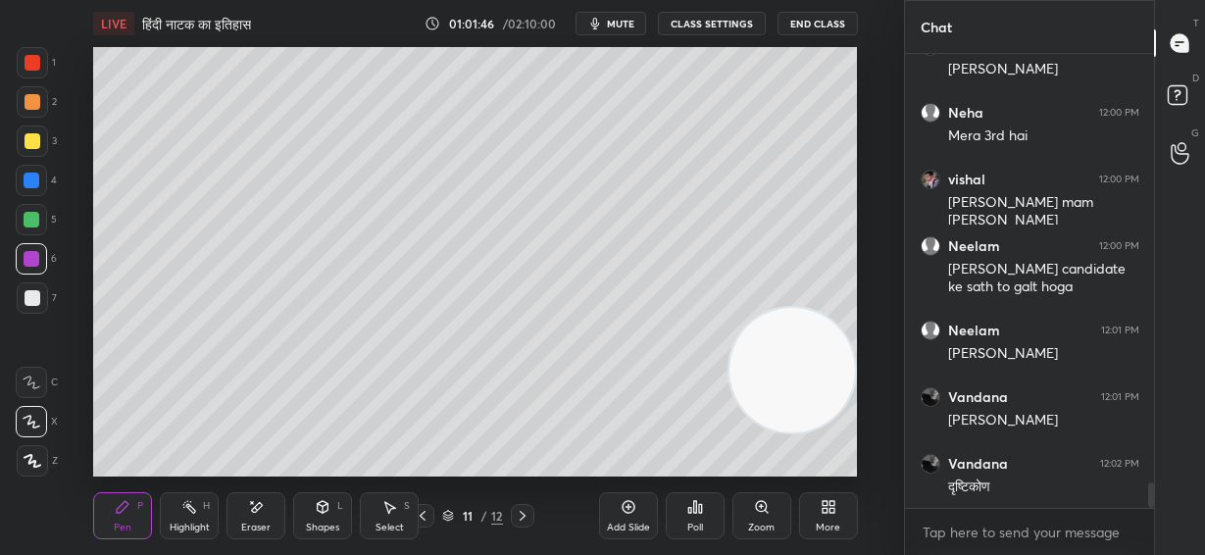
click at [29, 309] on div at bounding box center [32, 297] width 31 height 31
drag, startPoint x: 799, startPoint y: 387, endPoint x: 819, endPoint y: 87, distance: 300.6
click at [816, 308] on video at bounding box center [791, 370] width 125 height 125
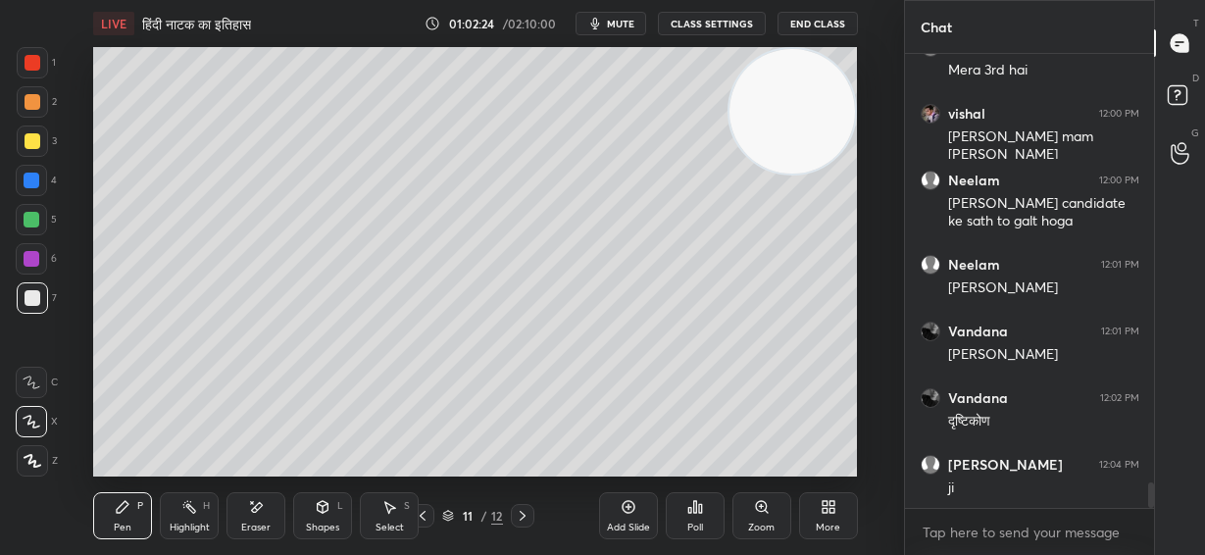
drag, startPoint x: 792, startPoint y: 121, endPoint x: 350, endPoint y: 204, distance: 449.9
click at [729, 174] on video at bounding box center [791, 111] width 125 height 125
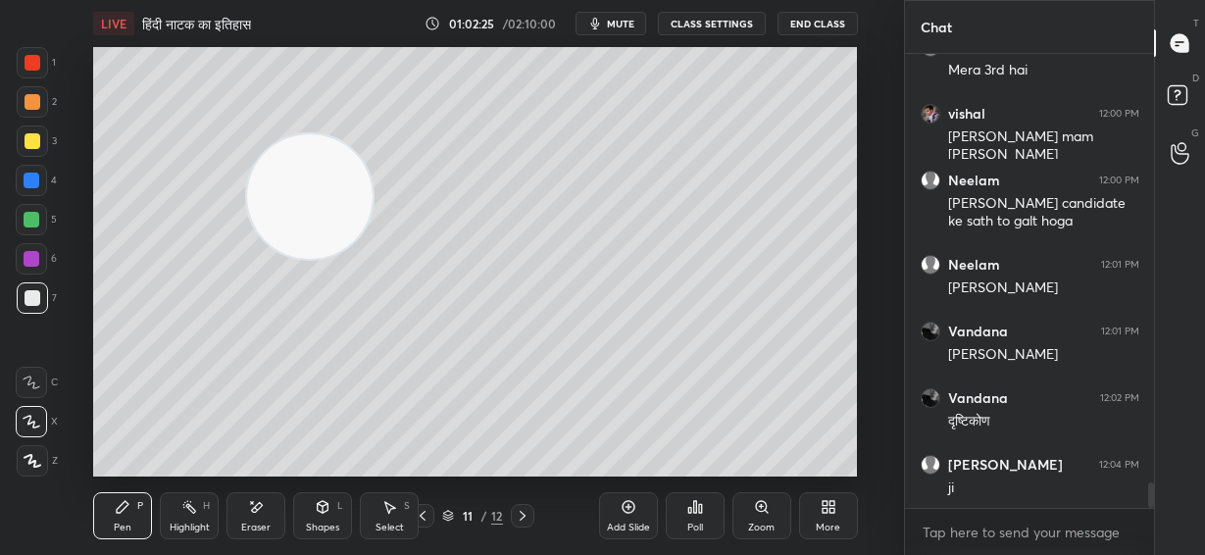
drag, startPoint x: 34, startPoint y: 215, endPoint x: 327, endPoint y: 219, distance: 293.1
click at [33, 215] on div at bounding box center [32, 220] width 16 height 16
drag, startPoint x: 33, startPoint y: 60, endPoint x: 73, endPoint y: 75, distance: 41.9
click at [33, 61] on div at bounding box center [33, 63] width 16 height 16
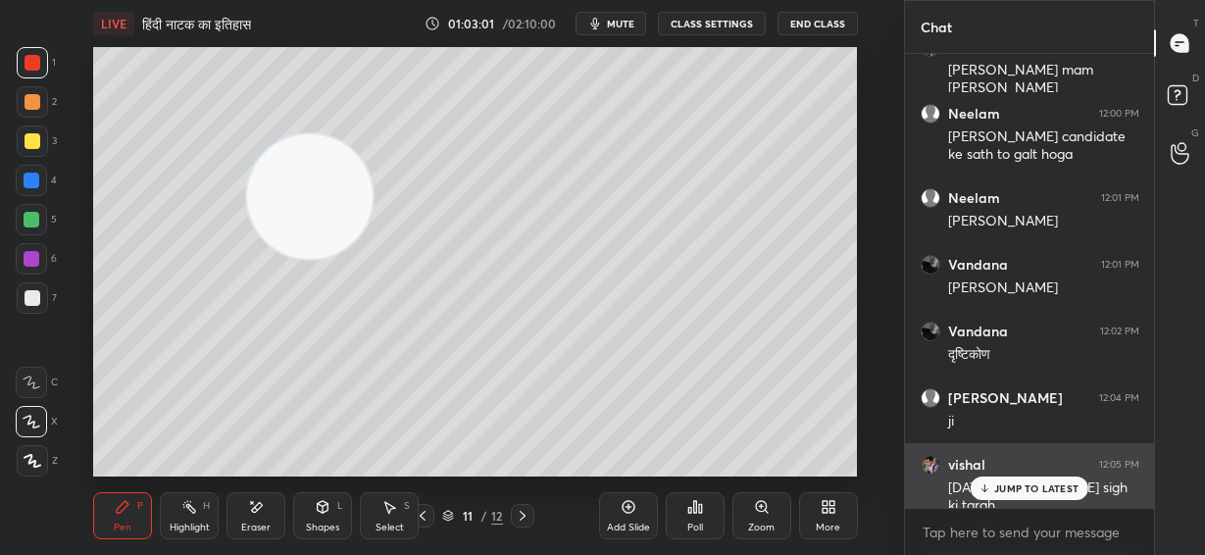
click at [1015, 487] on p "JUMP TO LATEST" at bounding box center [1036, 488] width 84 height 12
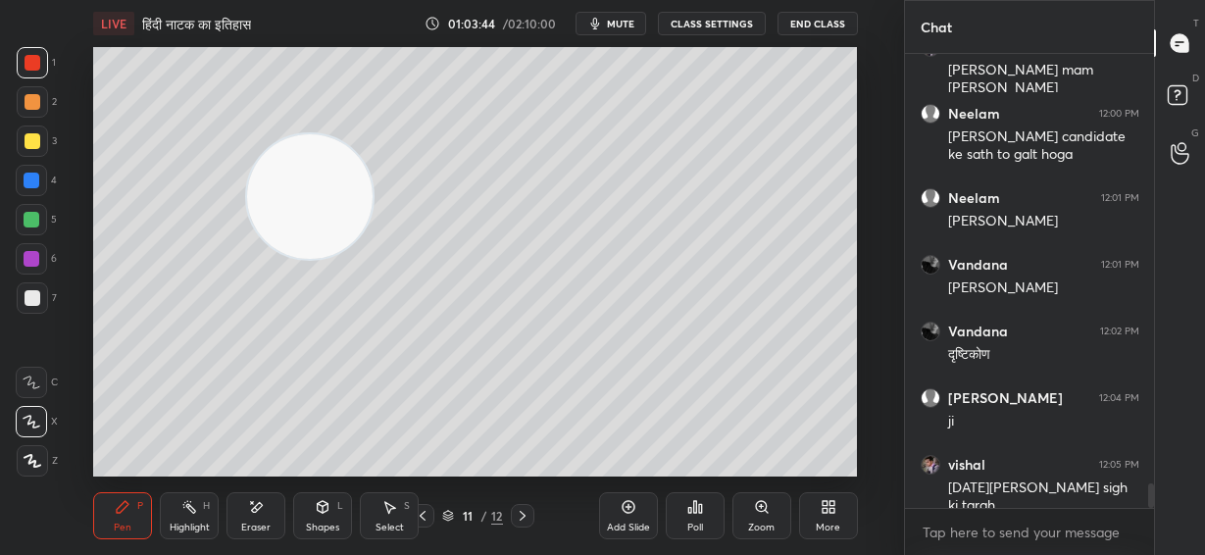
click at [861, 292] on div "Setting up your live class Poll for secs No correct answer Start poll" at bounding box center [475, 261] width 825 height 429
click at [29, 179] on div at bounding box center [32, 181] width 16 height 16
click at [33, 299] on div at bounding box center [33, 298] width 16 height 16
drag, startPoint x: 256, startPoint y: 516, endPoint x: 688, endPoint y: 462, distance: 435.7
click at [262, 516] on div "Eraser" at bounding box center [255, 515] width 59 height 47
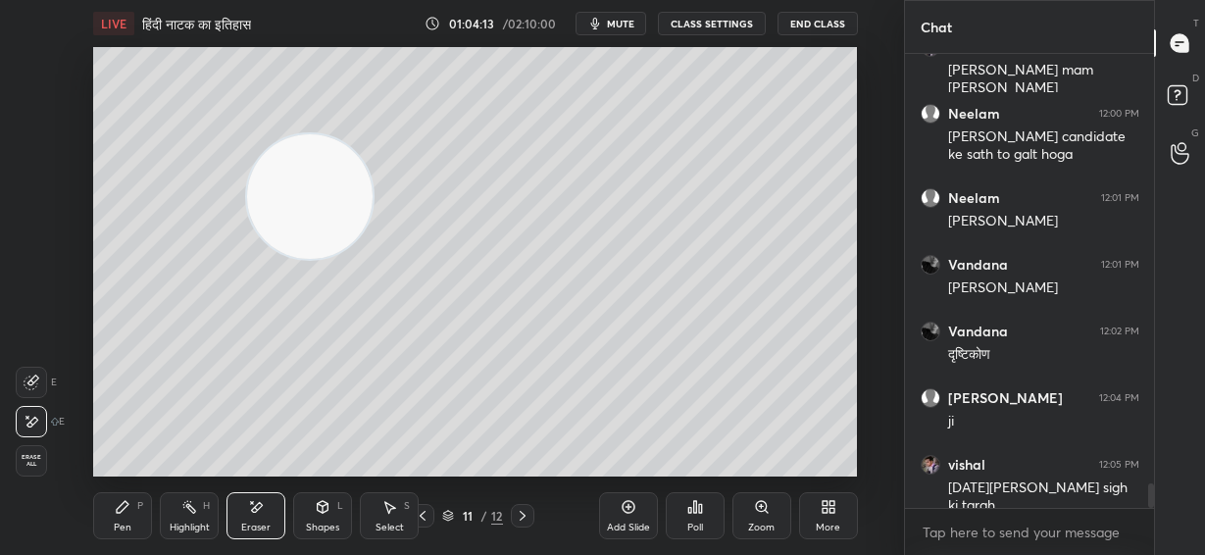
click at [132, 513] on div "Pen P" at bounding box center [122, 515] width 59 height 47
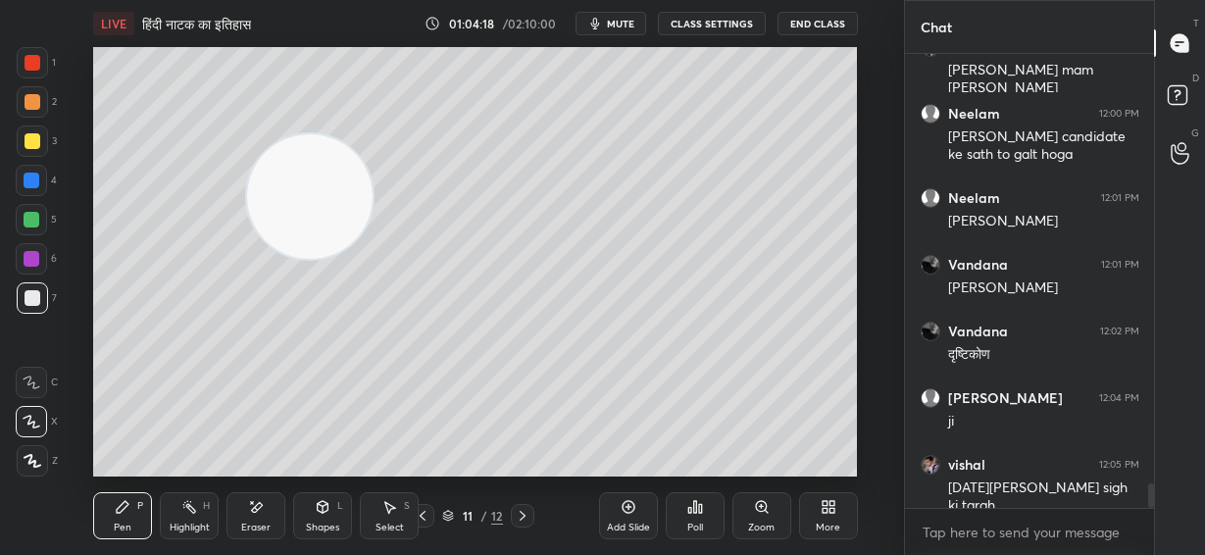
click at [756, 464] on div "LIVE हिंदी नाटक का इतिहास 01:04:18 / 02:10:00 mute CLASS SETTINGS End Class Set…" at bounding box center [475, 277] width 825 height 555
click at [765, 460] on div "LIVE हिंदी नाटक का इतिहास 01:04:18 / 02:10:00 mute CLASS SETTINGS End Class Set…" at bounding box center [475, 277] width 825 height 555
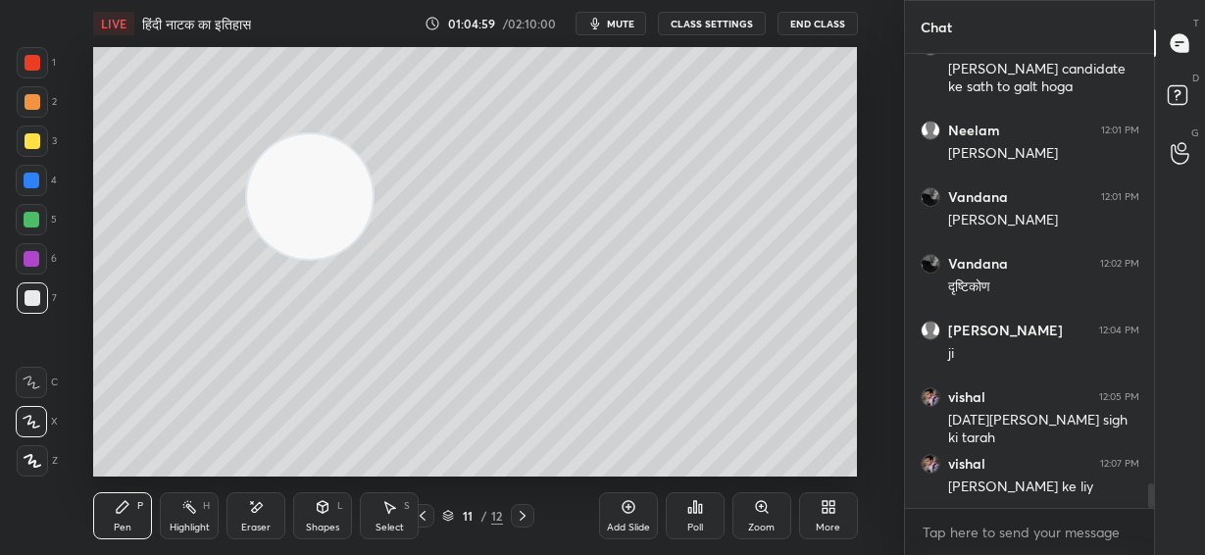
scroll to position [7998, 0]
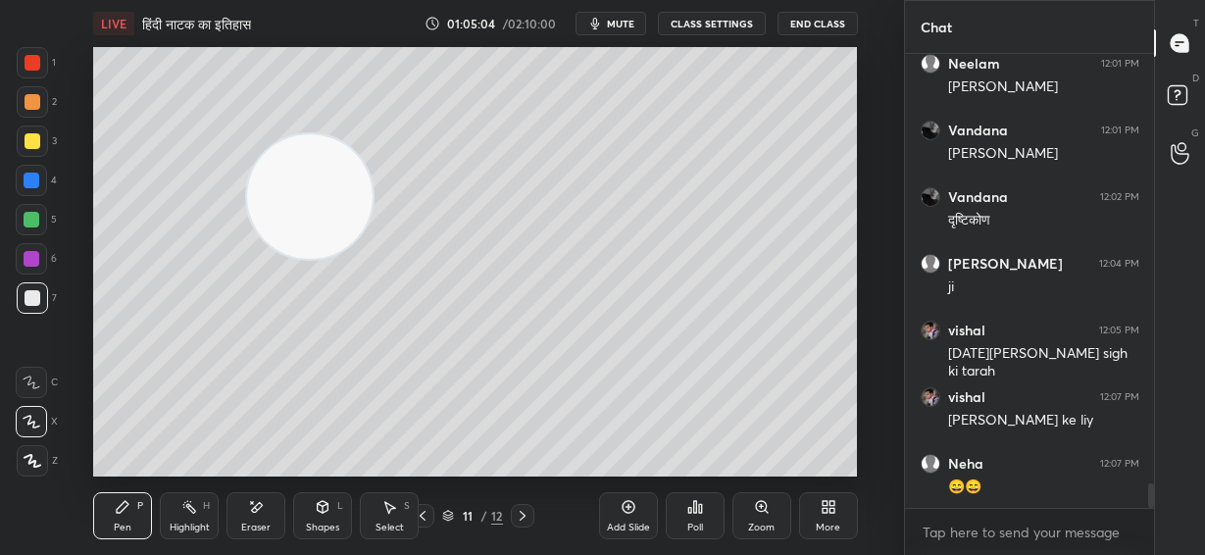
click at [626, 513] on icon at bounding box center [628, 507] width 13 height 13
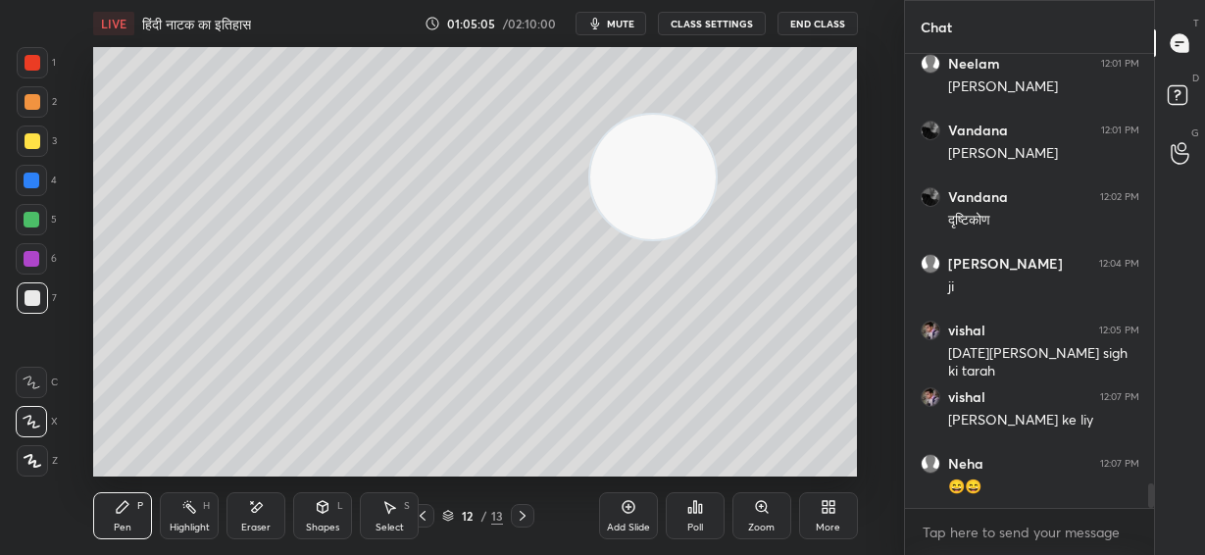
drag, startPoint x: 315, startPoint y: 220, endPoint x: 716, endPoint y: 206, distance: 401.2
click at [716, 201] on video at bounding box center [652, 177] width 125 height 125
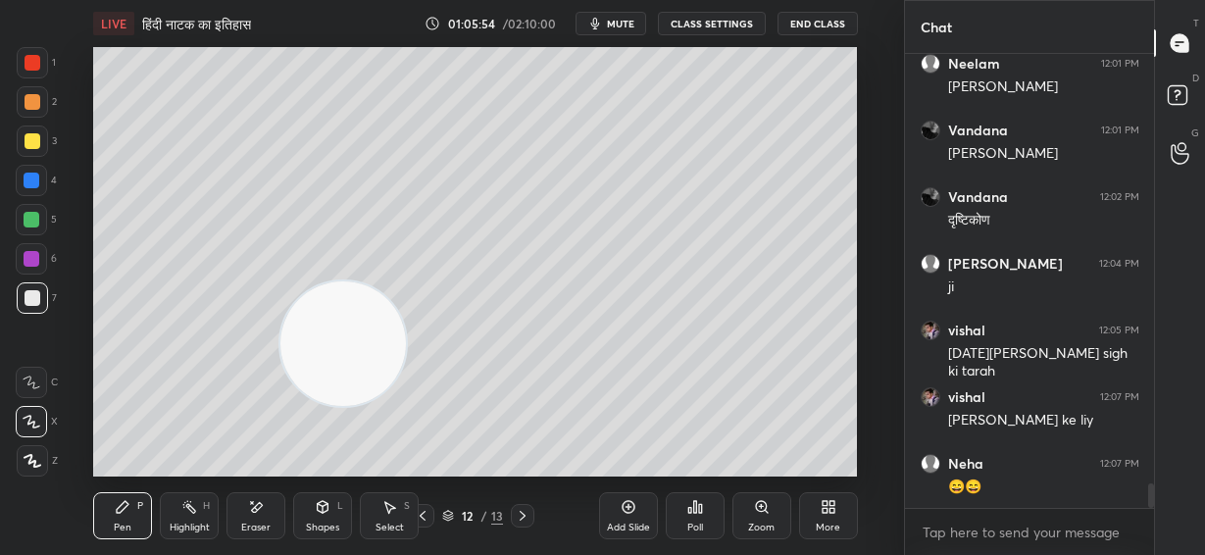
drag, startPoint x: 742, startPoint y: 188, endPoint x: 329, endPoint y: 323, distance: 434.0
click at [326, 362] on video at bounding box center [342, 343] width 125 height 125
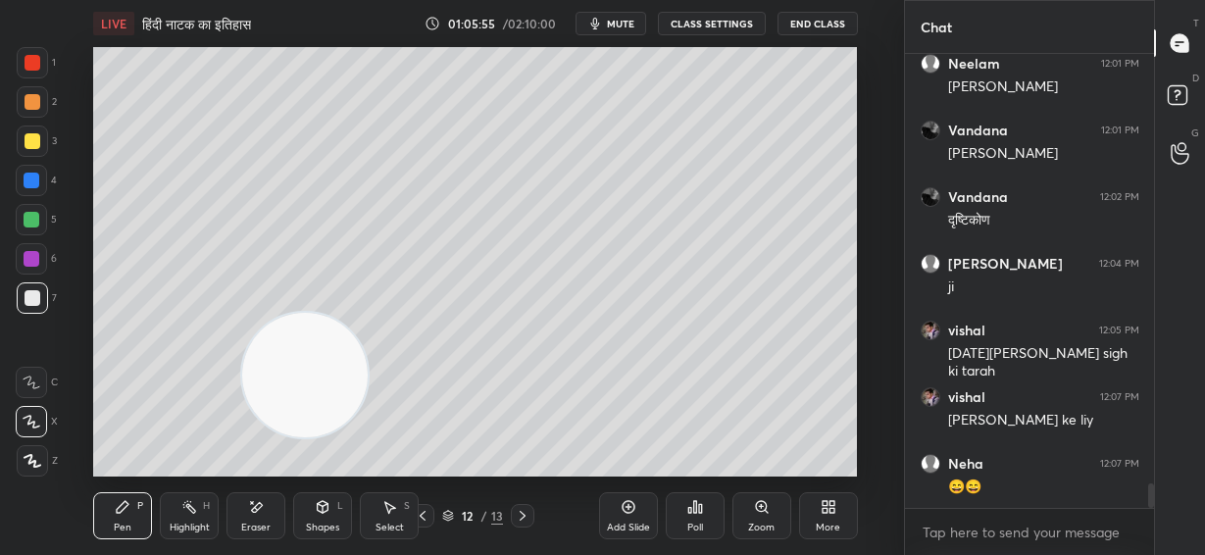
click at [34, 100] on div at bounding box center [33, 102] width 16 height 16
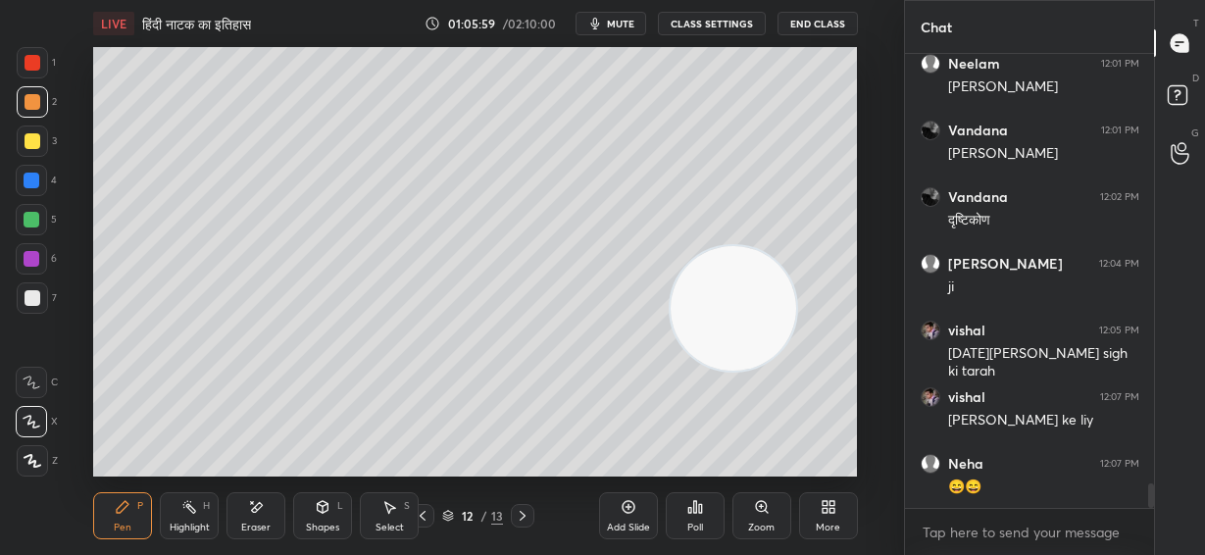
drag, startPoint x: 418, startPoint y: 365, endPoint x: 761, endPoint y: 321, distance: 345.9
click at [764, 314] on video at bounding box center [733, 308] width 125 height 125
drag, startPoint x: 746, startPoint y: 325, endPoint x: 821, endPoint y: 346, distance: 77.3
click at [797, 343] on video at bounding box center [734, 309] width 125 height 125
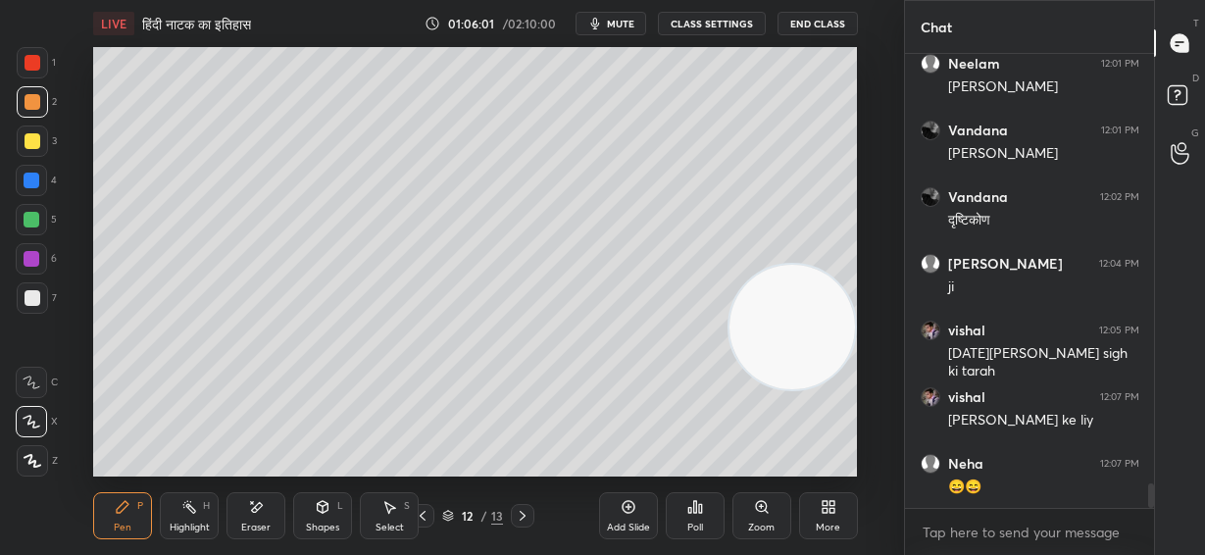
click at [634, 511] on div "Add Slide" at bounding box center [628, 515] width 59 height 47
click at [38, 294] on div at bounding box center [33, 298] width 16 height 16
click at [814, 327] on video at bounding box center [791, 325] width 125 height 125
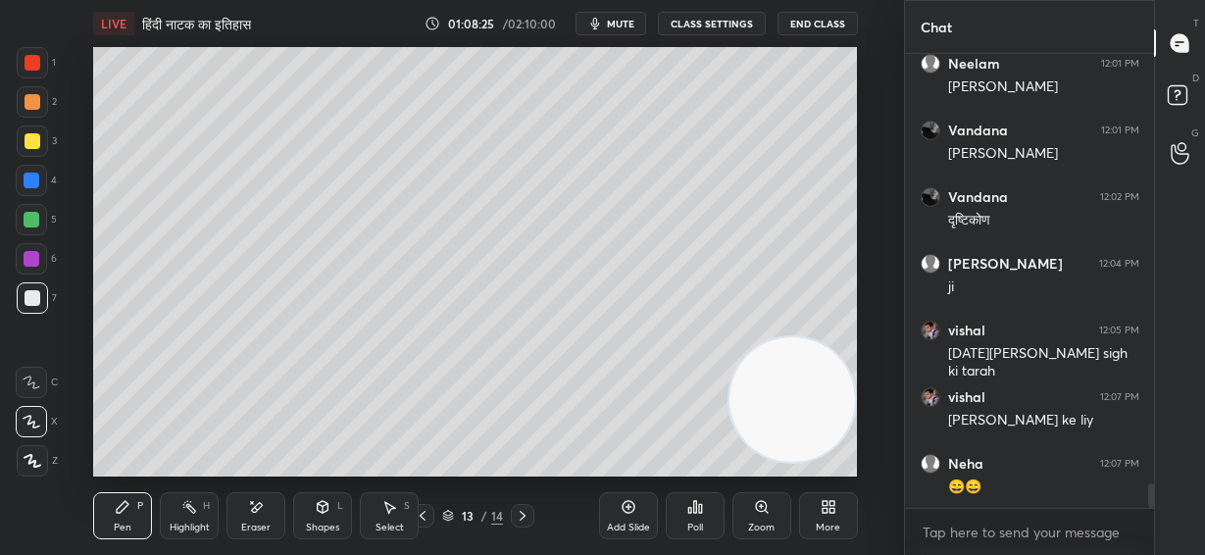
drag, startPoint x: 800, startPoint y: 321, endPoint x: 822, endPoint y: 392, distance: 74.7
click at [817, 409] on video at bounding box center [791, 399] width 125 height 125
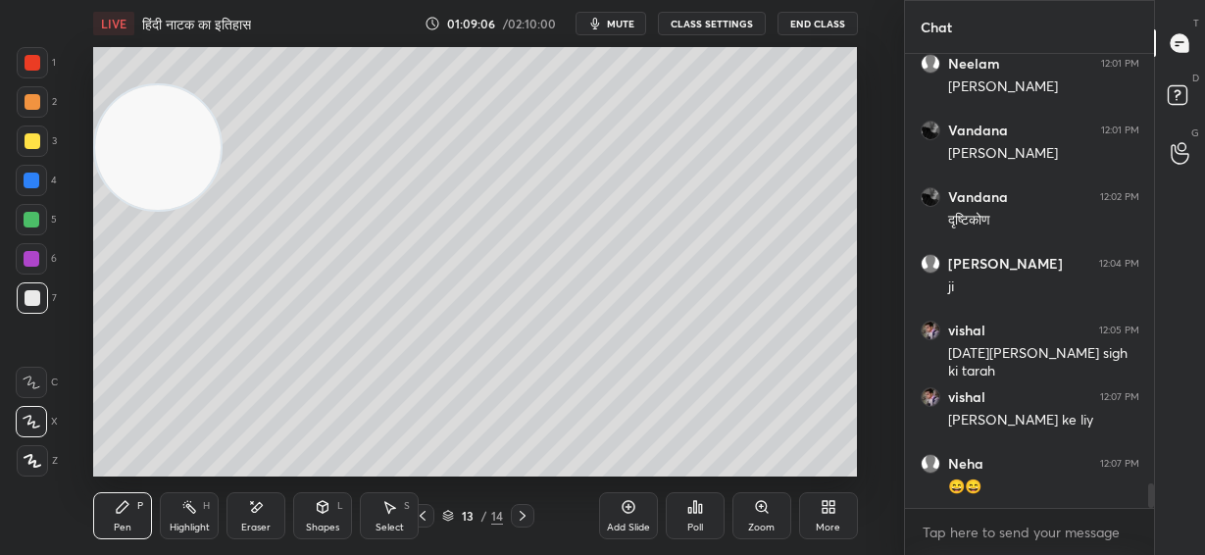
drag, startPoint x: 408, startPoint y: 227, endPoint x: 174, endPoint y: 162, distance: 242.4
click at [171, 170] on video at bounding box center [157, 147] width 125 height 125
click at [38, 142] on div at bounding box center [32, 140] width 31 height 31
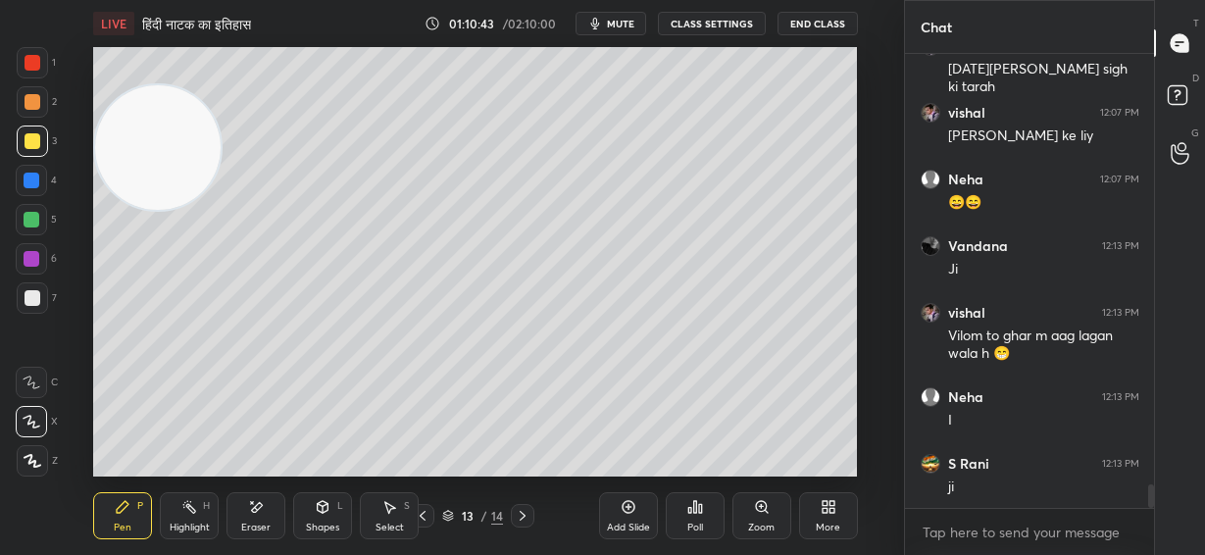
scroll to position [8347, 0]
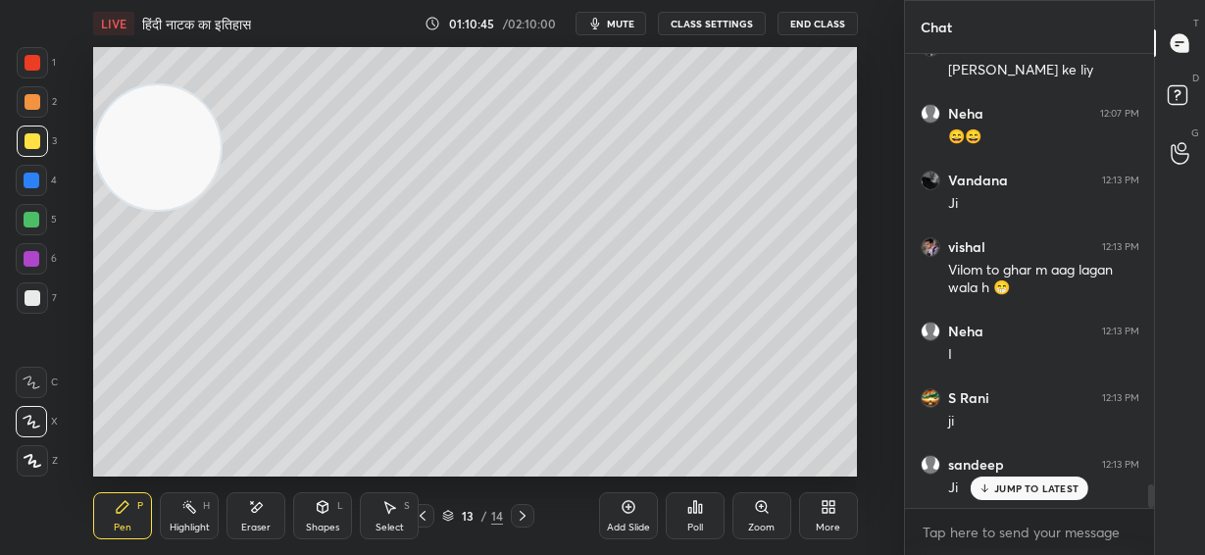
click at [1031, 489] on p "JUMP TO LATEST" at bounding box center [1036, 488] width 84 height 12
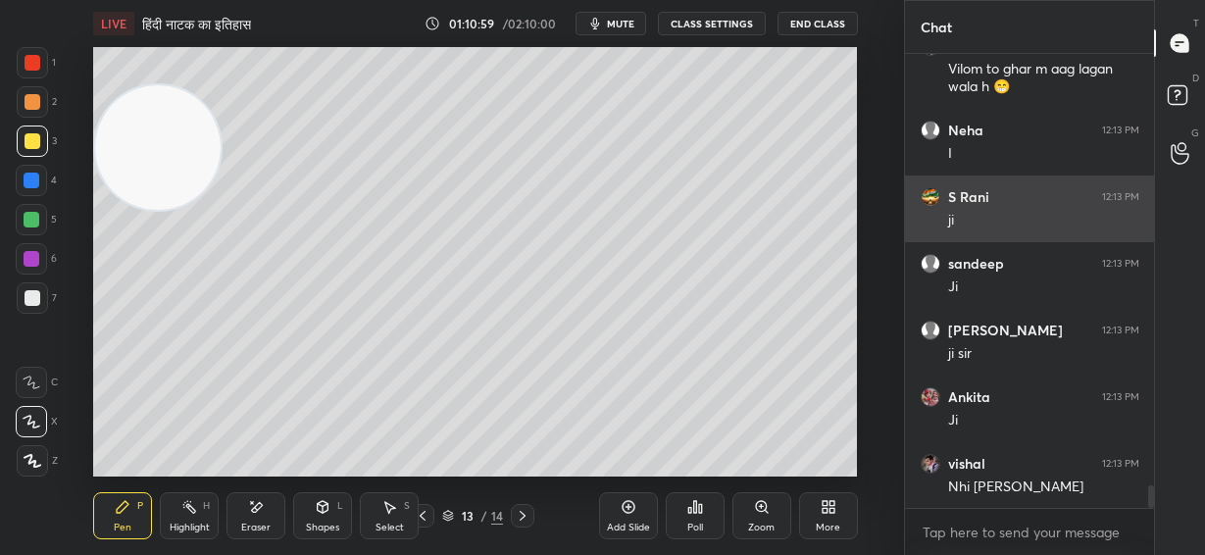
scroll to position [8619, 0]
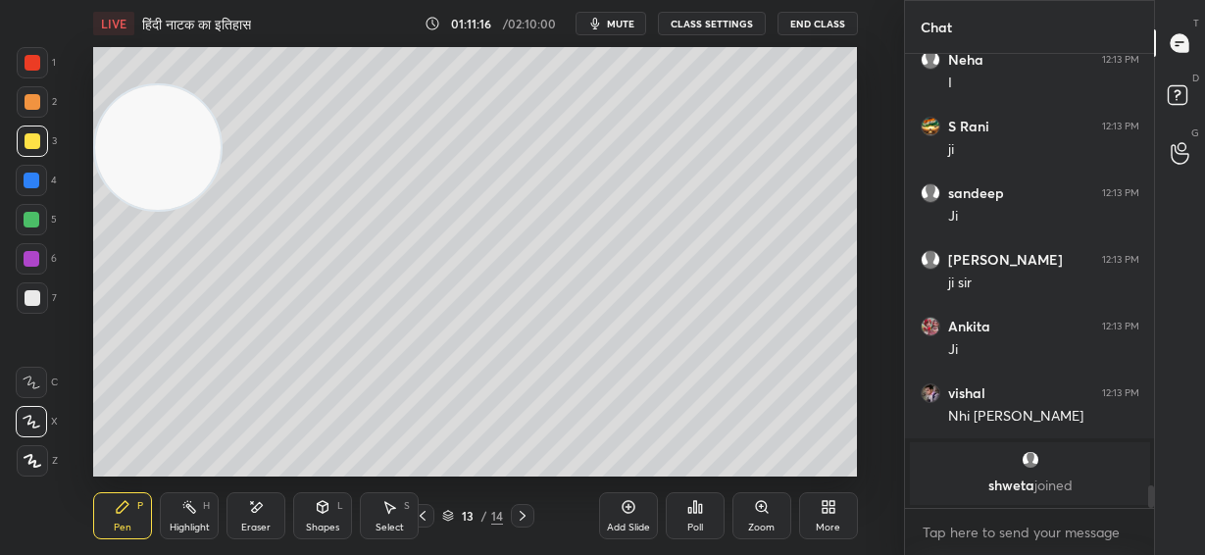
click at [27, 189] on div at bounding box center [31, 180] width 31 height 31
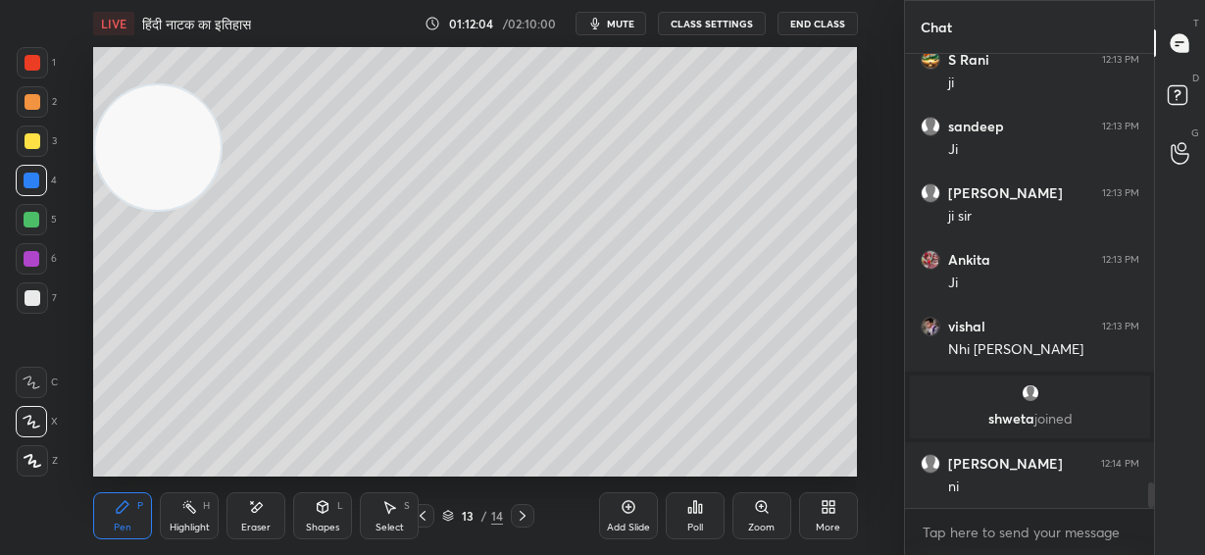
scroll to position [7650, 0]
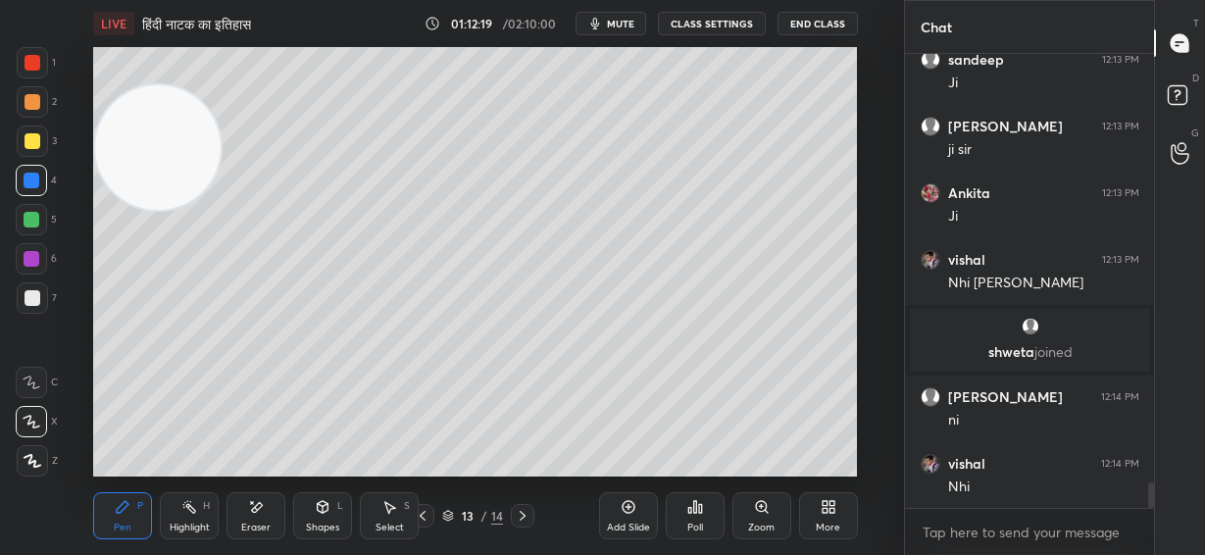
click at [623, 511] on icon at bounding box center [628, 507] width 13 height 13
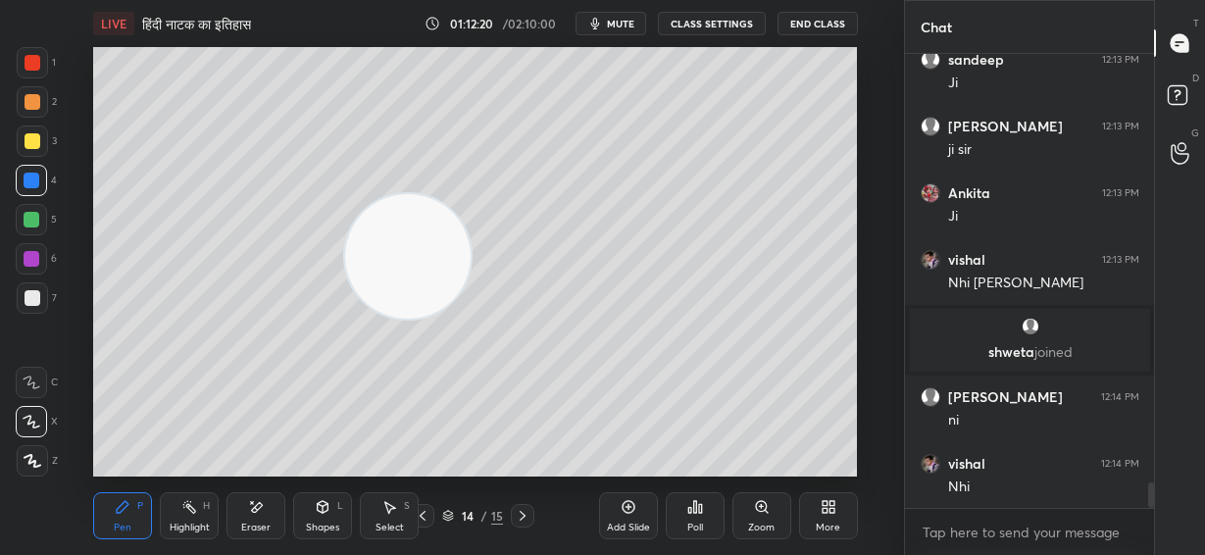
drag, startPoint x: 157, startPoint y: 146, endPoint x: 561, endPoint y: 294, distance: 430.2
click at [471, 306] on video at bounding box center [407, 256] width 125 height 125
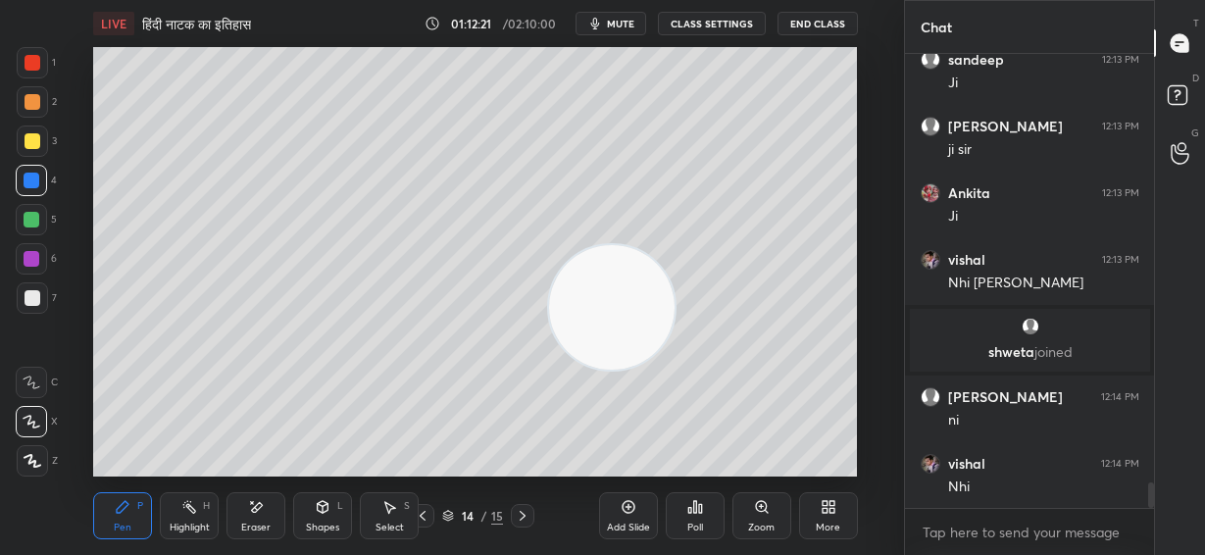
click at [32, 98] on div at bounding box center [33, 102] width 16 height 16
click at [36, 136] on div at bounding box center [33, 141] width 16 height 16
click at [30, 301] on div at bounding box center [33, 298] width 16 height 16
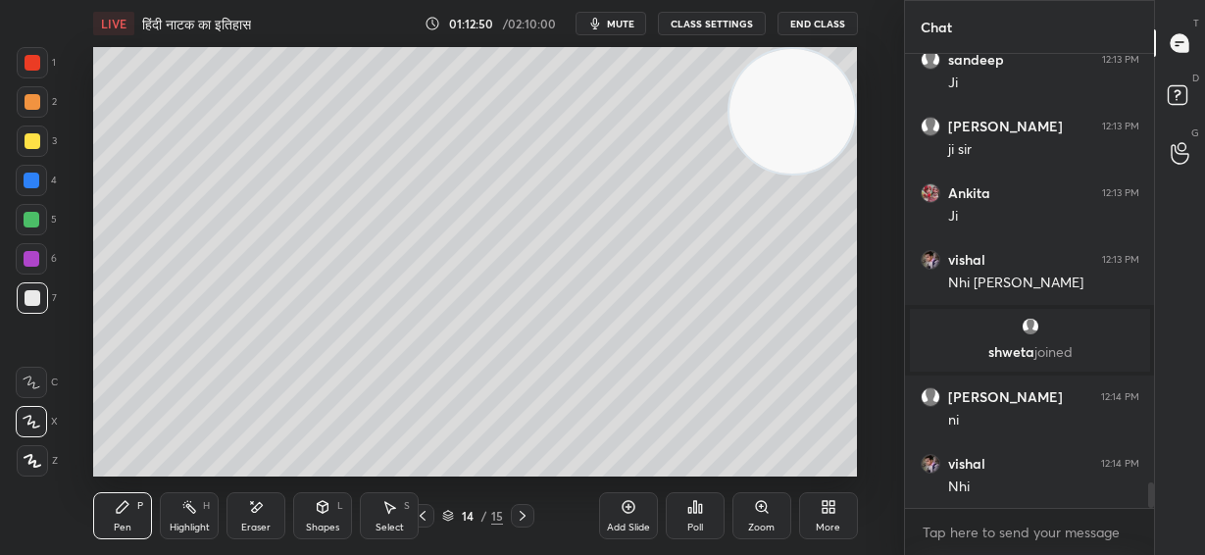
drag, startPoint x: 610, startPoint y: 320, endPoint x: 883, endPoint y: 93, distance: 355.1
click at [891, 98] on div "1 2 3 4 5 6 7 C X Z E E Erase all H H LIVE हिंदी नाटक का इतिहास 01:12:50 / 02:1…" at bounding box center [452, 277] width 904 height 555
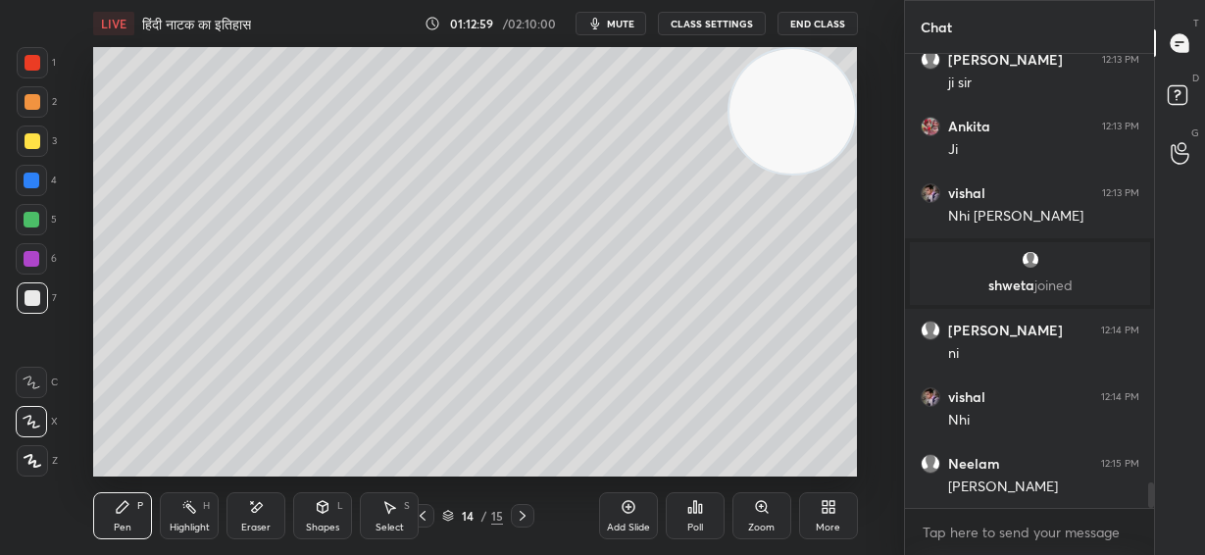
scroll to position [7783, 0]
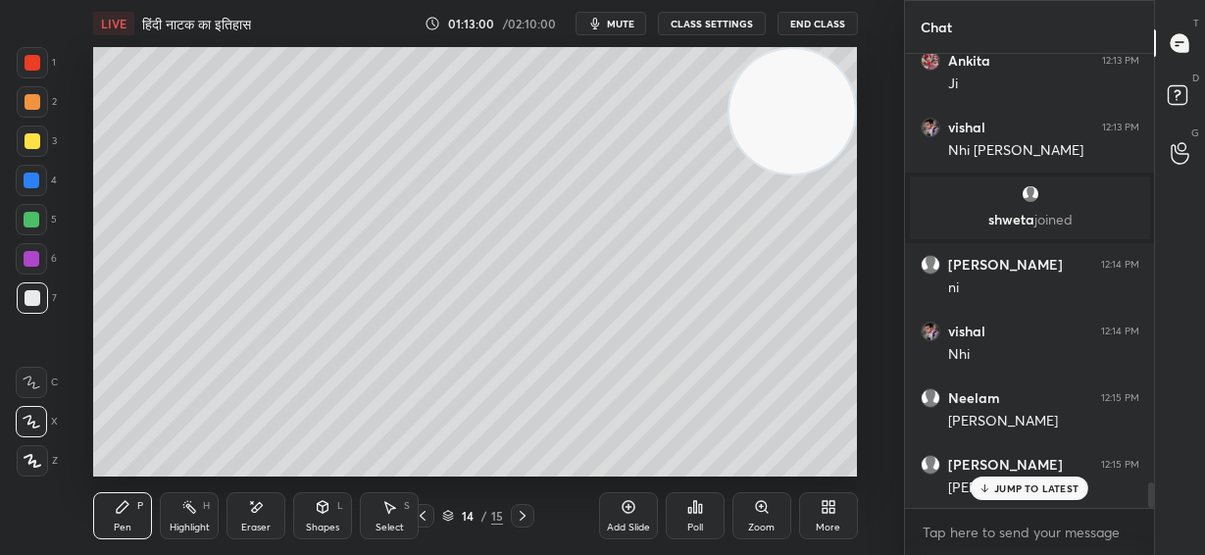
click at [37, 222] on div at bounding box center [32, 220] width 16 height 16
click at [1050, 486] on p "JUMP TO LATEST" at bounding box center [1036, 488] width 84 height 12
click at [1190, 554] on div "Close" at bounding box center [602, 555] width 1205 height 0
click at [1193, 554] on div "Close" at bounding box center [602, 555] width 1205 height 0
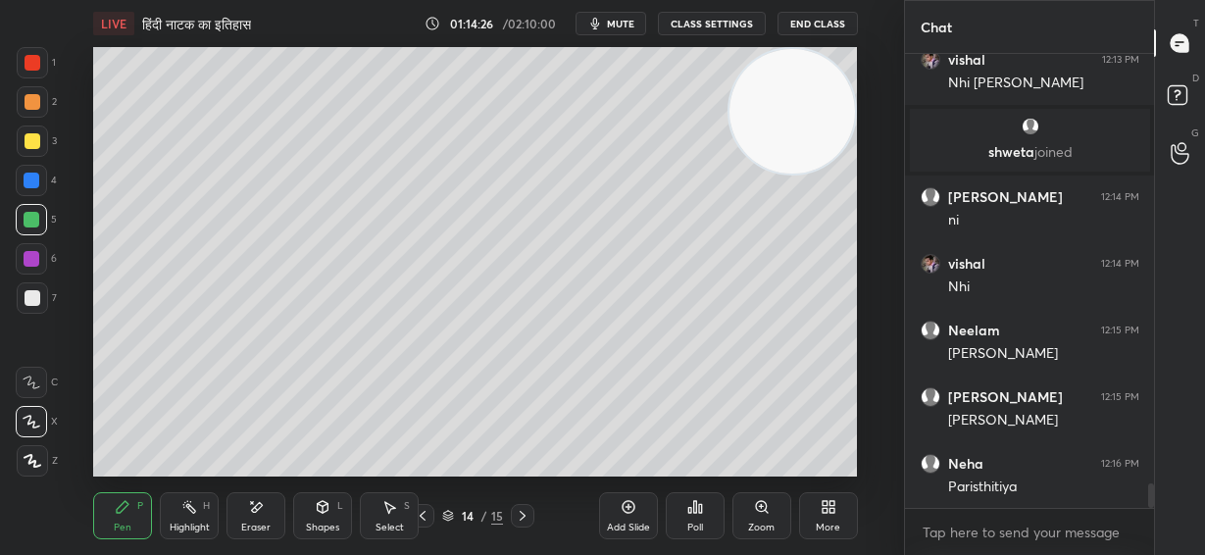
scroll to position [7917, 0]
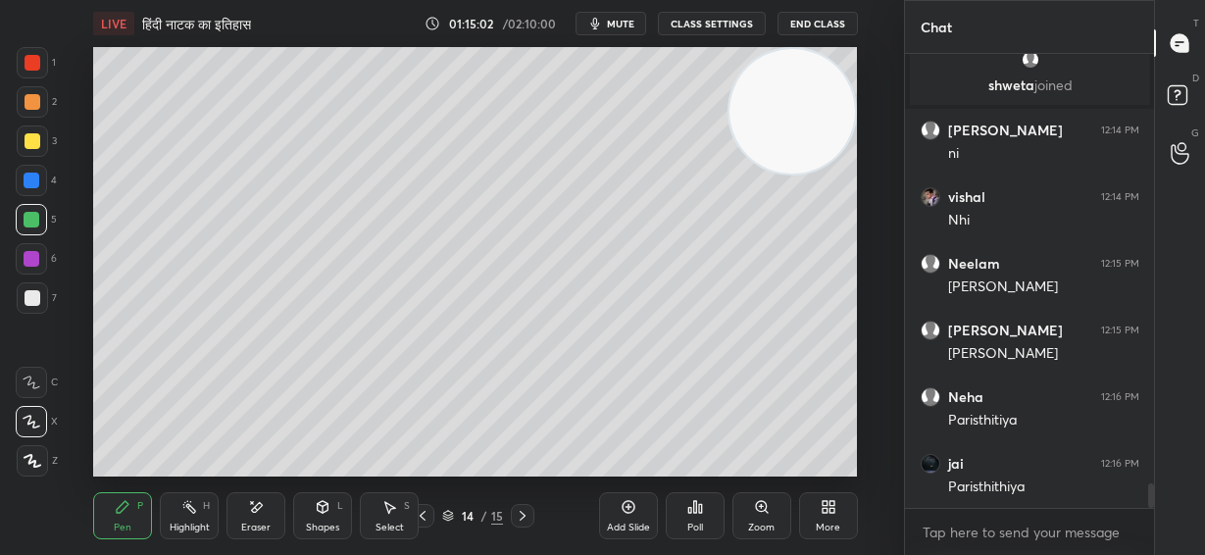
click at [35, 298] on div at bounding box center [33, 298] width 16 height 16
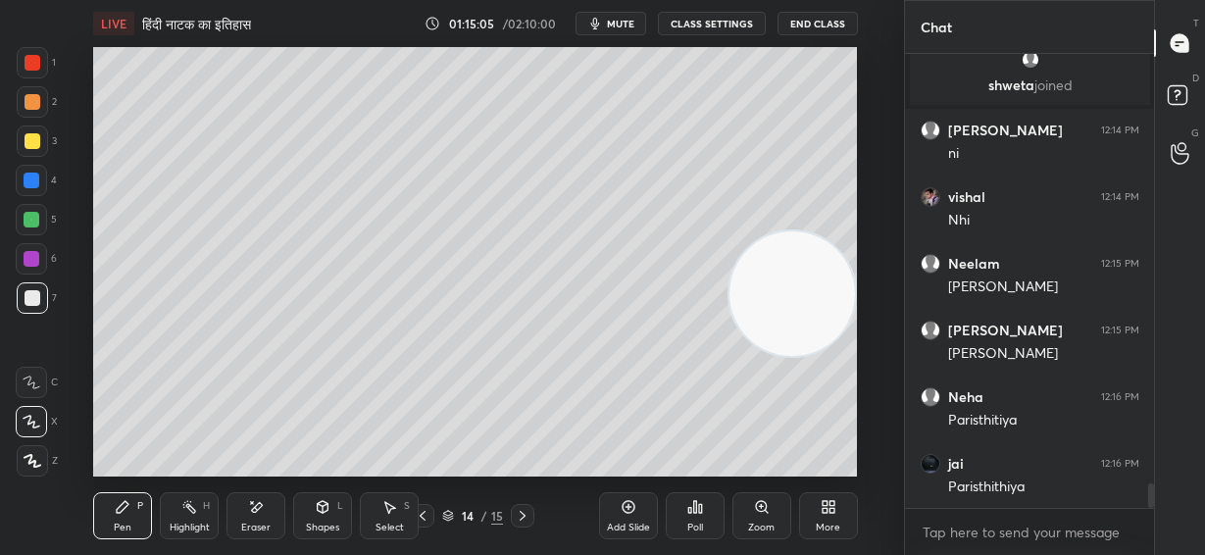
drag, startPoint x: 806, startPoint y: 109, endPoint x: 828, endPoint y: 288, distance: 180.8
click at [828, 289] on video at bounding box center [791, 293] width 125 height 125
drag, startPoint x: 811, startPoint y: 288, endPoint x: 794, endPoint y: 228, distance: 62.1
click at [822, 225] on video at bounding box center [791, 287] width 125 height 125
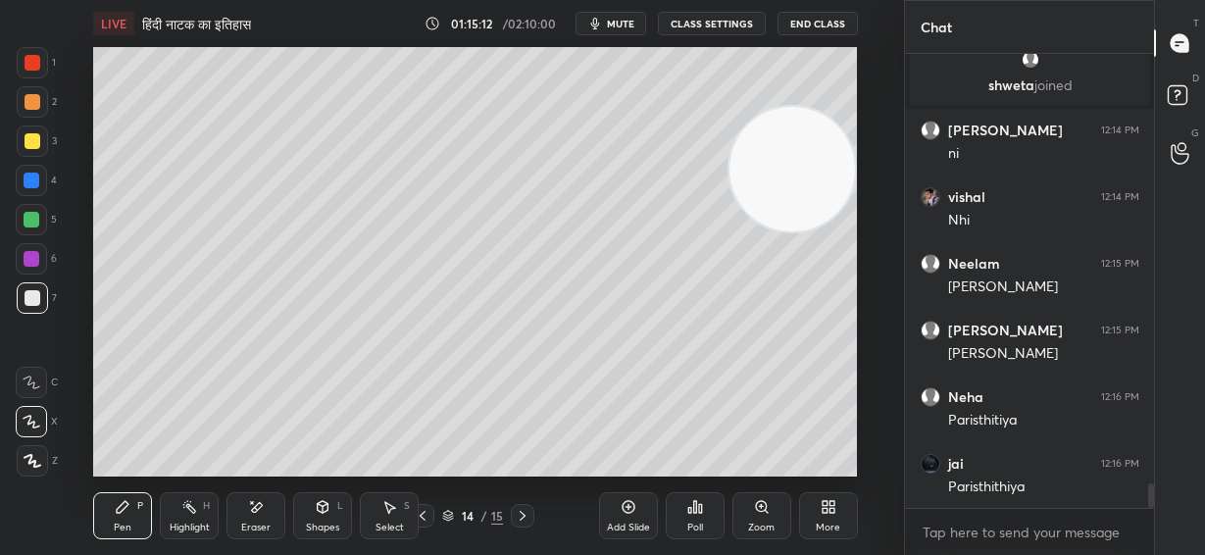
click at [628, 519] on div "Add Slide" at bounding box center [628, 515] width 59 height 47
click at [39, 97] on div at bounding box center [32, 101] width 31 height 31
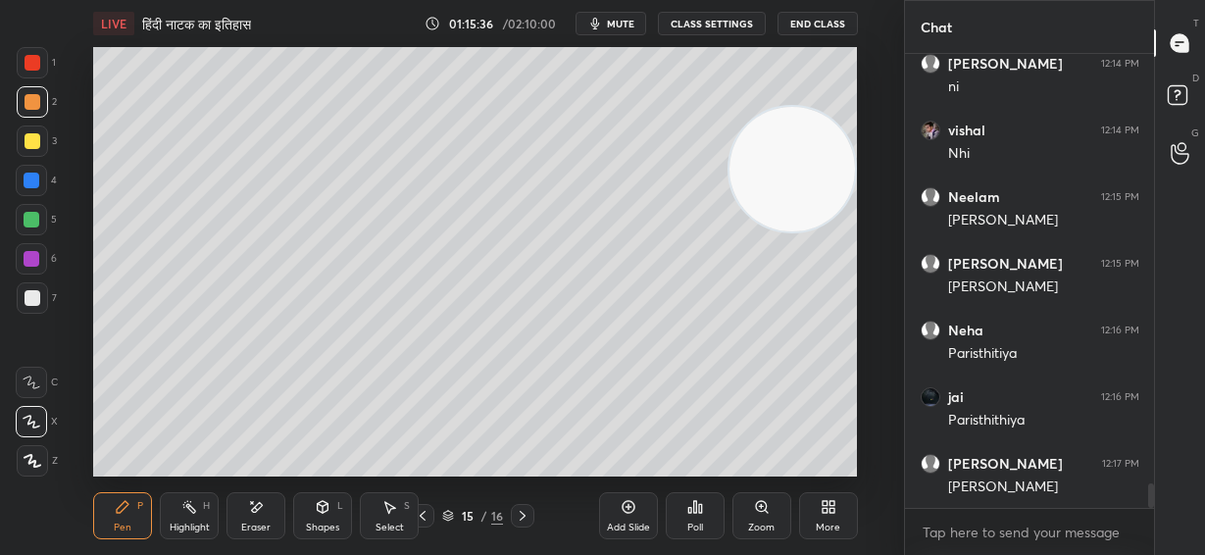
drag, startPoint x: 39, startPoint y: 296, endPoint x: 43, endPoint y: 285, distance: 11.5
click at [39, 294] on div at bounding box center [32, 297] width 31 height 31
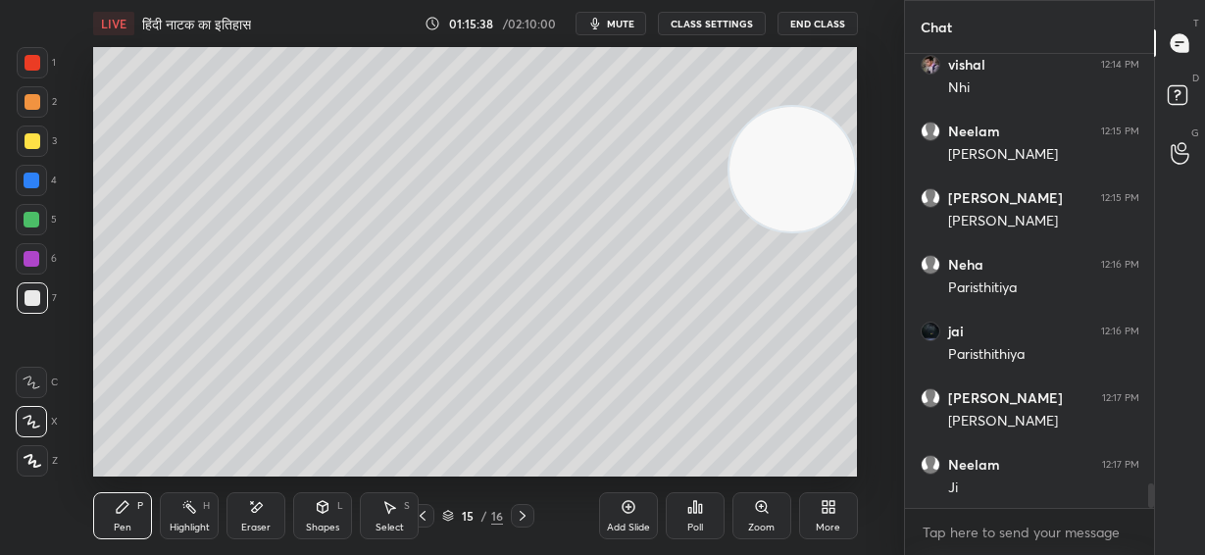
scroll to position [8117, 0]
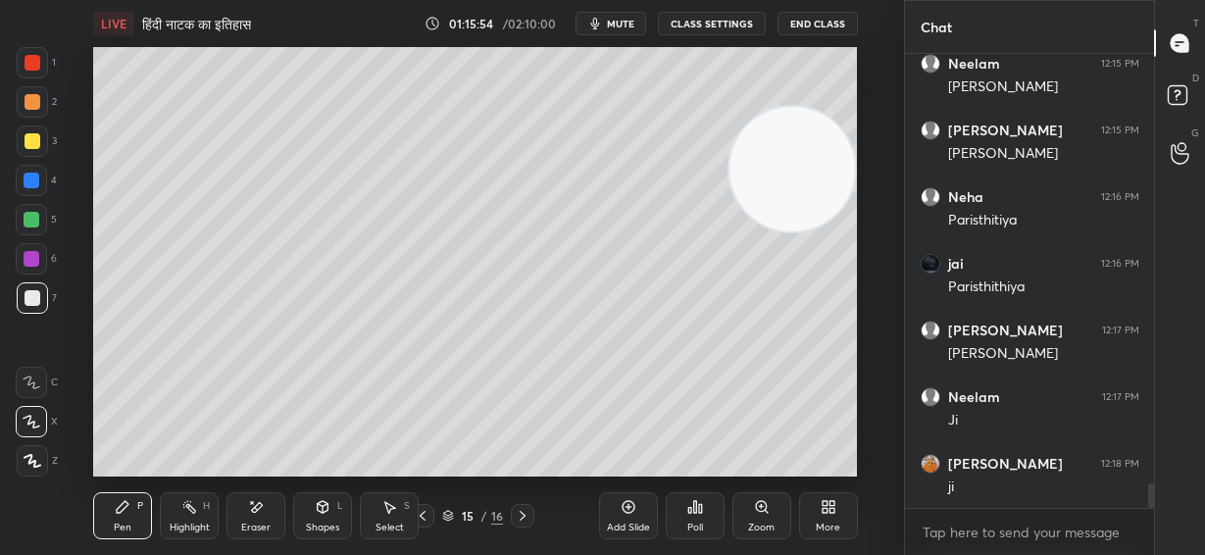
click at [825, 120] on video at bounding box center [791, 169] width 125 height 125
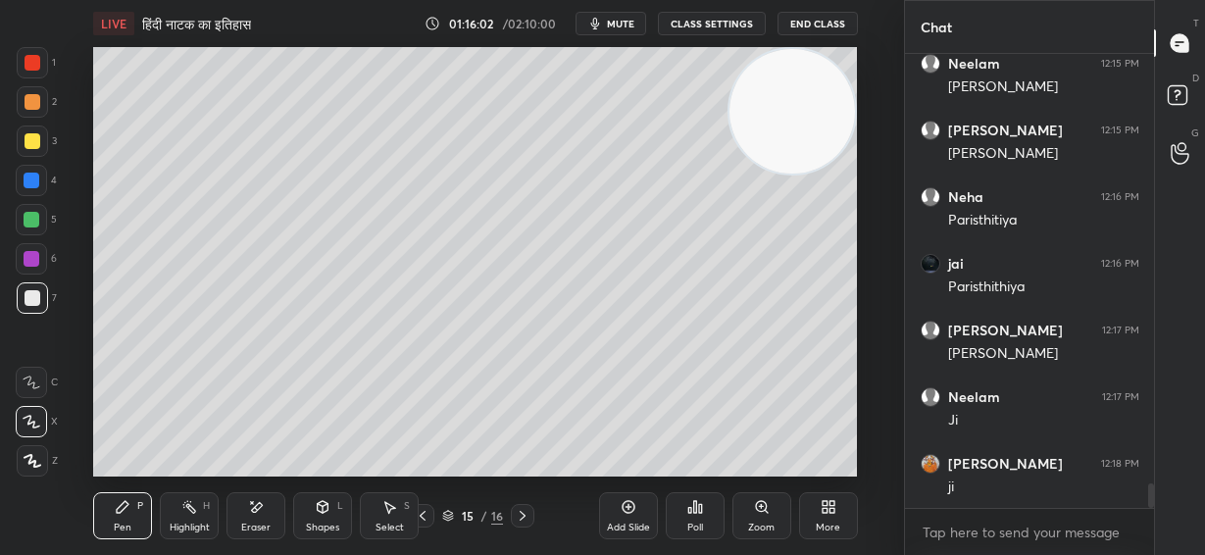
click at [257, 513] on icon at bounding box center [256, 507] width 16 height 17
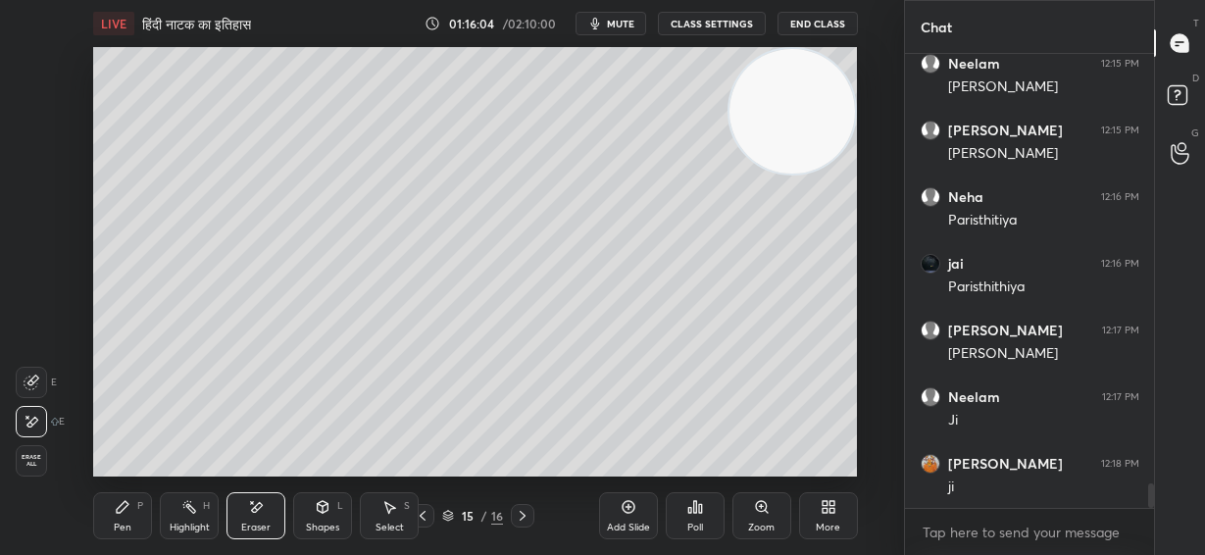
click at [134, 517] on div "Pen P" at bounding box center [122, 515] width 59 height 47
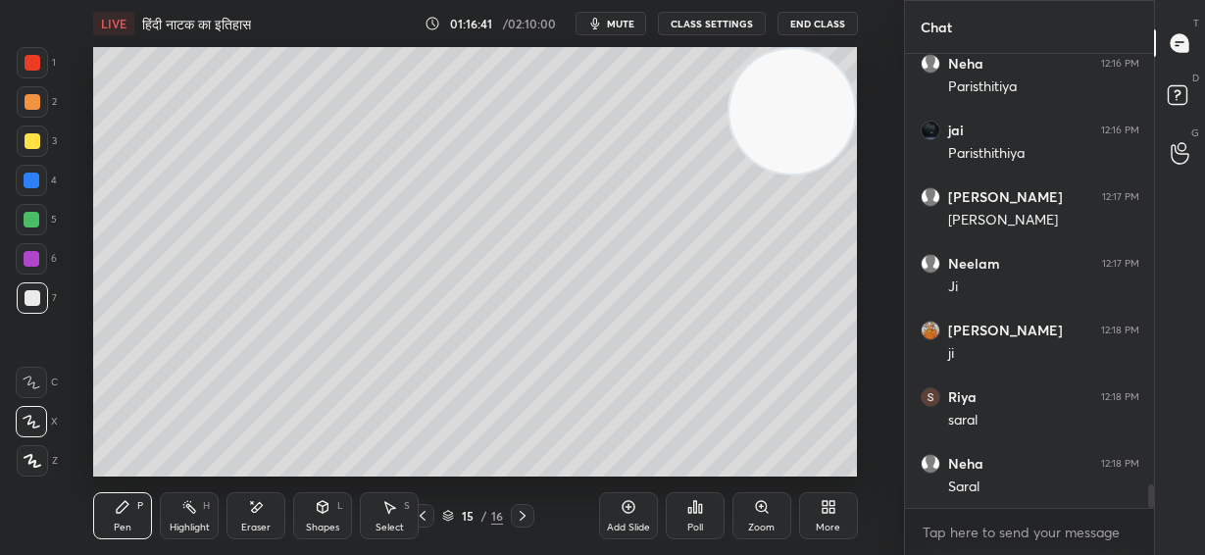
scroll to position [8316, 0]
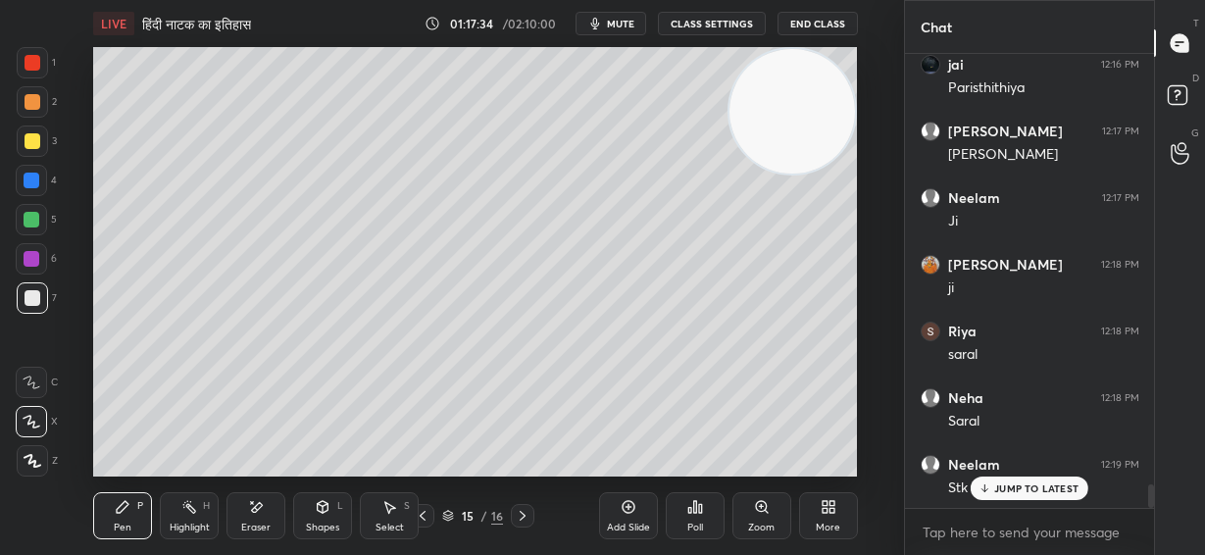
drag, startPoint x: 1025, startPoint y: 489, endPoint x: 920, endPoint y: 507, distance: 107.3
click at [1024, 489] on p "JUMP TO LATEST" at bounding box center [1036, 488] width 84 height 12
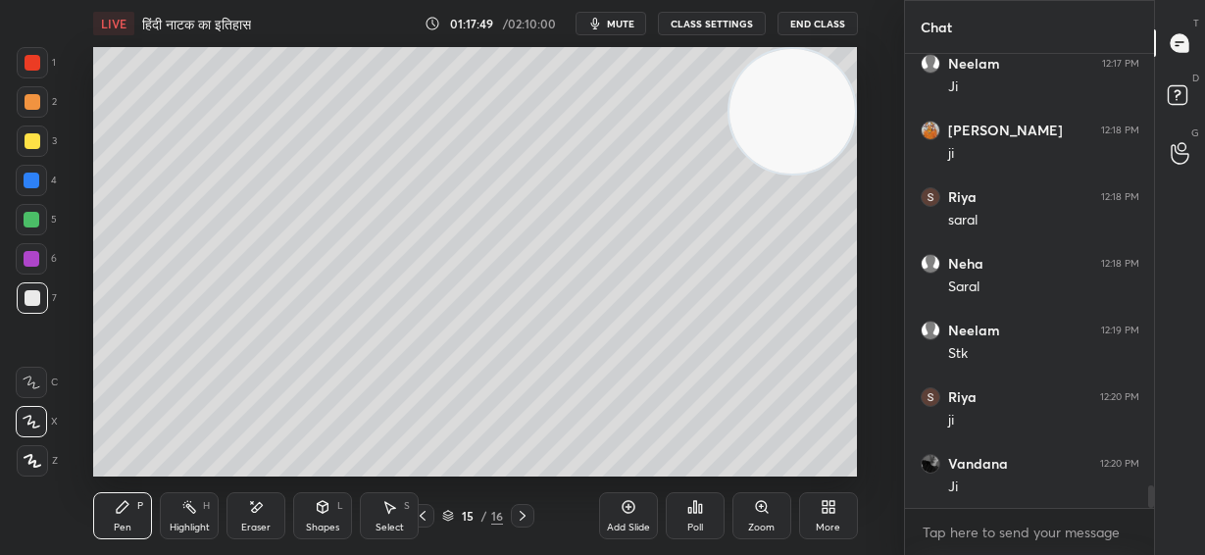
scroll to position [8517, 0]
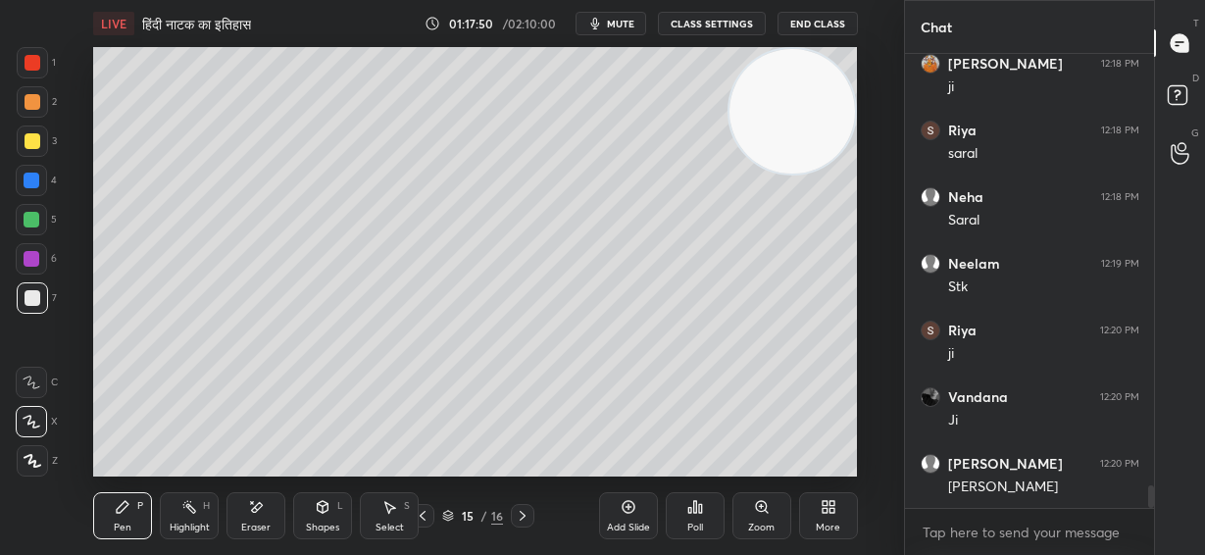
click at [632, 516] on div "Add Slide" at bounding box center [628, 515] width 59 height 47
drag, startPoint x: 800, startPoint y: 106, endPoint x: 823, endPoint y: 348, distance: 243.3
click at [825, 183] on video at bounding box center [791, 120] width 125 height 125
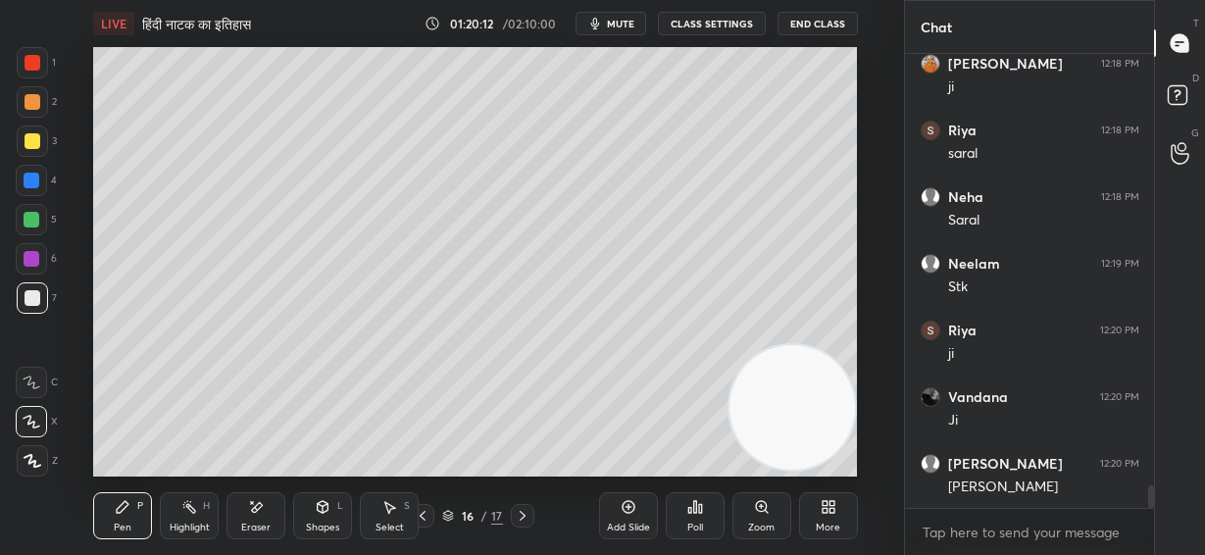
drag, startPoint x: 802, startPoint y: 378, endPoint x: 831, endPoint y: 135, distance: 244.9
click at [832, 345] on video at bounding box center [791, 407] width 125 height 125
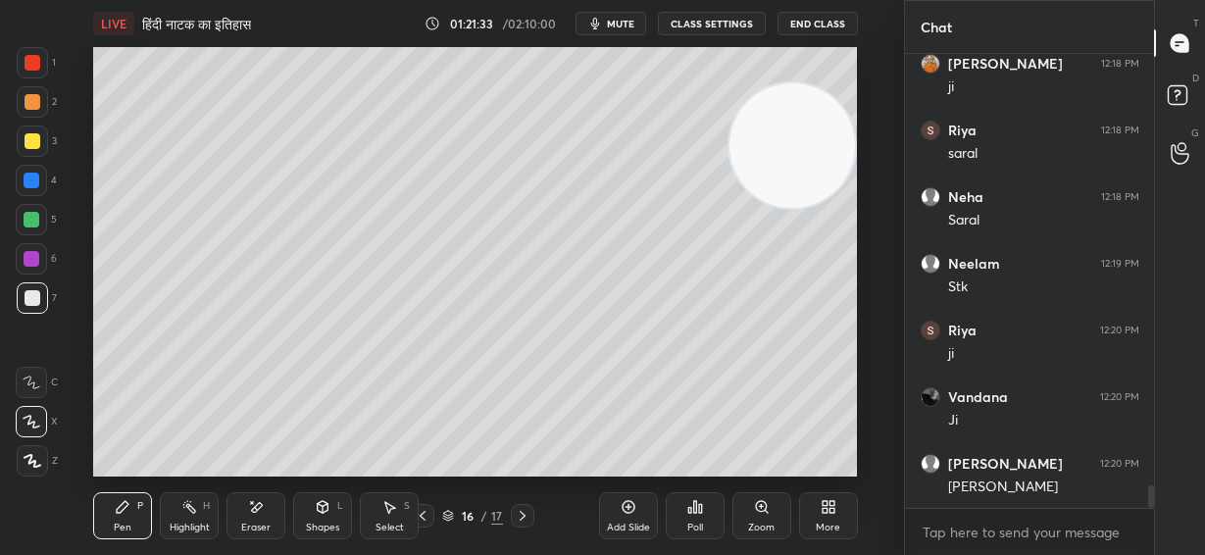
click at [632, 516] on div "Add Slide" at bounding box center [628, 515] width 59 height 47
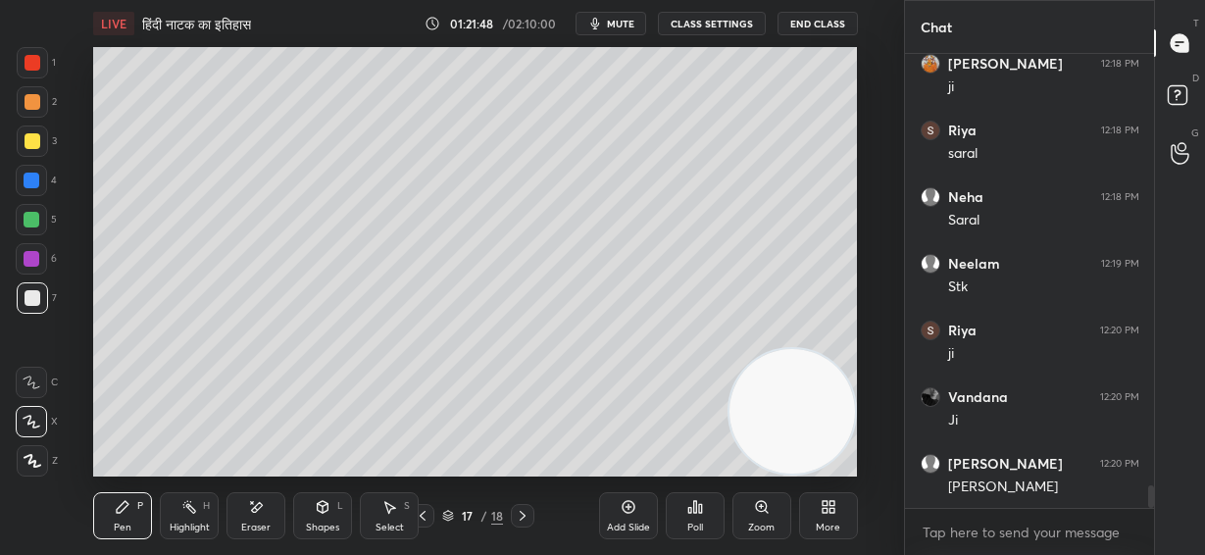
drag, startPoint x: 882, startPoint y: 411, endPoint x: 834, endPoint y: 465, distance: 72.2
click at [885, 499] on div "LIVE हिंदी नाटक का इतिहास 01:21:48 / 02:10:00 mute CLASS SETTINGS End Class Set…" at bounding box center [475, 277] width 825 height 555
click at [855, 163] on div "Setting up your live class Poll for secs No correct answer Start poll" at bounding box center [475, 261] width 825 height 429
click at [862, 162] on div "Setting up your live class Poll for secs No correct answer Start poll" at bounding box center [475, 261] width 825 height 429
drag, startPoint x: 257, startPoint y: 514, endPoint x: 285, endPoint y: 495, distance: 34.0
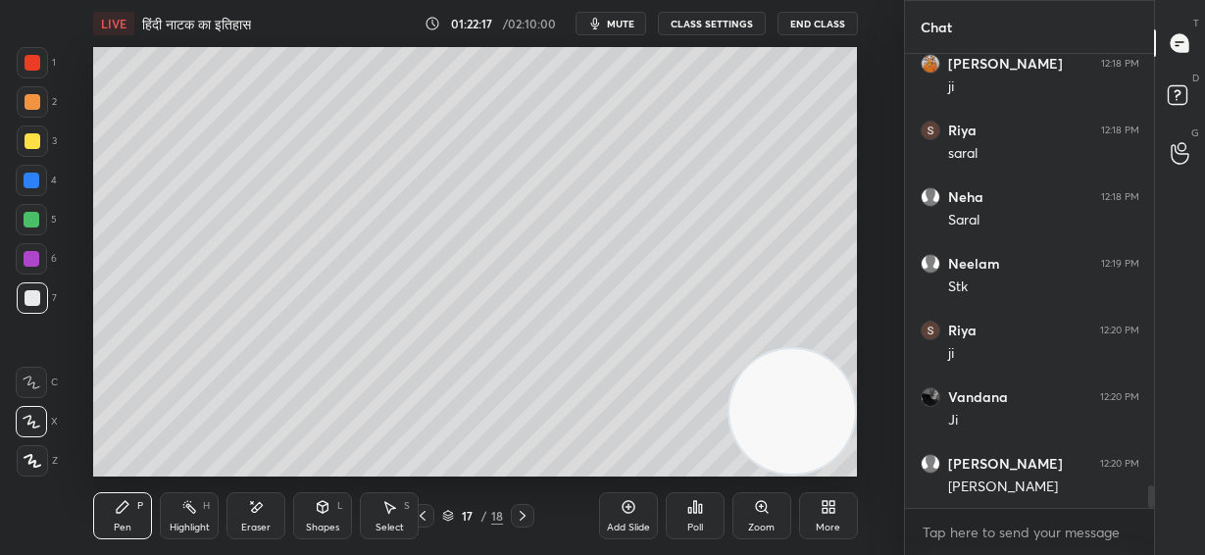
click at [257, 515] on icon at bounding box center [256, 507] width 16 height 17
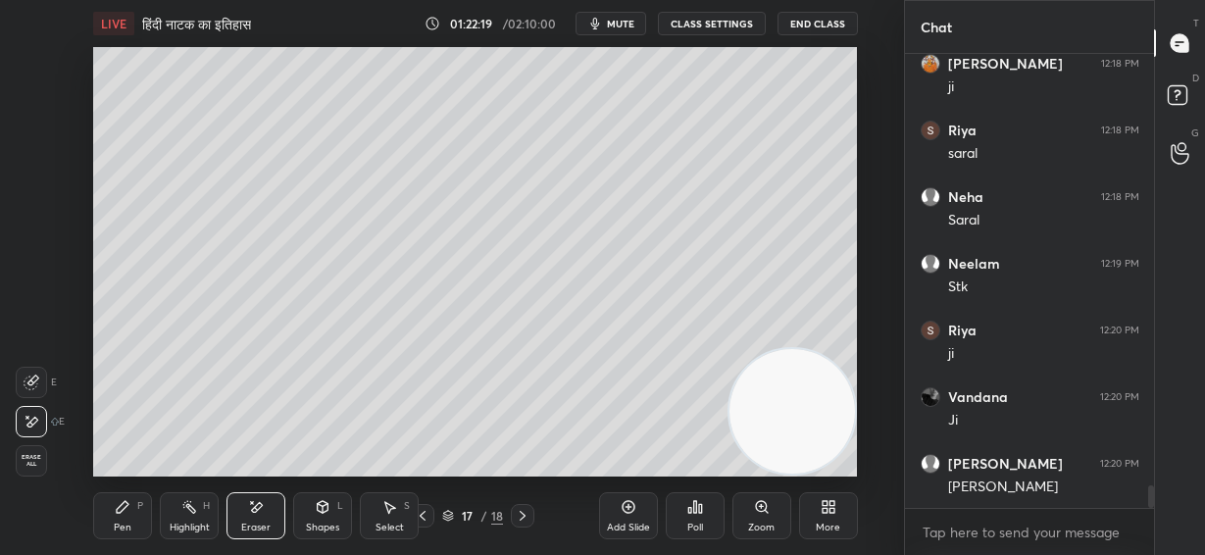
click at [129, 516] on div "Pen P" at bounding box center [122, 515] width 59 height 47
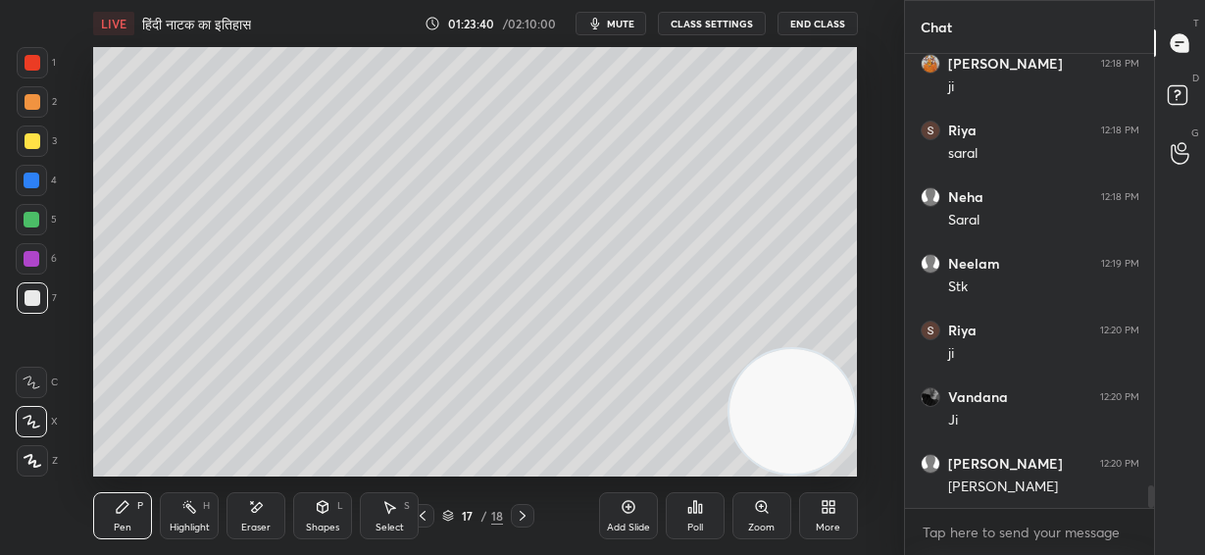
drag, startPoint x: 764, startPoint y: 383, endPoint x: 753, endPoint y: 175, distance: 208.1
click at [793, 349] on video at bounding box center [791, 411] width 125 height 125
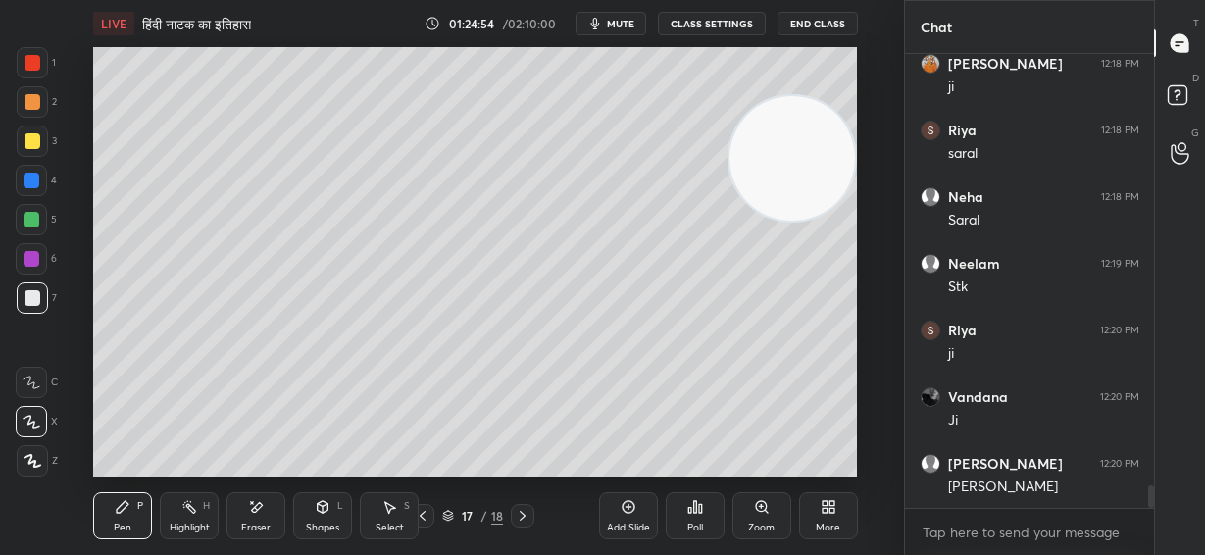
scroll to position [8583, 0]
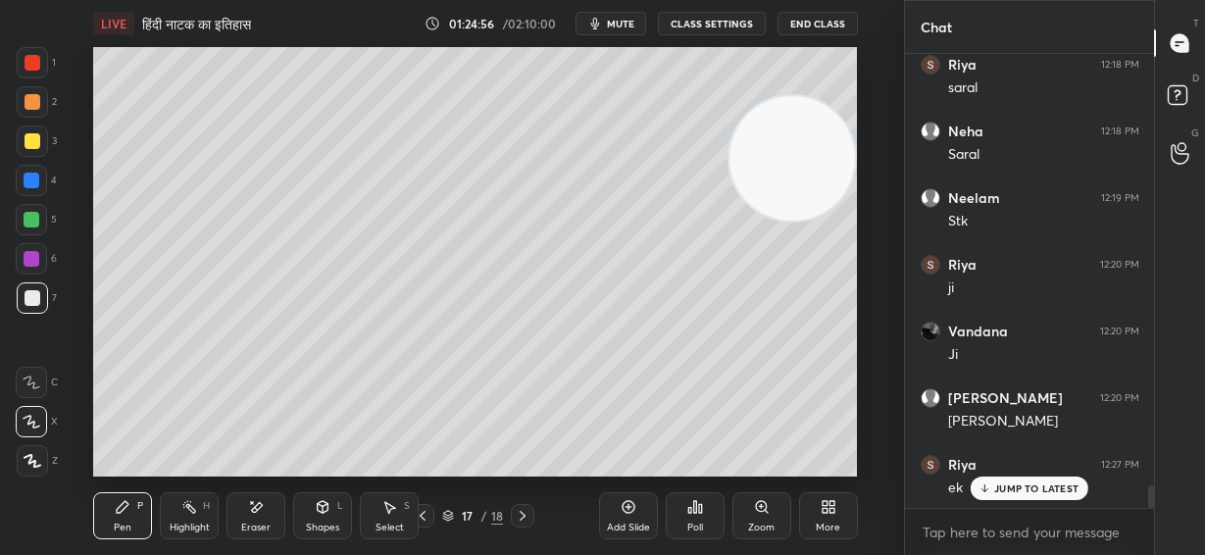
click at [630, 511] on icon at bounding box center [629, 507] width 16 height 16
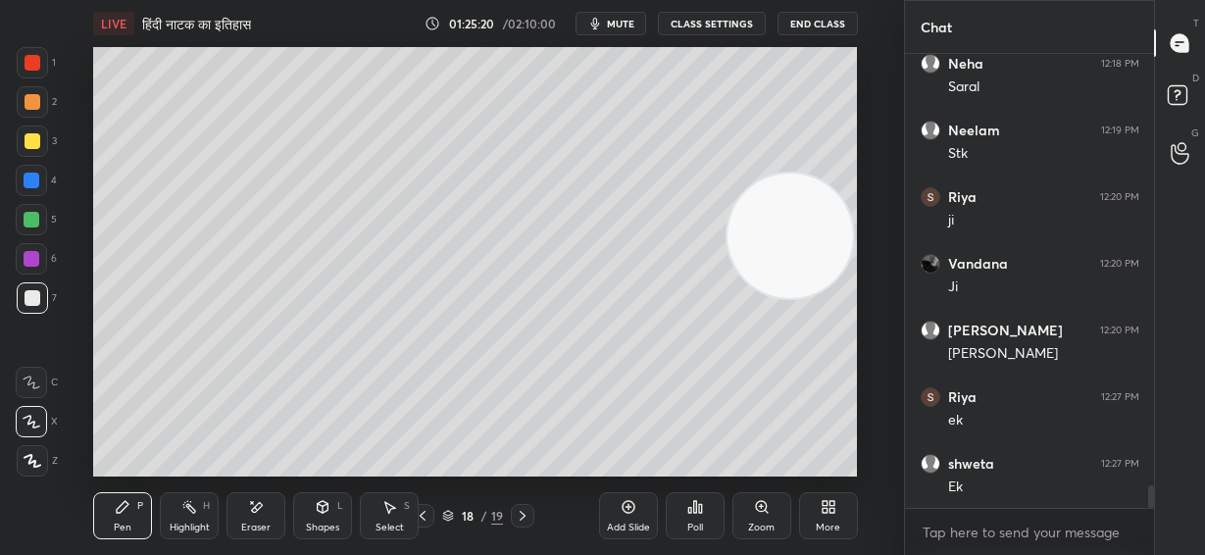
drag, startPoint x: 797, startPoint y: 230, endPoint x: 792, endPoint y: 274, distance: 44.4
click at [800, 299] on video at bounding box center [789, 236] width 125 height 125
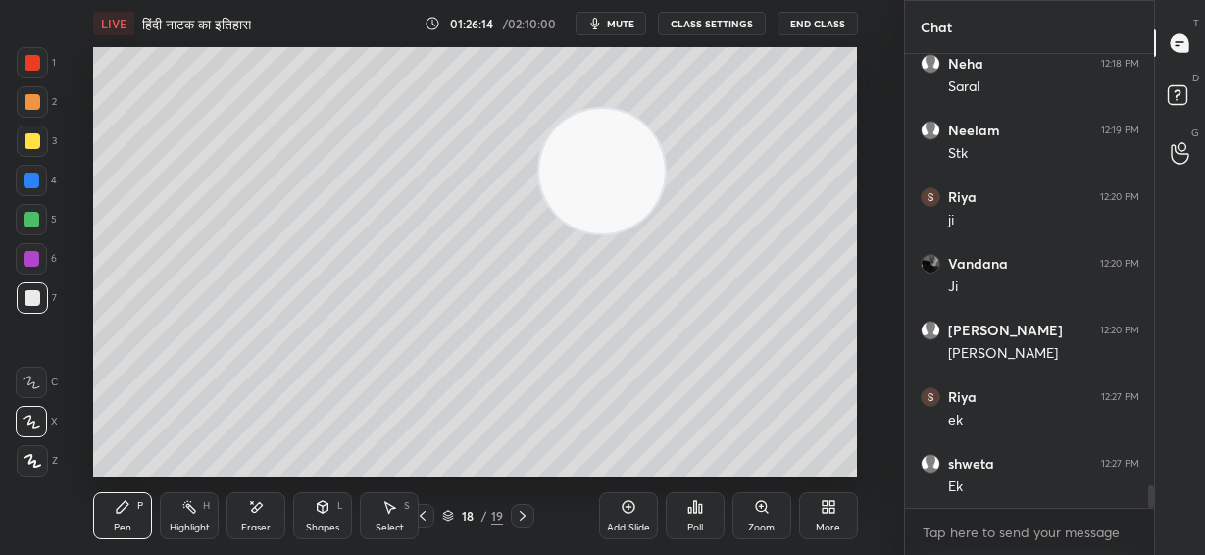
drag, startPoint x: 788, startPoint y: 303, endPoint x: 235, endPoint y: 128, distance: 579.8
click at [539, 109] on video at bounding box center [601, 171] width 125 height 125
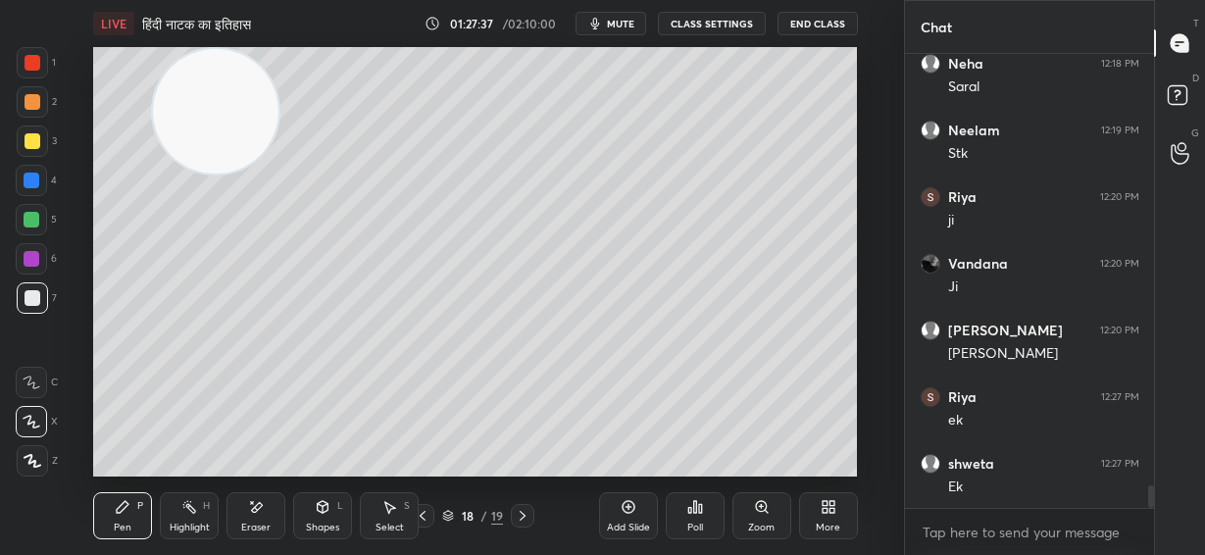
scroll to position [8717, 0]
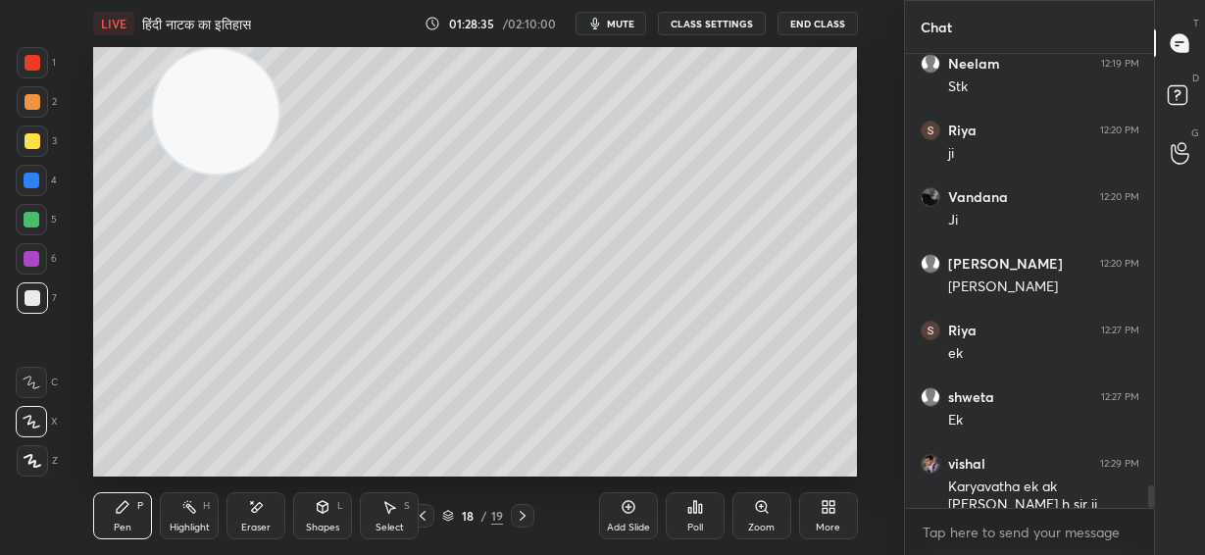
click at [628, 516] on div "Add Slide" at bounding box center [628, 515] width 59 height 47
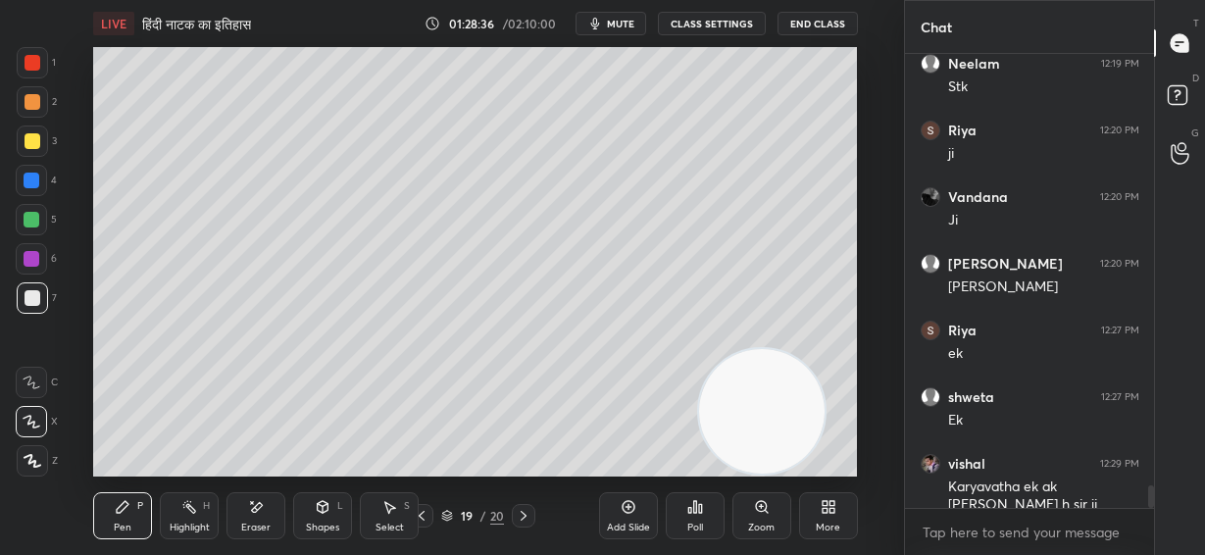
drag, startPoint x: 233, startPoint y: 88, endPoint x: 724, endPoint y: 356, distance: 559.3
click at [782, 397] on video at bounding box center [761, 411] width 125 height 125
drag, startPoint x: 260, startPoint y: 514, endPoint x: 265, endPoint y: 491, distance: 23.1
click at [260, 511] on icon at bounding box center [256, 507] width 16 height 17
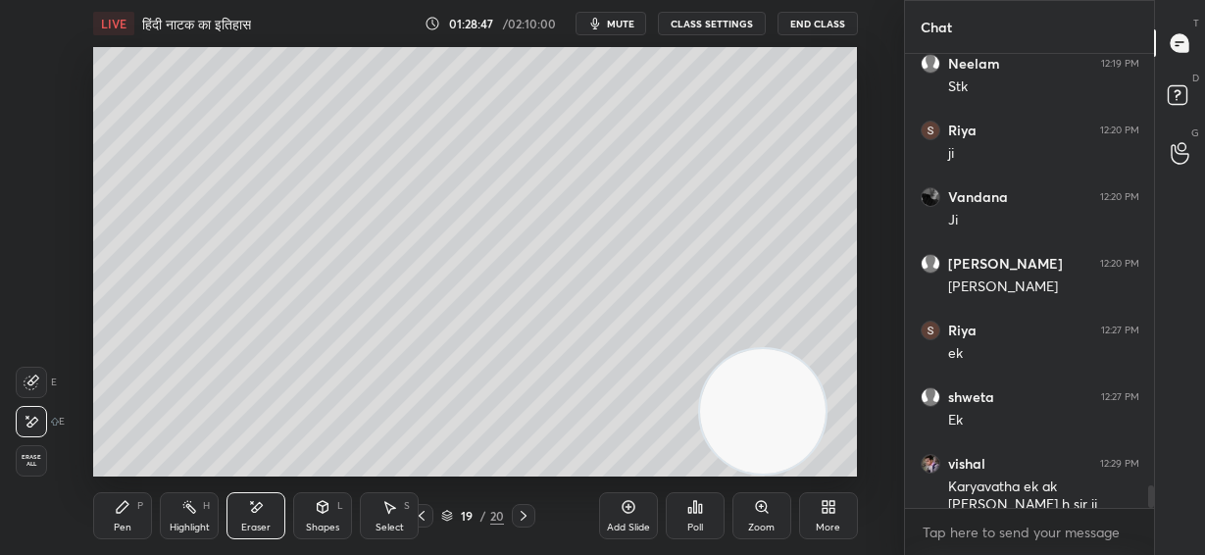
drag, startPoint x: 123, startPoint y: 518, endPoint x: 148, endPoint y: 491, distance: 36.7
click at [124, 518] on div "Pen P" at bounding box center [122, 515] width 59 height 47
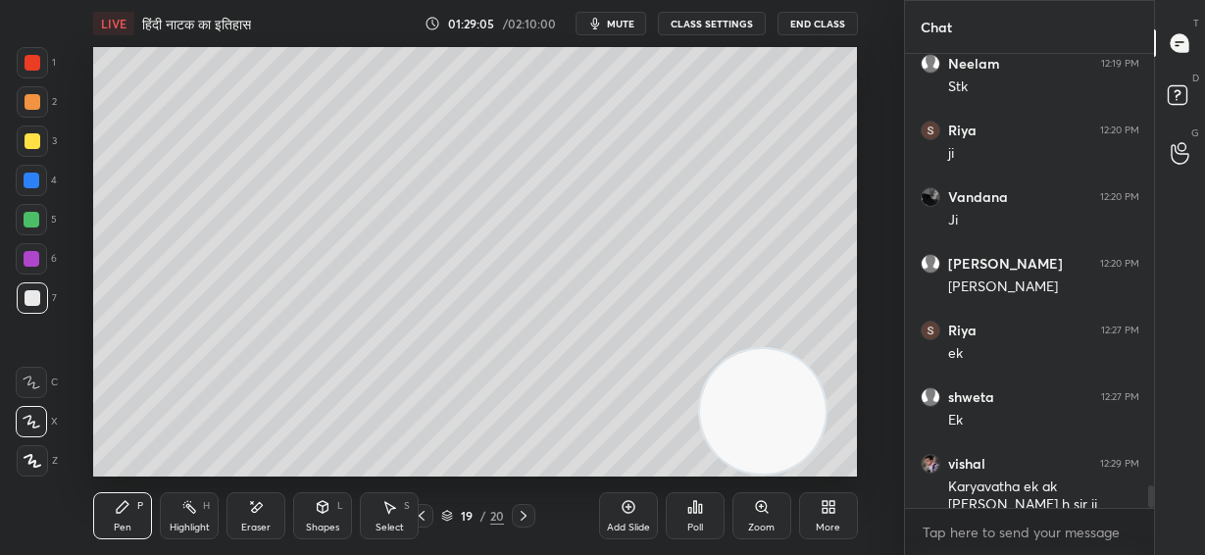
scroll to position [8800, 0]
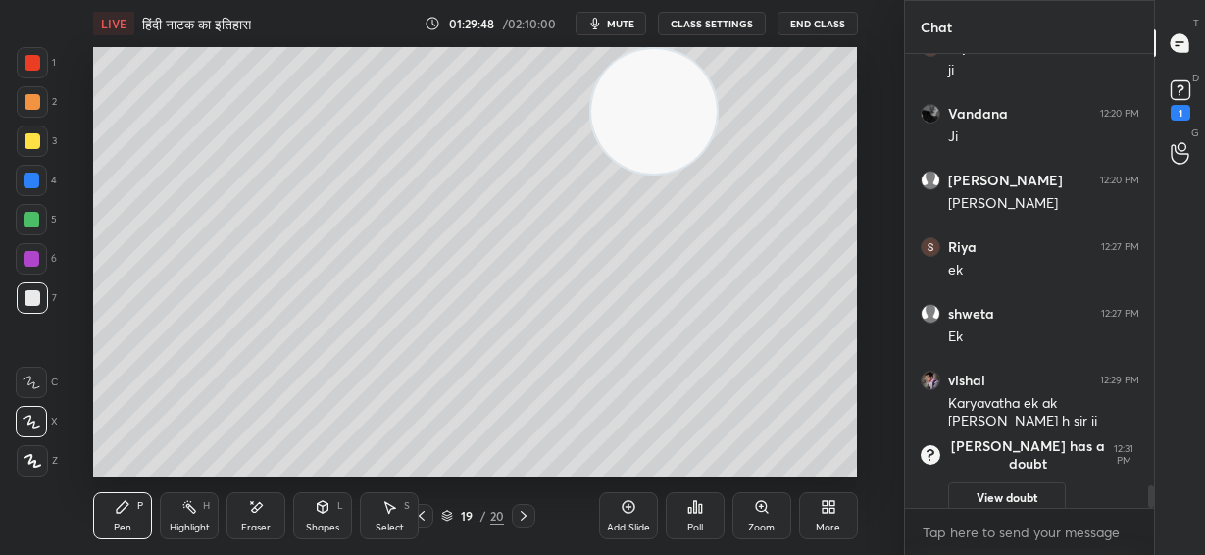
drag, startPoint x: 770, startPoint y: 389, endPoint x: 668, endPoint y: -57, distance: 457.6
click at [668, 0] on html "1 2 3 4 5 6 7 C X Z E E Erase all H H LIVE हिंदी नाटक का इतिहास 01:29:48 / 02:1…" at bounding box center [602, 0] width 1205 height 0
click at [268, 507] on div "Eraser" at bounding box center [255, 515] width 59 height 47
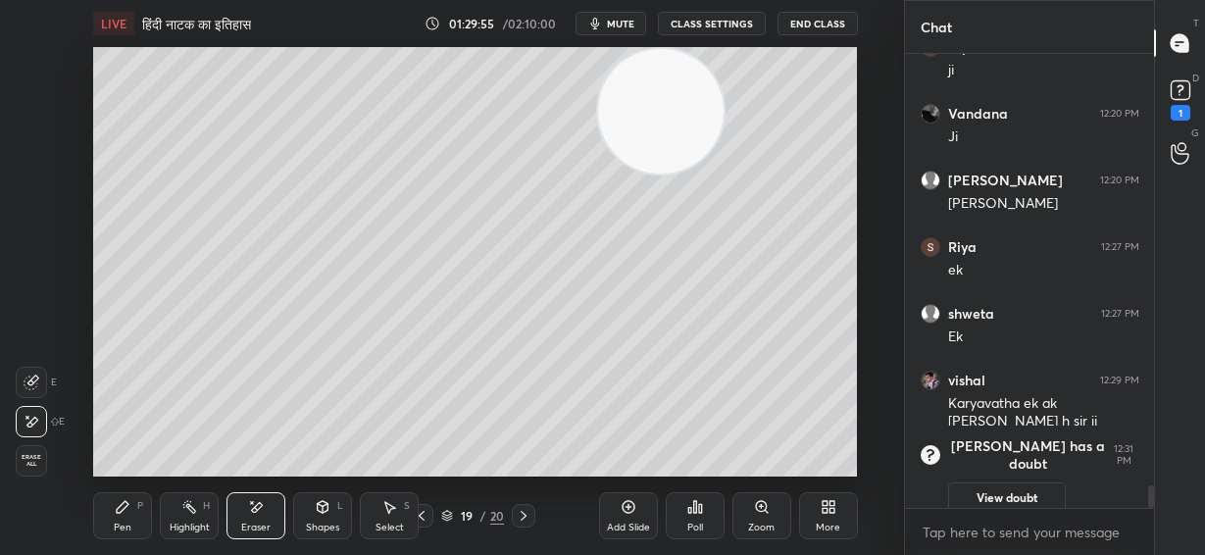
click at [128, 504] on icon at bounding box center [123, 507] width 12 height 12
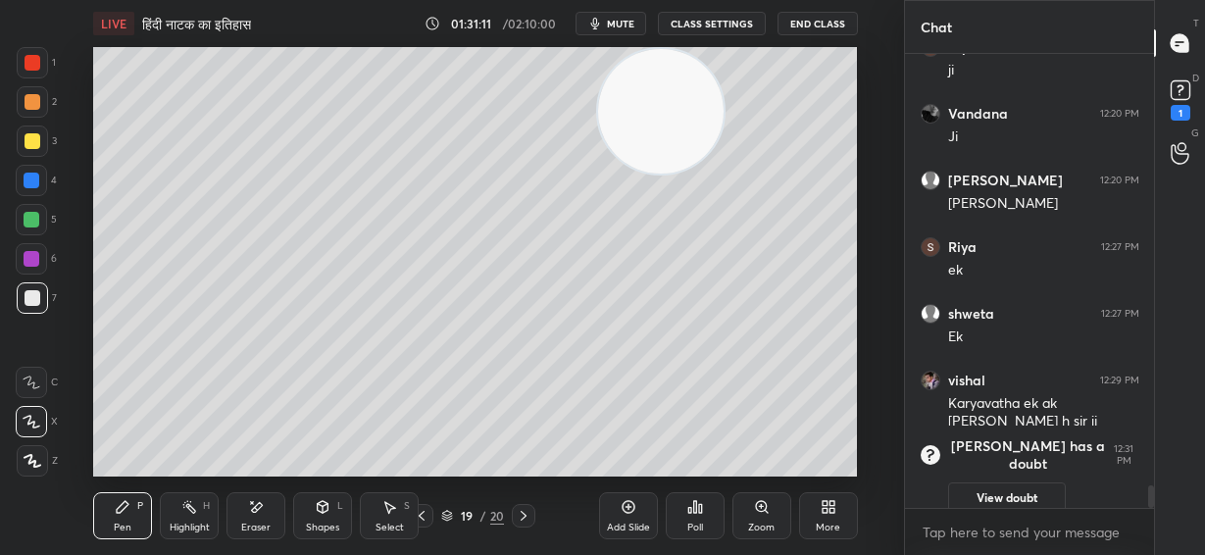
drag, startPoint x: 263, startPoint y: 514, endPoint x: 344, endPoint y: 477, distance: 89.1
click at [267, 514] on div "Eraser" at bounding box center [255, 515] width 59 height 47
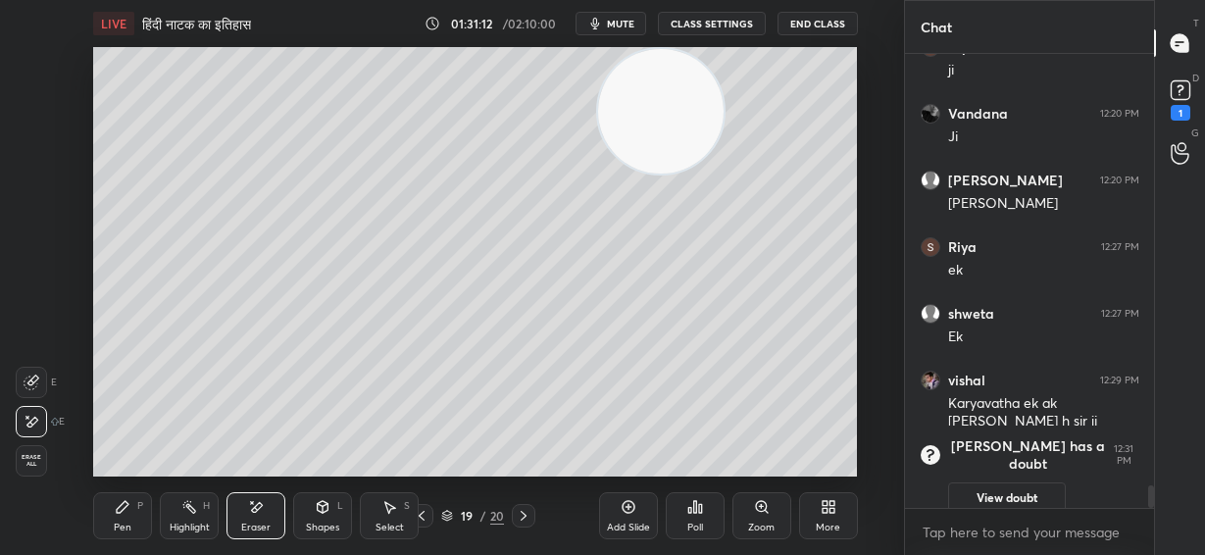
click at [140, 505] on div "Pen P" at bounding box center [122, 515] width 59 height 47
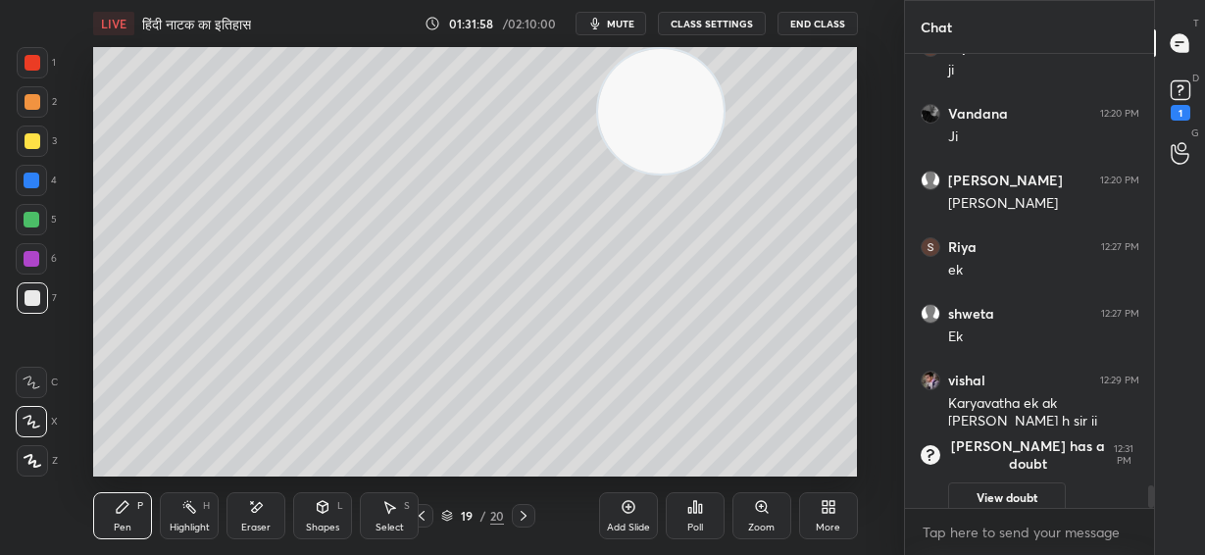
click at [625, 513] on icon at bounding box center [628, 507] width 13 height 13
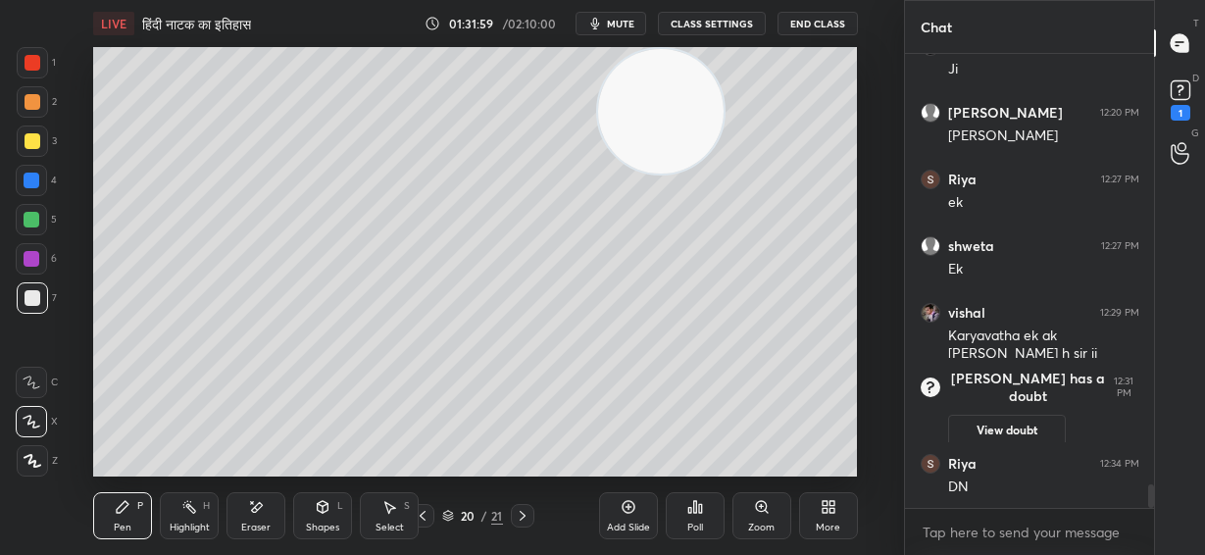
scroll to position [8457, 0]
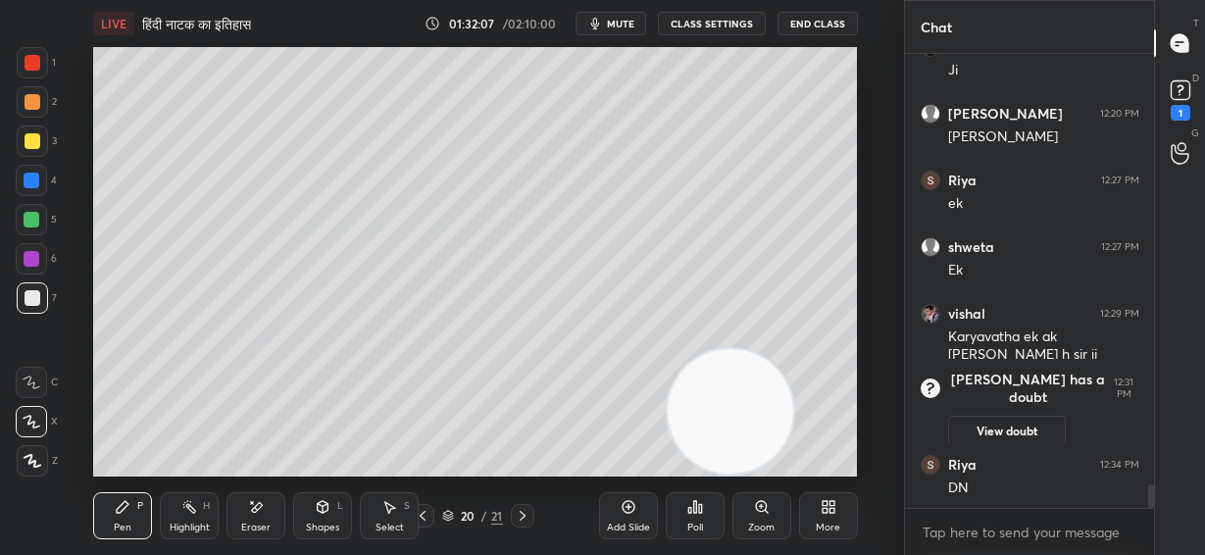
drag, startPoint x: 673, startPoint y: 133, endPoint x: 675, endPoint y: 409, distance: 275.5
click at [744, 451] on video at bounding box center [730, 411] width 125 height 125
click at [859, 235] on div "Setting up your live class Poll for secs No correct answer Start poll" at bounding box center [475, 261] width 825 height 429
click at [41, 95] on div at bounding box center [32, 101] width 31 height 31
click at [34, 303] on div at bounding box center [33, 298] width 16 height 16
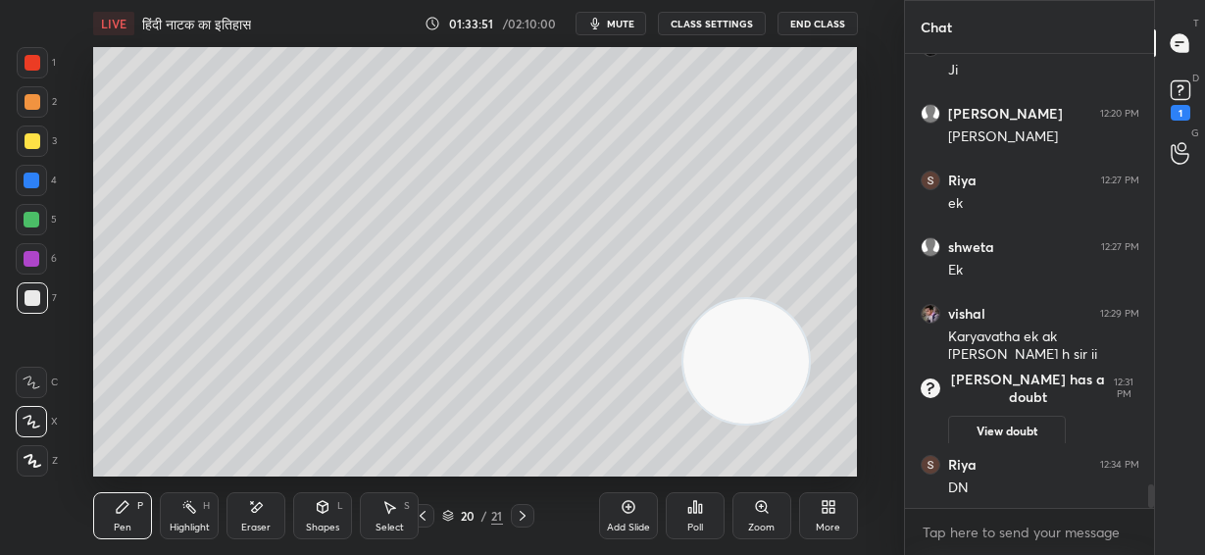
drag, startPoint x: 758, startPoint y: 370, endPoint x: 768, endPoint y: 137, distance: 232.5
click at [803, 299] on video at bounding box center [745, 361] width 125 height 125
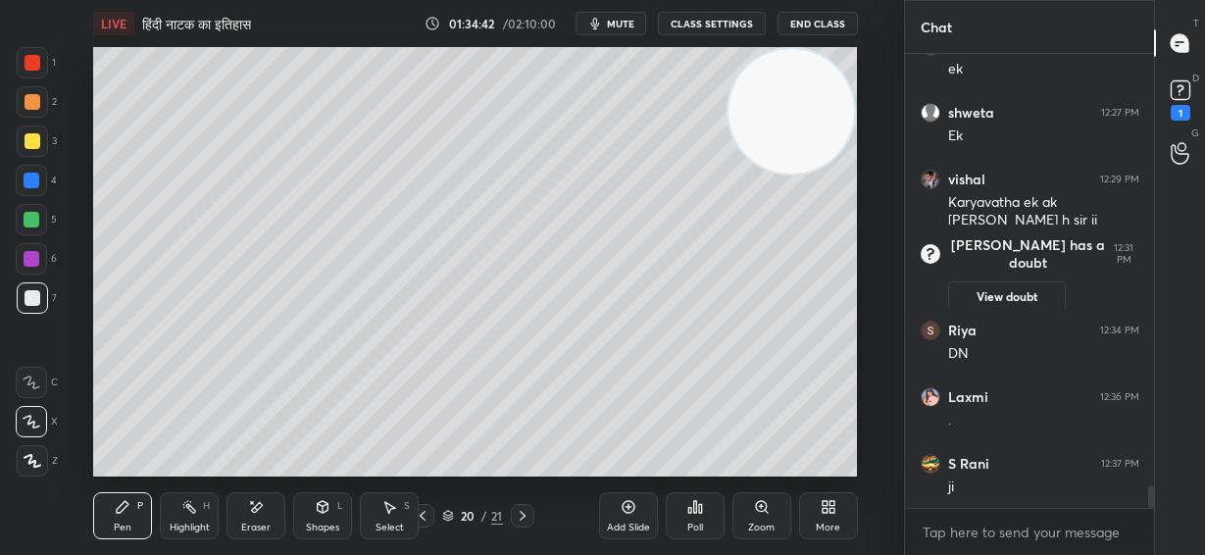
scroll to position [8658, 0]
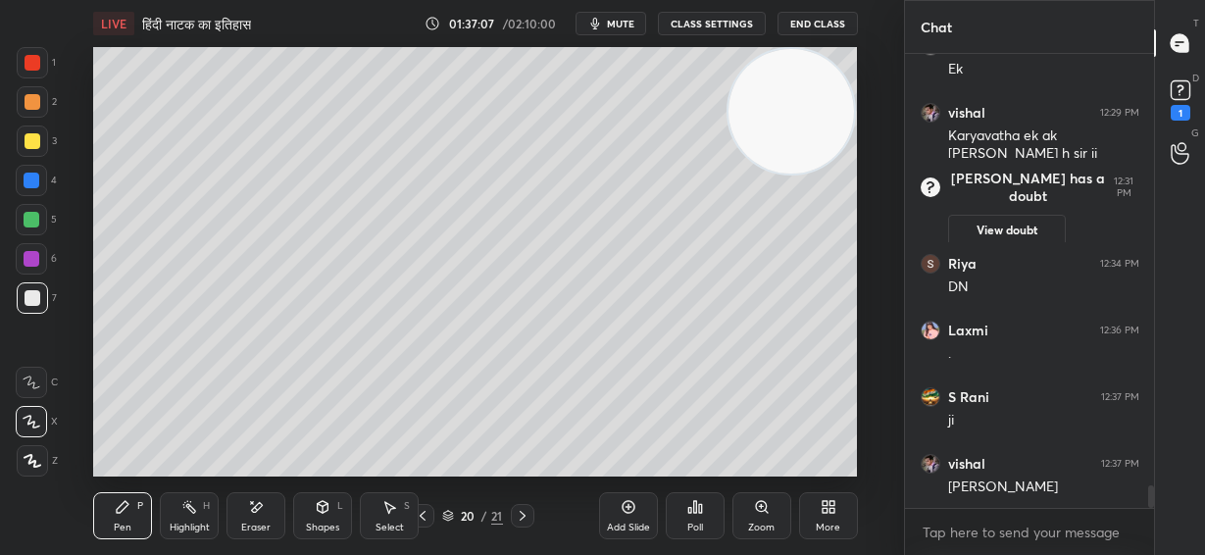
click at [629, 518] on div "Add Slide" at bounding box center [628, 515] width 59 height 47
drag, startPoint x: 784, startPoint y: 127, endPoint x: 787, endPoint y: 319, distance: 191.2
click at [787, 174] on video at bounding box center [790, 111] width 125 height 125
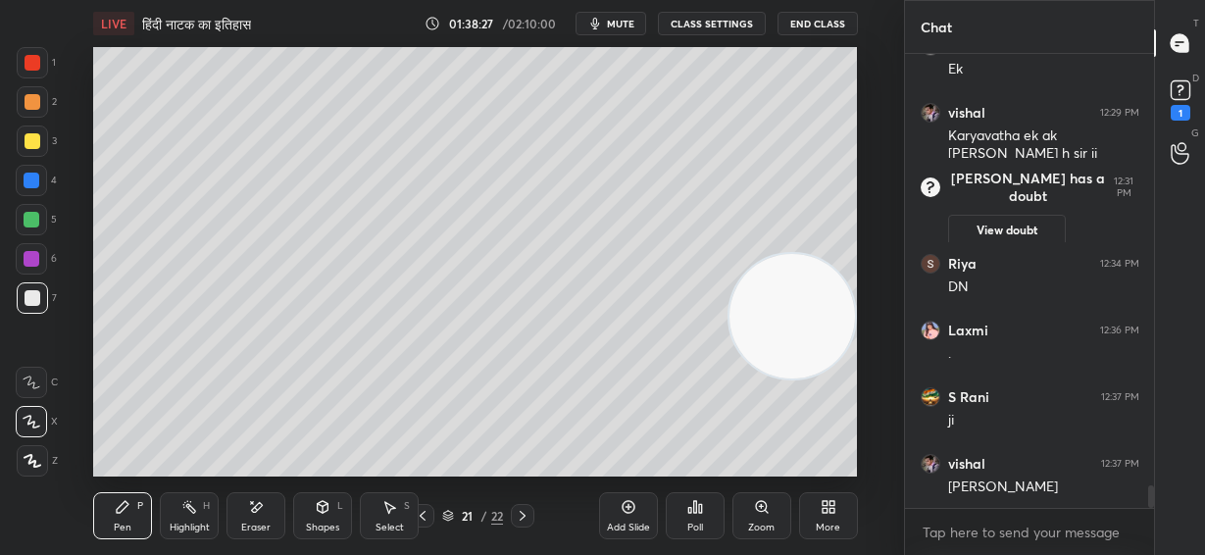
scroll to position [8724, 0]
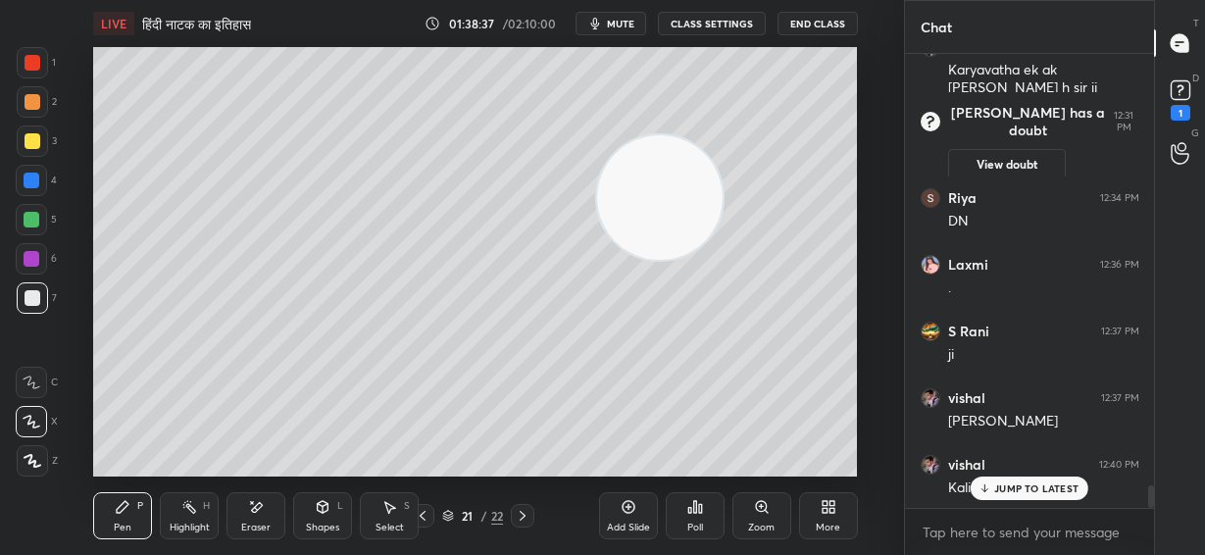
drag, startPoint x: 772, startPoint y: 294, endPoint x: 395, endPoint y: 124, distance: 413.3
click at [597, 135] on video at bounding box center [659, 197] width 125 height 125
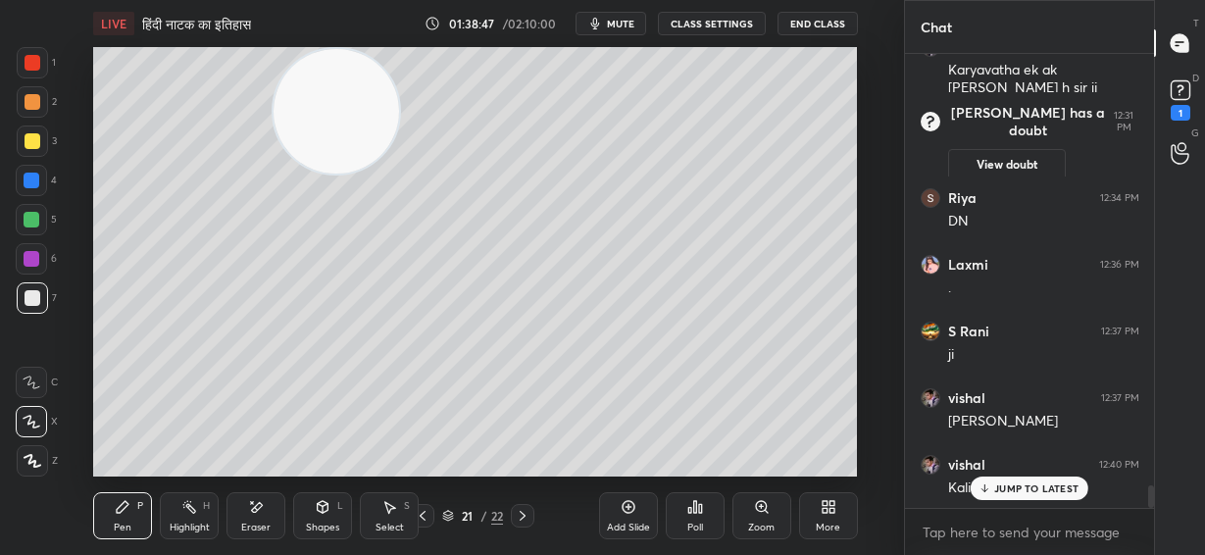
drag, startPoint x: 612, startPoint y: 26, endPoint x: 600, endPoint y: 38, distance: 16.6
click at [612, 28] on span "mute" at bounding box center [620, 24] width 27 height 14
click at [627, 19] on span "unmute" at bounding box center [618, 24] width 42 height 14
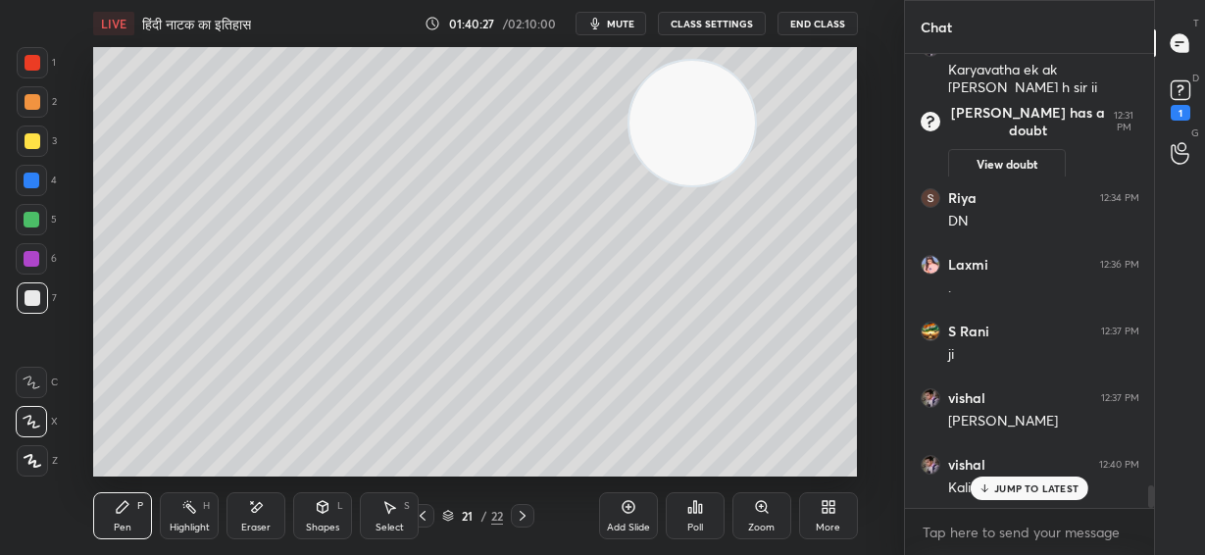
drag, startPoint x: 635, startPoint y: 136, endPoint x: 716, endPoint y: 132, distance: 80.5
click at [713, 140] on video at bounding box center [691, 123] width 125 height 125
click at [630, 514] on icon at bounding box center [629, 507] width 16 height 16
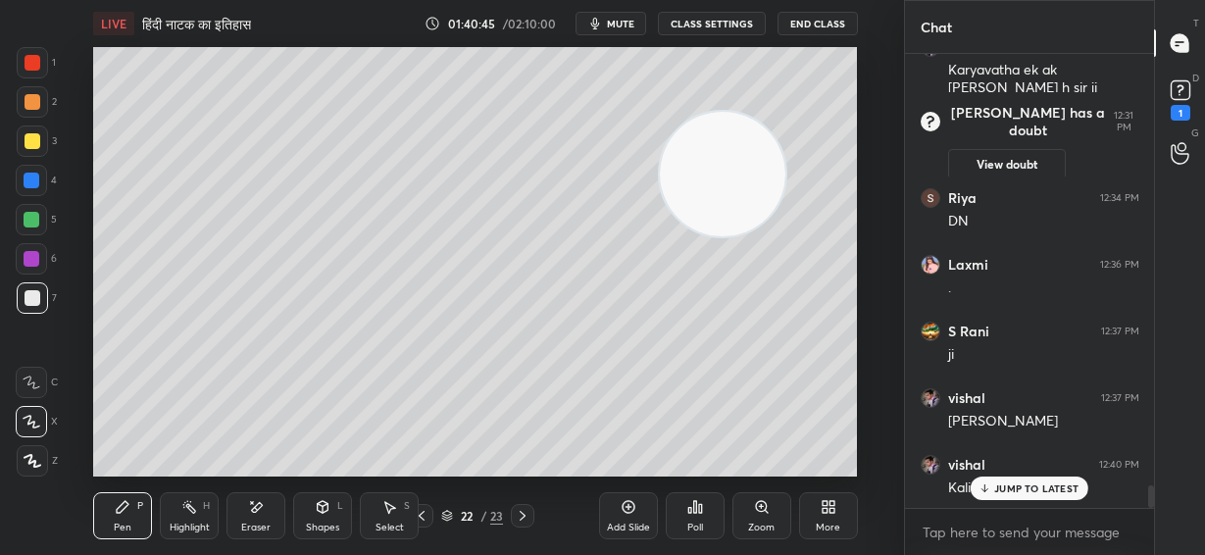
drag, startPoint x: 721, startPoint y: 125, endPoint x: 728, endPoint y: 324, distance: 200.1
click at [737, 237] on video at bounding box center [722, 174] width 125 height 125
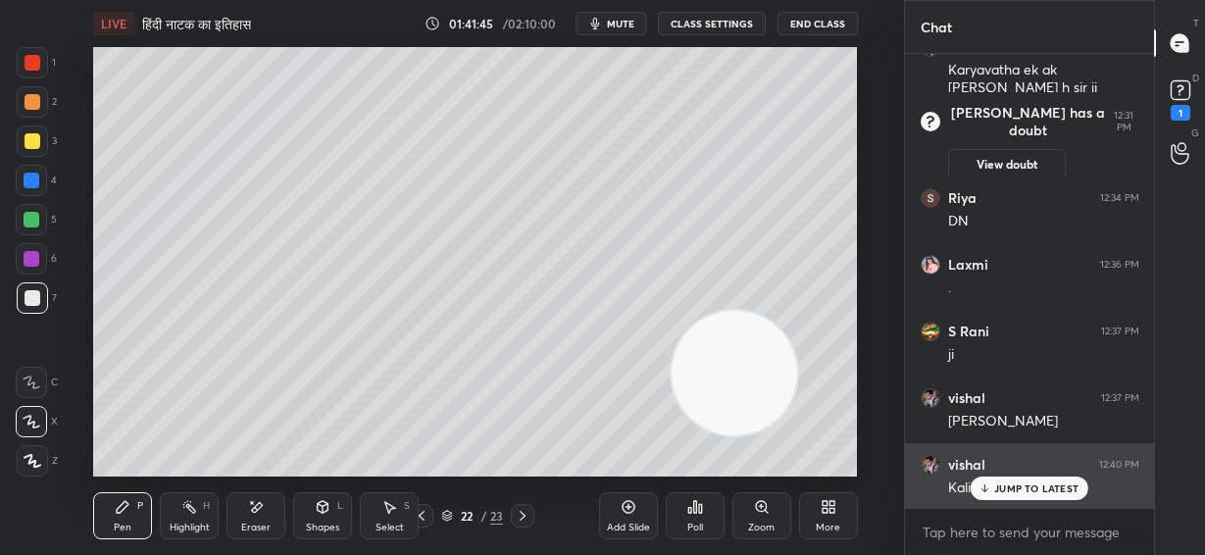
click at [992, 486] on div "JUMP TO LATEST" at bounding box center [1030, 488] width 118 height 24
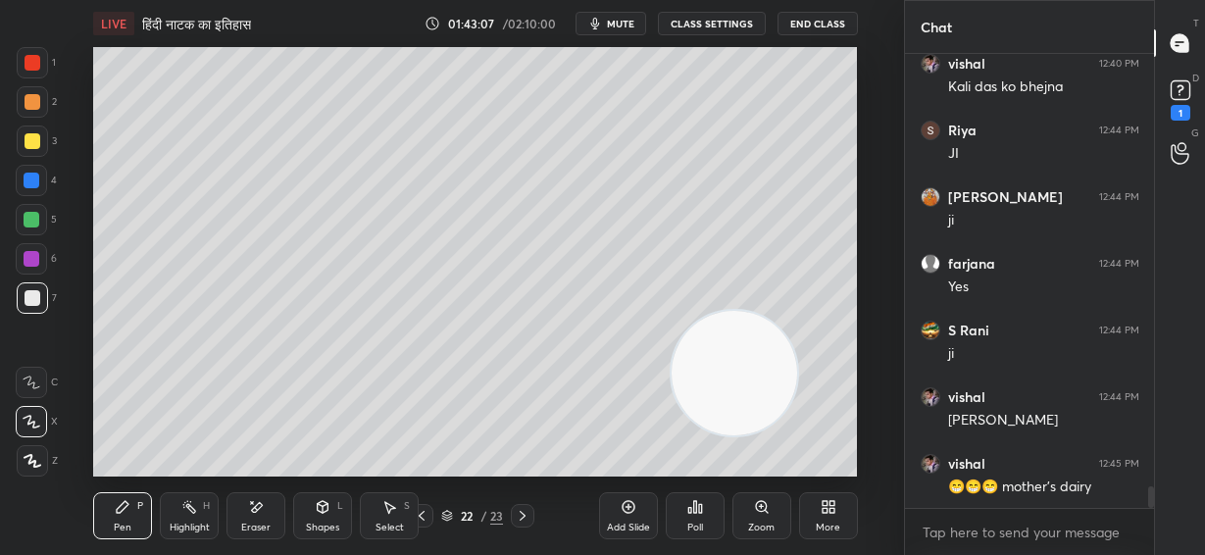
scroll to position [9161, 0]
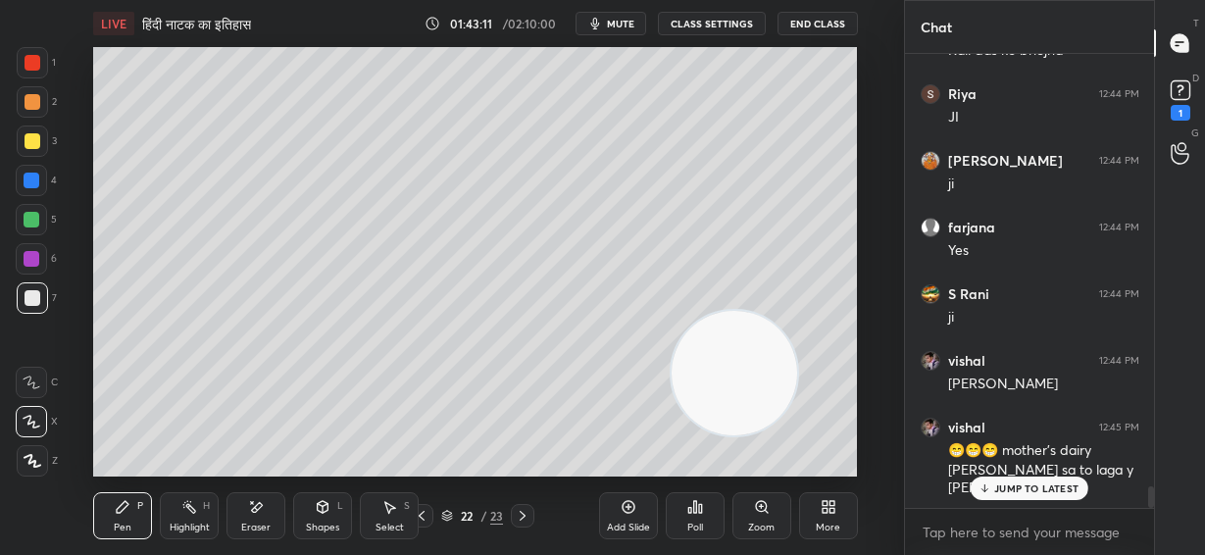
click at [997, 486] on p "JUMP TO LATEST" at bounding box center [1036, 488] width 84 height 12
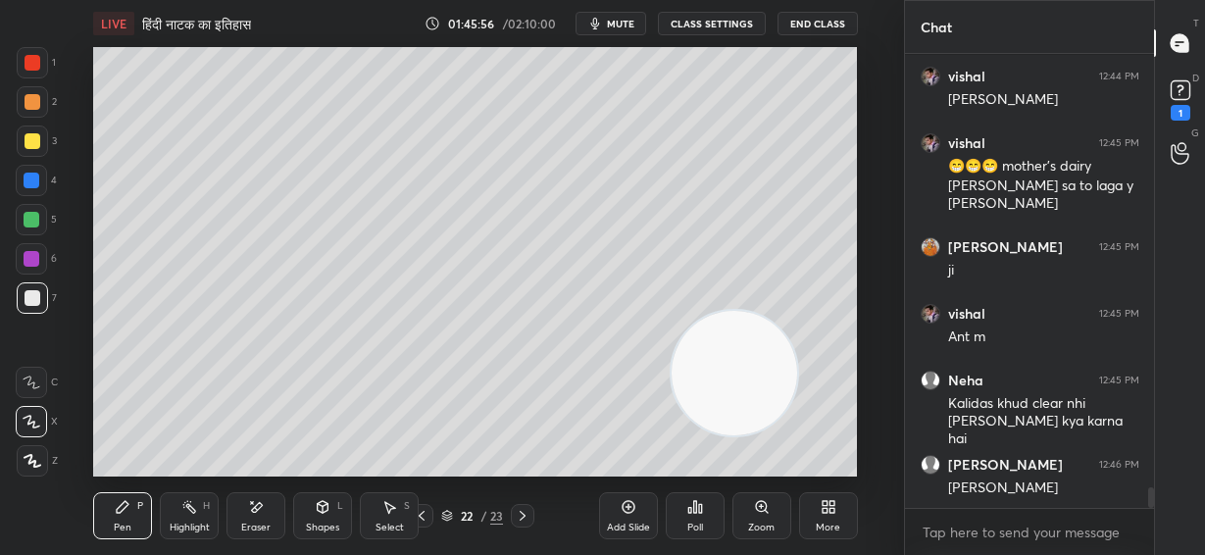
scroll to position [9513, 0]
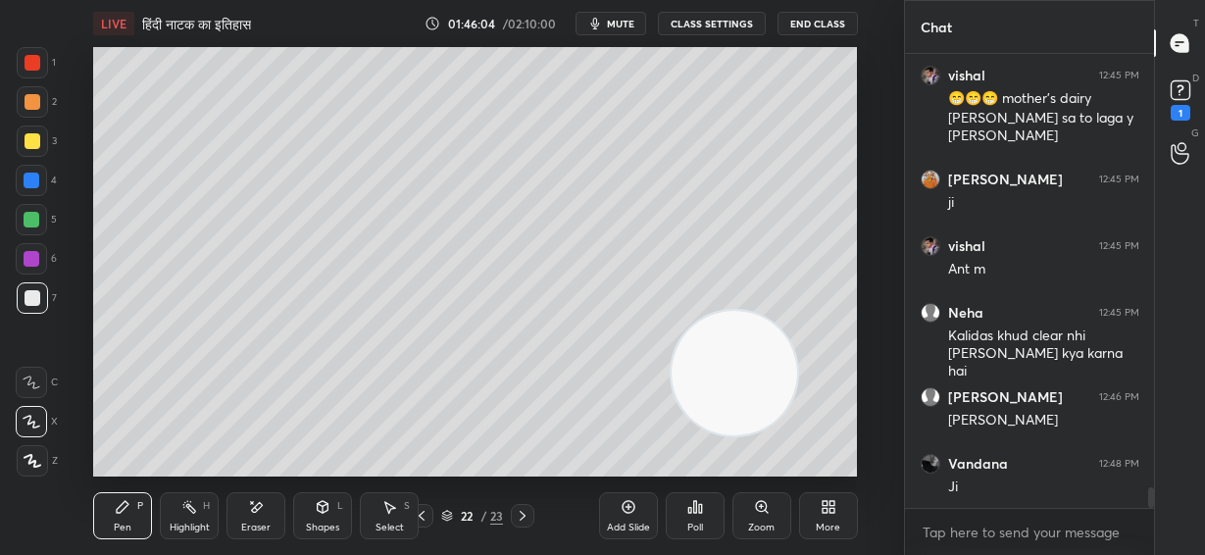
click at [643, 25] on button "mute" at bounding box center [610, 24] width 71 height 24
click at [614, 26] on span "unmute" at bounding box center [618, 24] width 42 height 14
click at [797, 311] on video at bounding box center [734, 373] width 125 height 125
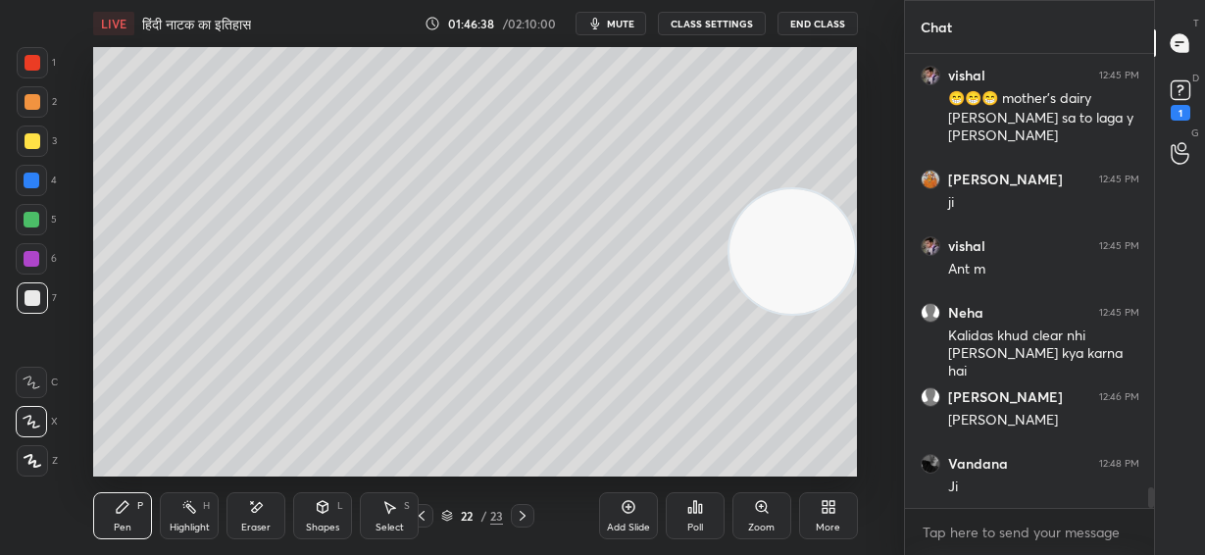
click at [679, 458] on div "LIVE हिंदी नाटक का इतिहास 01:46:38 / 02:10:00 mute CLASS SETTINGS End Class Set…" at bounding box center [475, 277] width 825 height 555
drag, startPoint x: 31, startPoint y: 142, endPoint x: 91, endPoint y: 164, distance: 63.6
click at [32, 144] on div at bounding box center [33, 141] width 16 height 16
drag, startPoint x: 786, startPoint y: 270, endPoint x: 815, endPoint y: 148, distance: 124.8
click at [815, 189] on video at bounding box center [791, 251] width 125 height 125
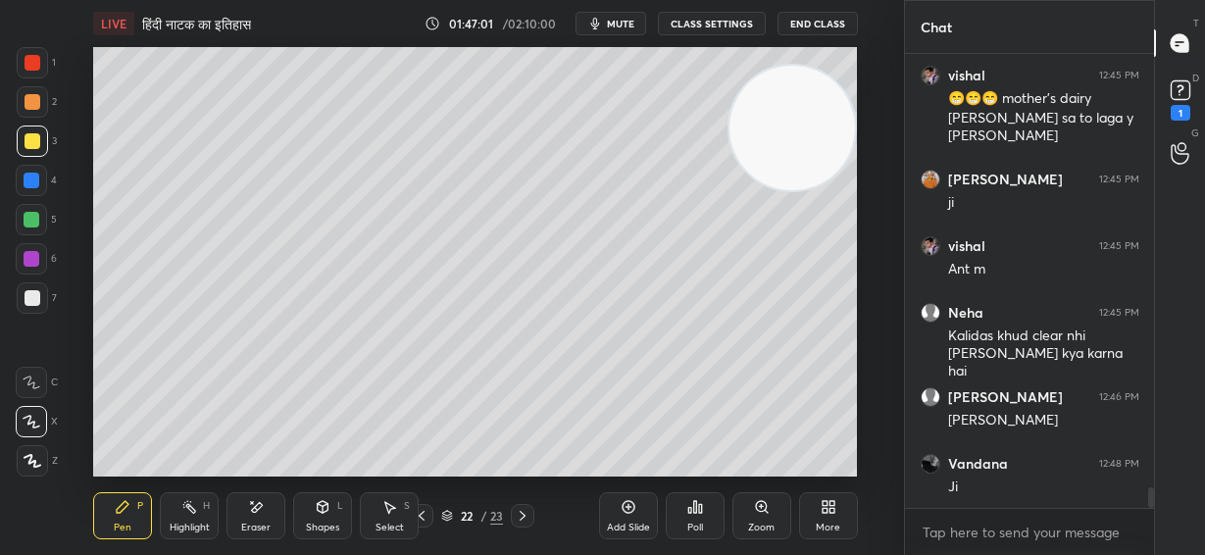
click at [26, 103] on div at bounding box center [33, 102] width 16 height 16
drag, startPoint x: 27, startPoint y: 256, endPoint x: 87, endPoint y: 274, distance: 62.3
click at [31, 258] on div at bounding box center [32, 259] width 16 height 16
click at [34, 155] on div at bounding box center [32, 140] width 31 height 31
click at [36, 295] on div at bounding box center [33, 298] width 16 height 16
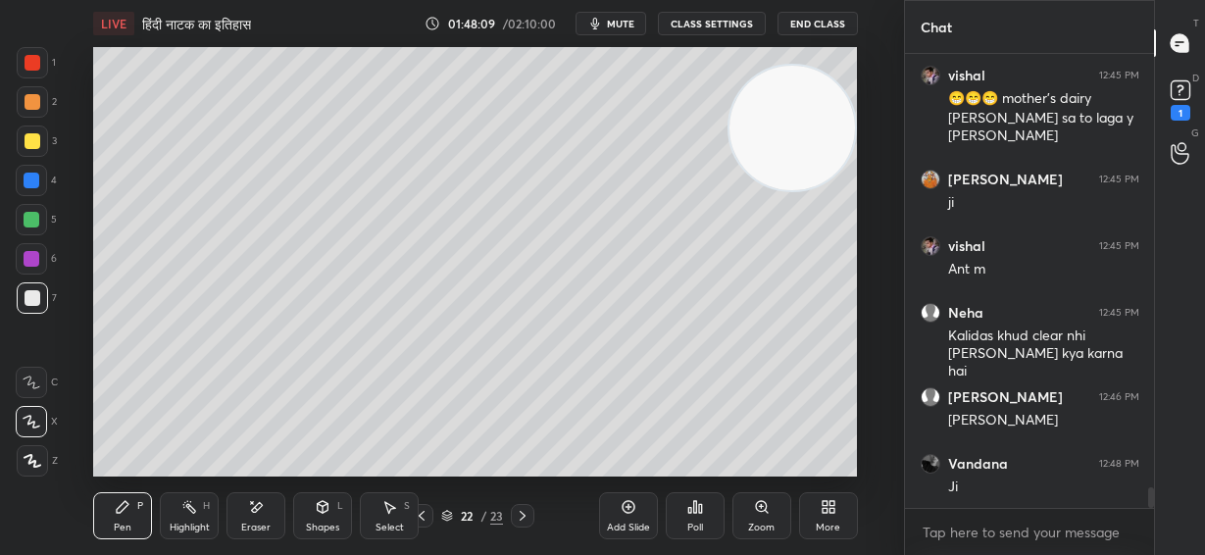
scroll to position [7, 7]
drag, startPoint x: 874, startPoint y: 117, endPoint x: 885, endPoint y: 115, distance: 11.0
click at [885, 115] on div "Setting up your live class Poll for secs No correct answer Start poll" at bounding box center [475, 261] width 825 height 429
click at [254, 524] on div "Eraser" at bounding box center [255, 528] width 29 height 10
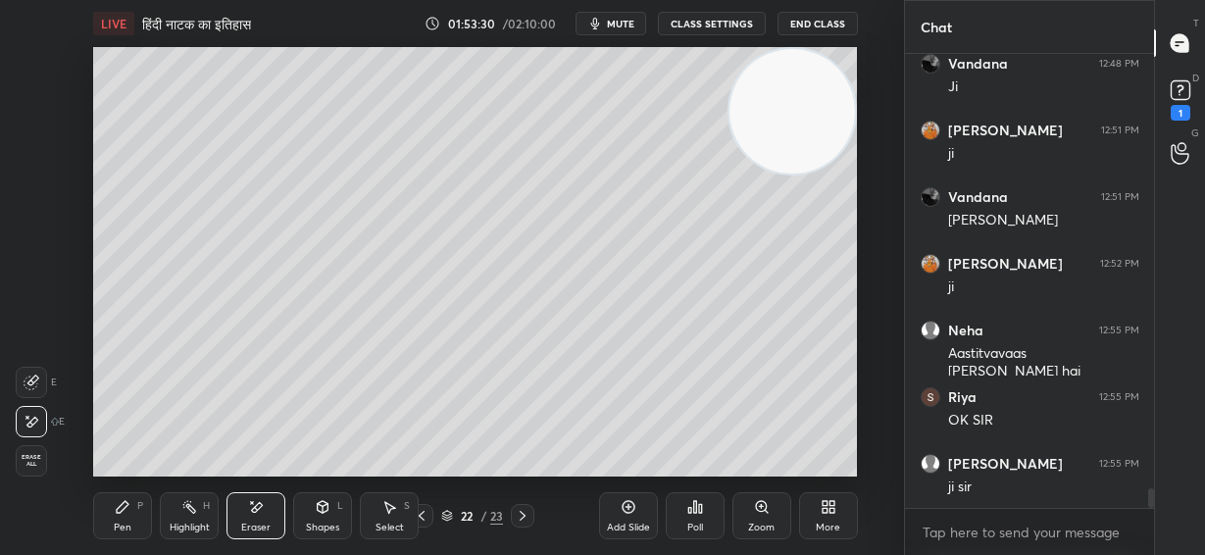
scroll to position [9979, 0]
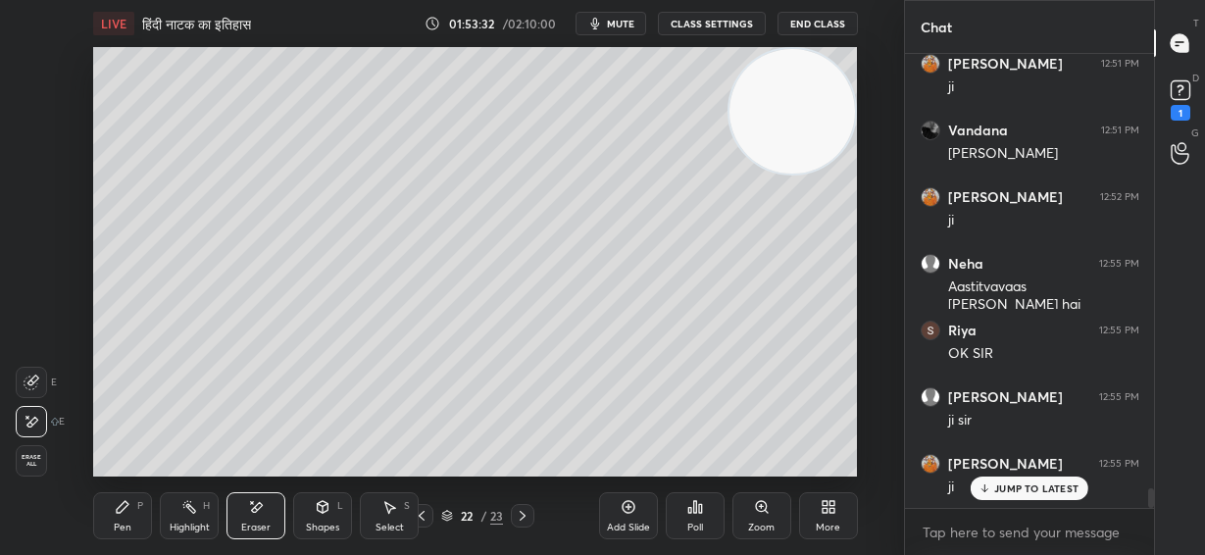
click at [1049, 491] on div "[PERSON_NAME] 12:44 PM ji farjana 12:44 PM Yes S Rani 12:44 PM ji vishal 12:44 …" at bounding box center [1030, 281] width 250 height 455
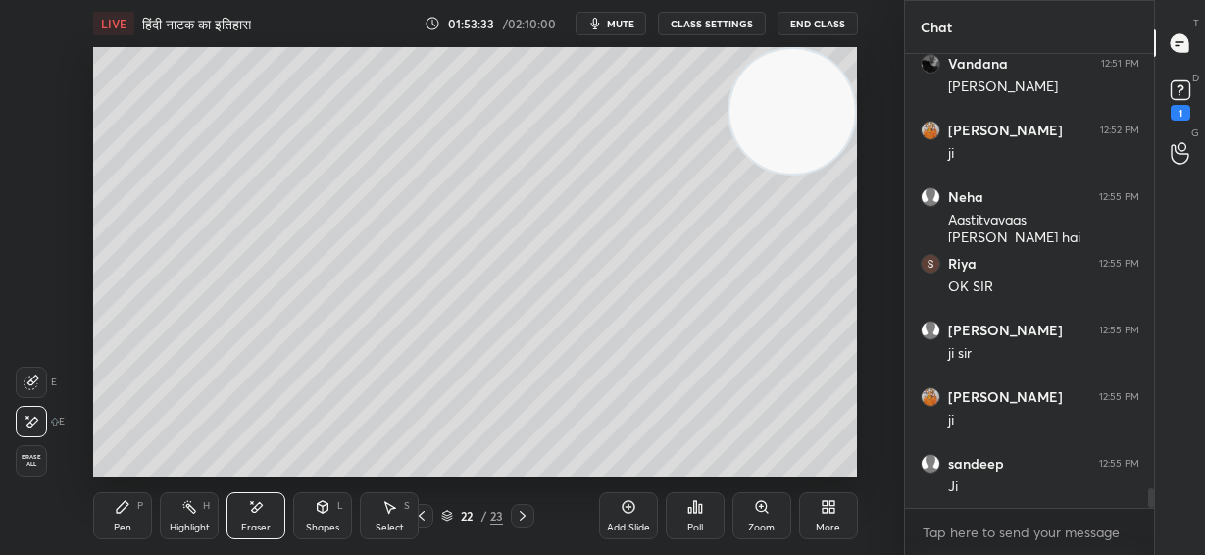
scroll to position [10113, 0]
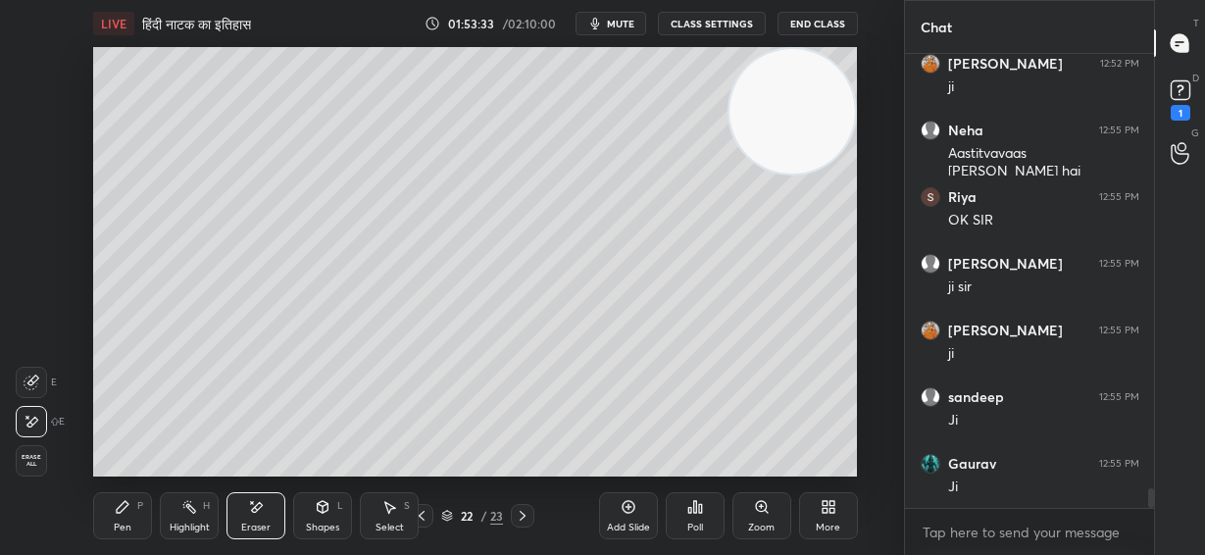
click at [117, 510] on icon at bounding box center [123, 507] width 12 height 12
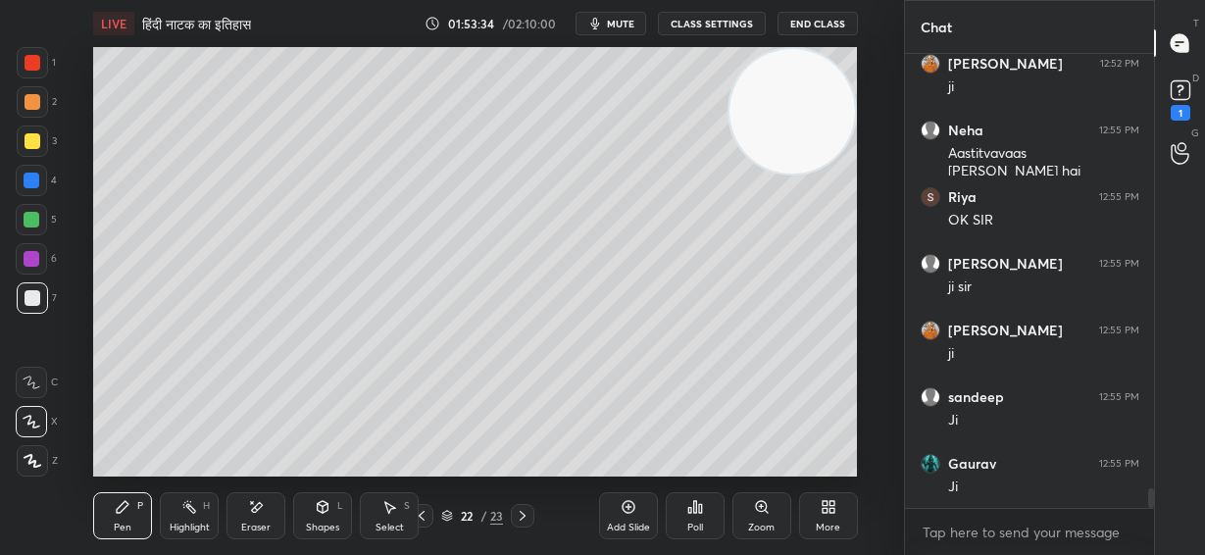
scroll to position [10180, 0]
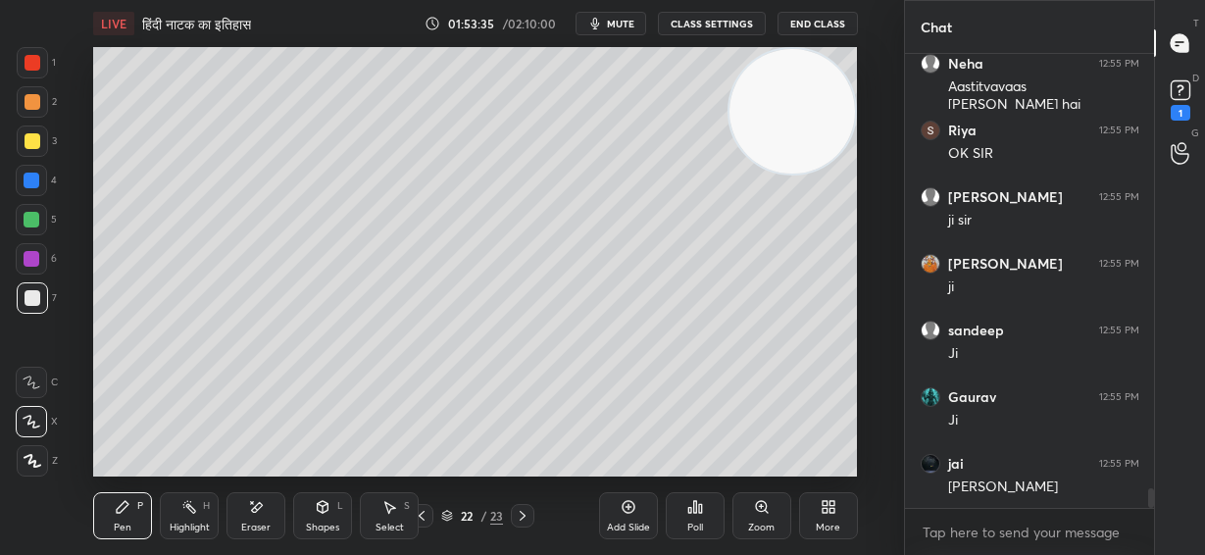
click at [32, 146] on div at bounding box center [33, 141] width 16 height 16
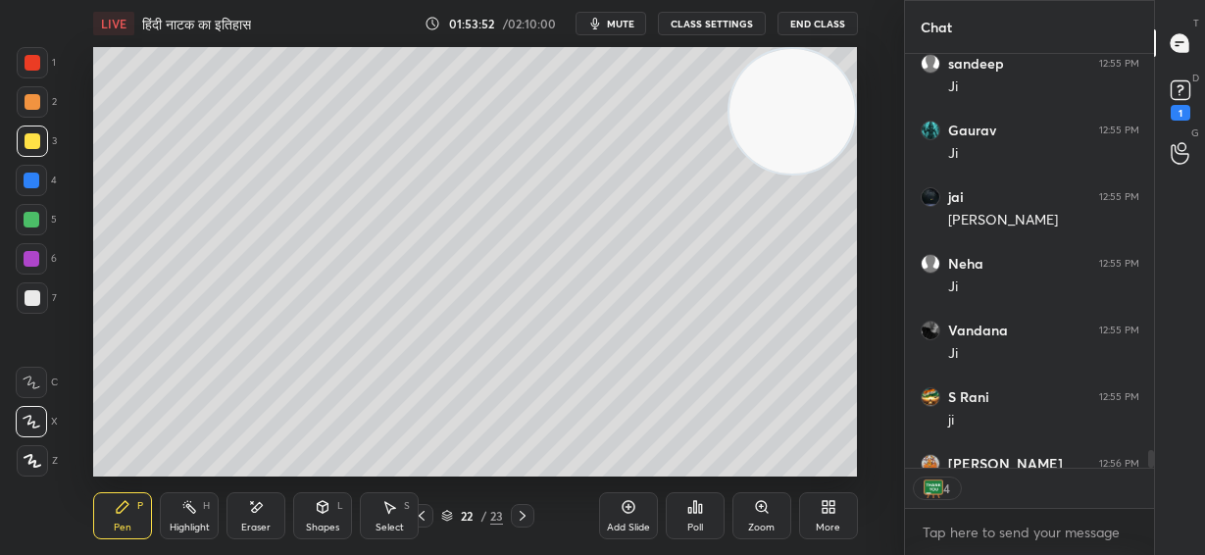
scroll to position [10552, 0]
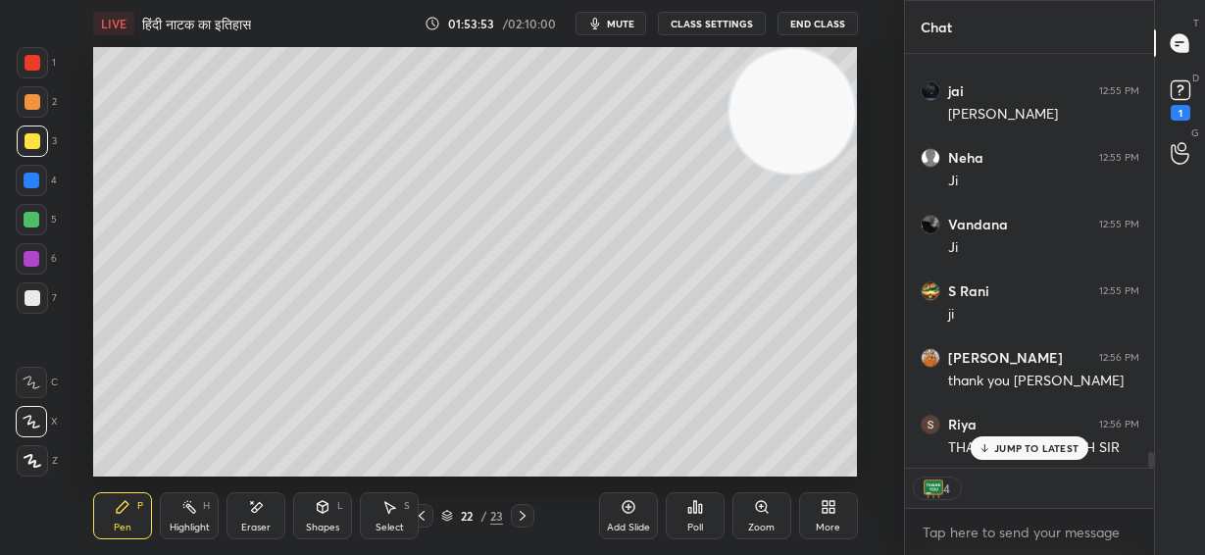
click at [1042, 449] on p "JUMP TO LATEST" at bounding box center [1036, 448] width 84 height 12
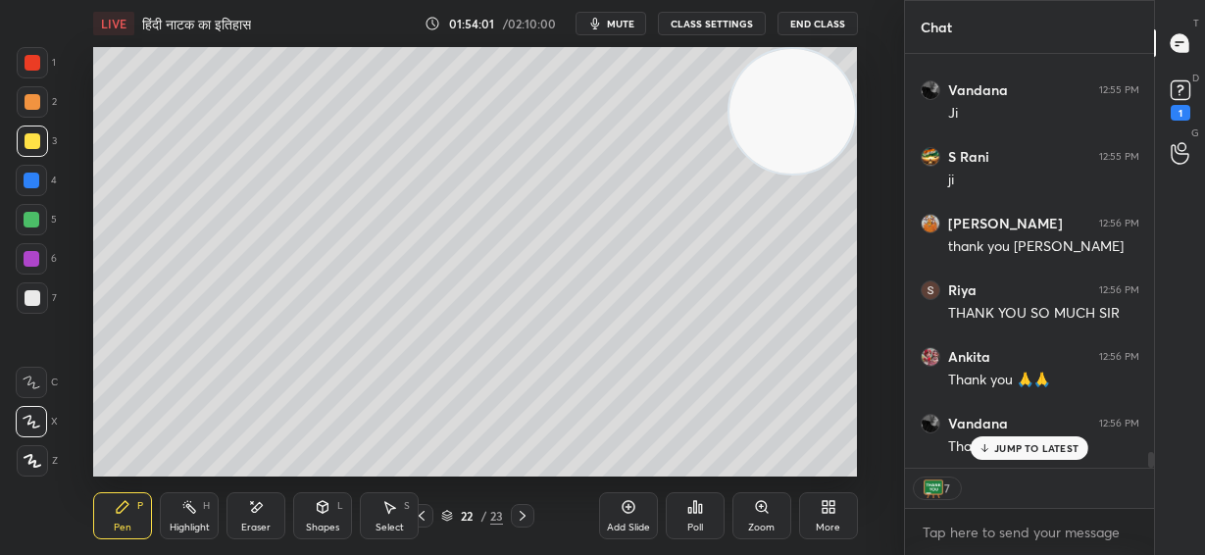
scroll to position [10752, 0]
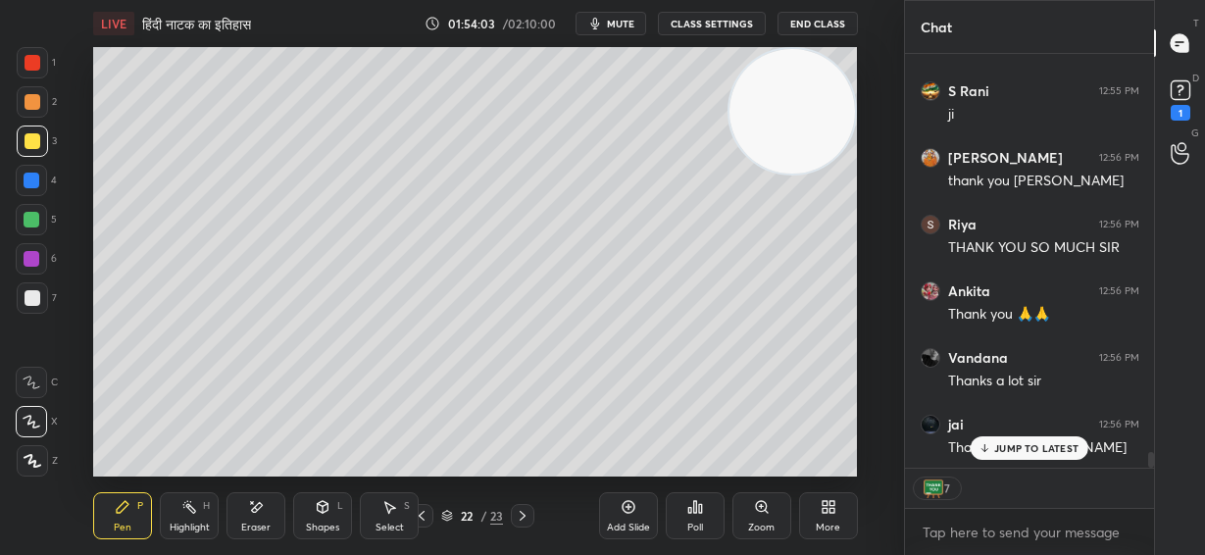
click at [831, 25] on button "End Class" at bounding box center [817, 24] width 80 height 24
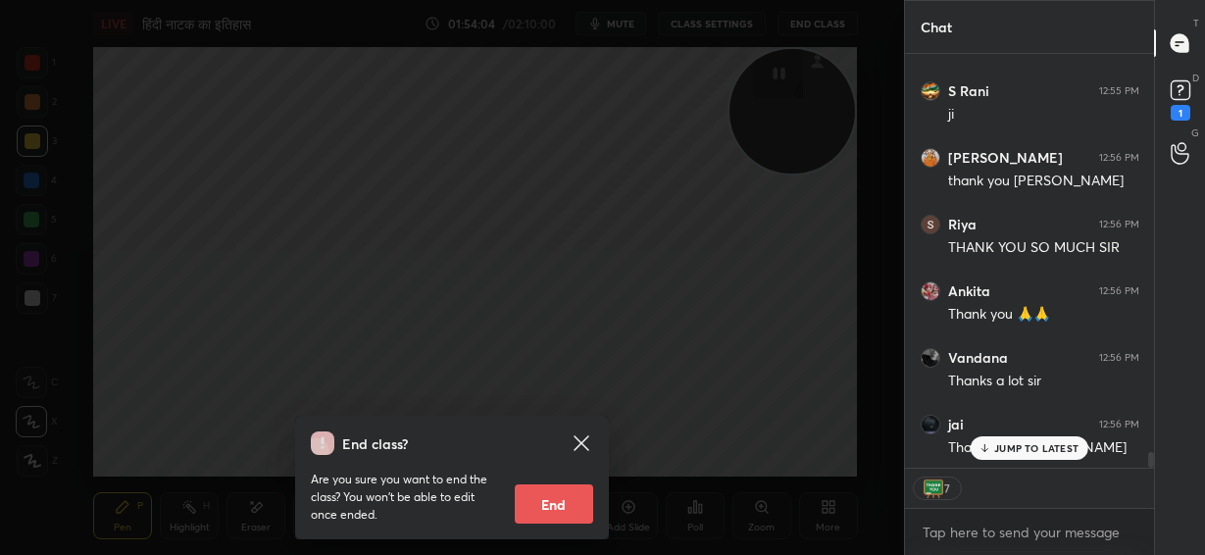
click at [550, 505] on button "End" at bounding box center [554, 503] width 78 height 39
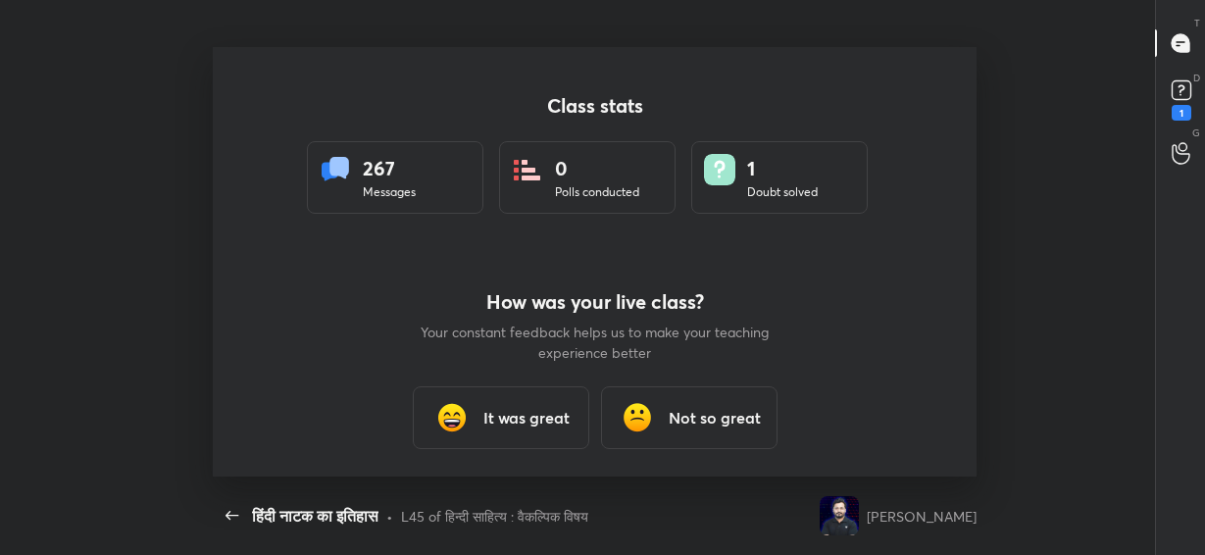
scroll to position [0, 0]
type textarea "x"
click at [532, 418] on h3 "It was great" at bounding box center [526, 418] width 86 height 24
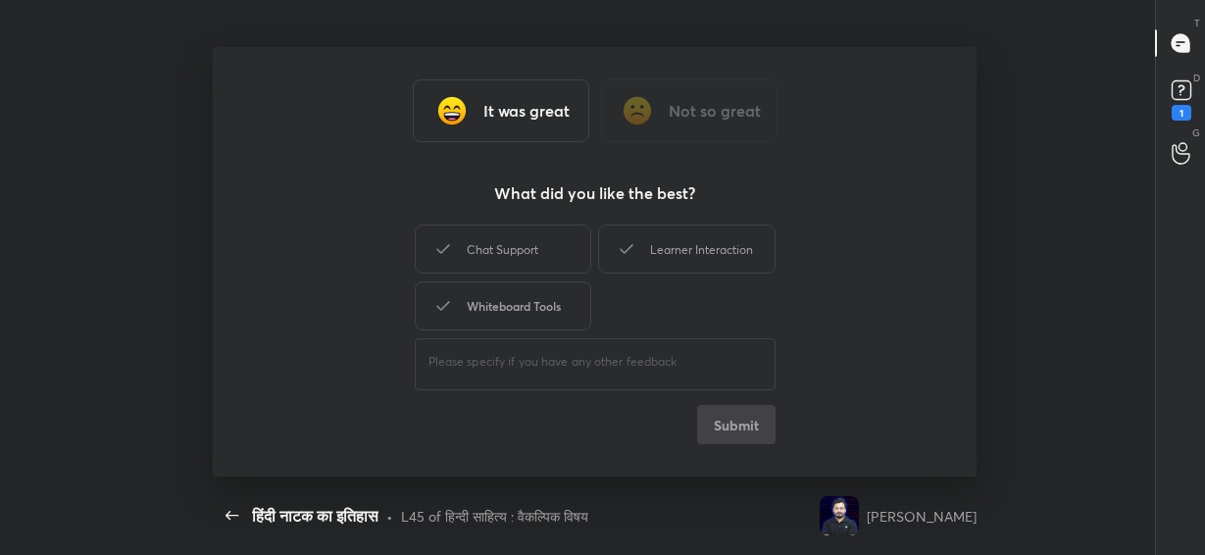
click at [568, 285] on div "Whiteboard Tools" at bounding box center [503, 305] width 176 height 49
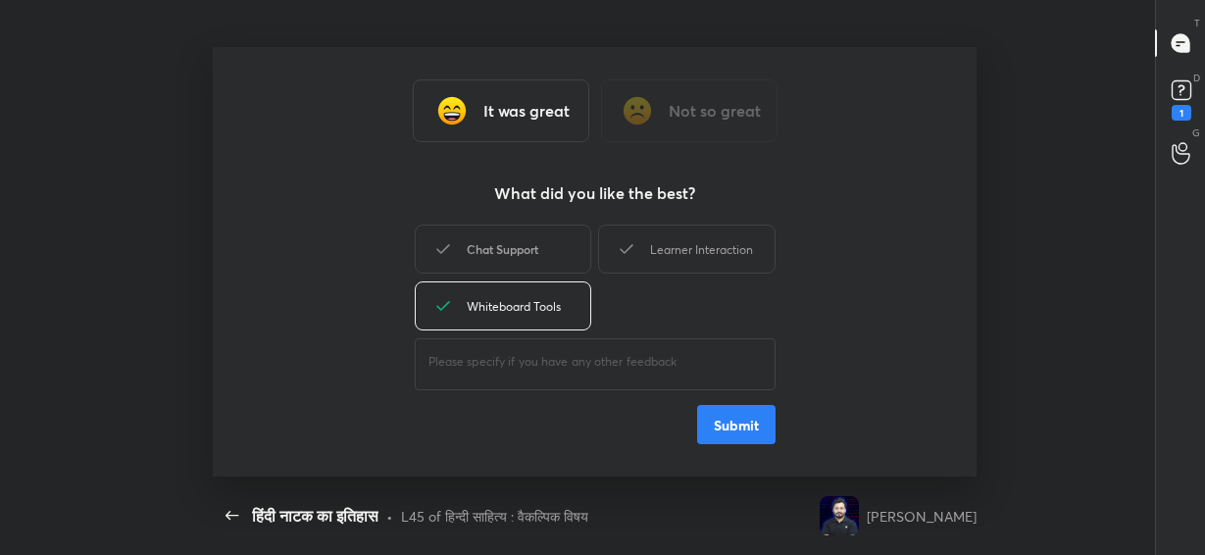
click at [560, 239] on div "Chat Support" at bounding box center [503, 248] width 176 height 49
click at [694, 239] on div "Learner Interaction" at bounding box center [686, 248] width 176 height 49
click at [740, 417] on button "Submit" at bounding box center [736, 424] width 78 height 39
